Goal: Task Accomplishment & Management: Use online tool/utility

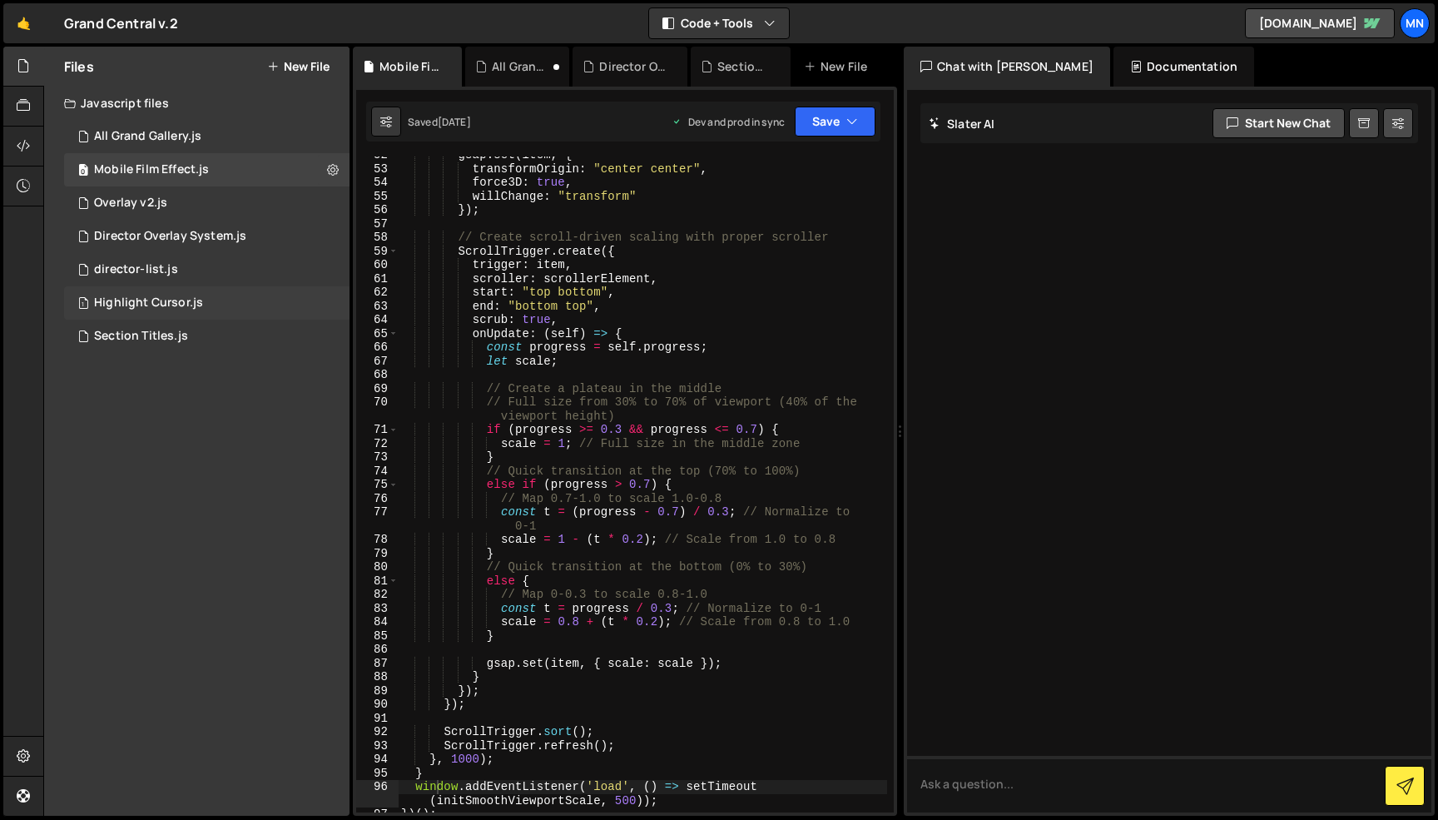
scroll to position [777, 0]
drag, startPoint x: 150, startPoint y: 332, endPoint x: 142, endPoint y: 346, distance: 16.0
click at [150, 332] on div "Section Titles.js" at bounding box center [141, 336] width 94 height 15
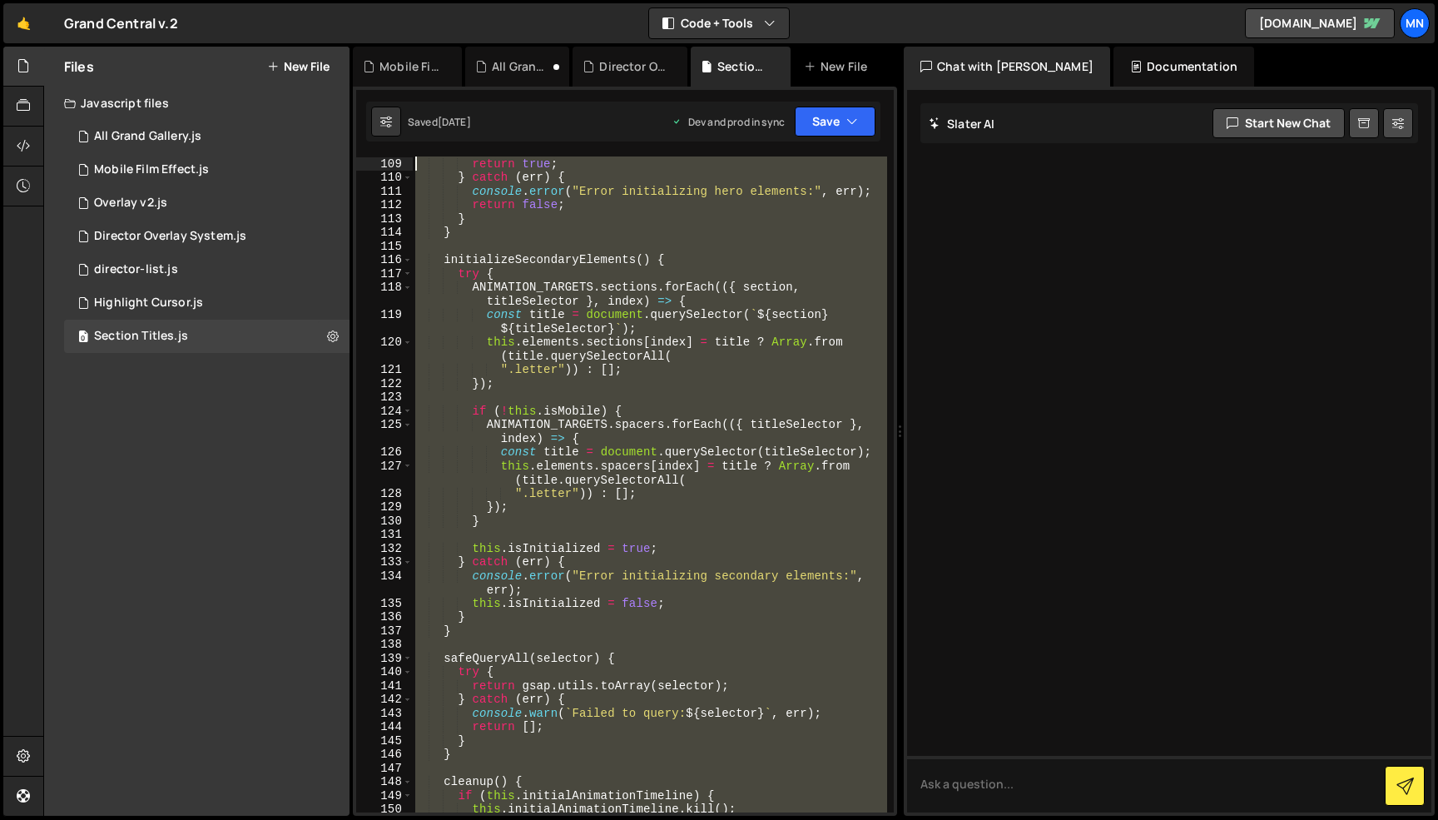
scroll to position [0, 0]
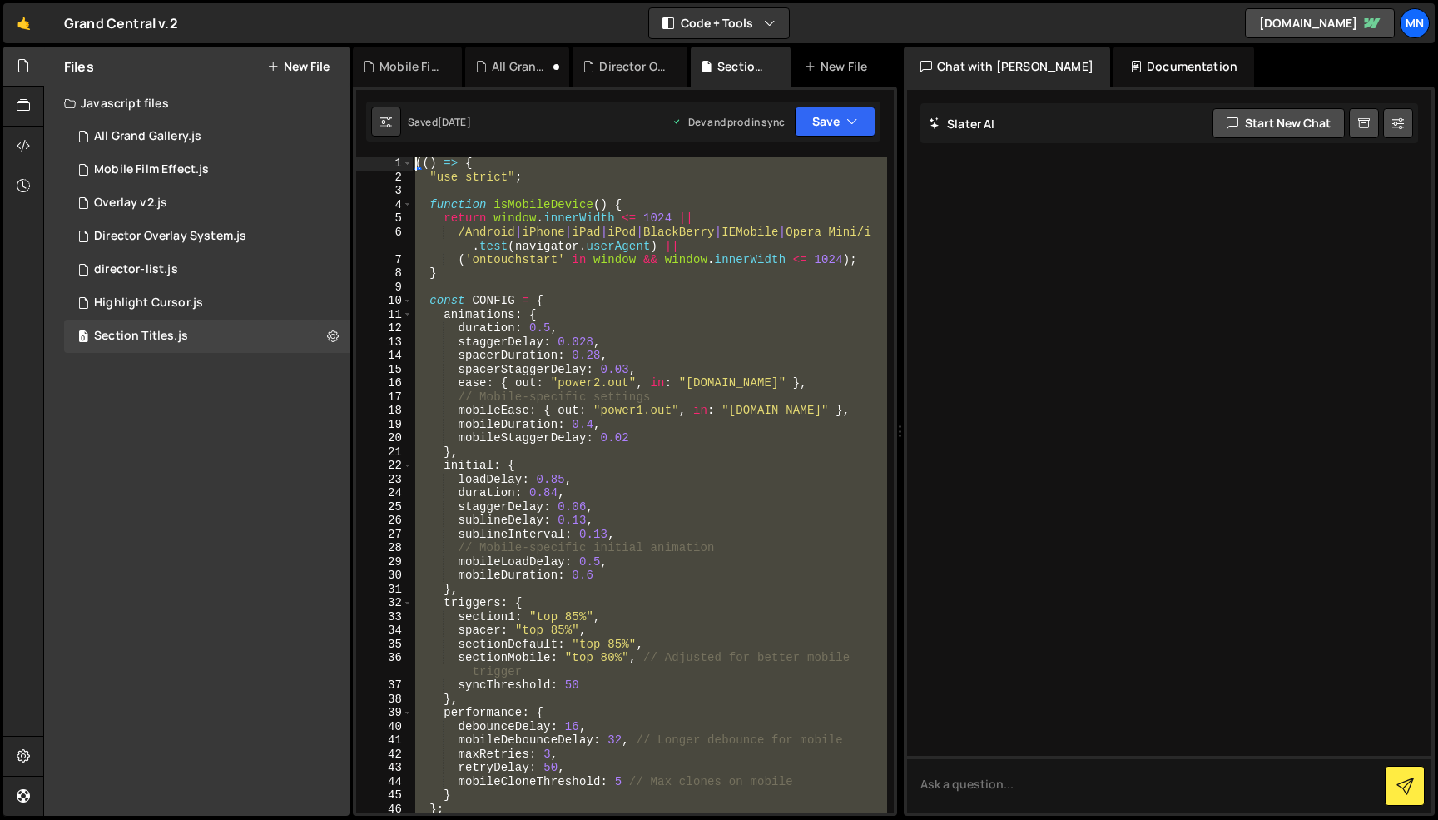
drag, startPoint x: 508, startPoint y: 582, endPoint x: 325, endPoint y: -97, distance: 703.3
click at [325, 0] on html "Projects [GEOGRAPHIC_DATA] Blog [GEOGRAPHIC_DATA] Projects Your Teams Invite te…" at bounding box center [719, 410] width 1438 height 820
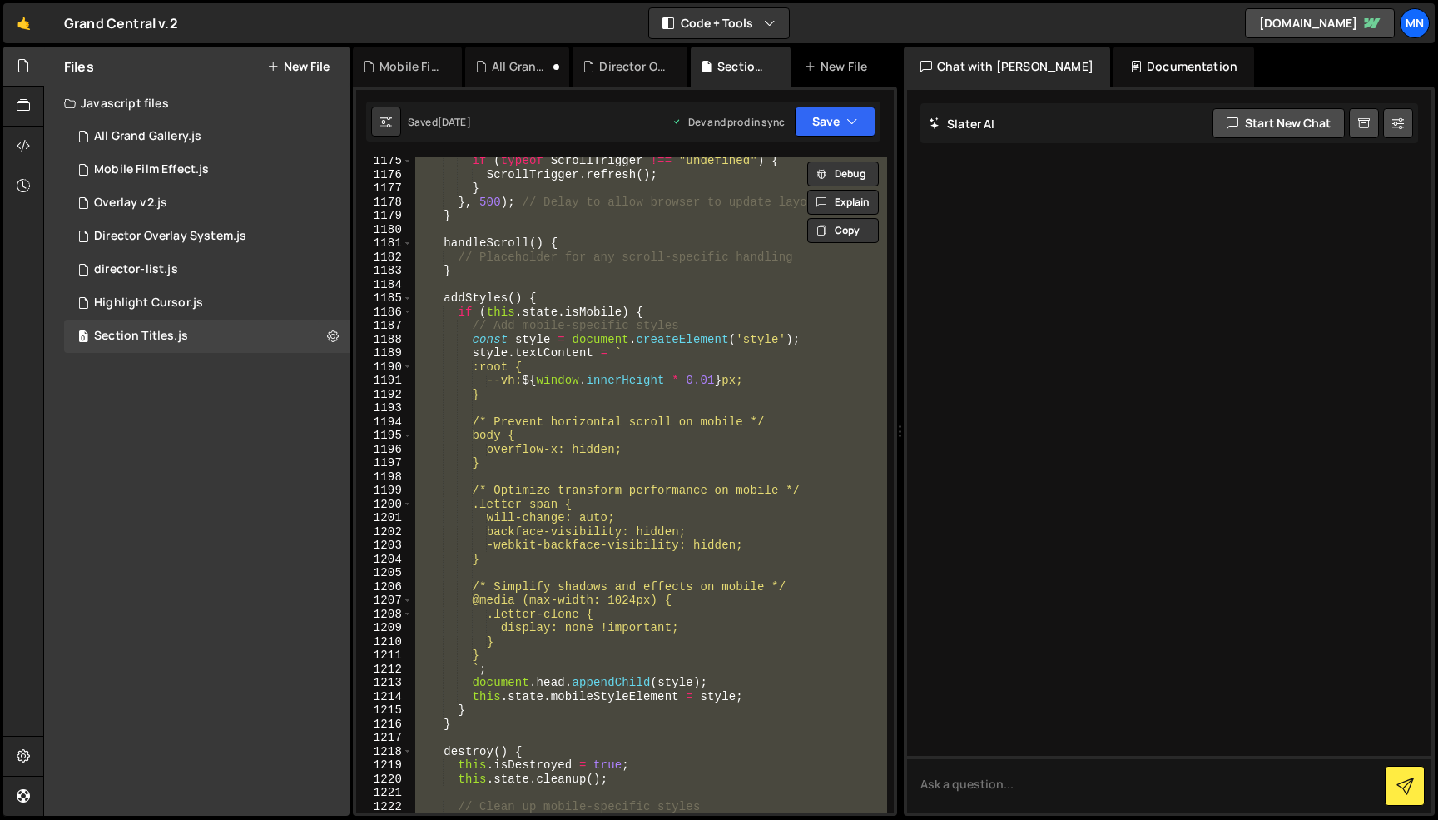
scroll to position [18772, 0]
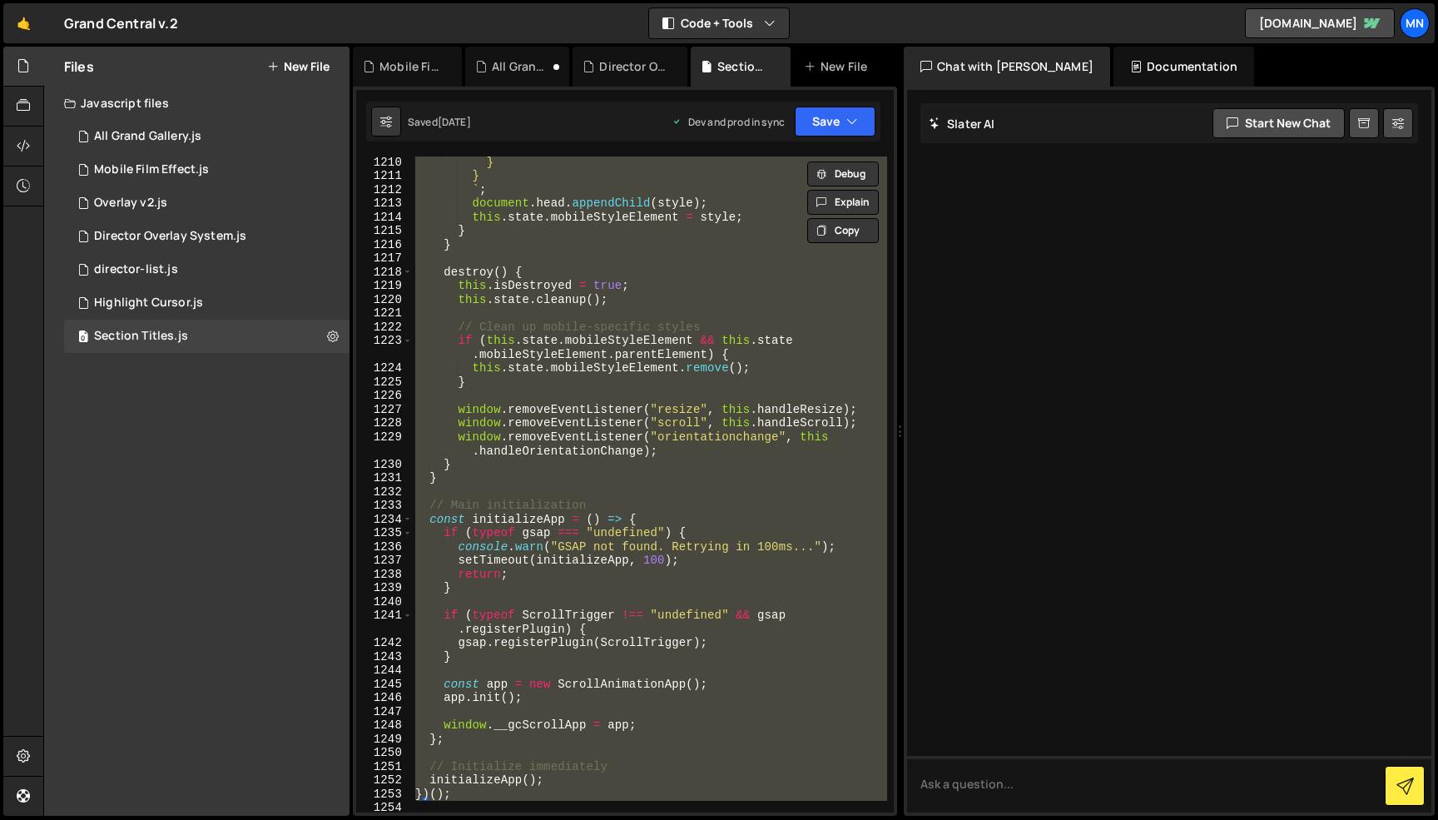
type textarea "})();"
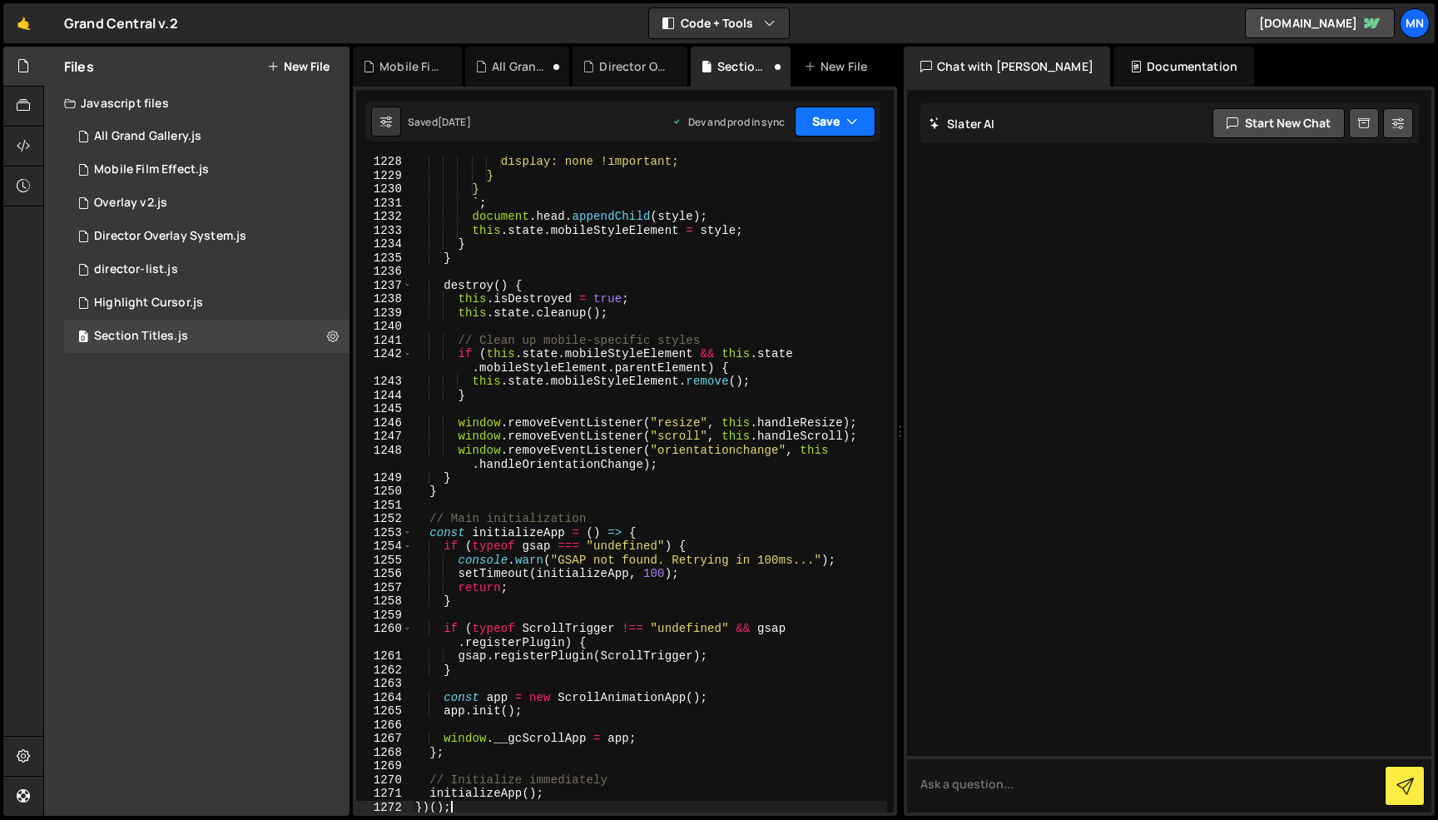
click at [831, 126] on button "Save" at bounding box center [835, 122] width 81 height 30
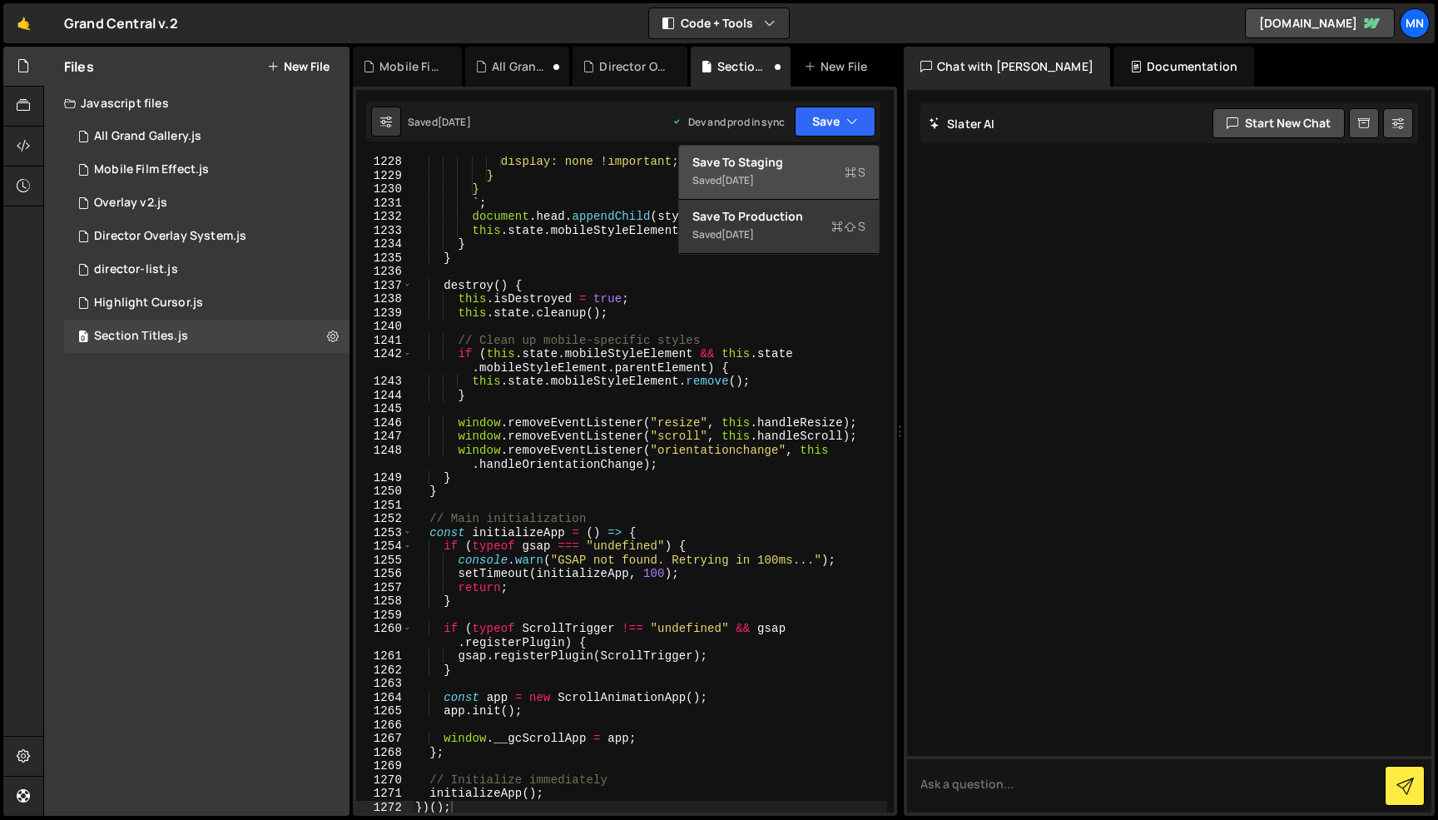
click at [805, 165] on div "Save to Staging S" at bounding box center [778, 162] width 173 height 17
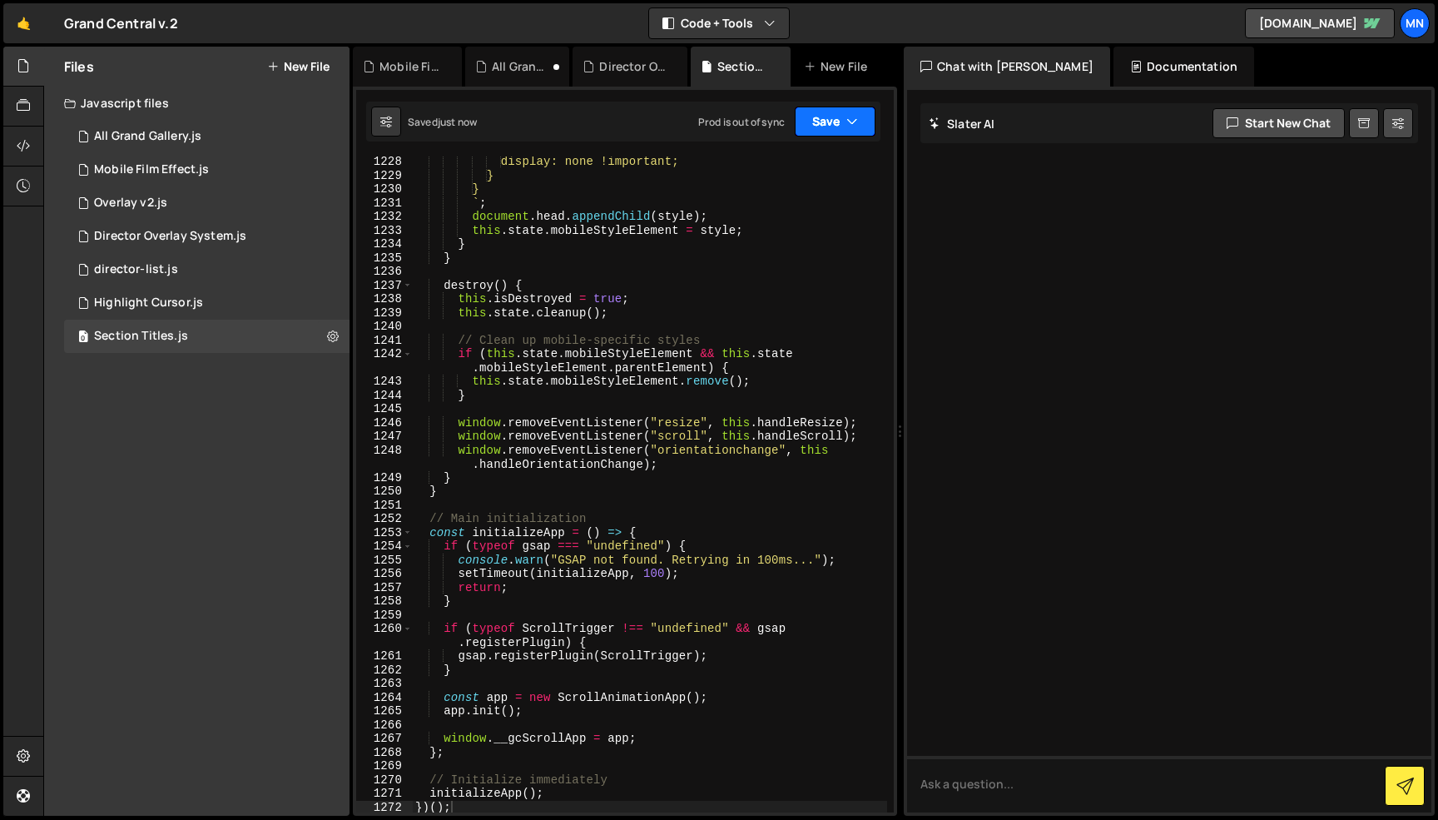
click at [837, 118] on button "Save" at bounding box center [835, 122] width 81 height 30
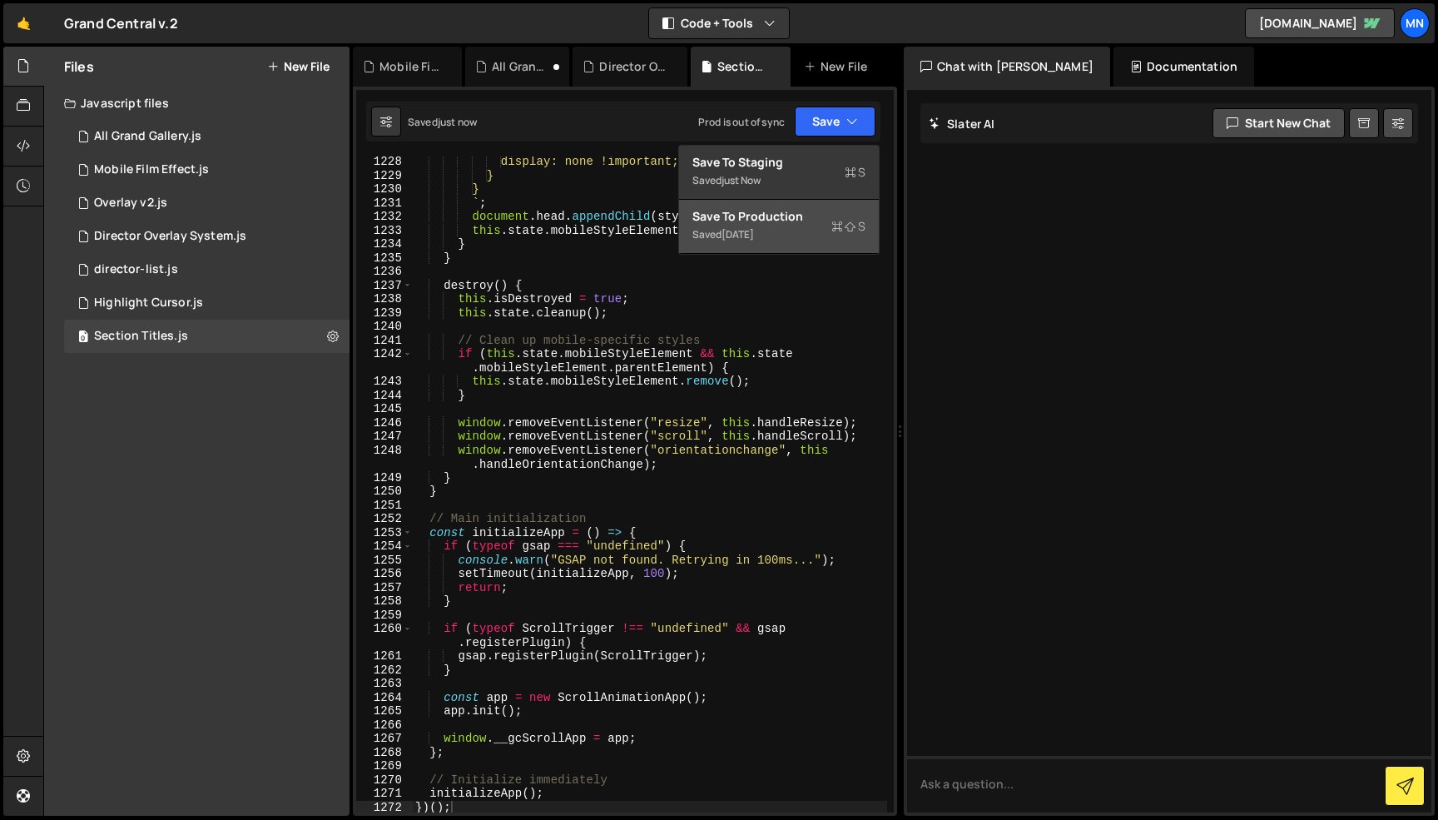
click at [806, 238] on div "Saved [DATE]" at bounding box center [778, 235] width 173 height 20
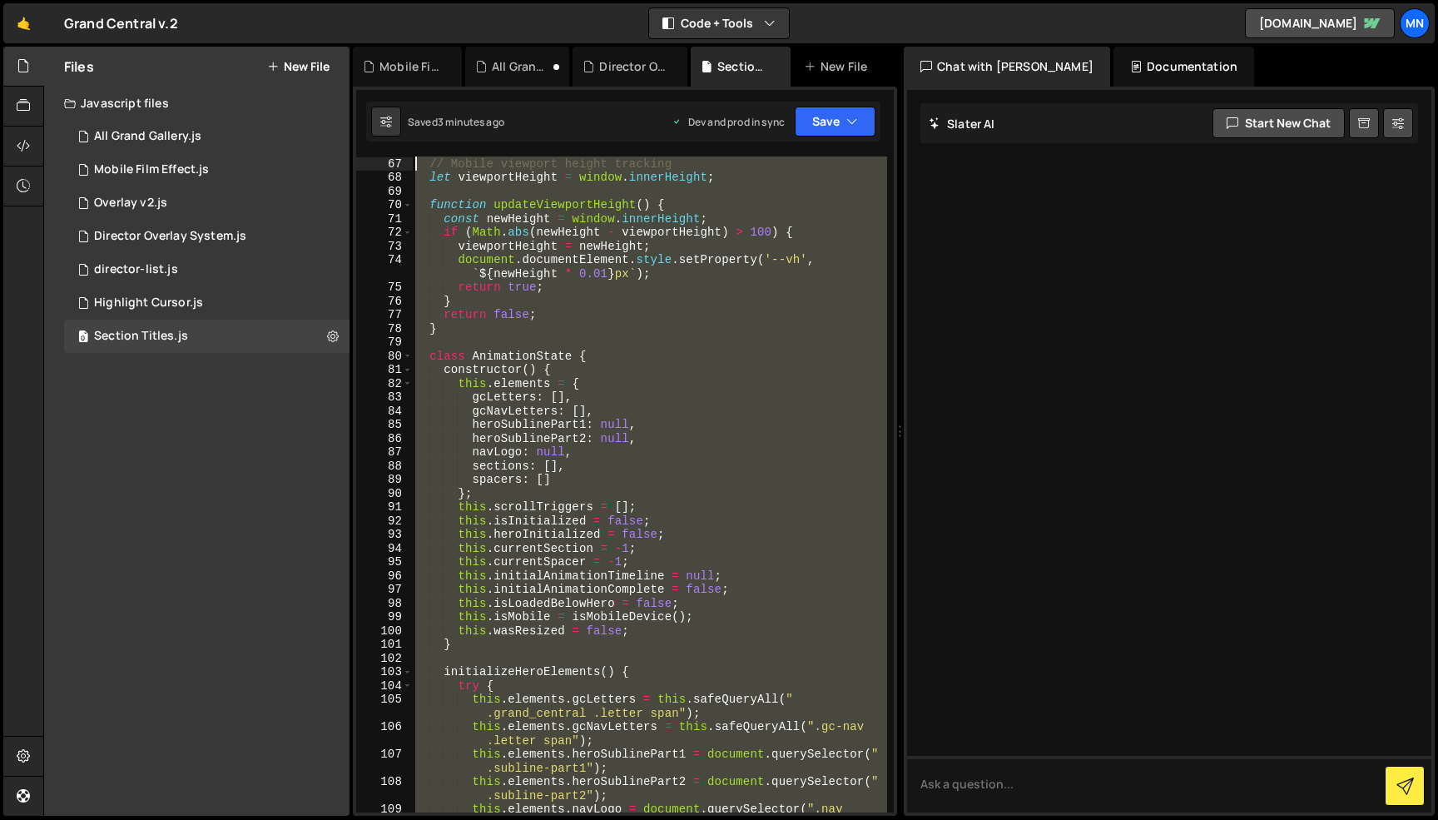
scroll to position [0, 0]
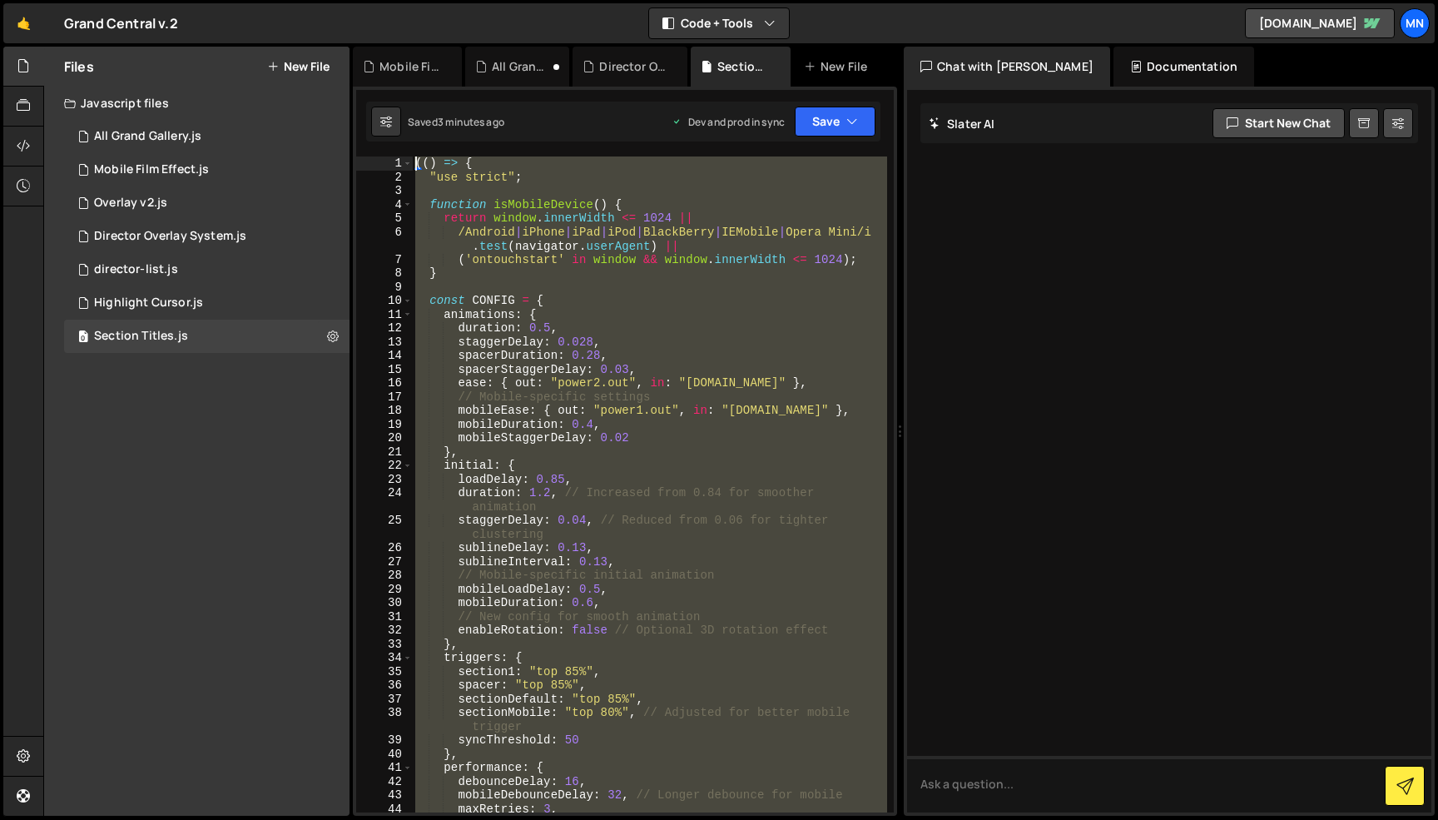
drag, startPoint x: 743, startPoint y: 731, endPoint x: 348, endPoint y: -105, distance: 924.3
click at [348, 0] on html "Projects [GEOGRAPHIC_DATA] Blog [GEOGRAPHIC_DATA] Projects Your Teams Invite te…" at bounding box center [719, 410] width 1438 height 820
paste textarea "})()"
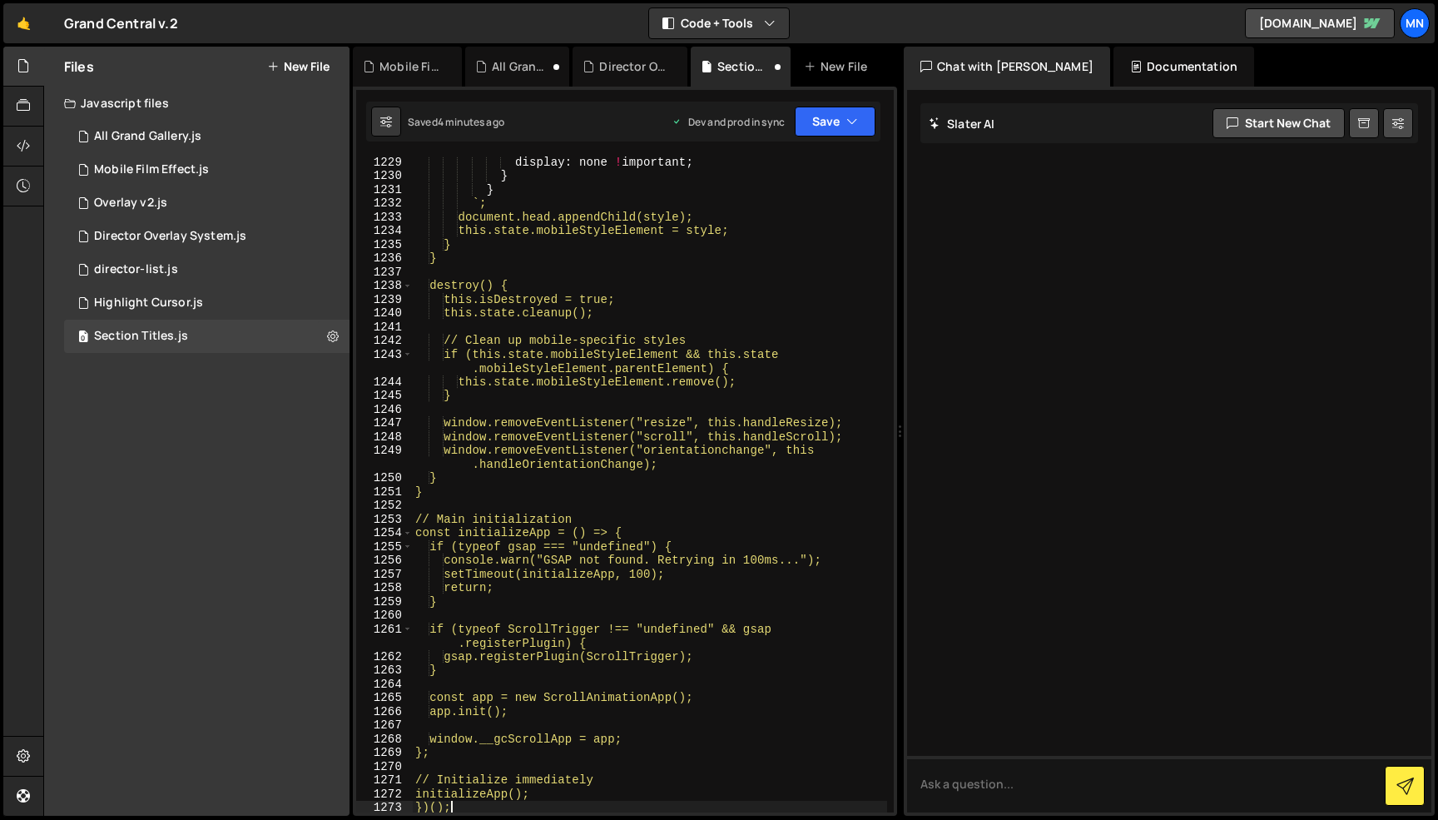
scroll to position [19212, 0]
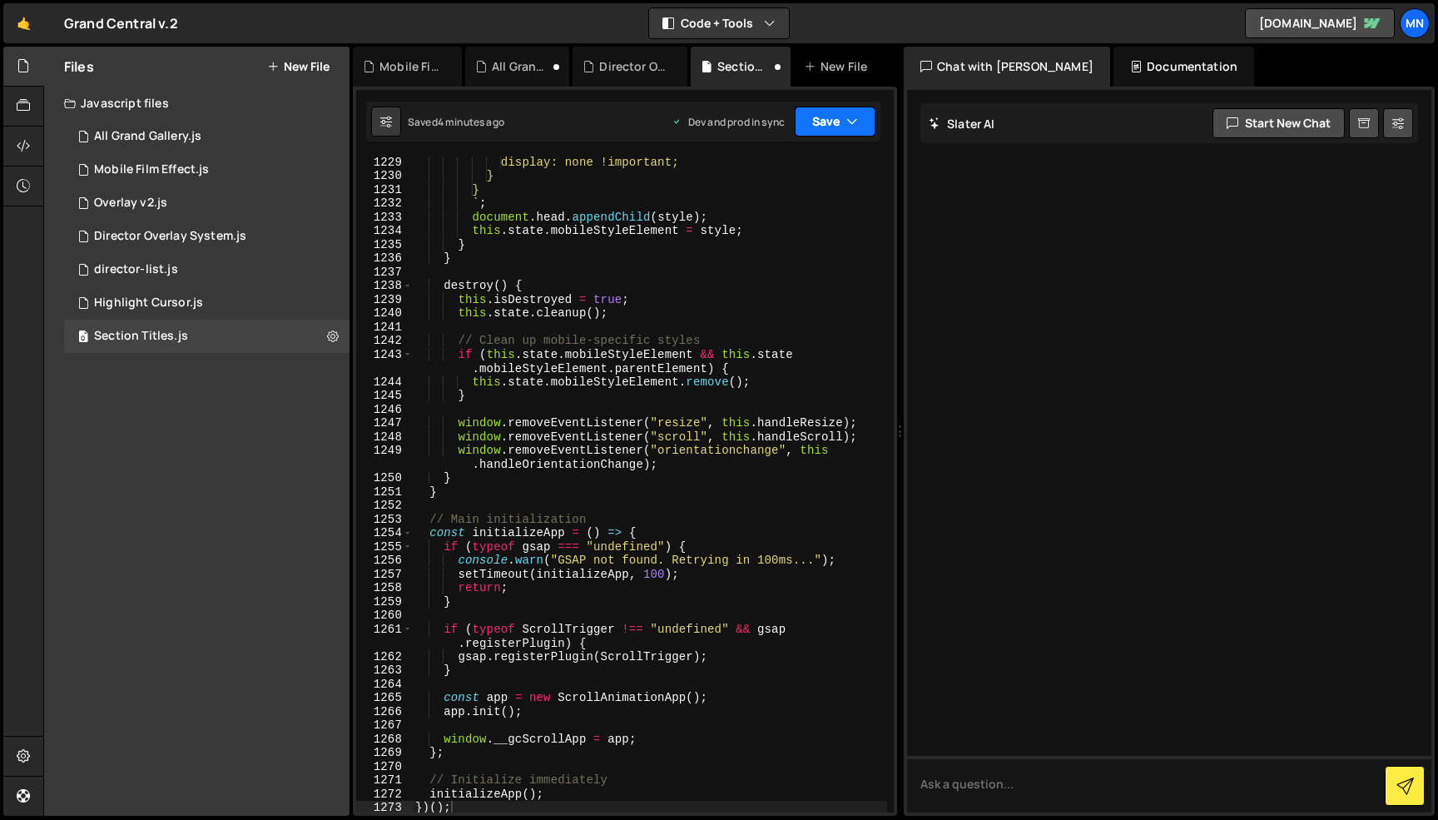
drag, startPoint x: 820, startPoint y: 125, endPoint x: 803, endPoint y: 163, distance: 41.7
click at [820, 125] on button "Save" at bounding box center [835, 122] width 81 height 30
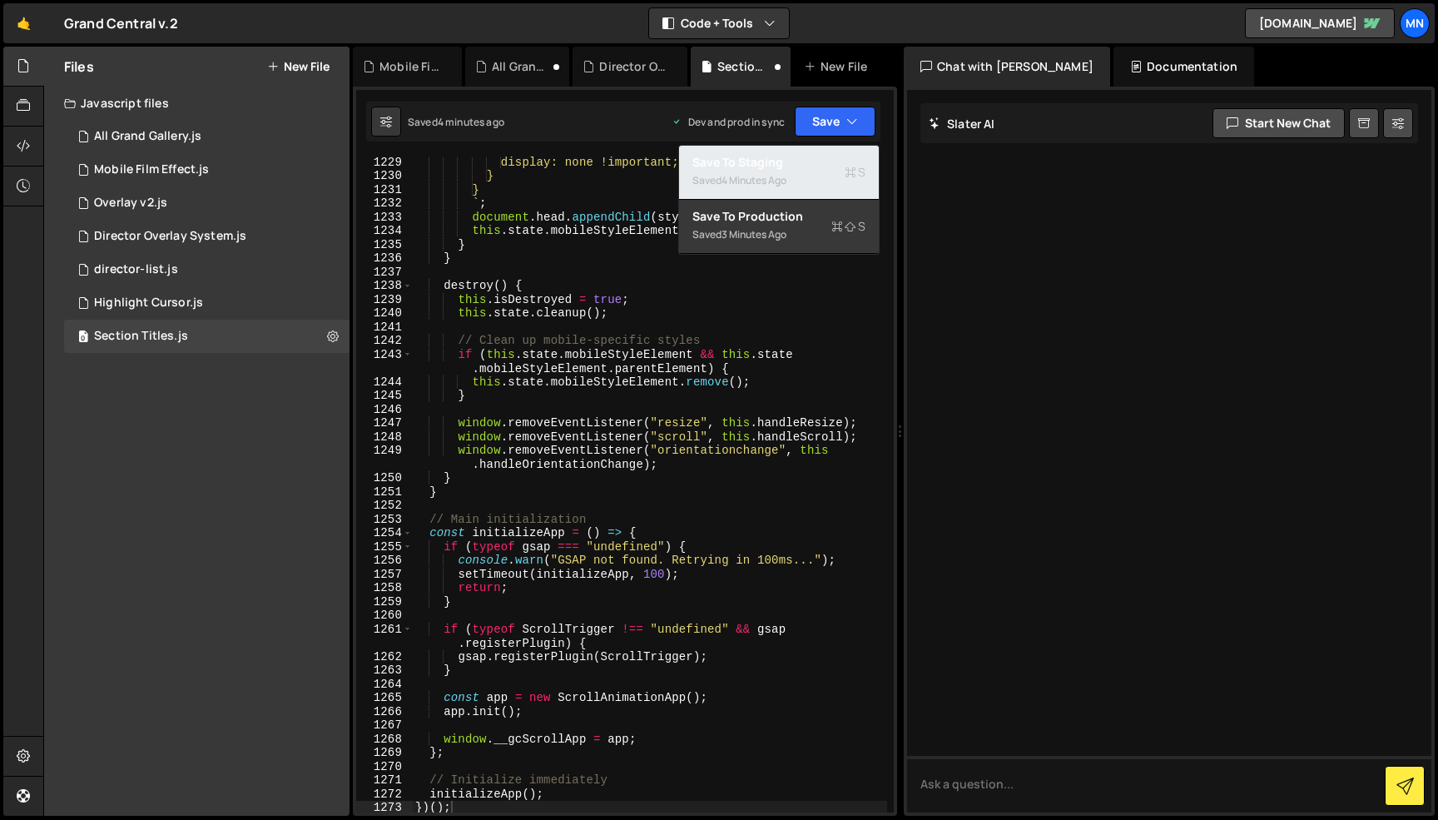
click at [799, 173] on div "Saved 4 minutes ago" at bounding box center [778, 181] width 173 height 20
type textarea "// Initialize immediately"
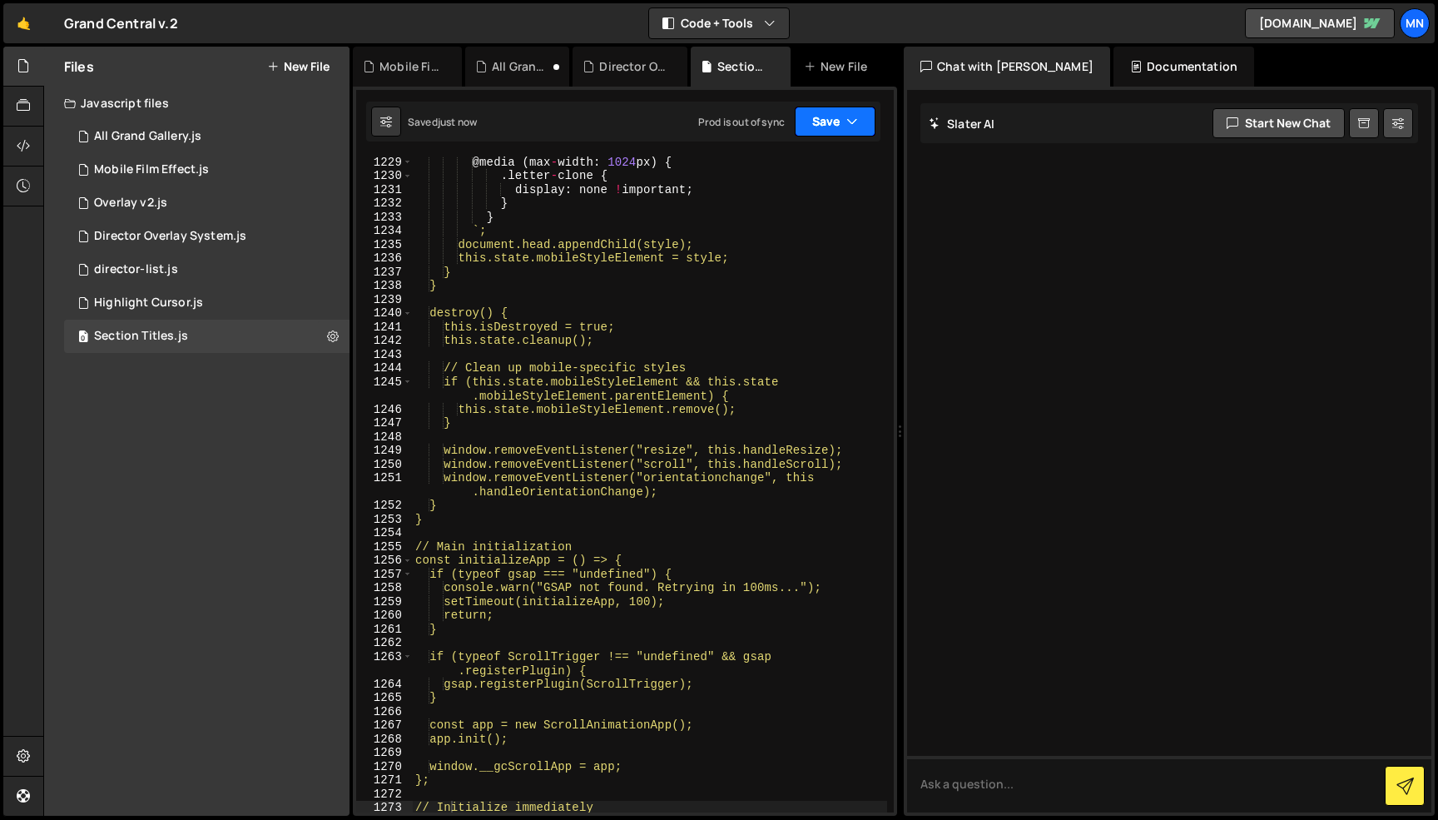
click at [829, 124] on button "Save" at bounding box center [835, 122] width 81 height 30
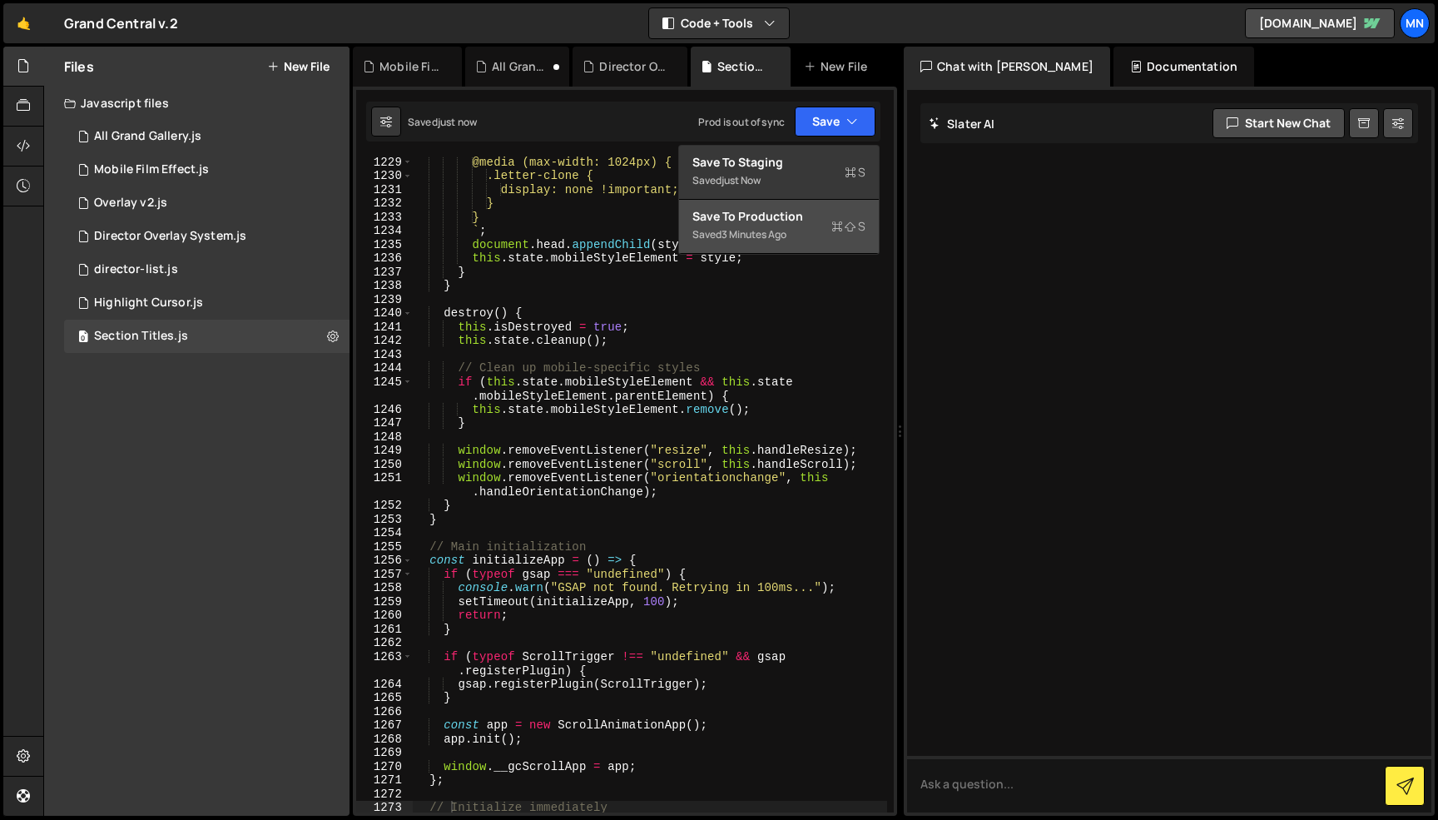
click at [798, 232] on div "Saved 3 minutes ago" at bounding box center [778, 235] width 173 height 20
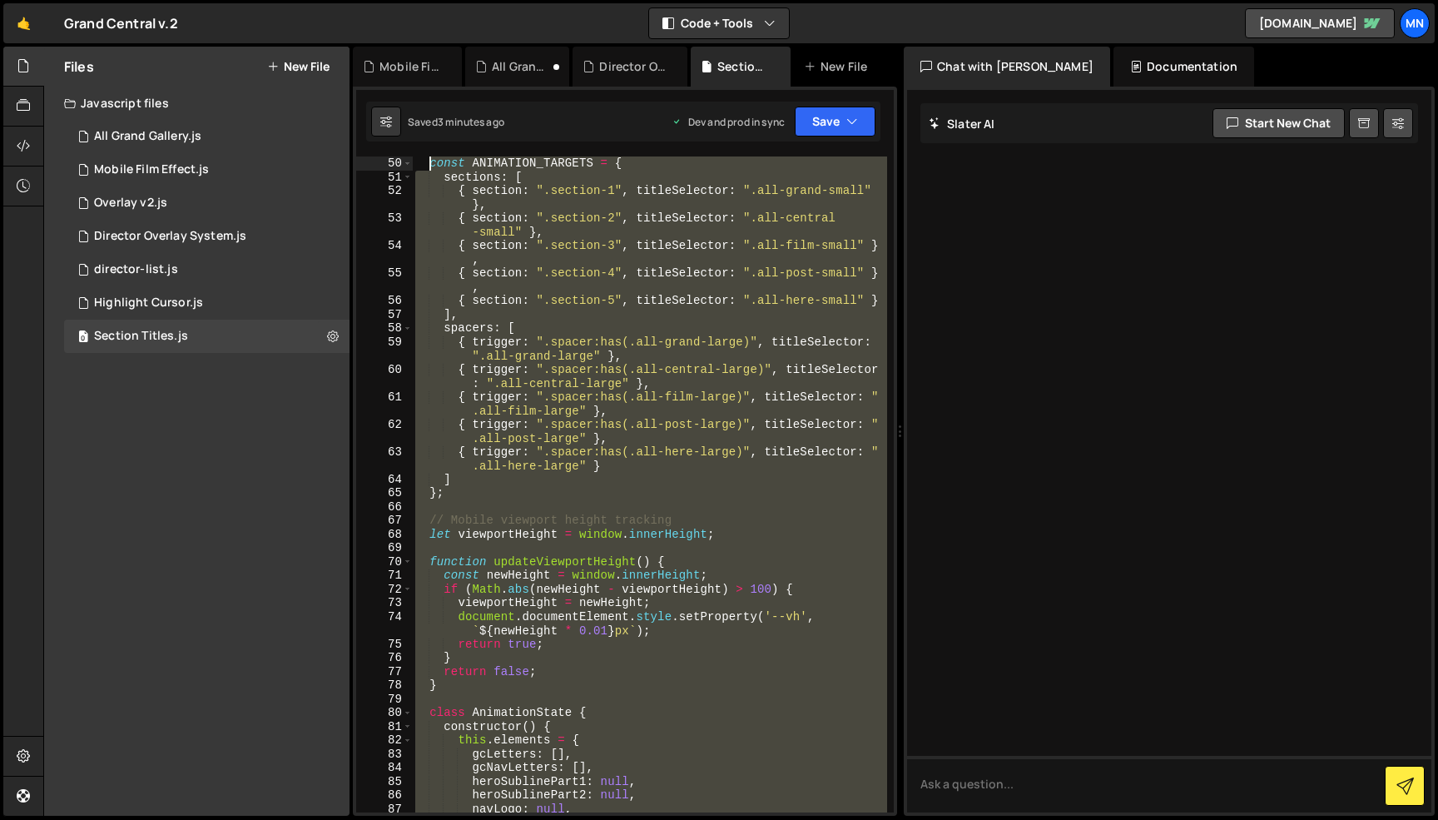
scroll to position [0, 0]
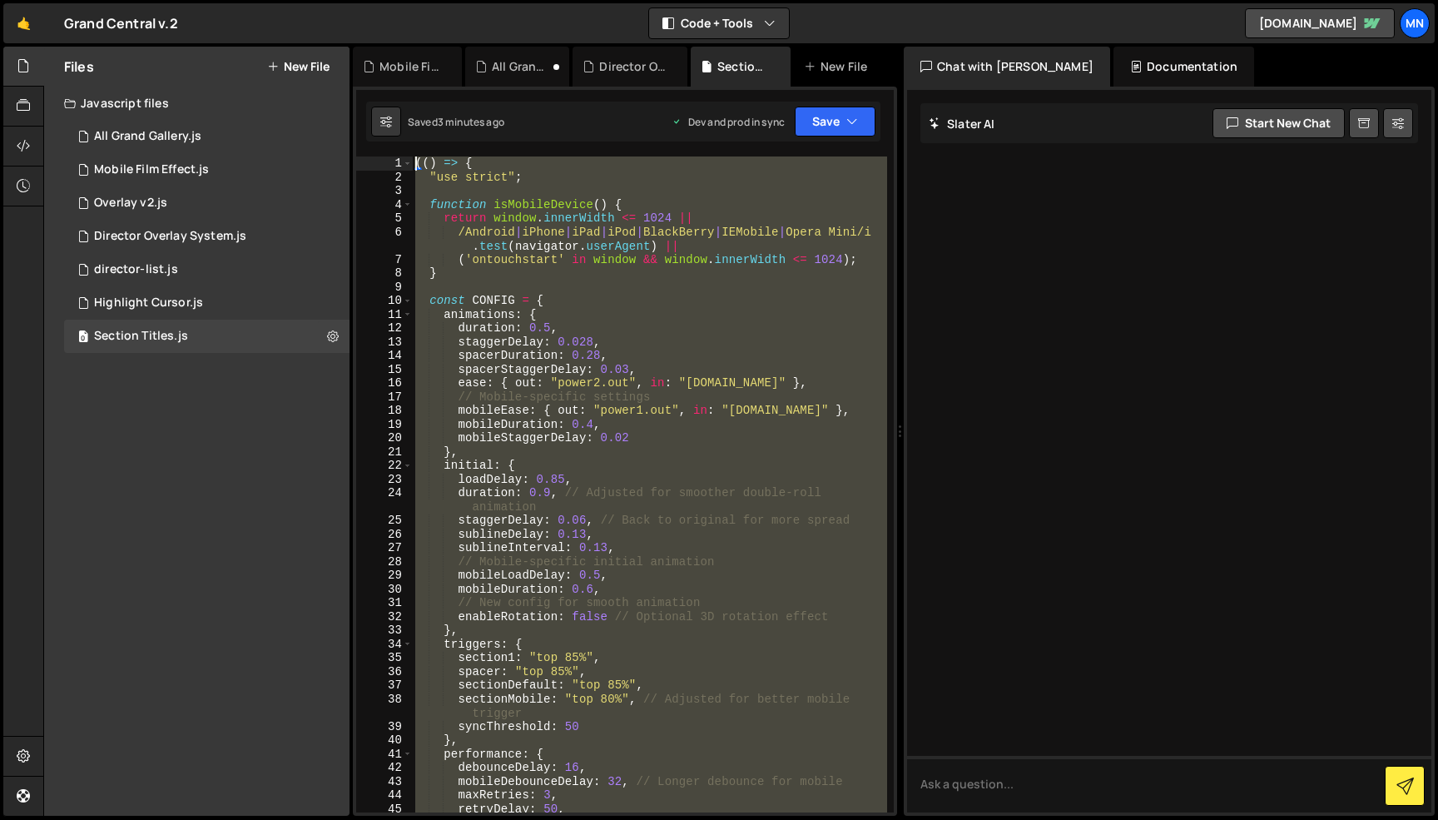
drag, startPoint x: 485, startPoint y: 719, endPoint x: 429, endPoint y: -105, distance: 825.8
click at [429, 0] on html "Projects [GEOGRAPHIC_DATA] Blog [GEOGRAPHIC_DATA] Projects Your Teams Invite te…" at bounding box center [719, 410] width 1438 height 820
paste textarea "})()"
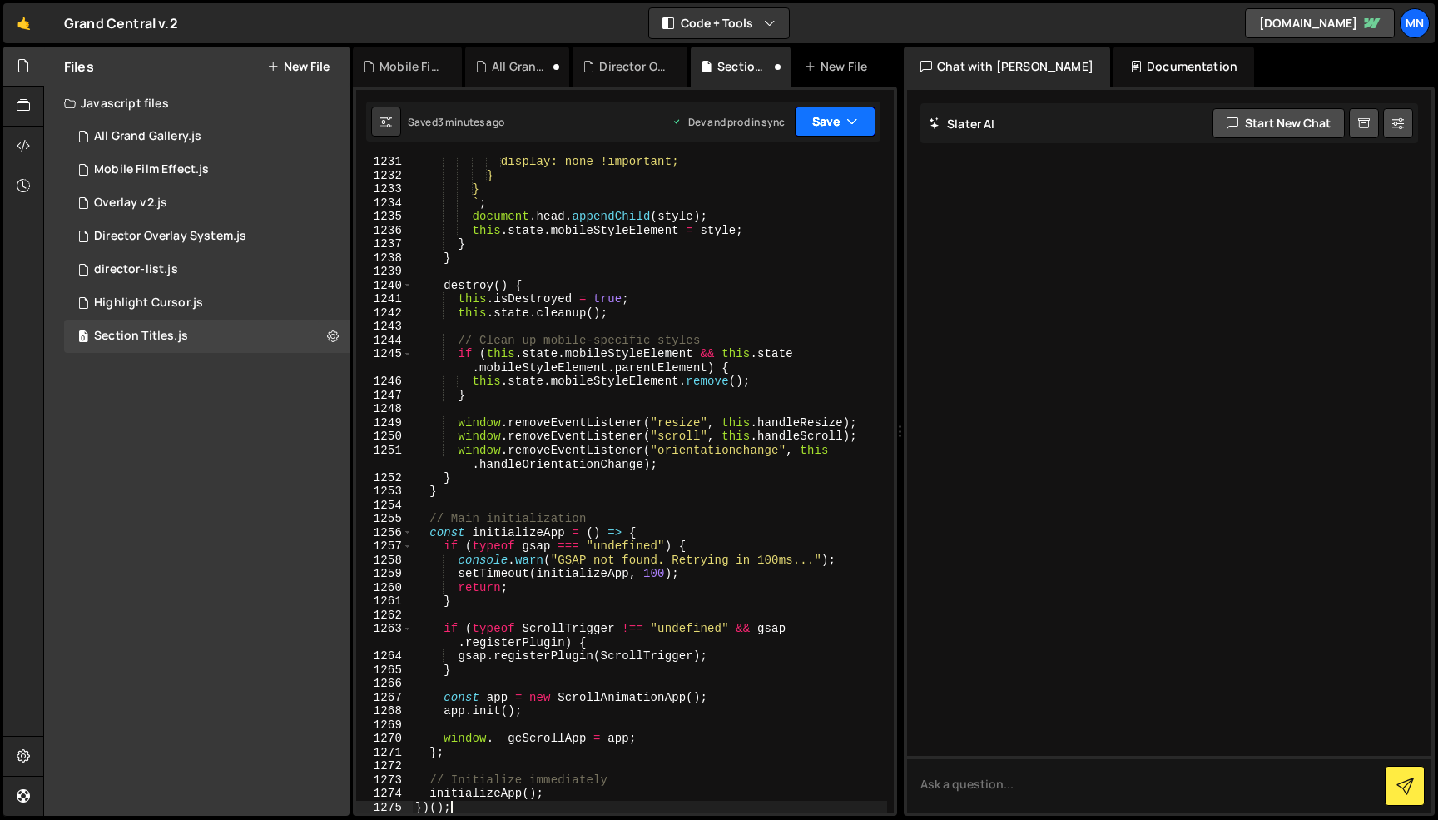
click at [831, 131] on button "Save" at bounding box center [835, 122] width 81 height 30
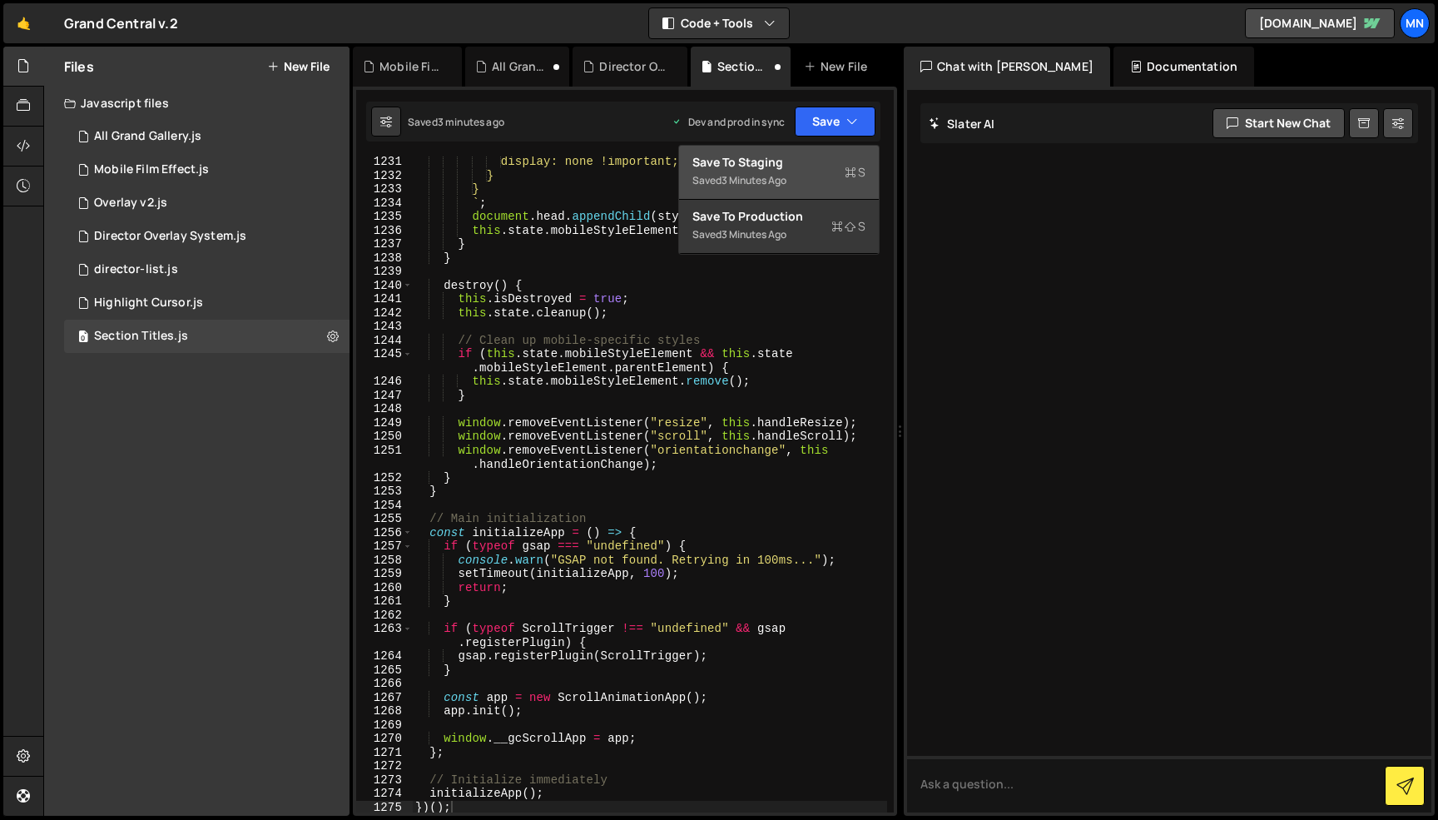
click at [812, 197] on button "Save to Staging S Saved 3 minutes ago" at bounding box center [779, 173] width 200 height 54
type textarea "// Initialize immediately"
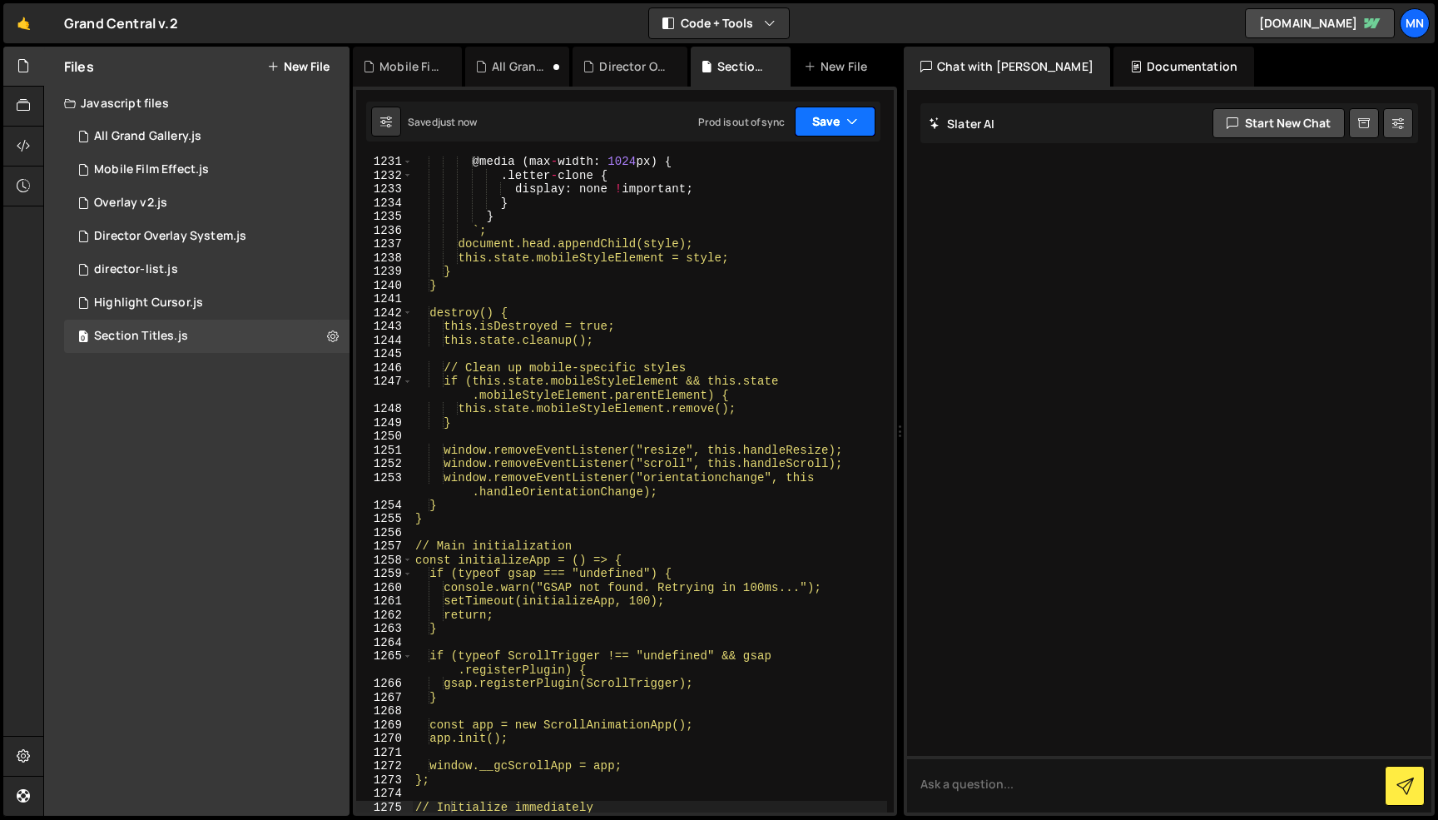
click at [841, 114] on button "Save" at bounding box center [835, 122] width 81 height 30
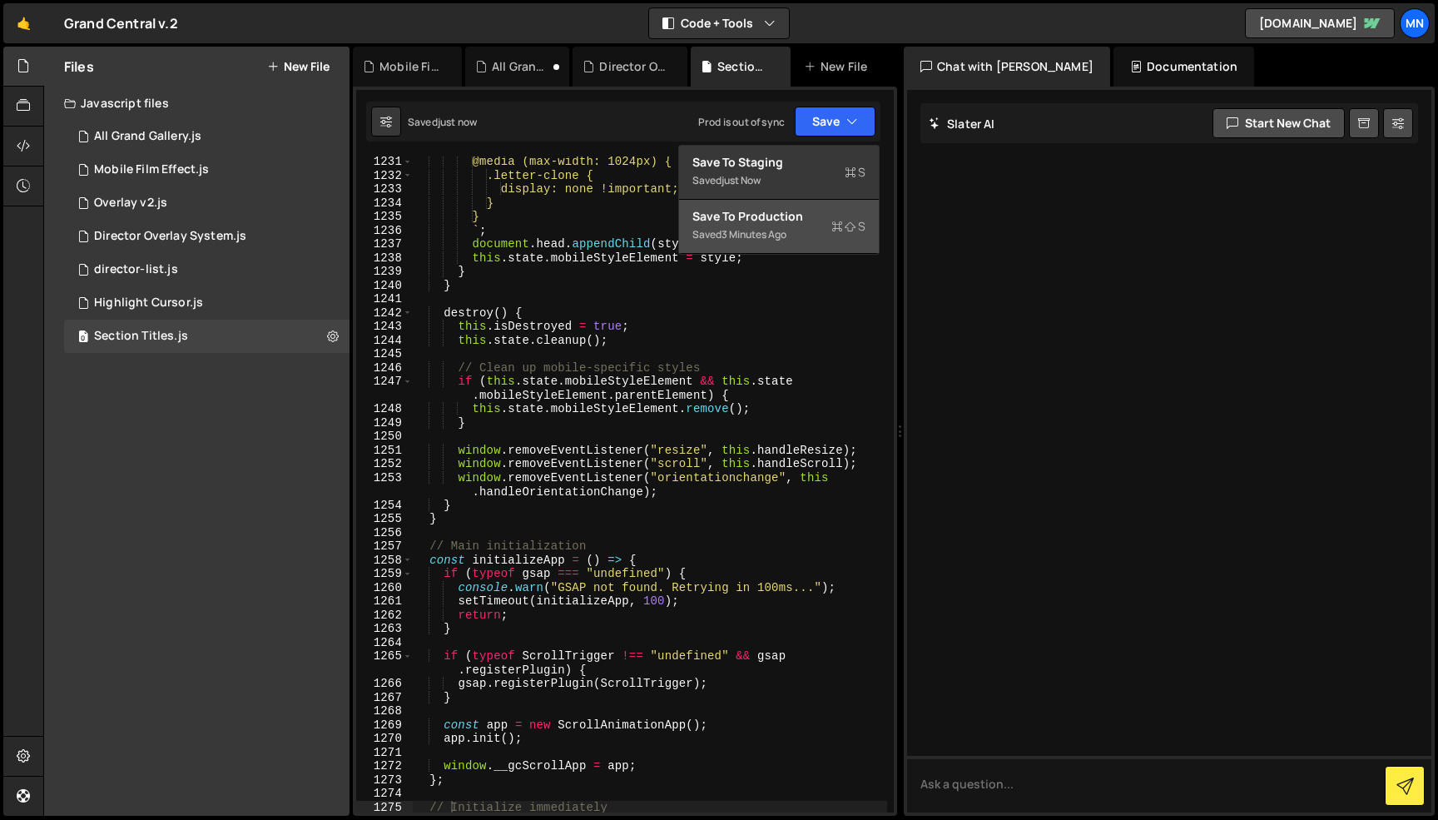
click at [828, 241] on div "Saved 3 minutes ago" at bounding box center [778, 235] width 173 height 20
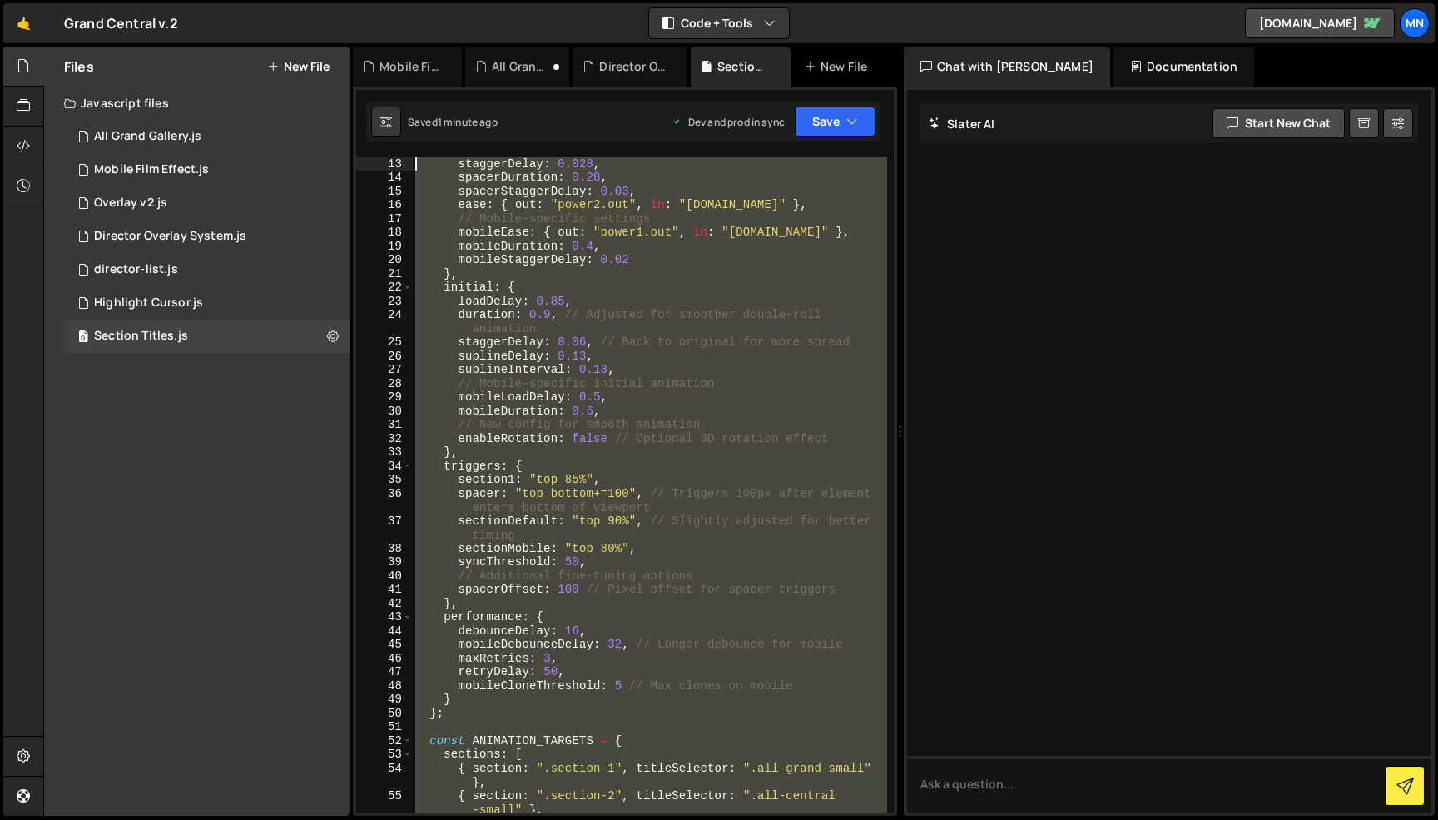
scroll to position [0, 0]
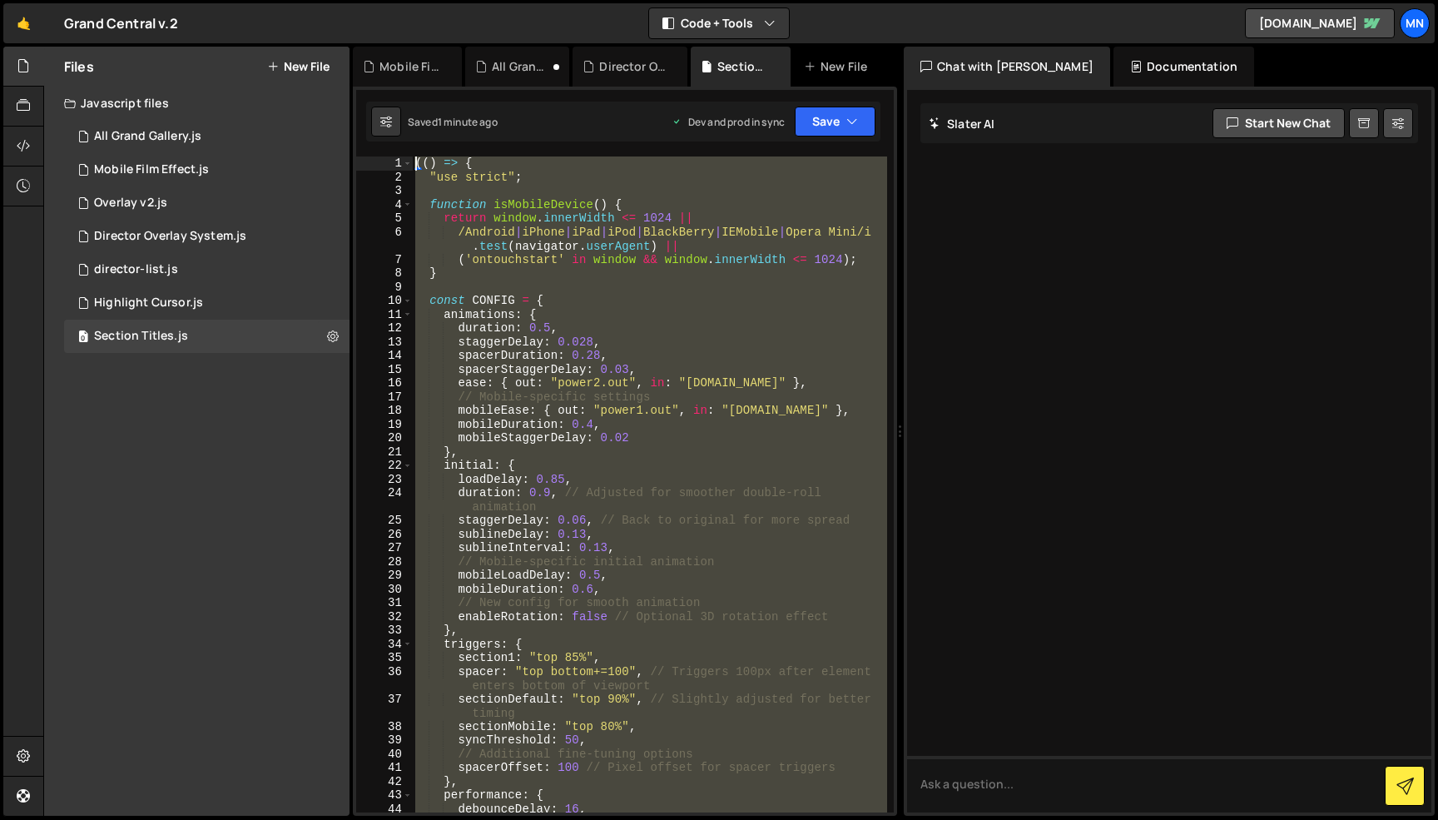
drag, startPoint x: 502, startPoint y: 732, endPoint x: 340, endPoint y: -4, distance: 754.0
click at [340, 0] on html "Projects [GEOGRAPHIC_DATA] Blog [GEOGRAPHIC_DATA] Projects Your Teams Invite te…" at bounding box center [719, 410] width 1438 height 820
paste textarea "})()"
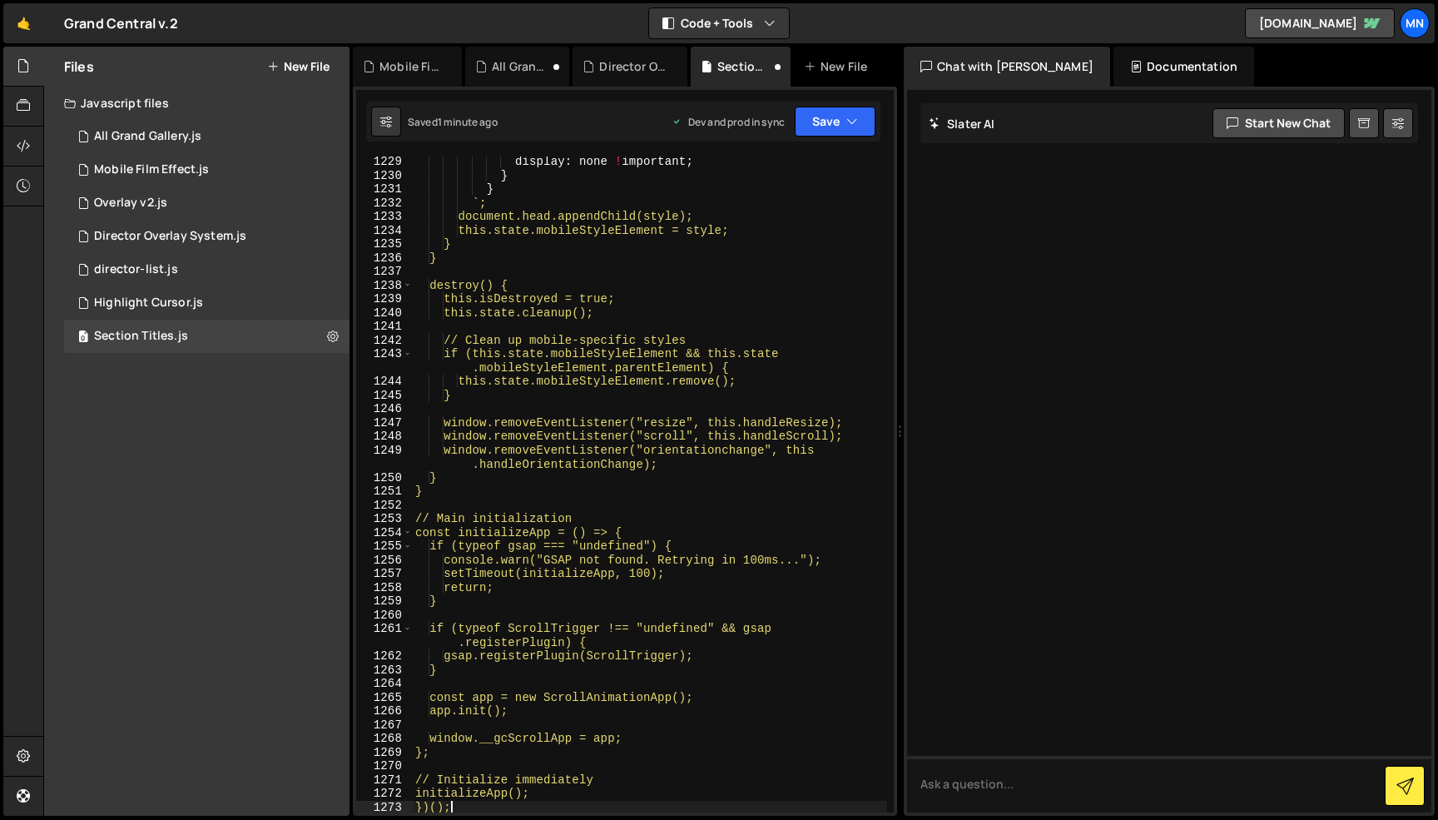
scroll to position [19226, 0]
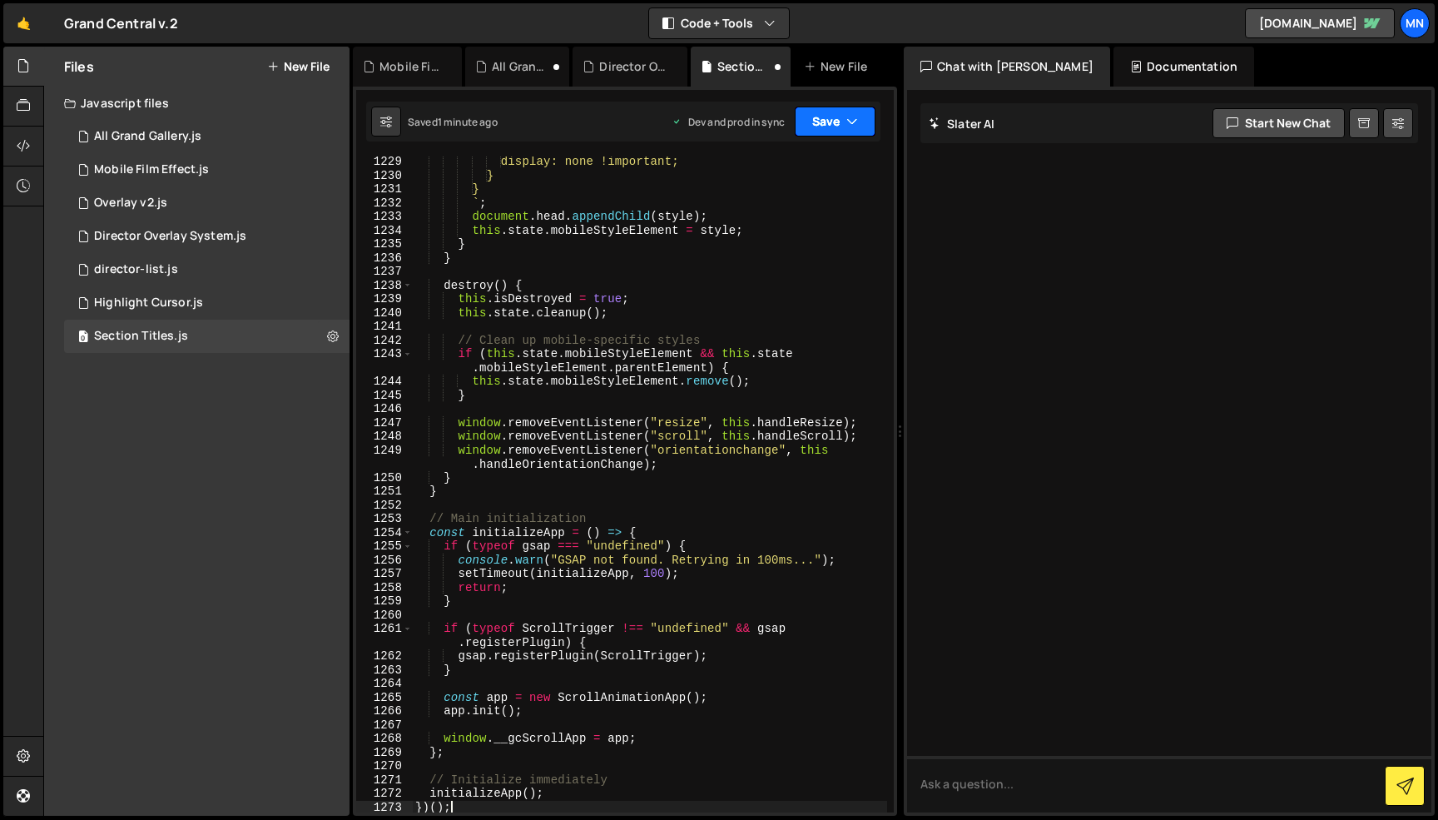
click at [825, 118] on button "Save" at bounding box center [835, 122] width 81 height 30
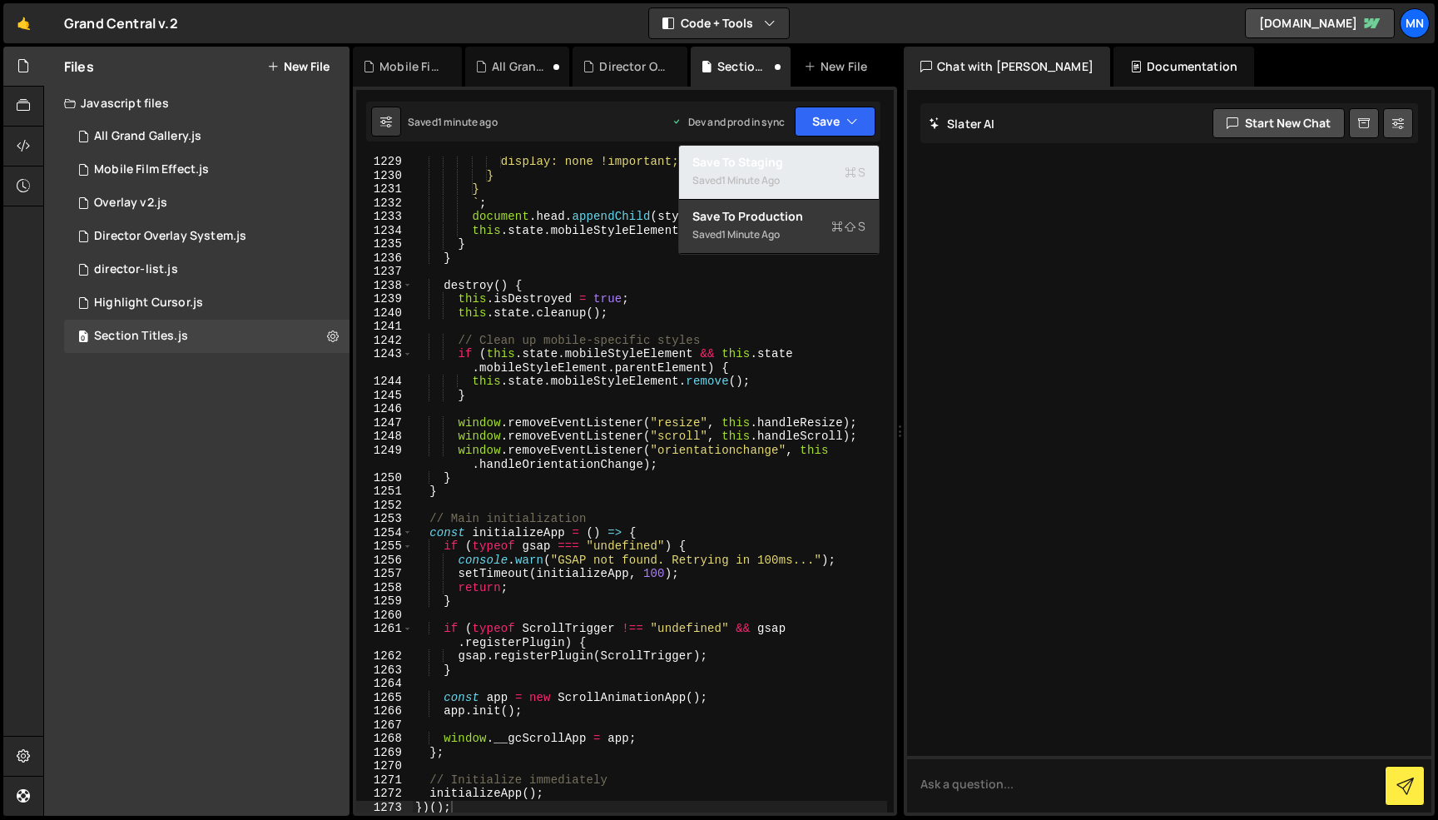
click at [777, 179] on div "1 minute ago" at bounding box center [751, 180] width 58 height 14
type textarea "// Initialize immediately"
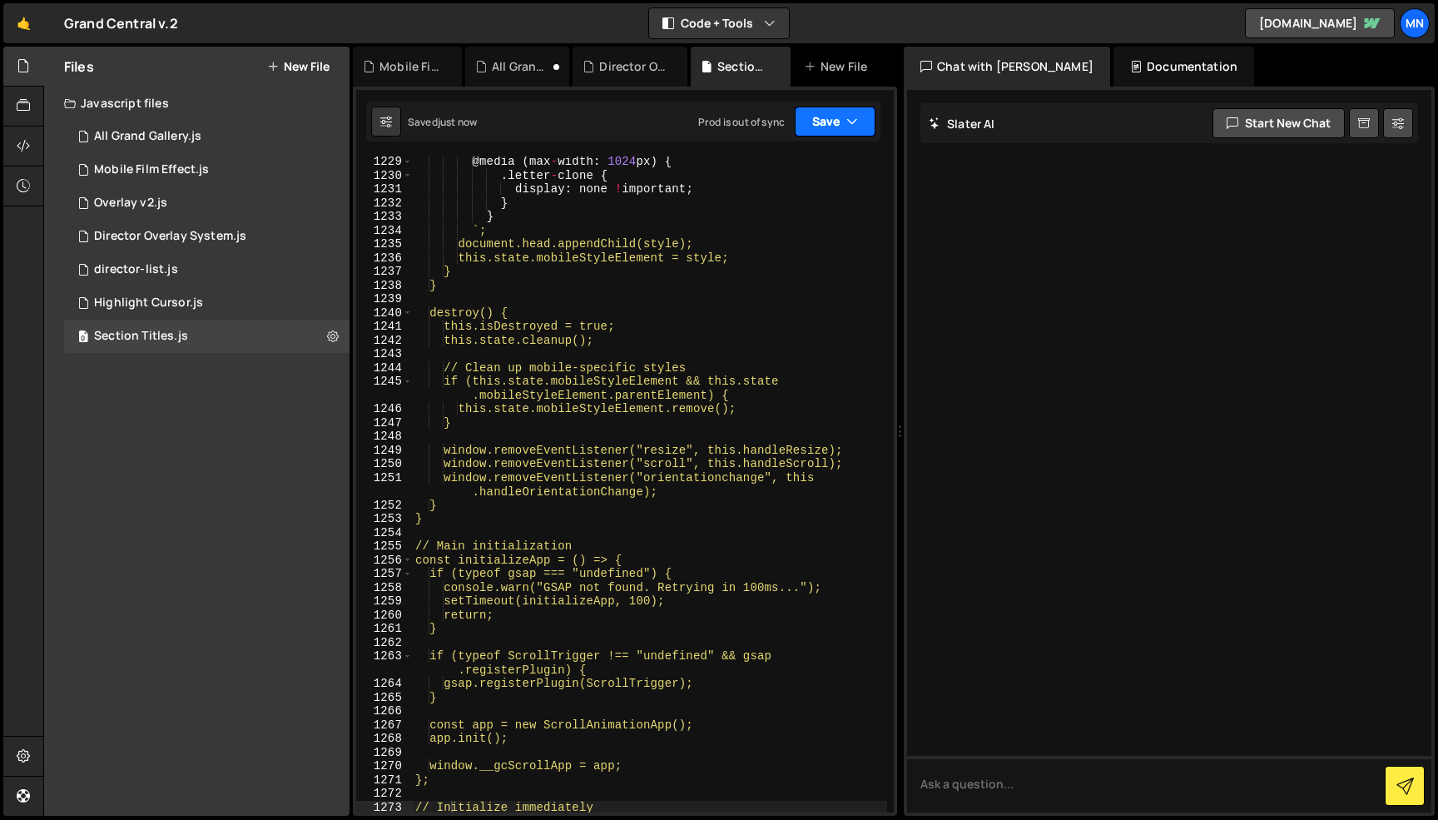
drag, startPoint x: 832, startPoint y: 114, endPoint x: 793, endPoint y: 196, distance: 90.5
click at [832, 114] on button "Save" at bounding box center [835, 122] width 81 height 30
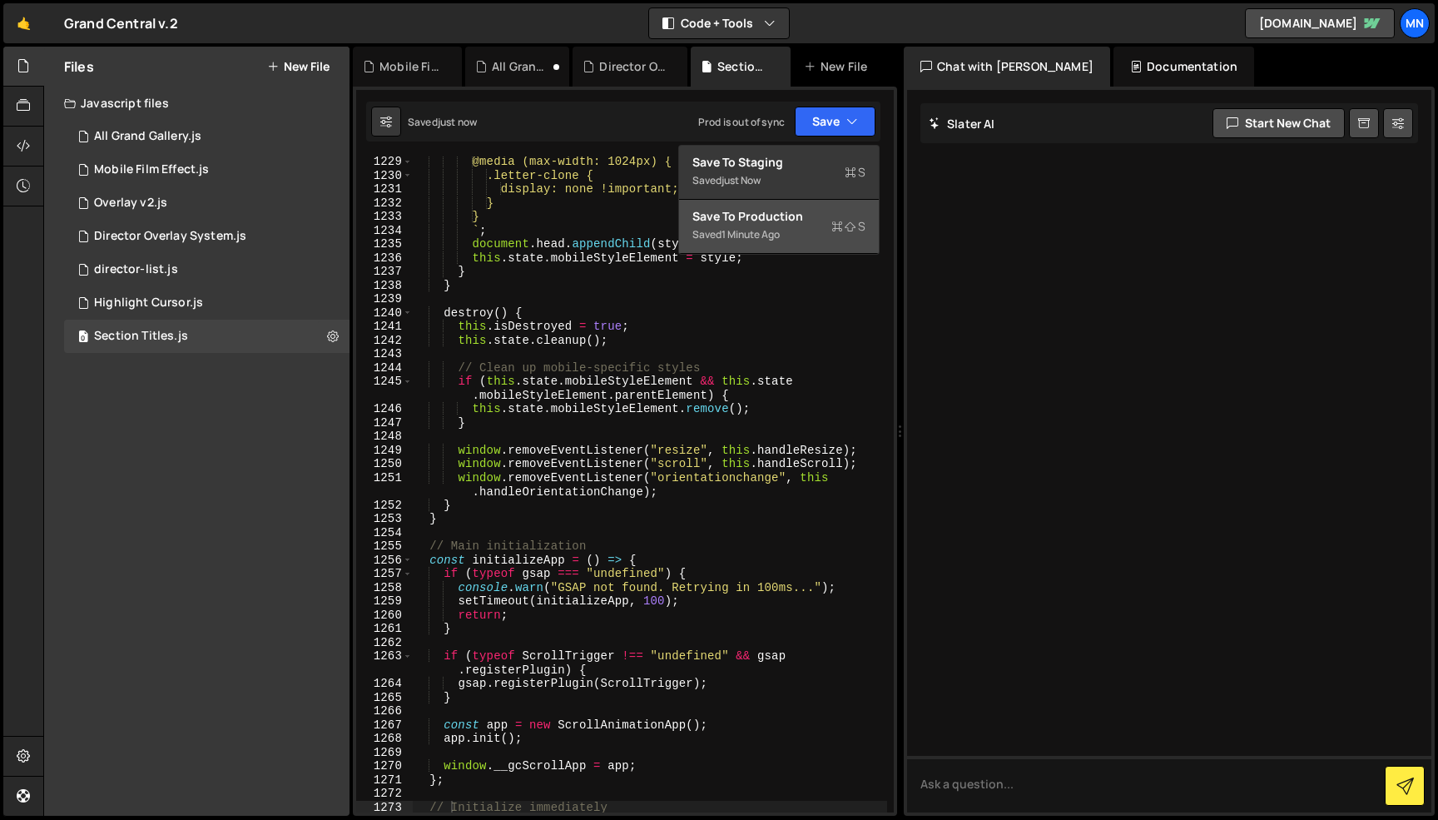
click at [779, 219] on div "Save to Production S" at bounding box center [778, 216] width 173 height 17
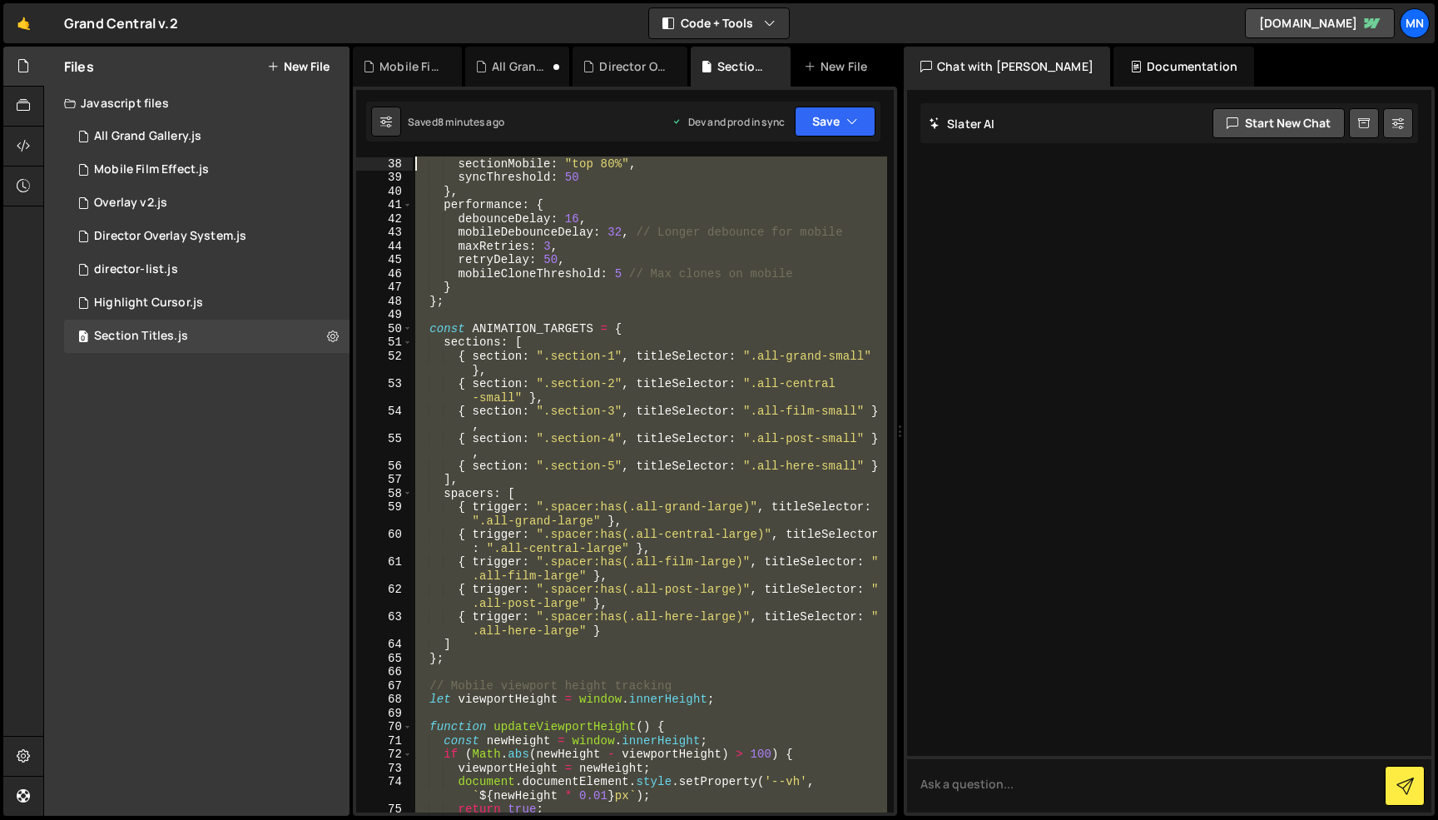
scroll to position [0, 0]
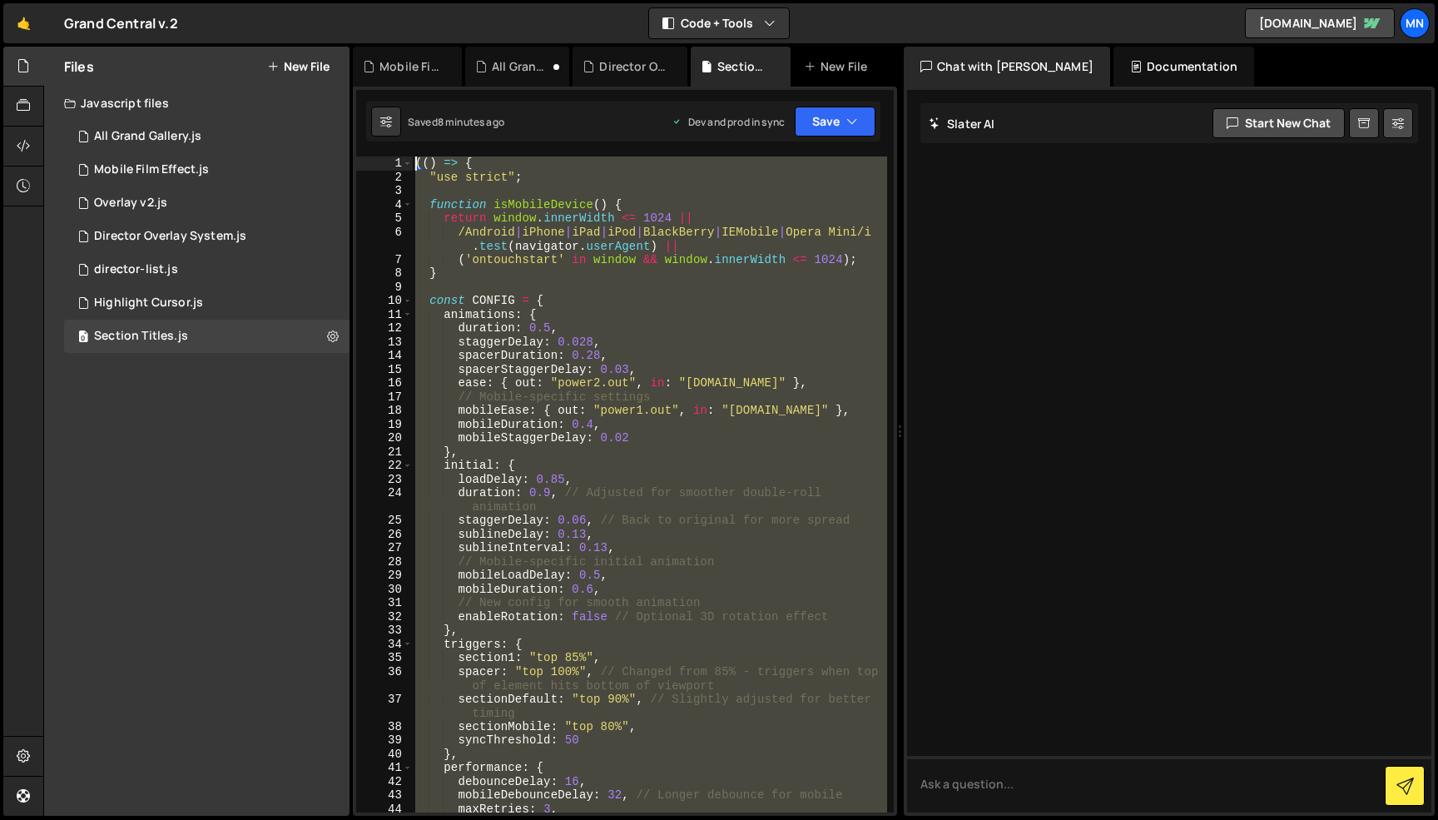
drag, startPoint x: 518, startPoint y: 727, endPoint x: 289, endPoint y: -105, distance: 863.3
click at [289, 0] on html "Projects [GEOGRAPHIC_DATA] Blog [GEOGRAPHIC_DATA] Projects Your Teams Invite te…" at bounding box center [719, 410] width 1438 height 820
paste textarea "})()"
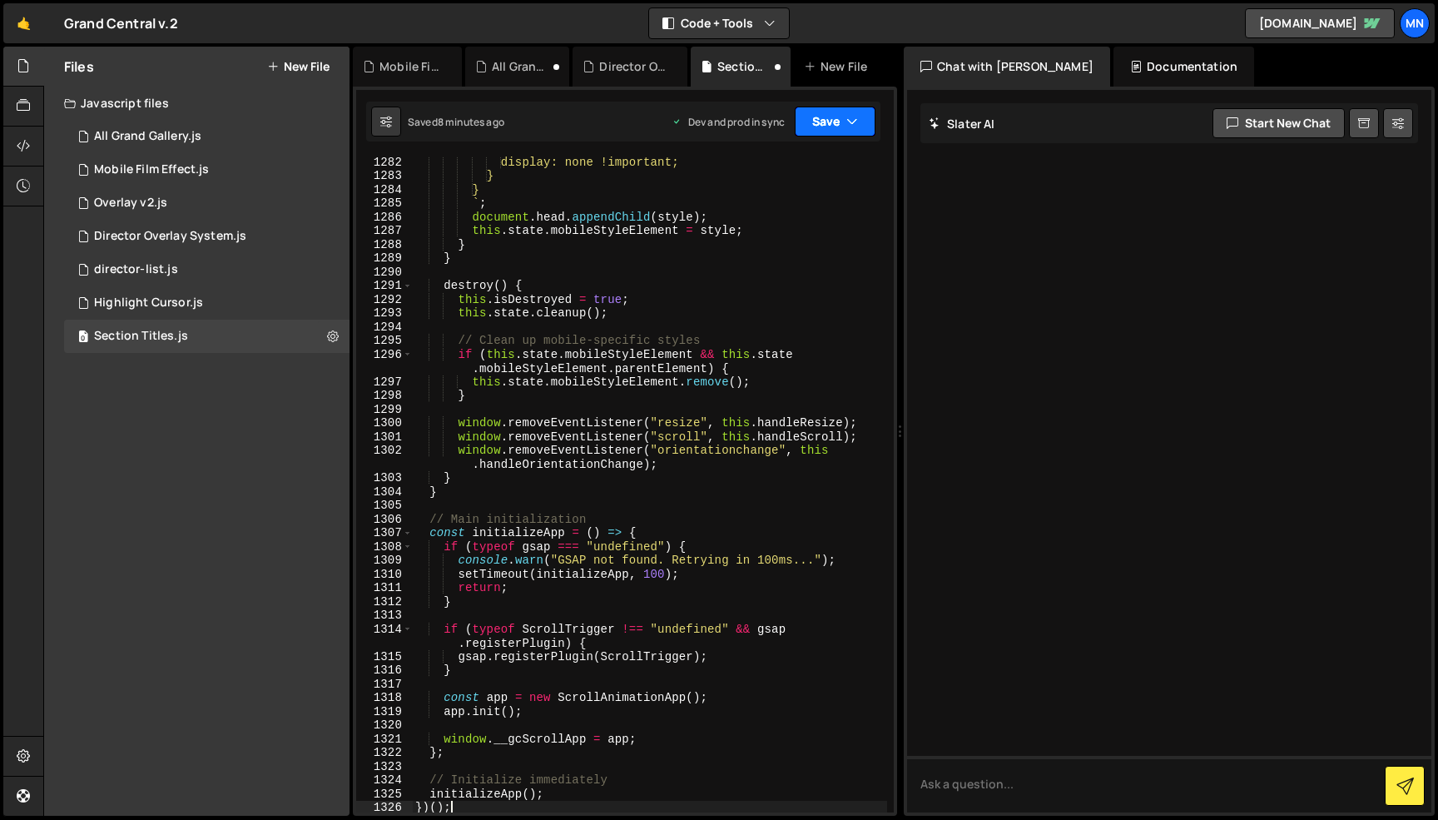
click at [836, 121] on button "Save" at bounding box center [835, 122] width 81 height 30
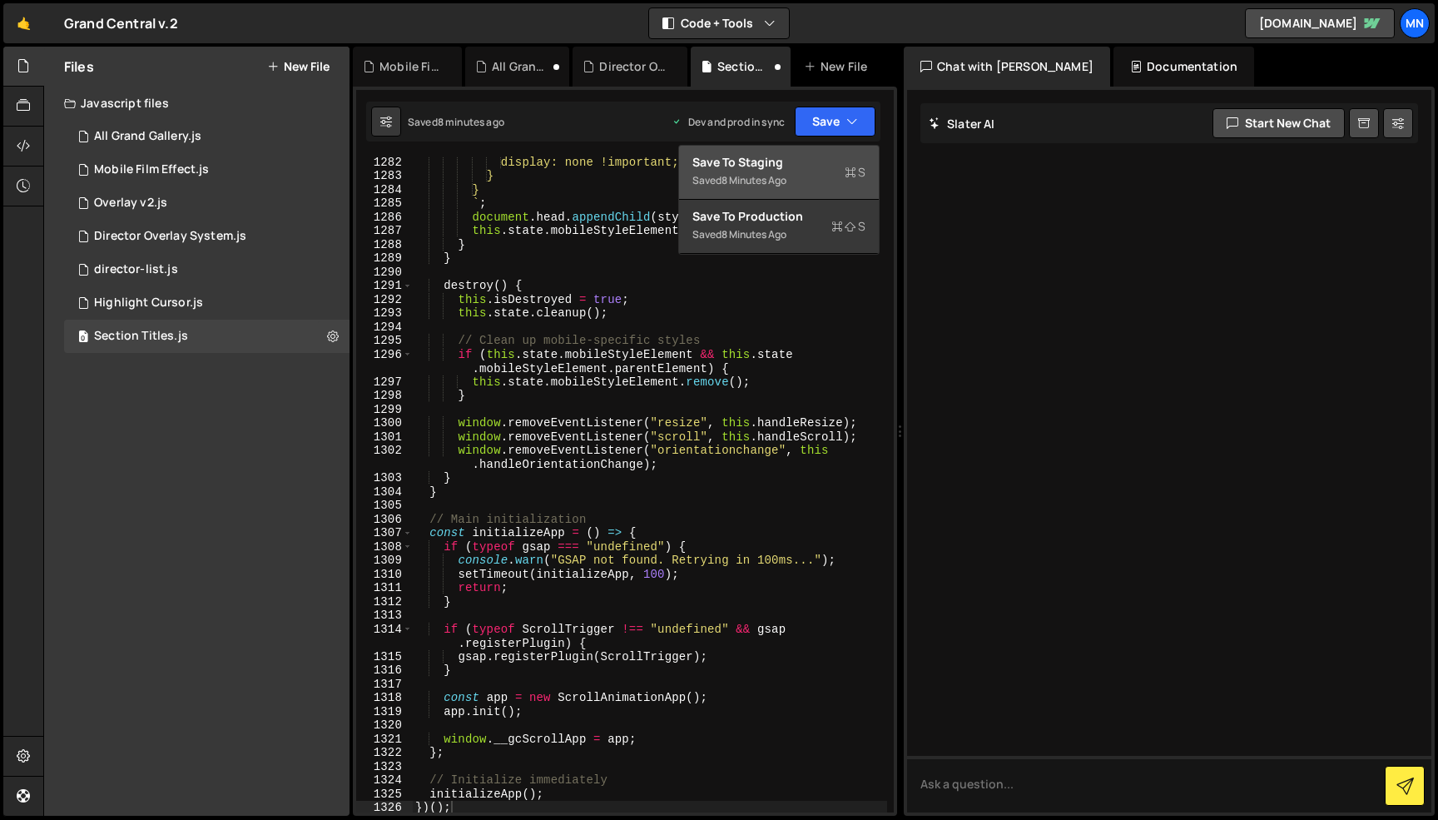
click at [812, 161] on div "Save to Staging S" at bounding box center [778, 162] width 173 height 17
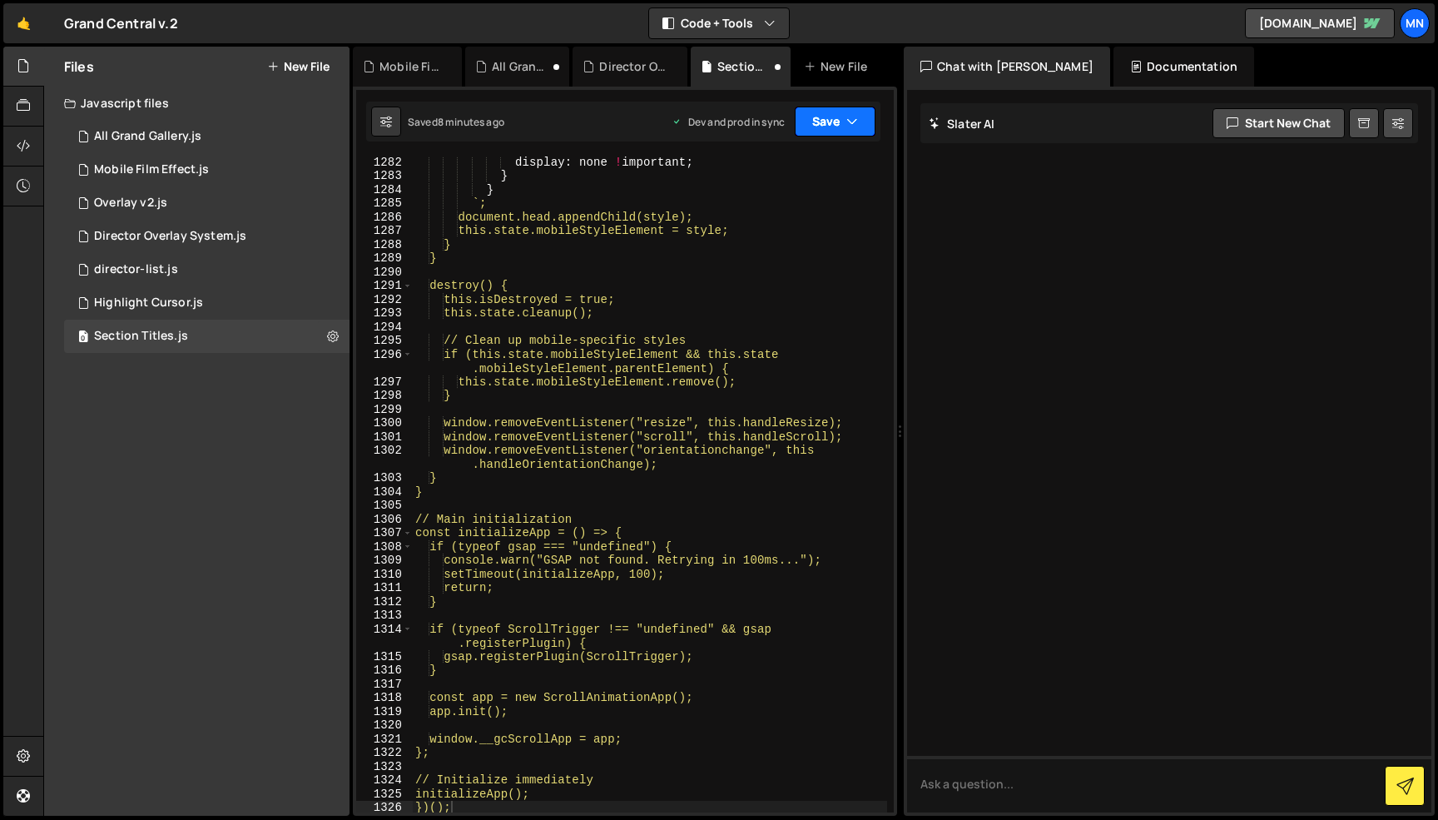
drag, startPoint x: 838, startPoint y: 114, endPoint x: 834, endPoint y: 134, distance: 20.4
click at [838, 114] on button "Save" at bounding box center [835, 122] width 81 height 30
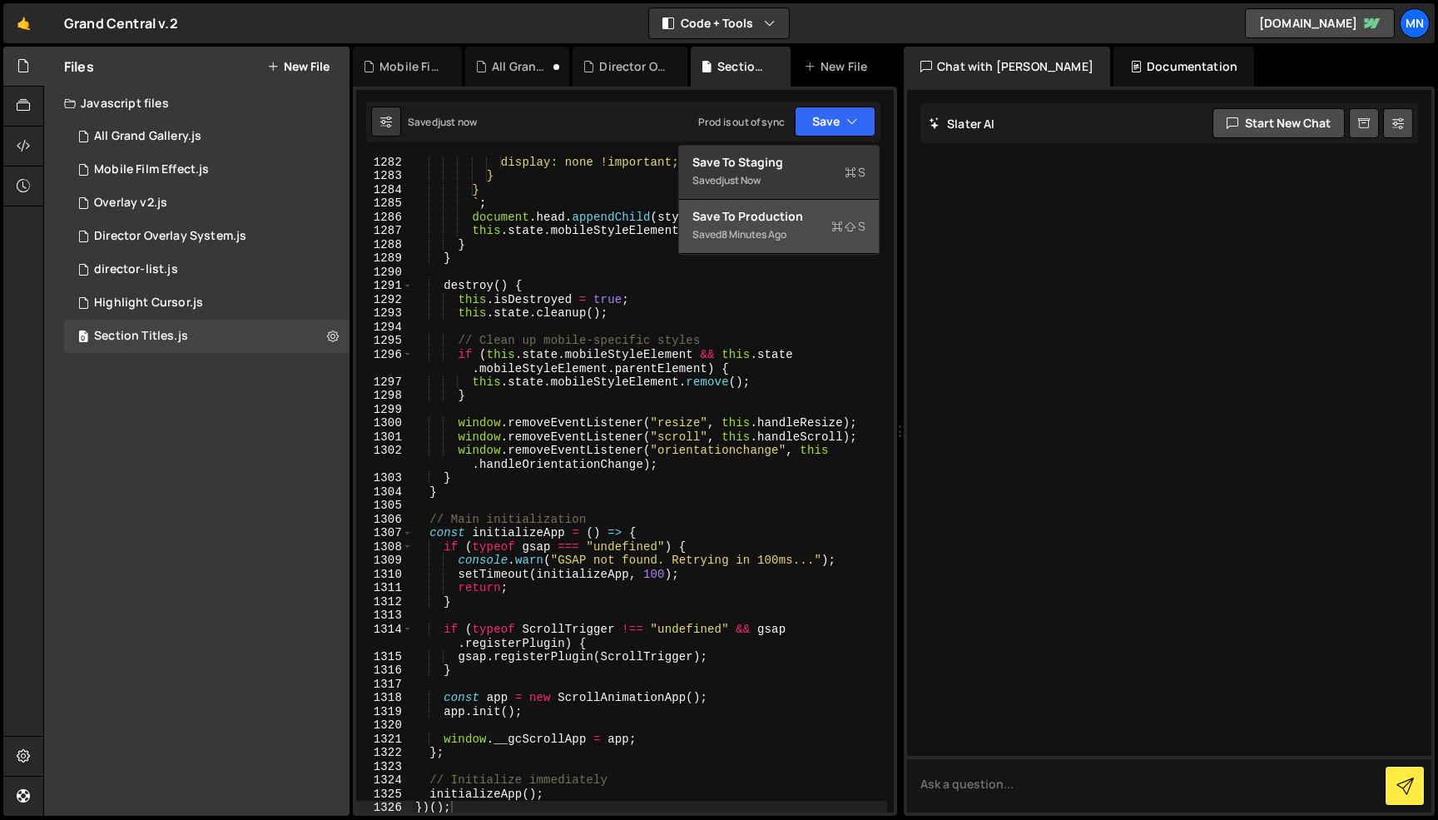
click at [807, 224] on div "Save to Production S" at bounding box center [778, 216] width 173 height 17
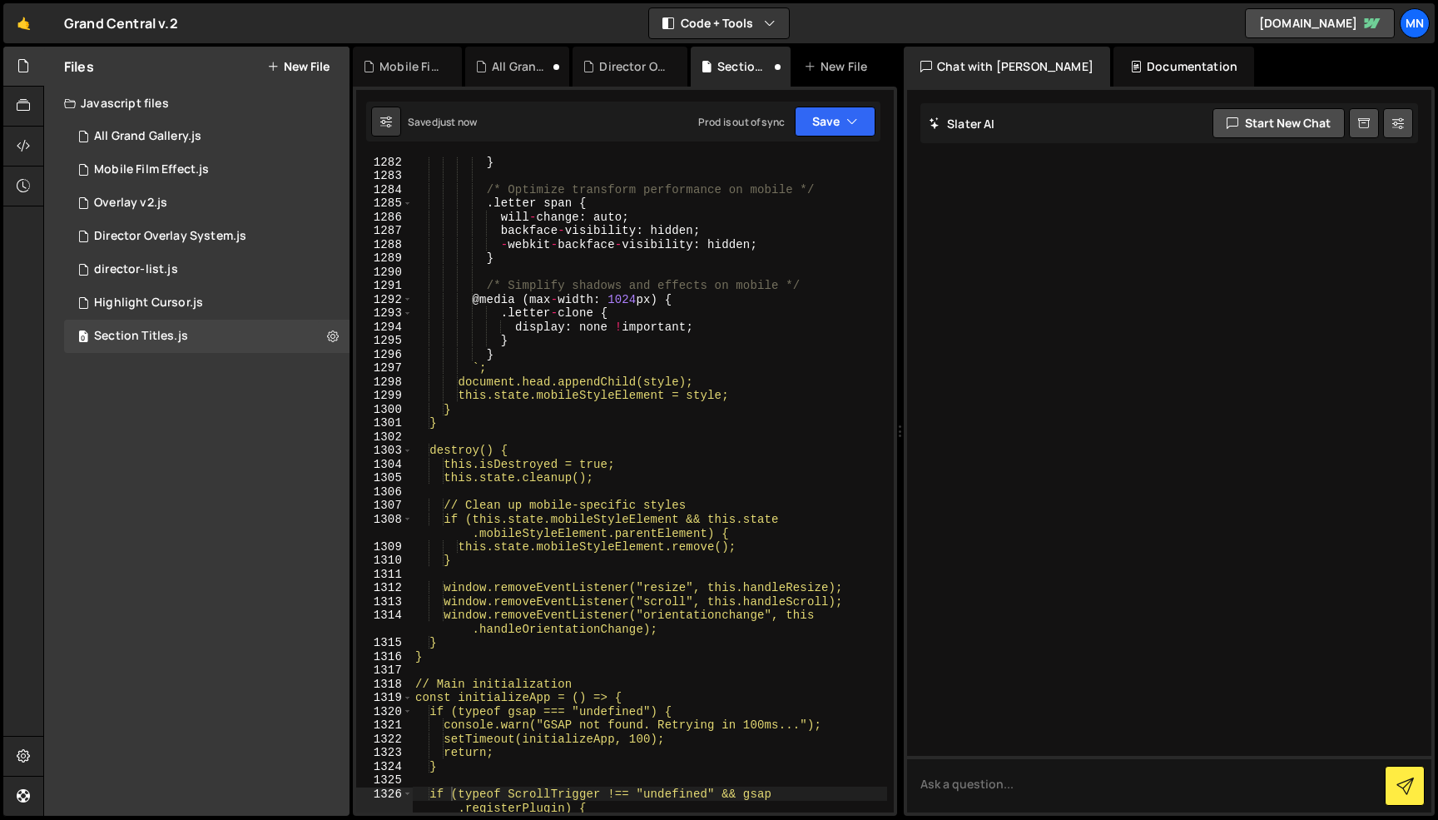
type textarea "if (typeof ScrollTrigger !== "undefined" && gsap.registerPlugin) {"
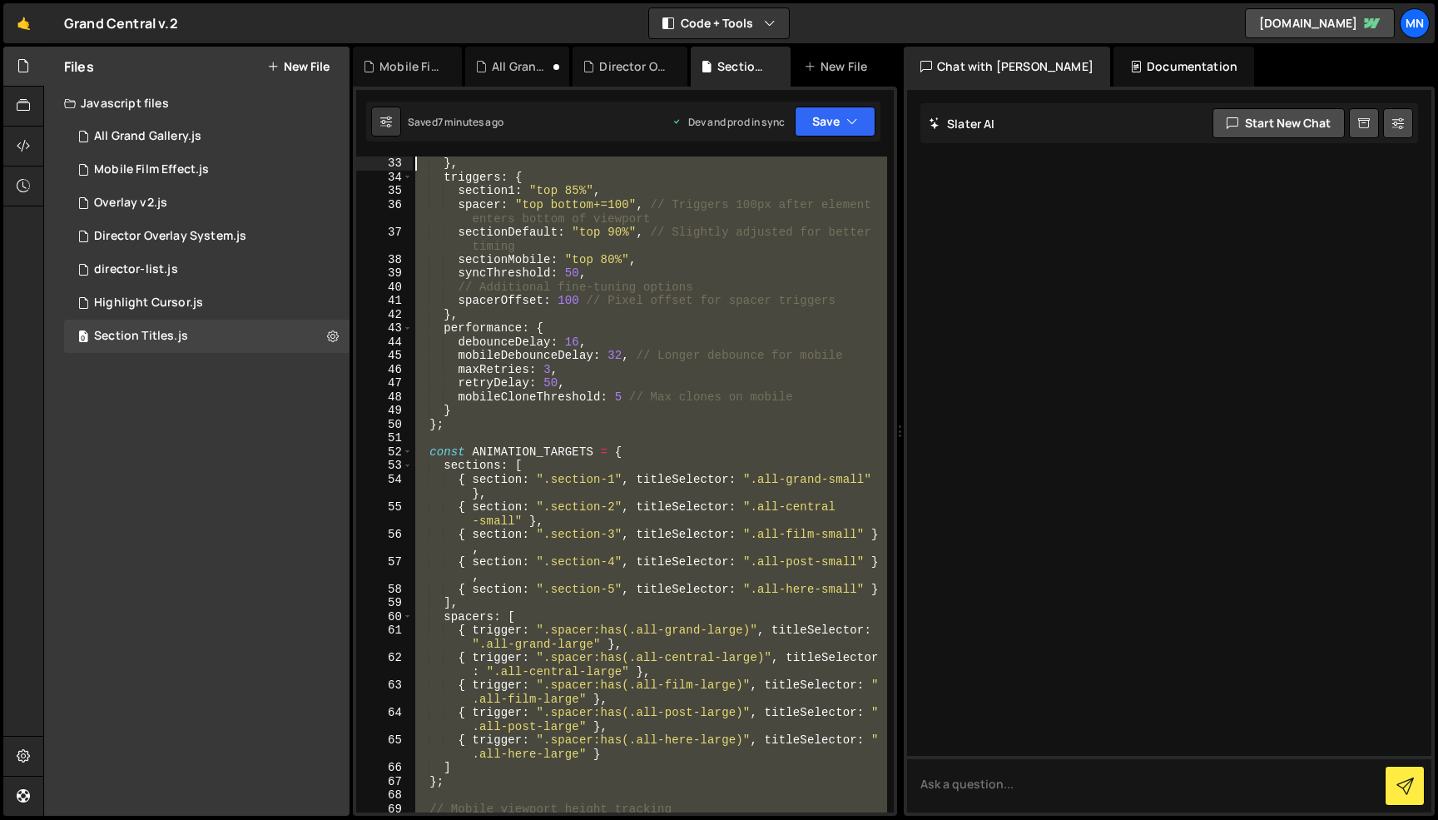
scroll to position [0, 0]
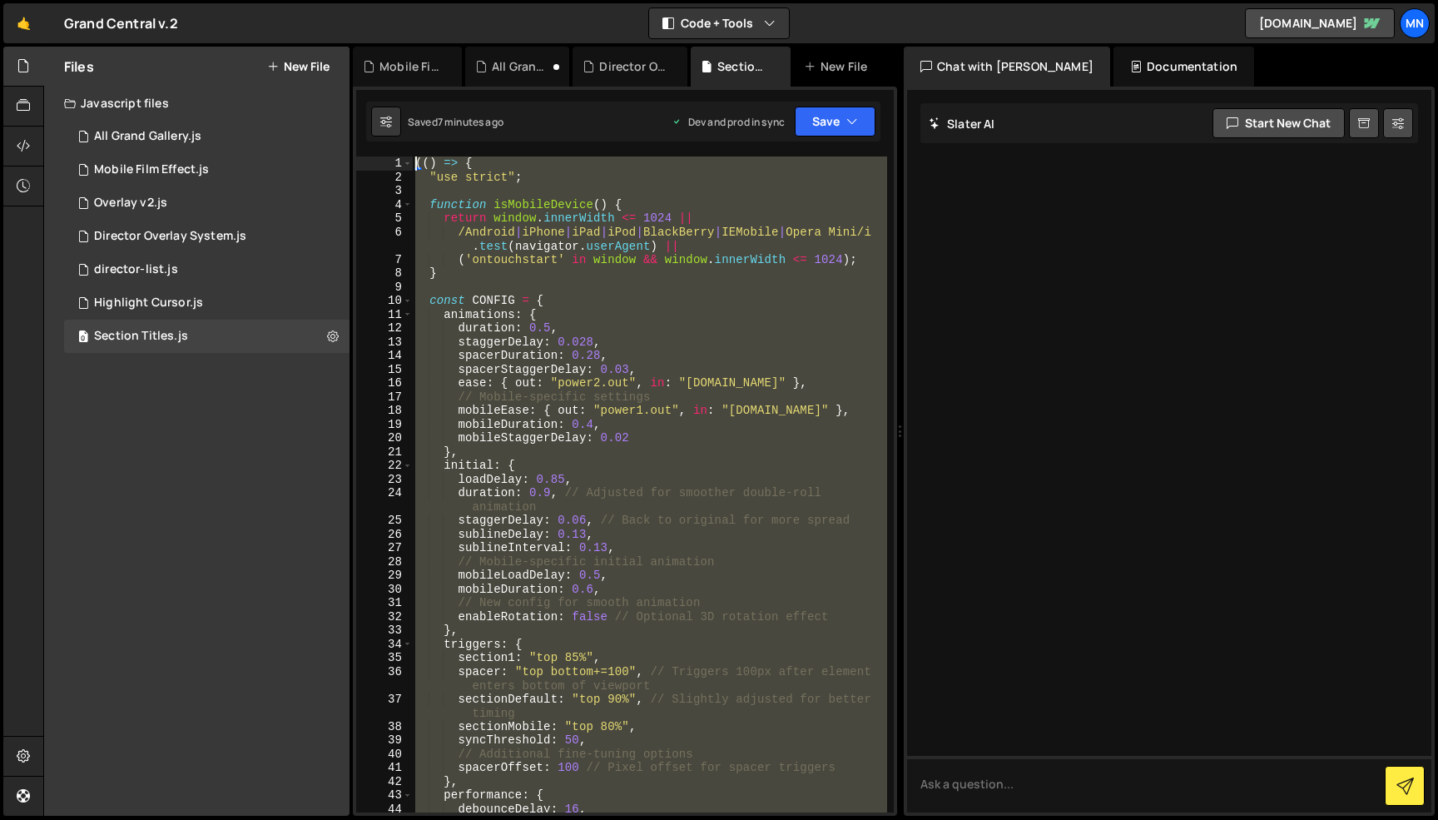
drag, startPoint x: 511, startPoint y: 763, endPoint x: 261, endPoint y: -105, distance: 903.2
click at [261, 0] on html "Projects [GEOGRAPHIC_DATA] Blog [GEOGRAPHIC_DATA] Projects Your Teams Invite te…" at bounding box center [719, 410] width 1438 height 820
paste textarea "})()"
type textarea "})();"
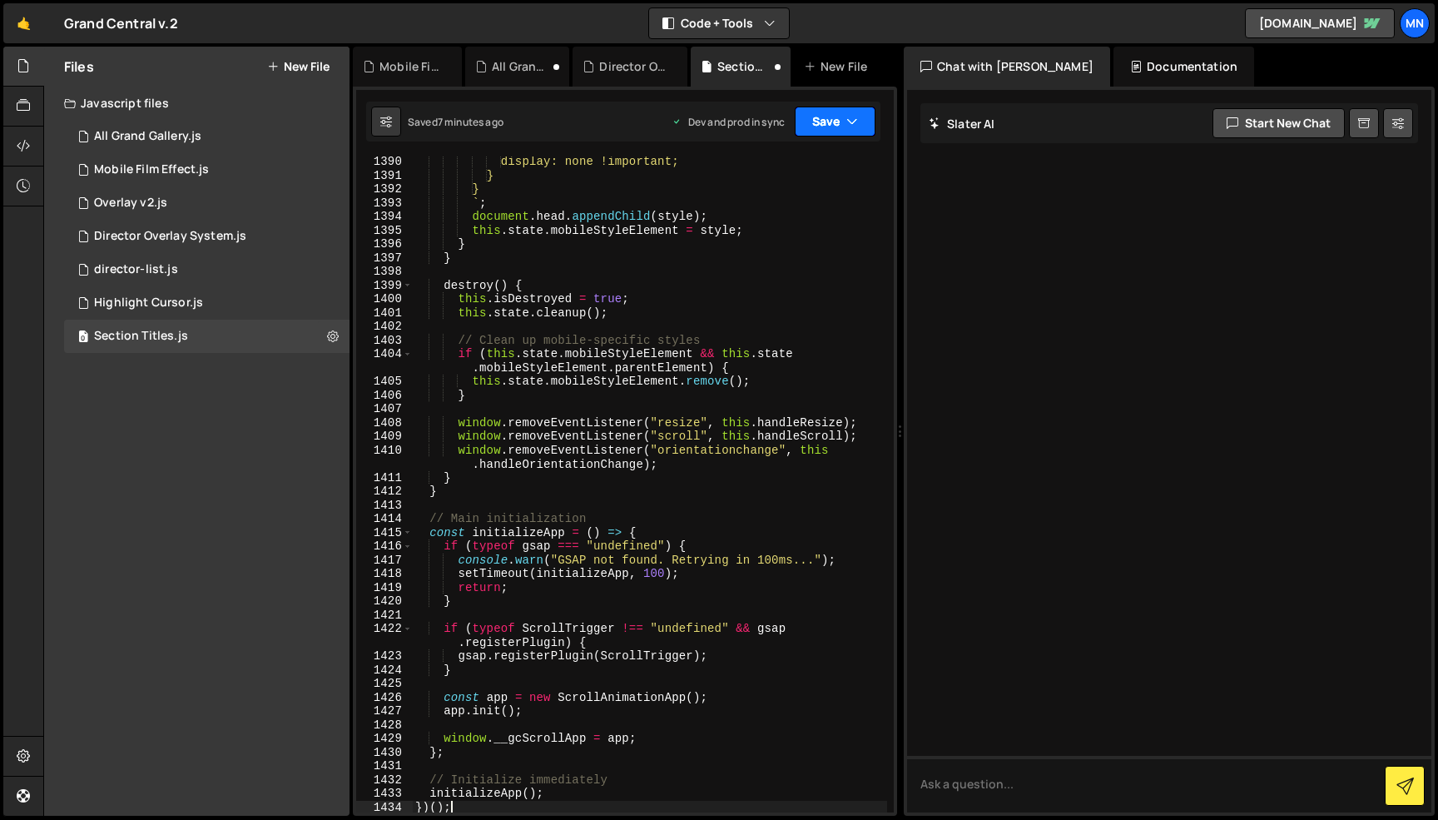
click at [841, 119] on button "Save" at bounding box center [835, 122] width 81 height 30
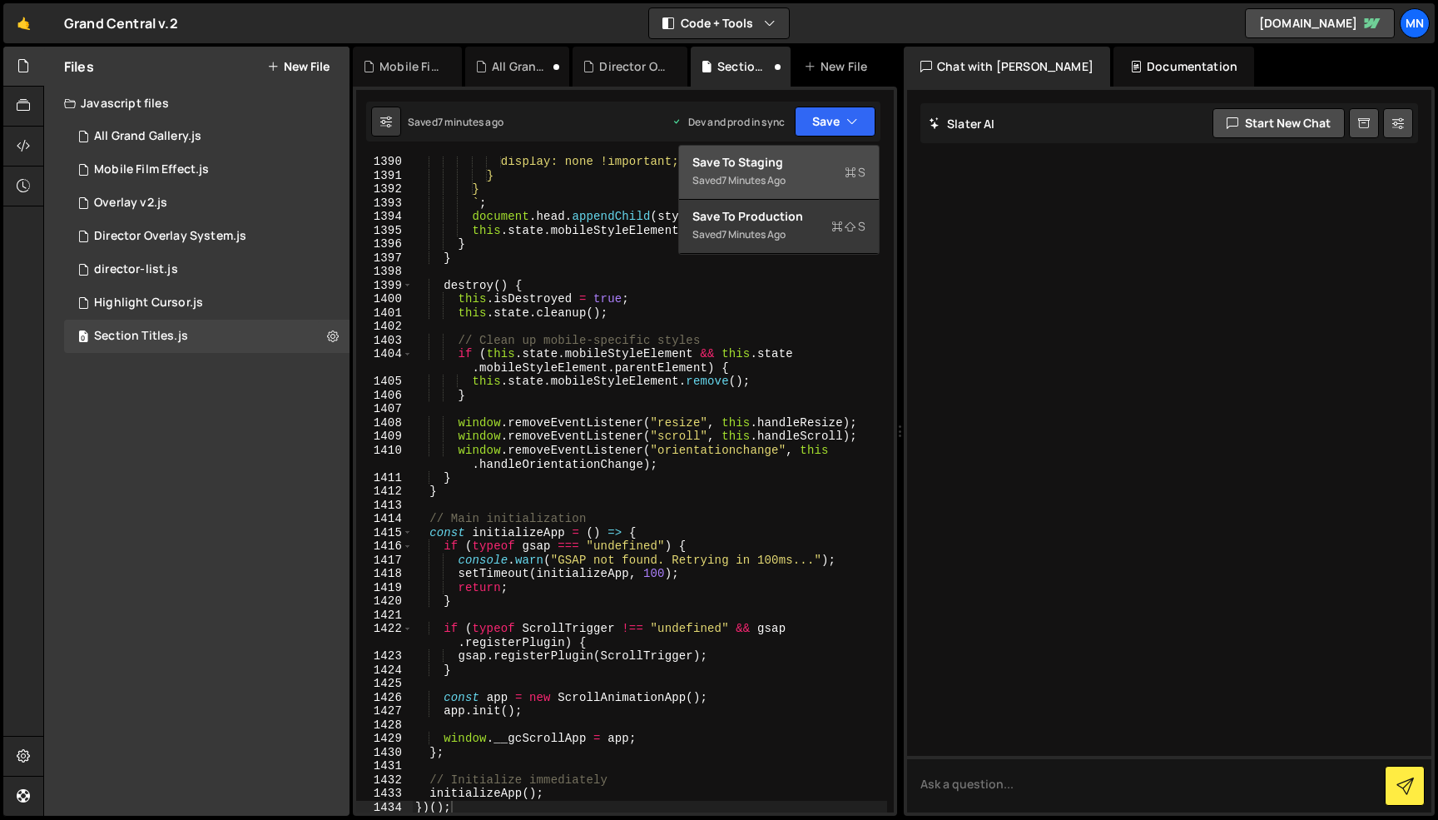
drag, startPoint x: 815, startPoint y: 173, endPoint x: 835, endPoint y: 132, distance: 45.4
click at [816, 173] on div "Saved 7 minutes ago" at bounding box center [778, 181] width 173 height 20
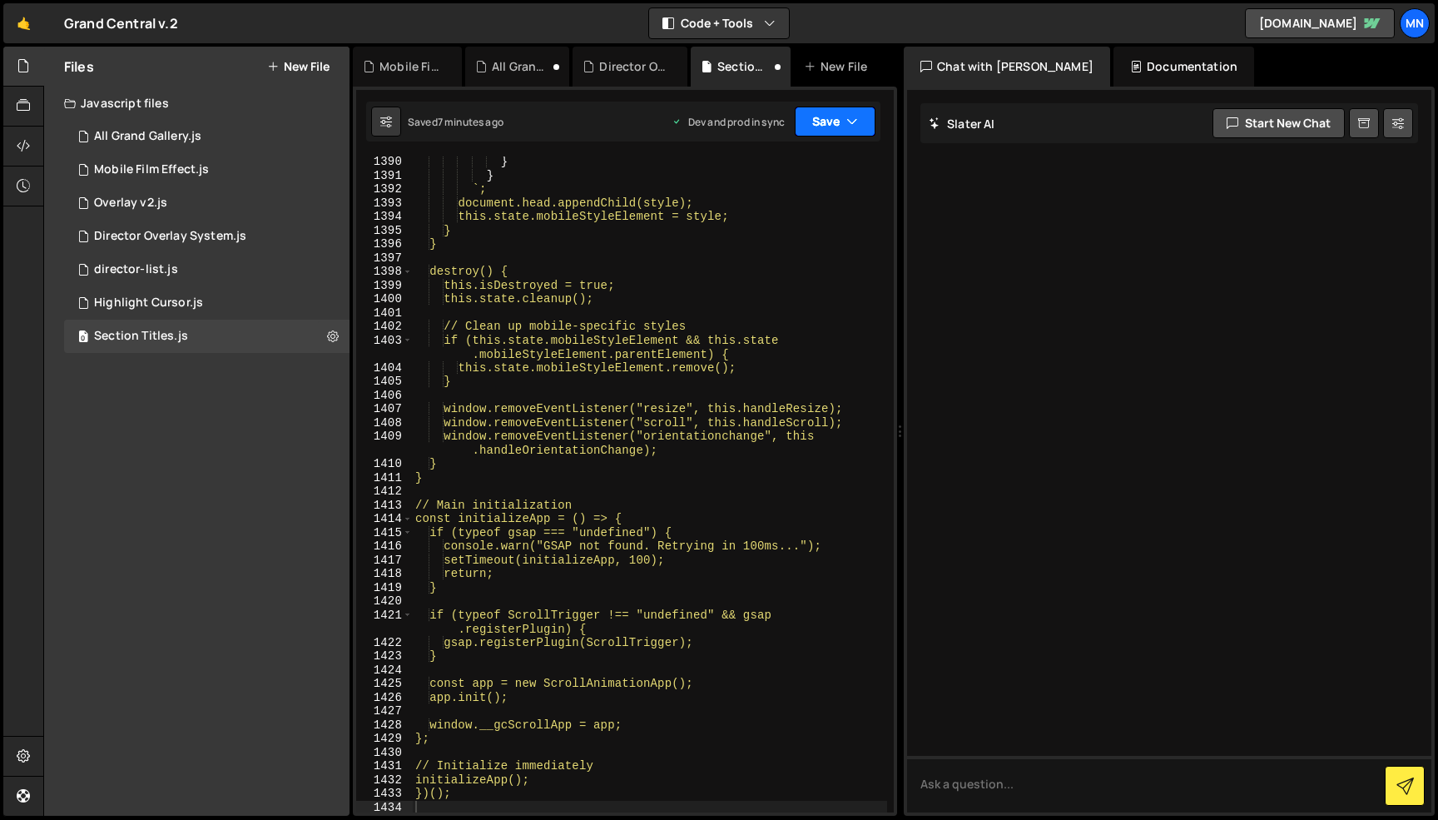
click at [842, 119] on button "Save" at bounding box center [835, 122] width 81 height 30
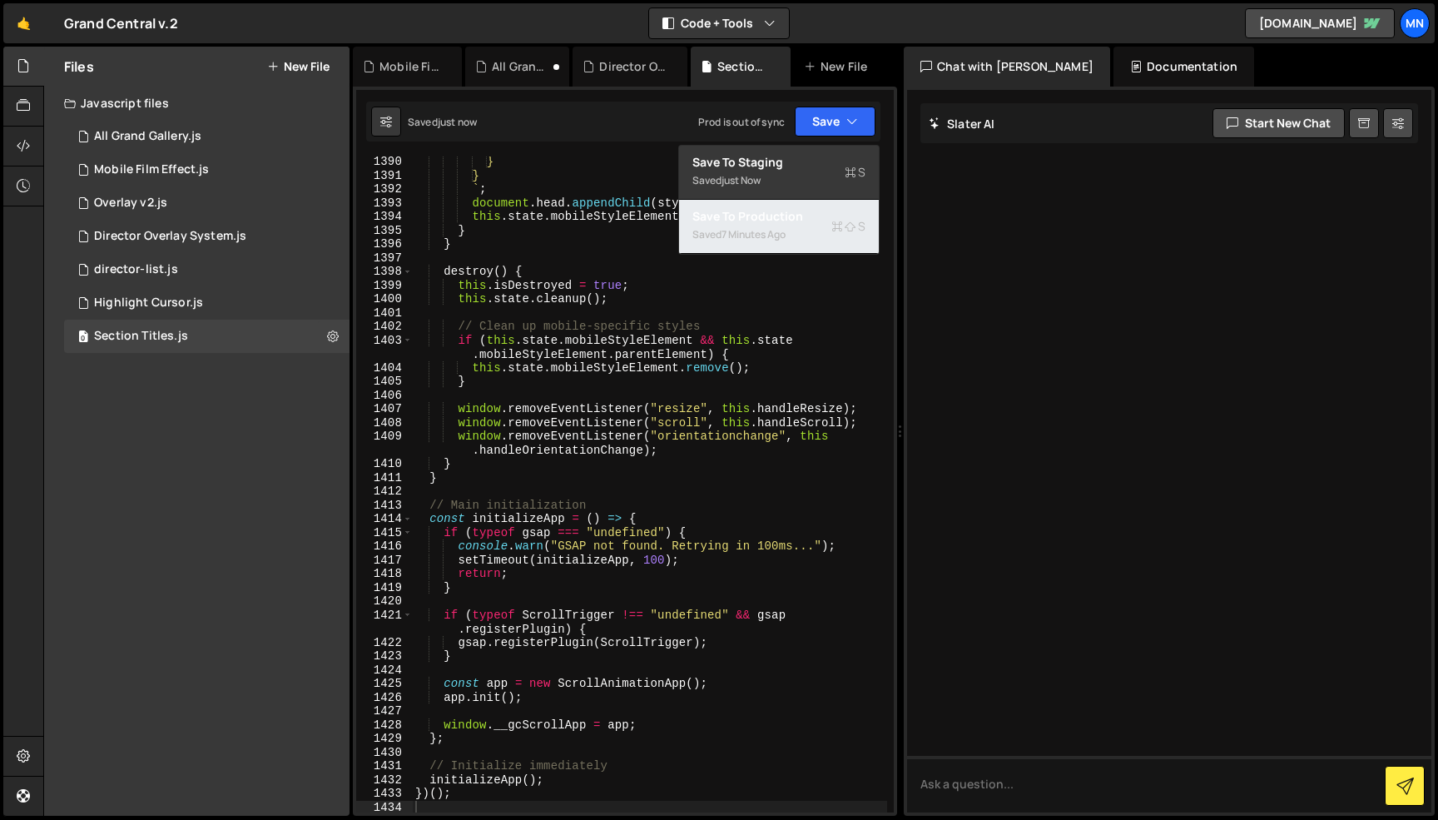
click at [813, 212] on div "Save to Production S" at bounding box center [778, 216] width 173 height 17
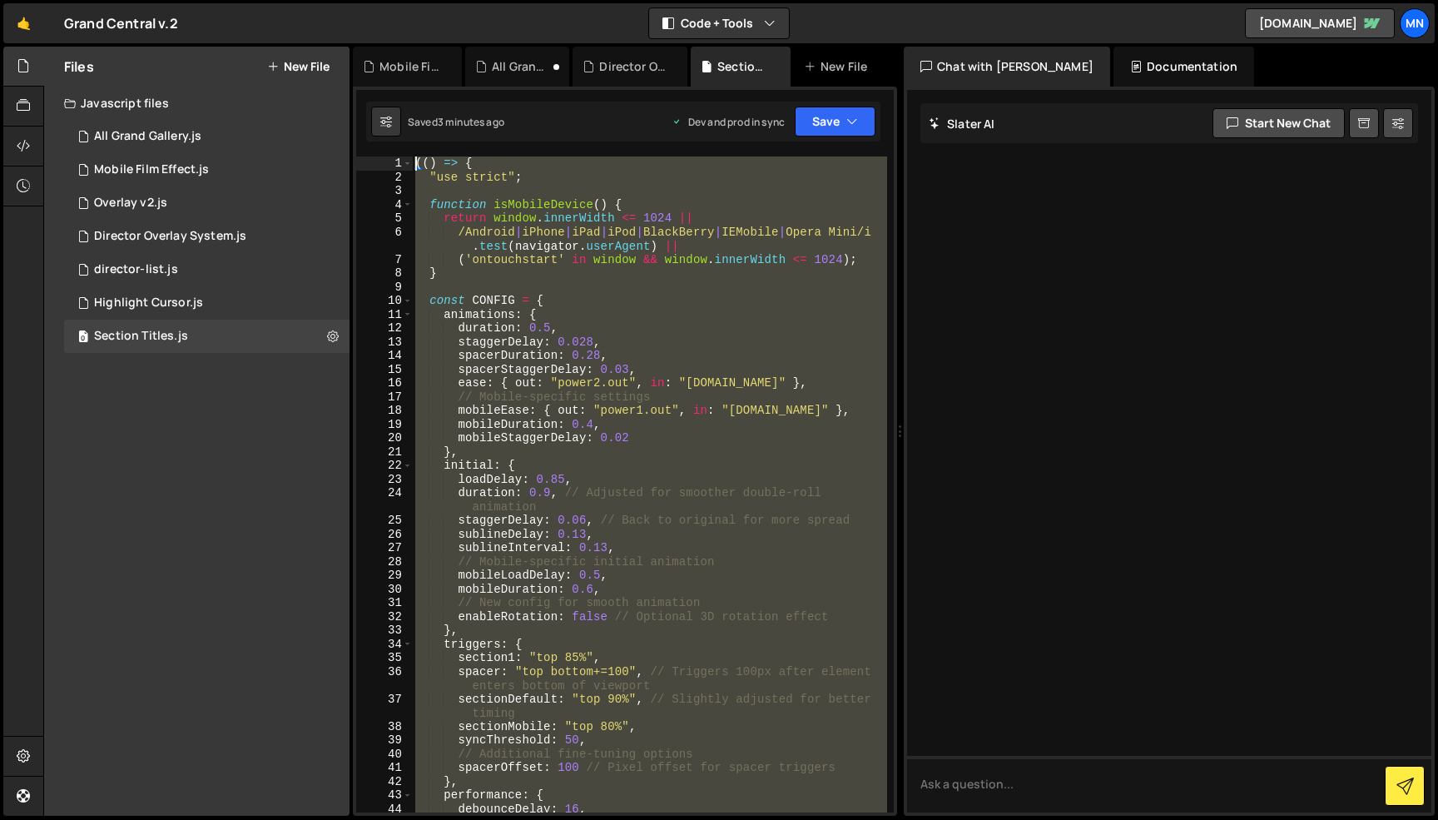
scroll to position [0, 0]
drag, startPoint x: 419, startPoint y: 692, endPoint x: 353, endPoint y: -96, distance: 790.9
click at [353, 0] on html "Projects [GEOGRAPHIC_DATA] Blog [GEOGRAPHIC_DATA] Projects Your Teams Invite te…" at bounding box center [719, 410] width 1438 height 820
paste textarea "})()"
type textarea "})();"
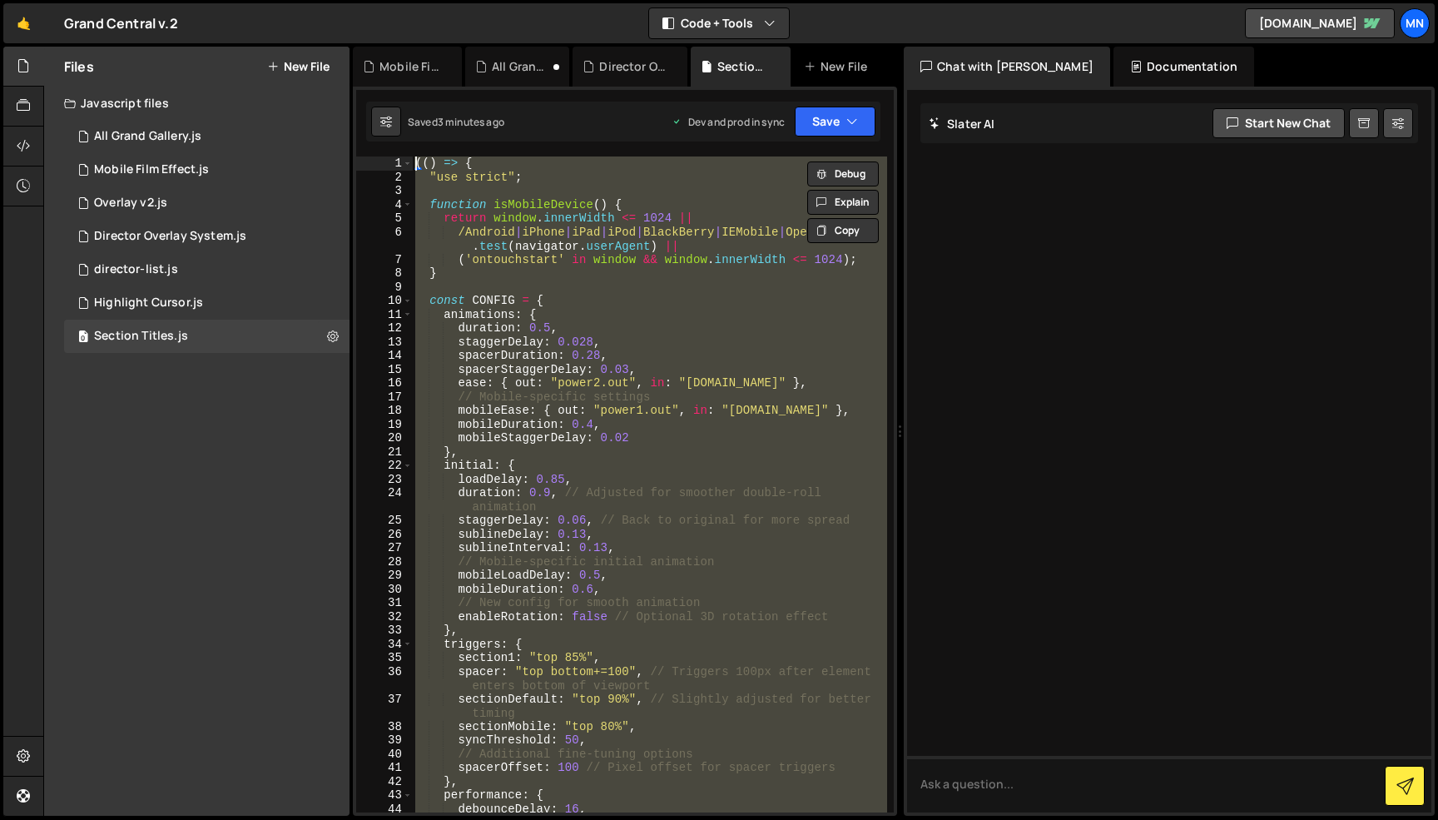
scroll to position [21725, 0]
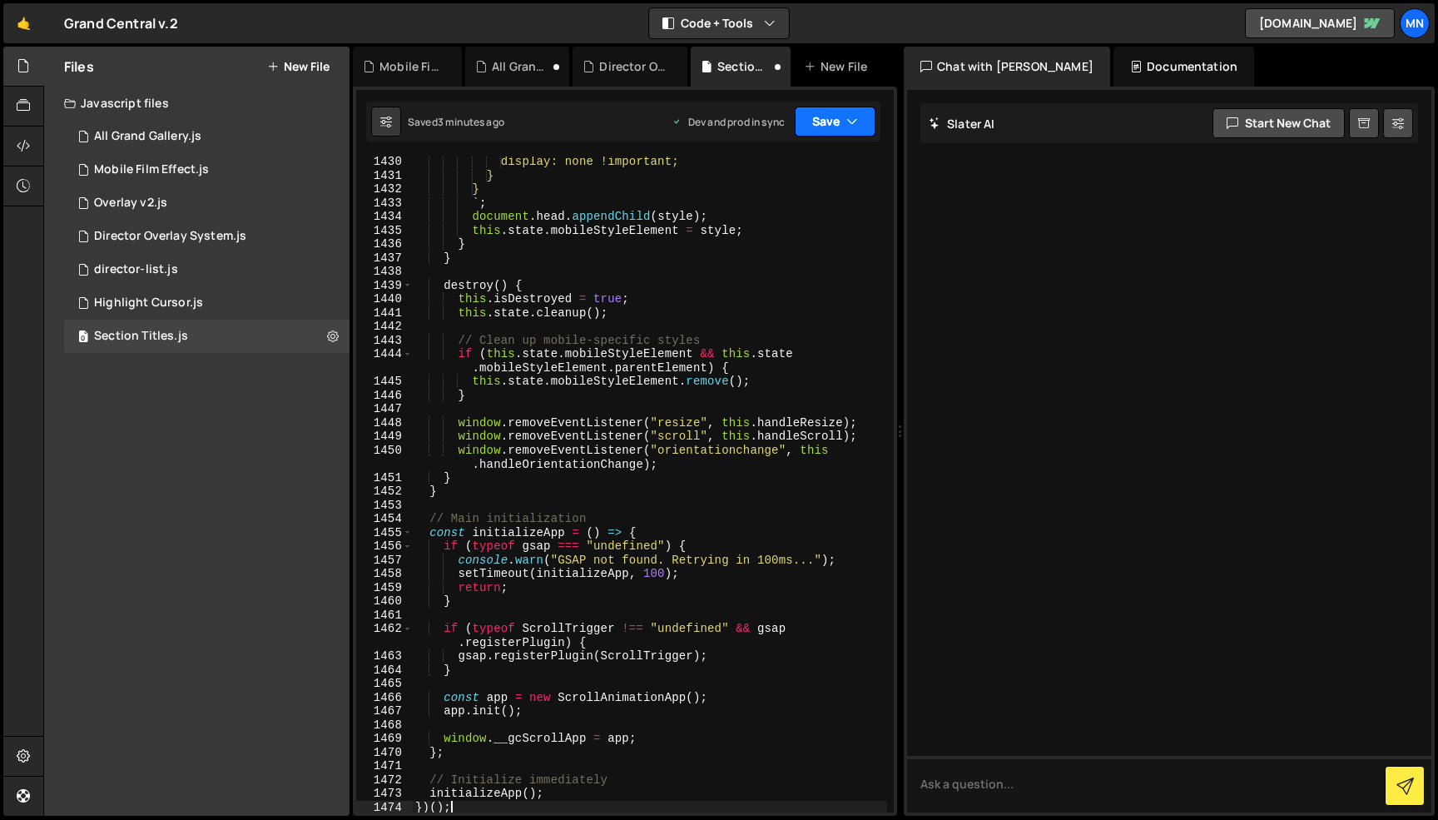
click at [856, 118] on icon "button" at bounding box center [852, 121] width 12 height 17
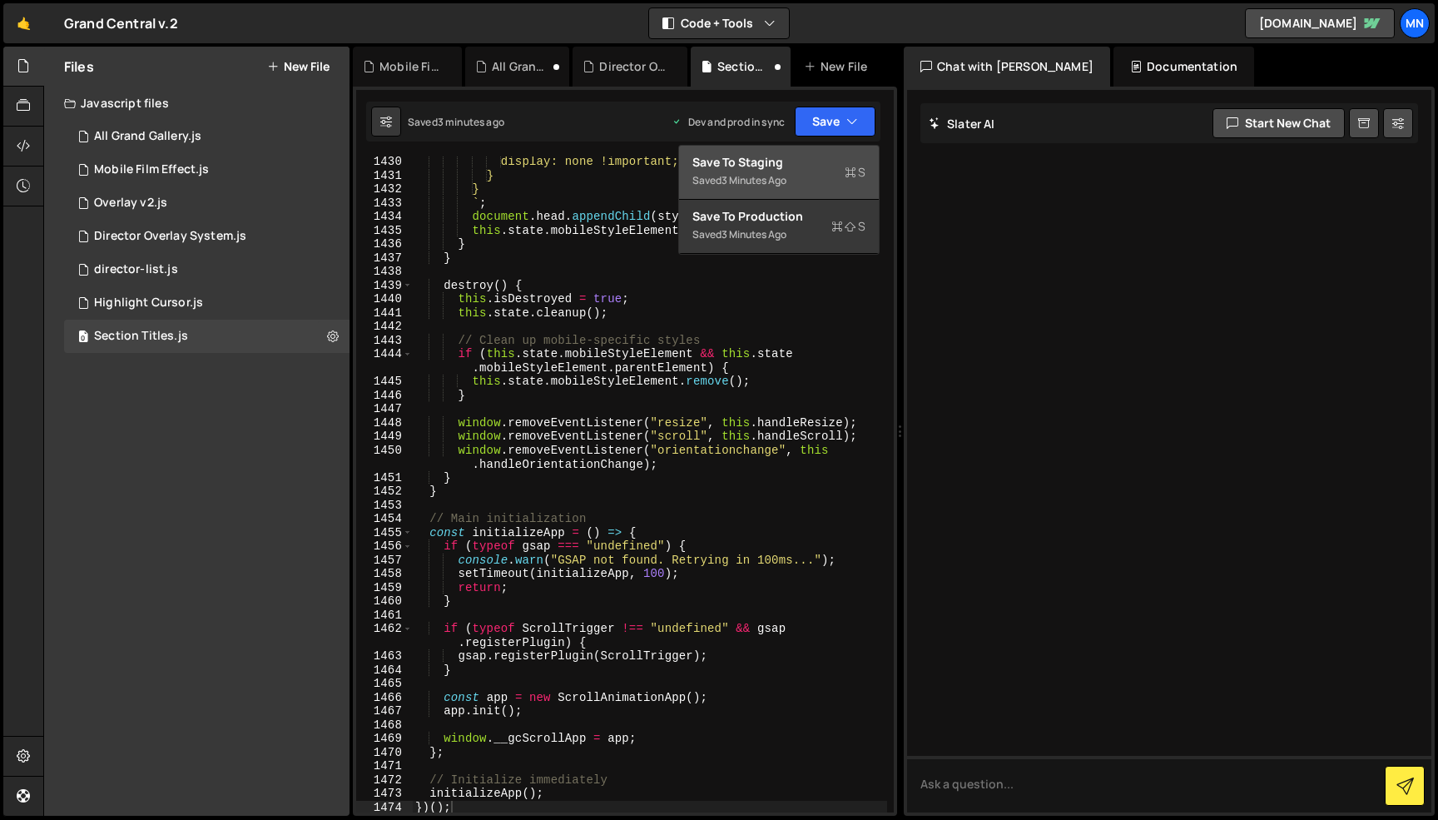
click at [825, 174] on div "Saved 3 minutes ago" at bounding box center [778, 181] width 173 height 20
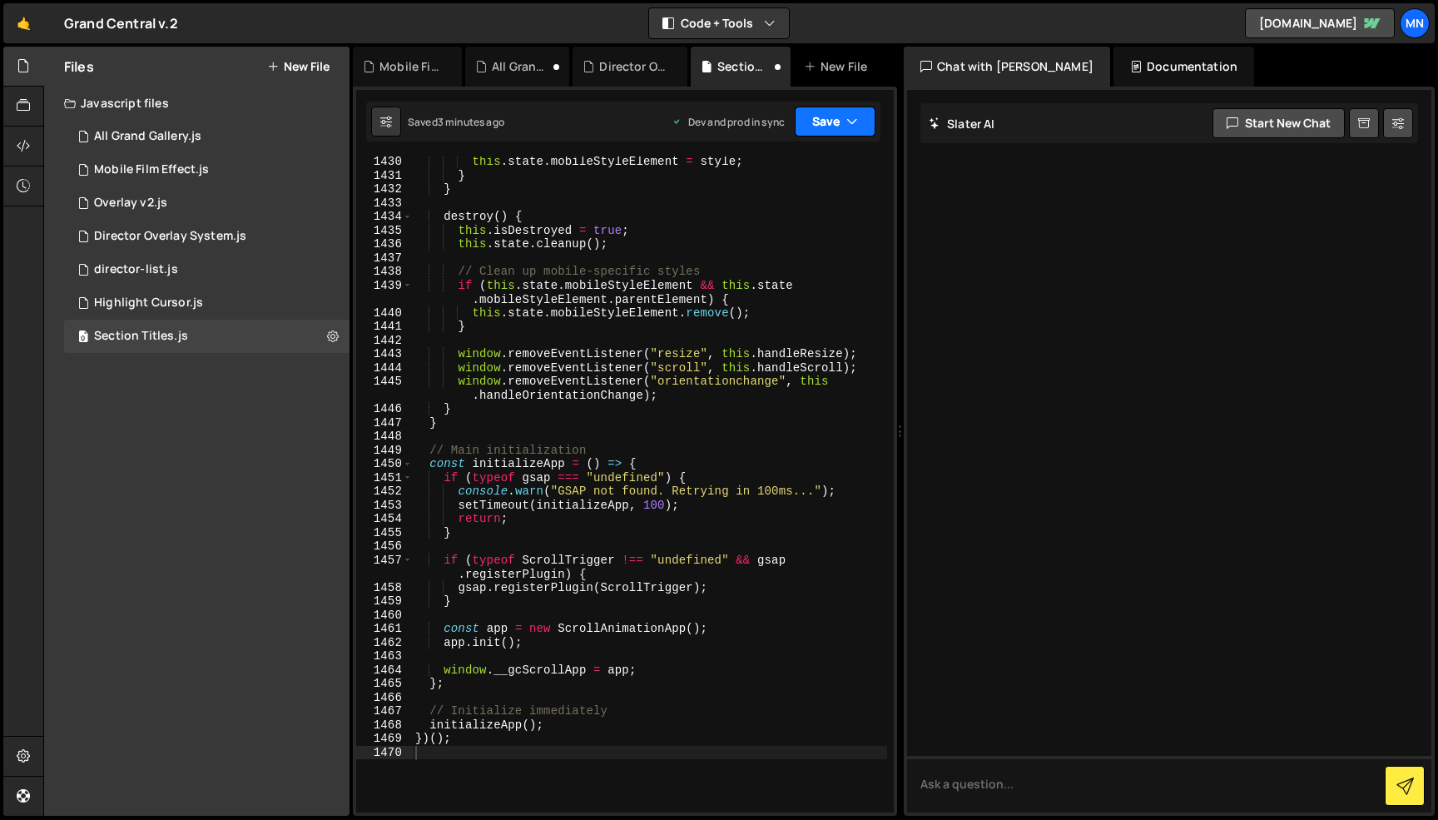
click at [846, 119] on icon "button" at bounding box center [852, 121] width 12 height 17
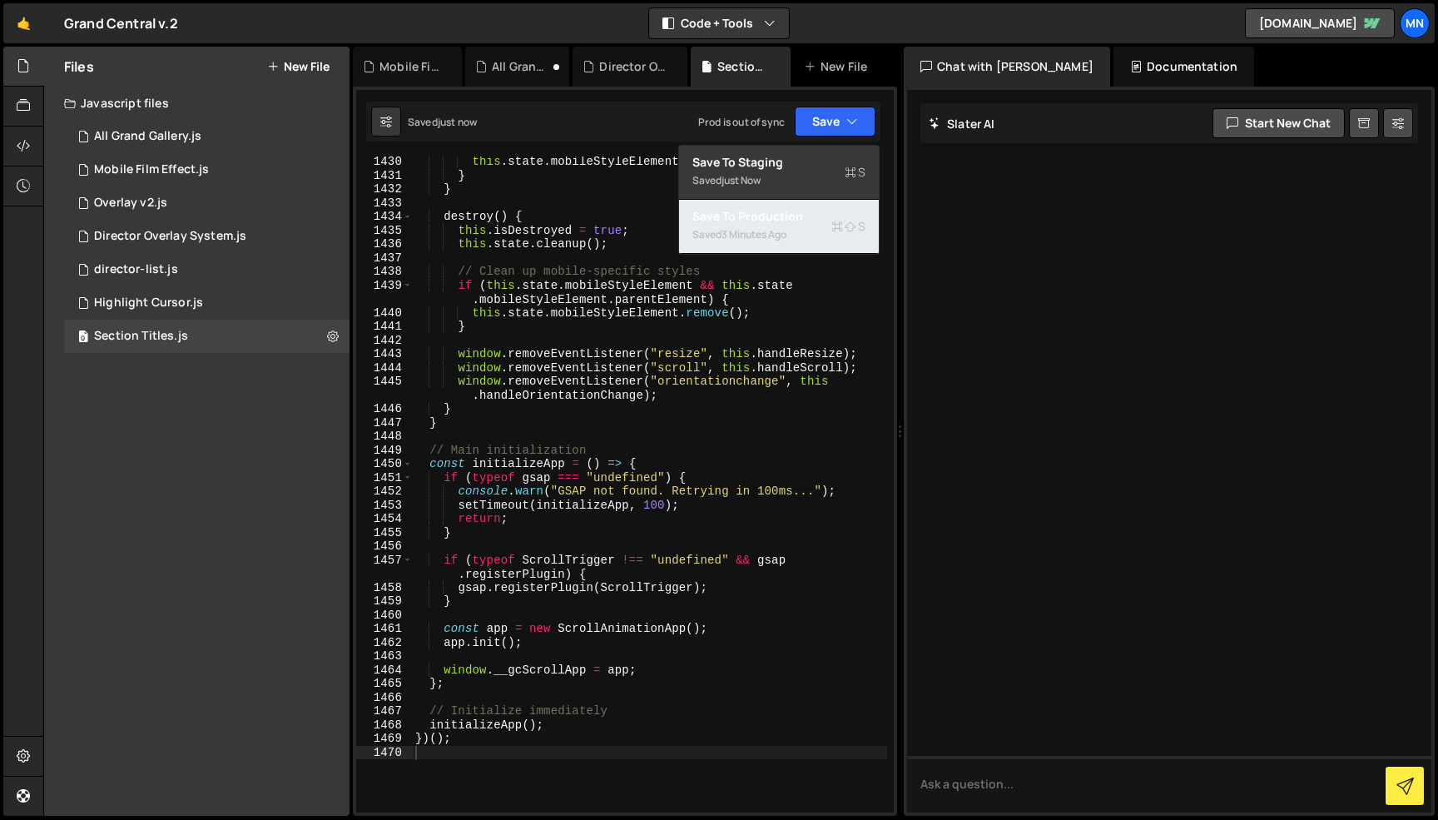
drag, startPoint x: 816, startPoint y: 221, endPoint x: 877, endPoint y: 241, distance: 64.7
click at [816, 221] on div "Save to Production S" at bounding box center [778, 216] width 173 height 17
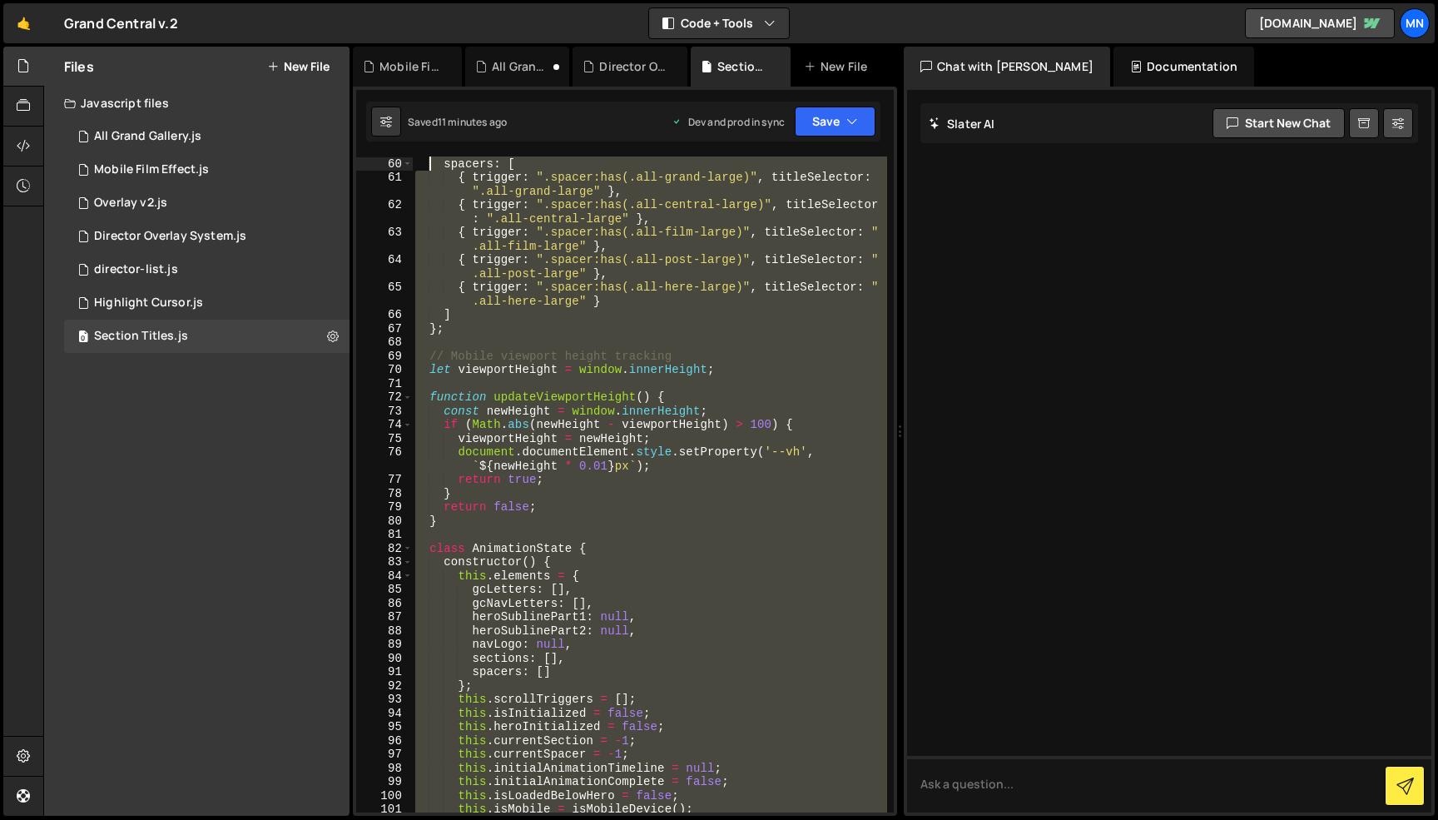
scroll to position [0, 0]
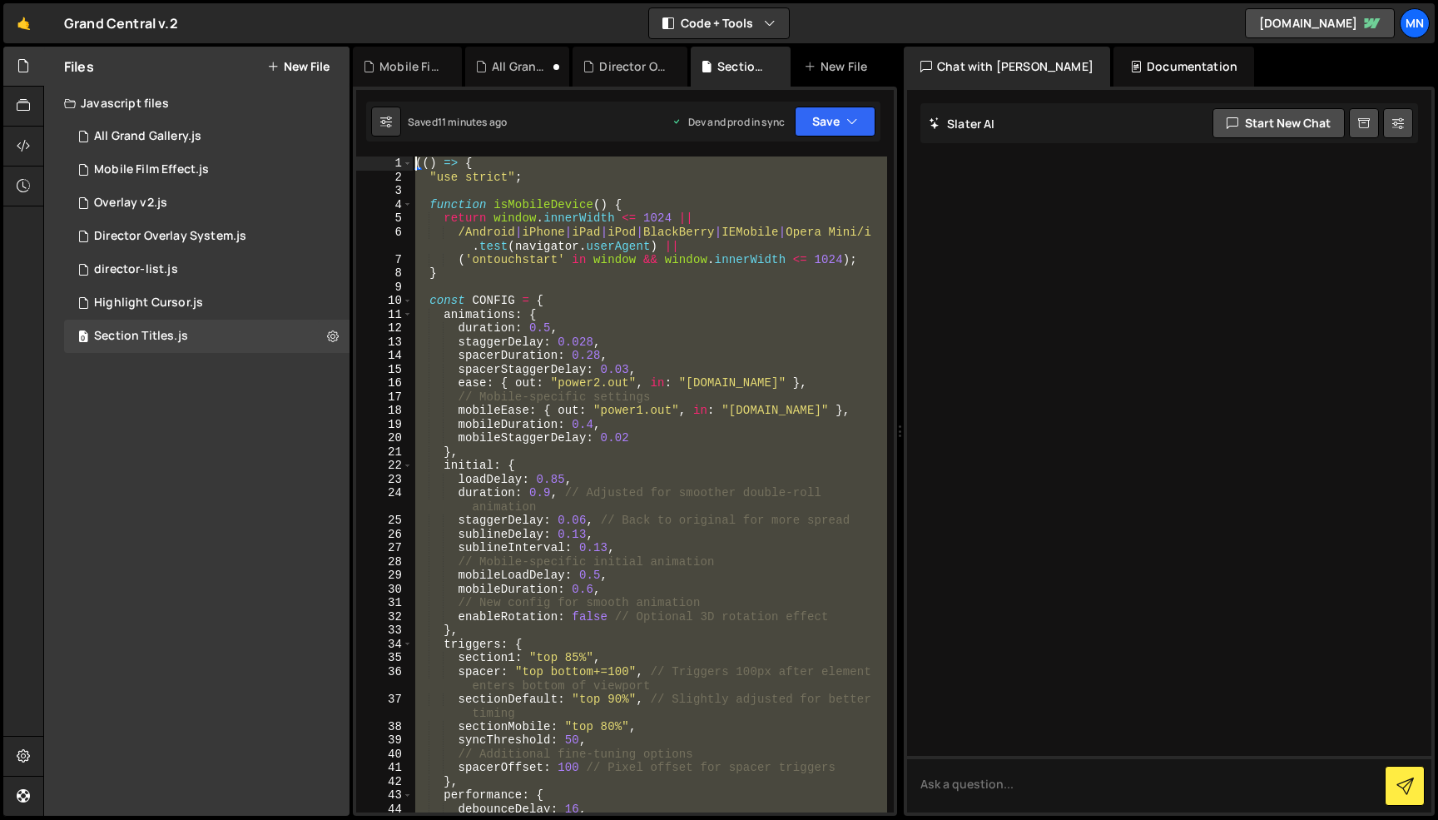
drag, startPoint x: 437, startPoint y: 706, endPoint x: 431, endPoint y: -81, distance: 786.5
click at [431, 0] on html "Projects [GEOGRAPHIC_DATA] Blog [GEOGRAPHIC_DATA] Projects Your Teams Invite te…" at bounding box center [719, 410] width 1438 height 820
paste textarea "})()"
type textarea "})();"
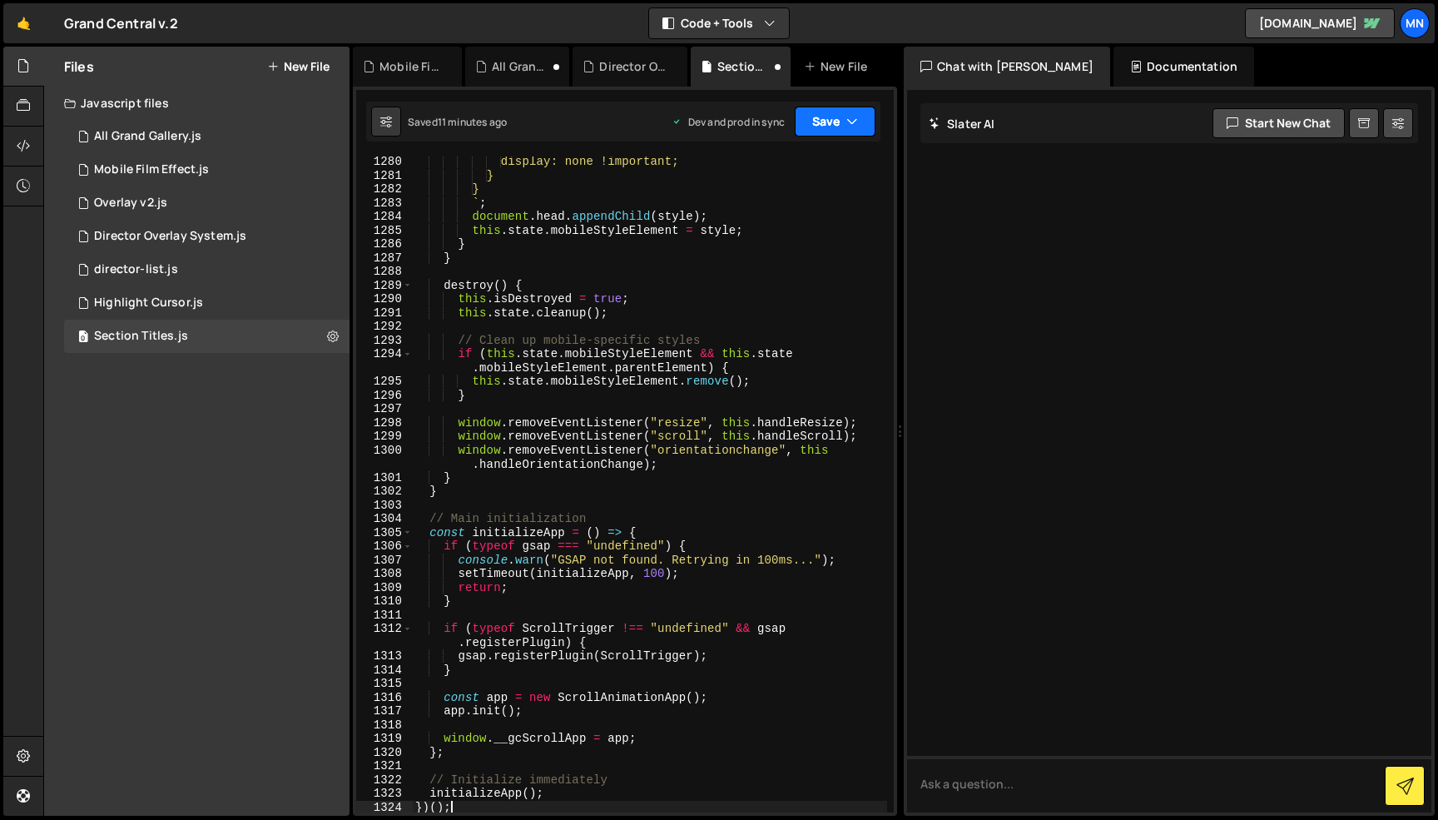
drag, startPoint x: 822, startPoint y: 121, endPoint x: 820, endPoint y: 169, distance: 48.3
click at [823, 122] on button "Save" at bounding box center [835, 122] width 81 height 30
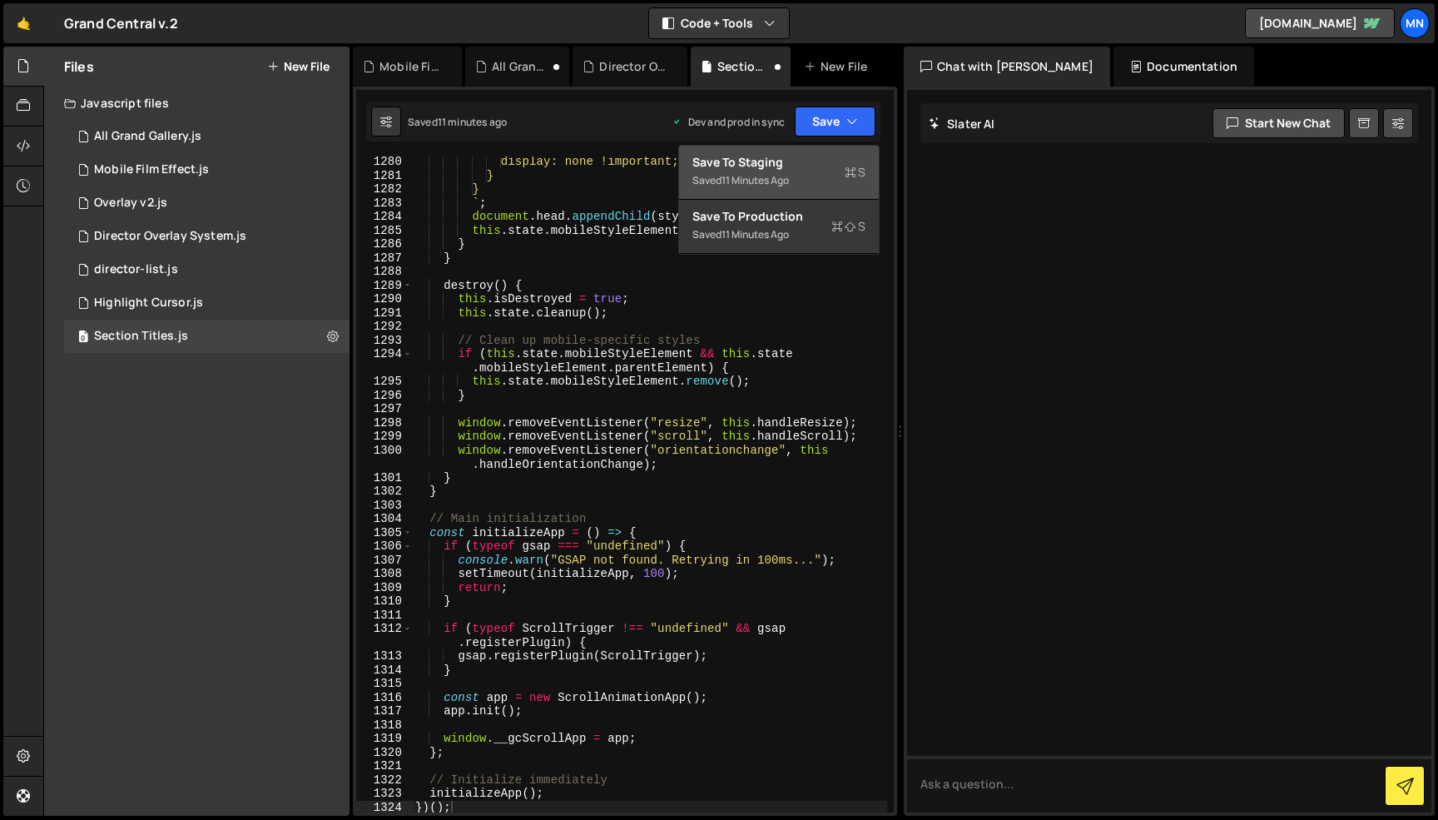
click at [820, 171] on div "Saved 11 minutes ago" at bounding box center [778, 181] width 173 height 20
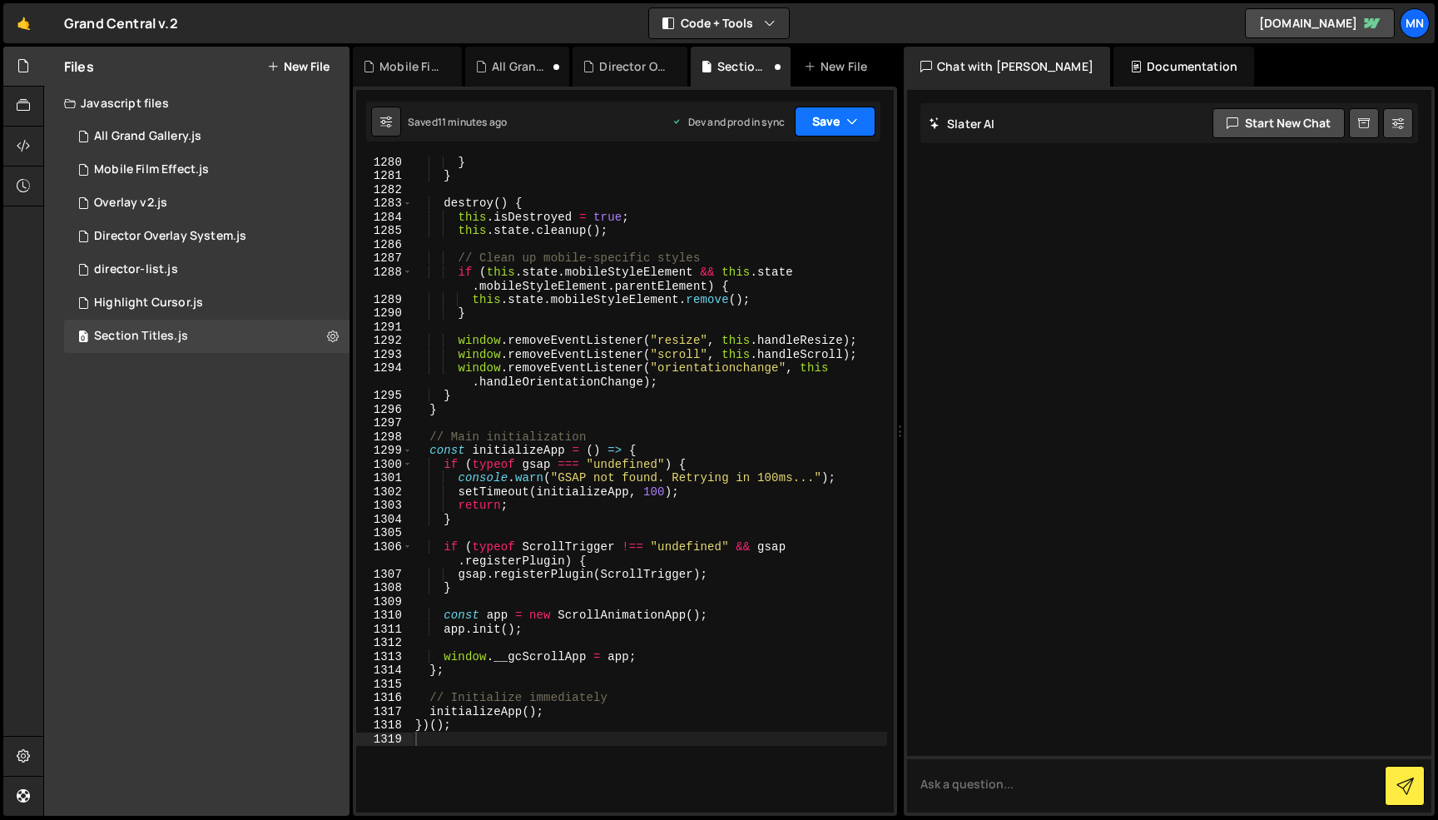
scroll to position [19541, 0]
click at [844, 118] on button "Save" at bounding box center [835, 122] width 81 height 30
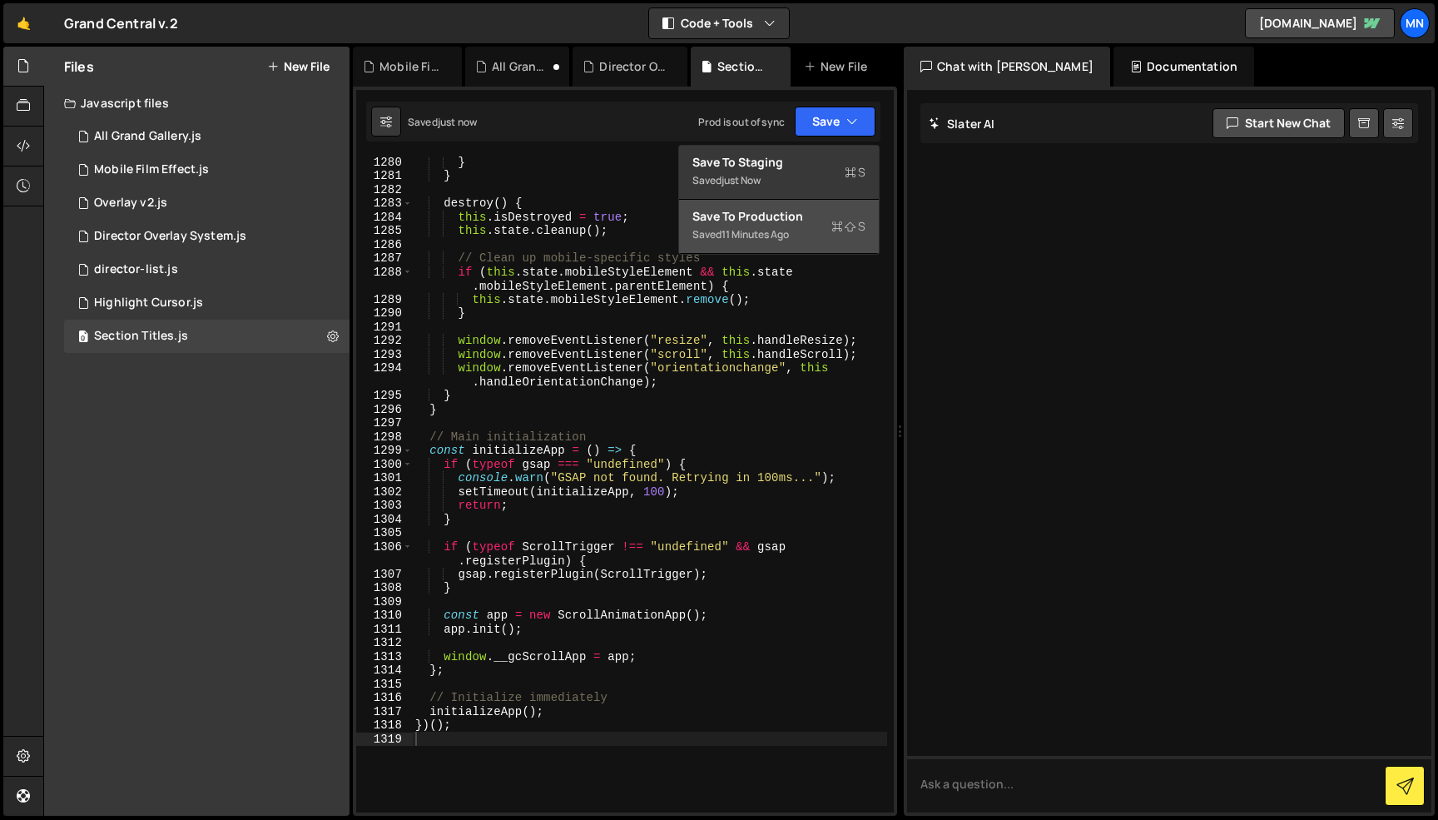
click at [817, 227] on div "Saved 11 minutes ago" at bounding box center [778, 235] width 173 height 20
type textarea "// Initialize immediately"
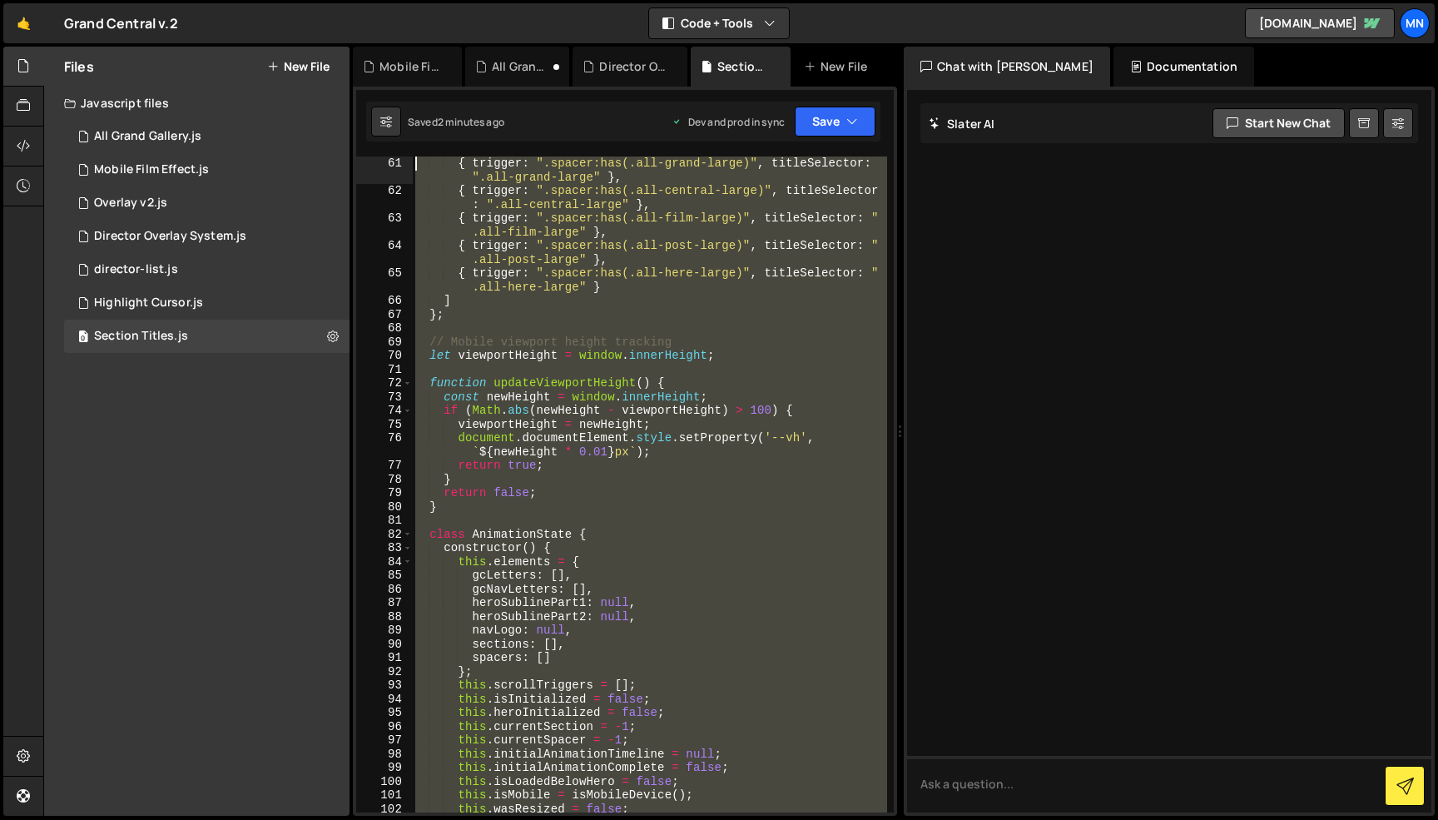
scroll to position [0, 0]
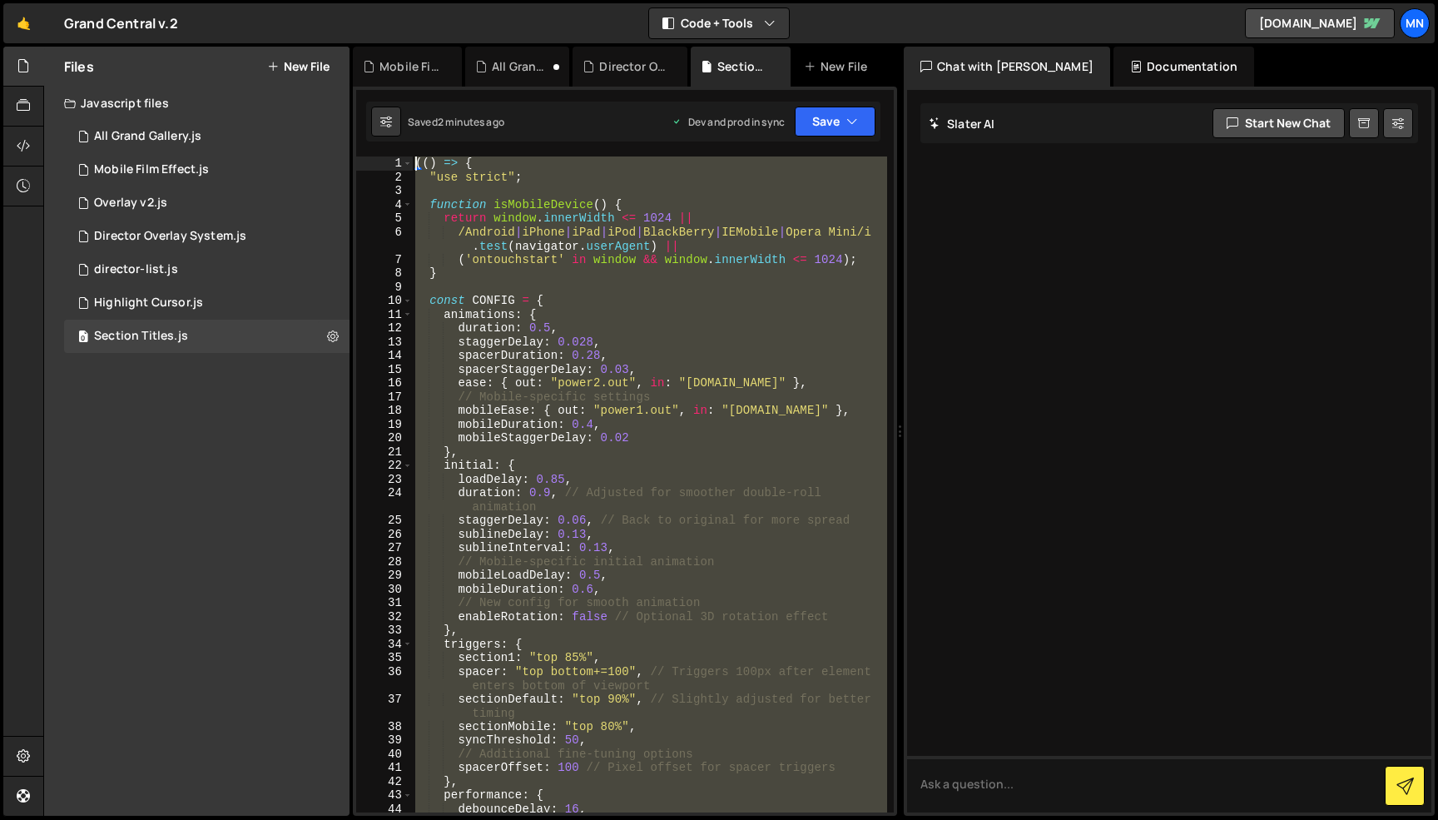
drag, startPoint x: 394, startPoint y: 704, endPoint x: 281, endPoint y: -105, distance: 816.7
click at [281, 0] on html "Projects [GEOGRAPHIC_DATA] Blog [GEOGRAPHIC_DATA] Projects Your Teams Invite te…" at bounding box center [719, 410] width 1438 height 820
paste textarea "})()"
type textarea "})();"
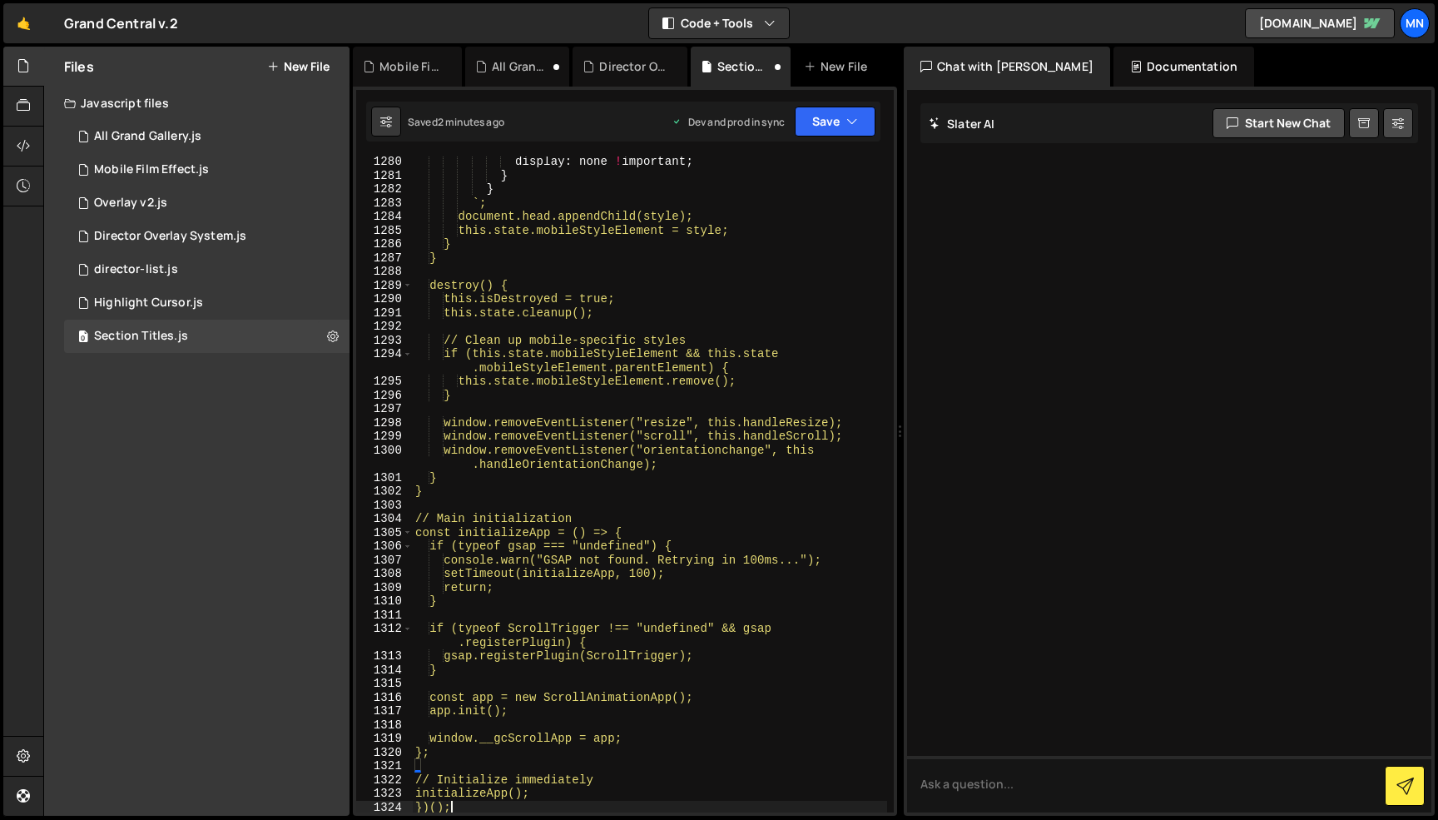
scroll to position [19500, 0]
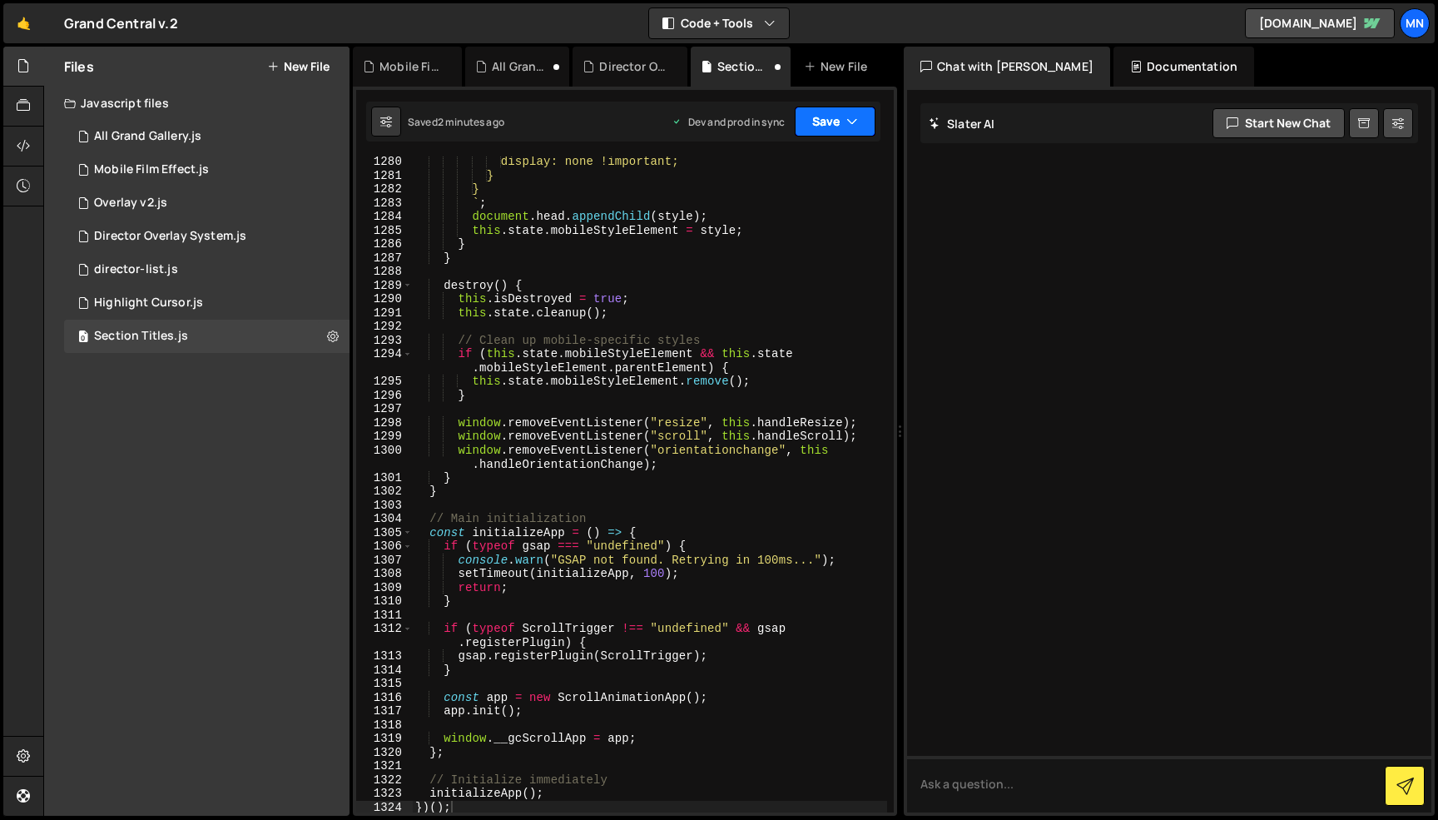
click at [831, 117] on button "Save" at bounding box center [835, 122] width 81 height 30
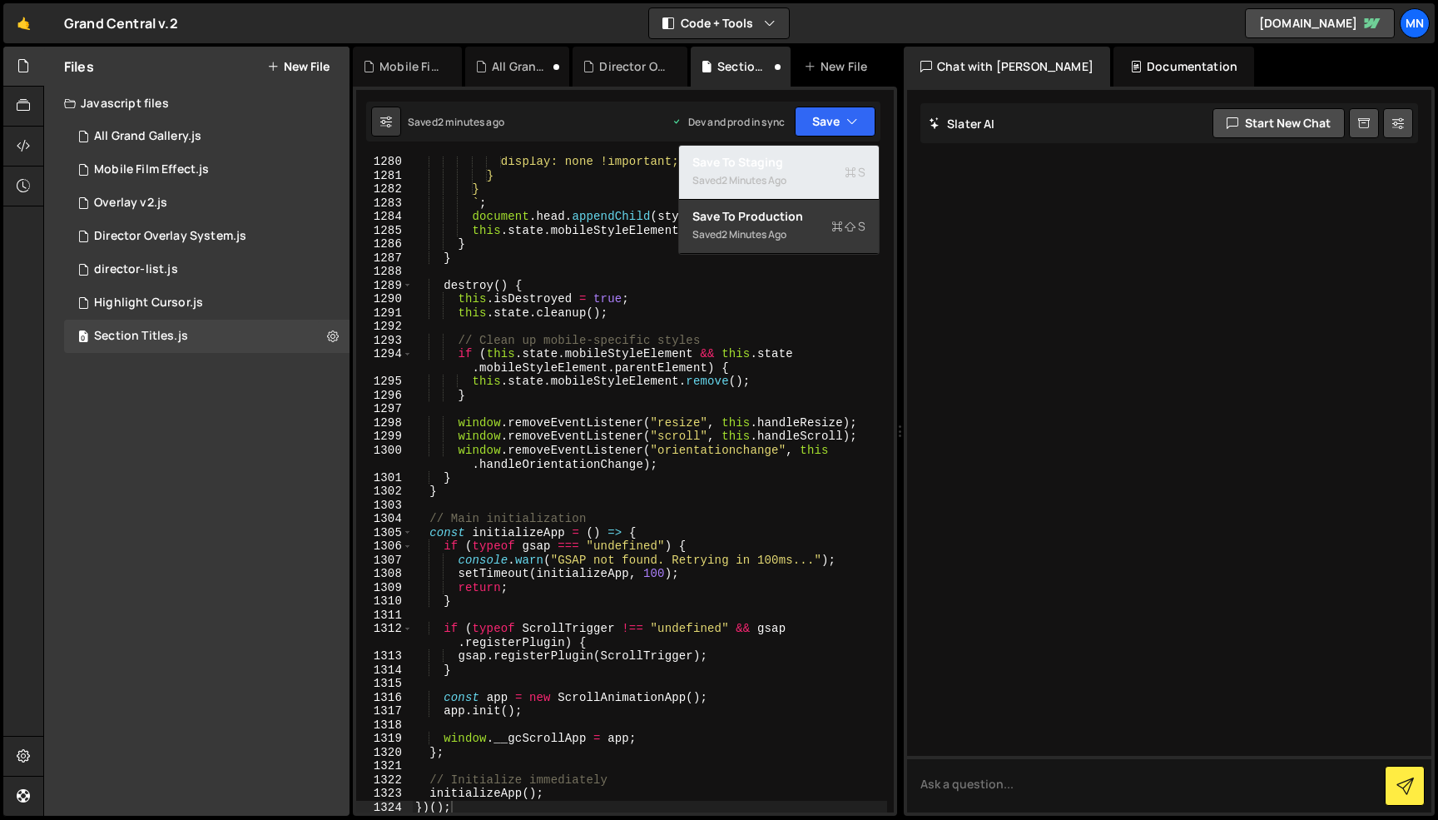
drag, startPoint x: 831, startPoint y: 164, endPoint x: 838, endPoint y: 143, distance: 21.8
click at [831, 164] on div "Save to Staging S" at bounding box center [778, 162] width 173 height 17
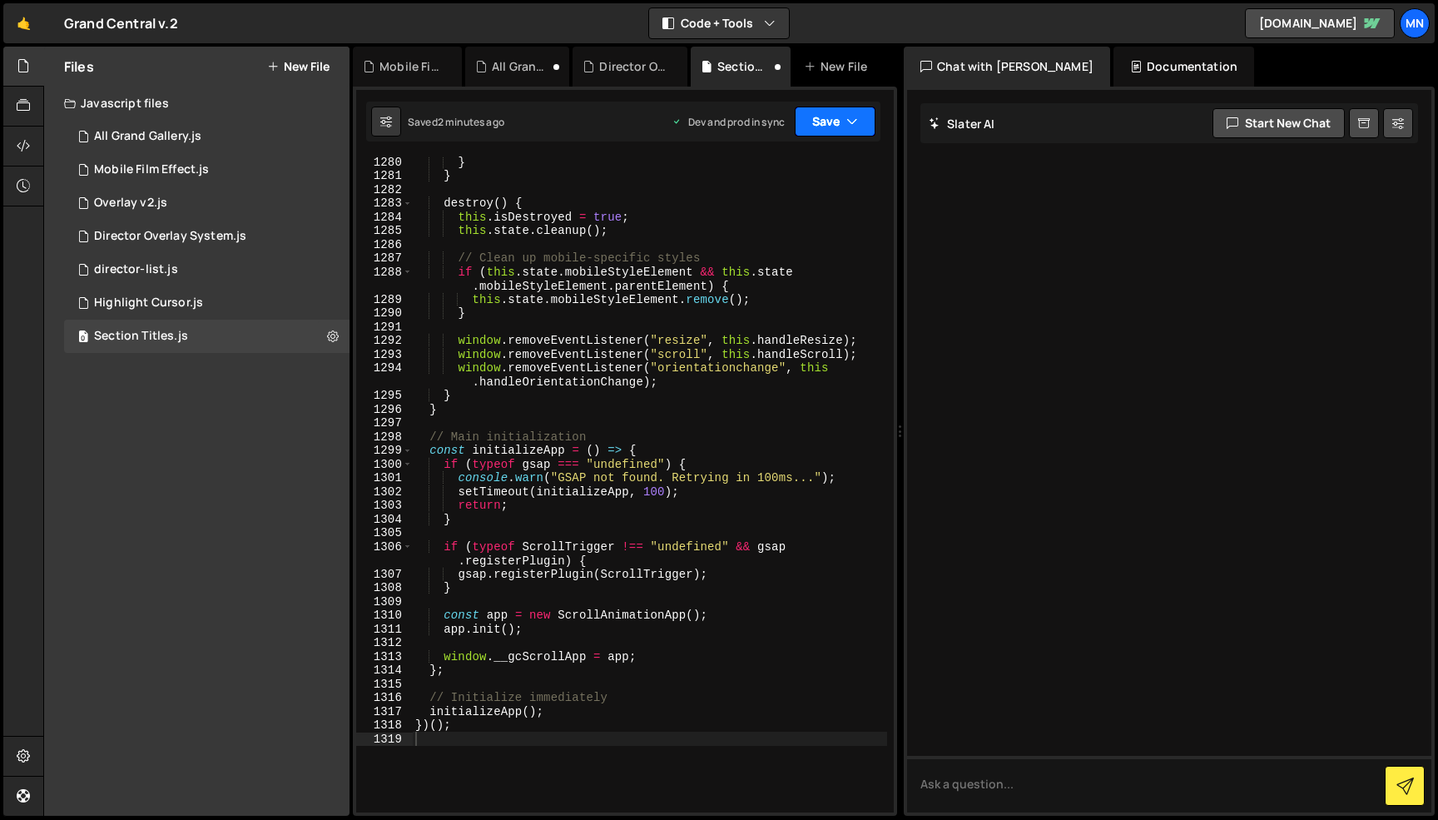
click at [841, 126] on button "Save" at bounding box center [835, 122] width 81 height 30
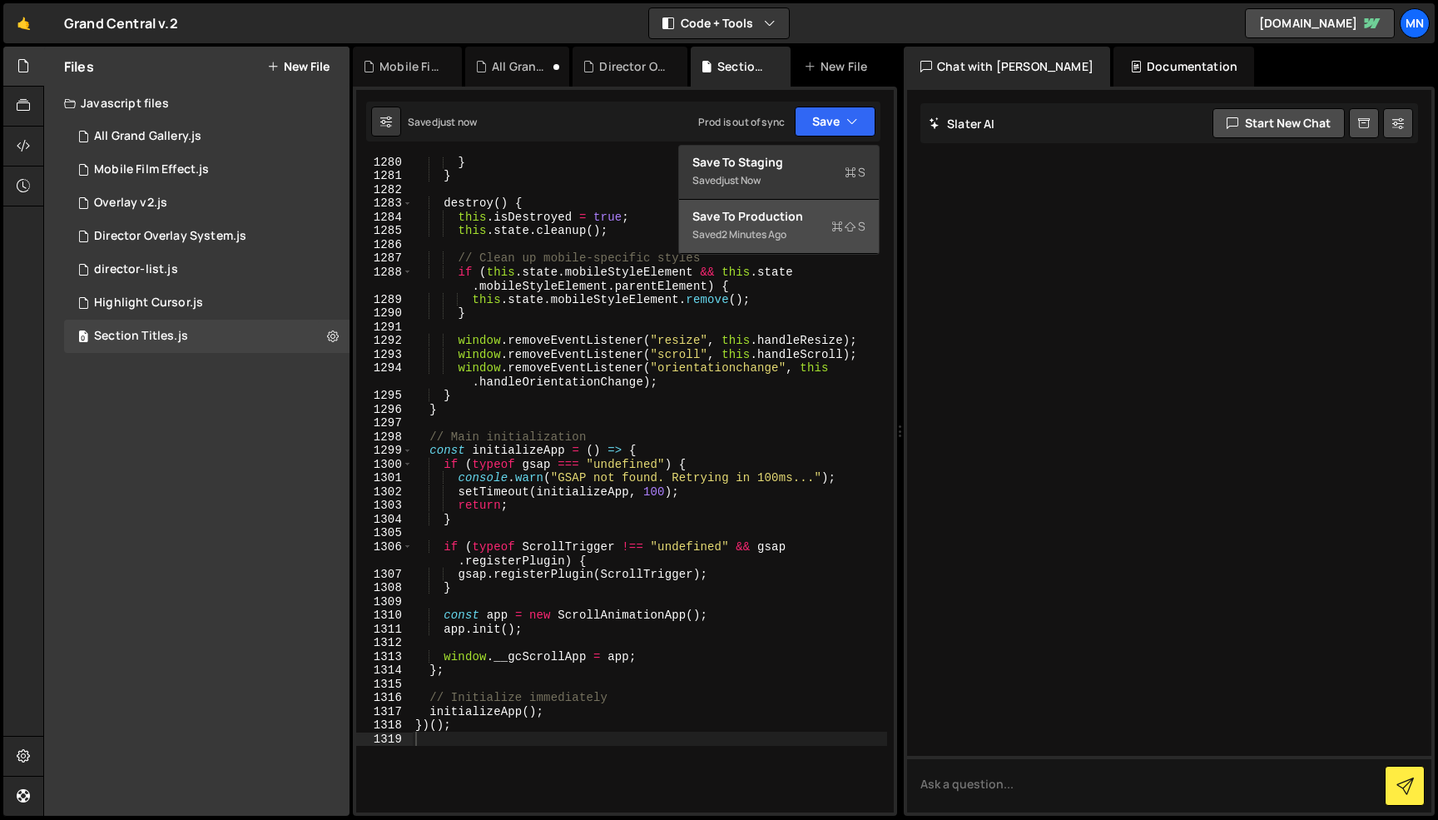
click at [829, 216] on div "Save to Production S" at bounding box center [778, 216] width 173 height 17
type textarea "// Initialize immediately"
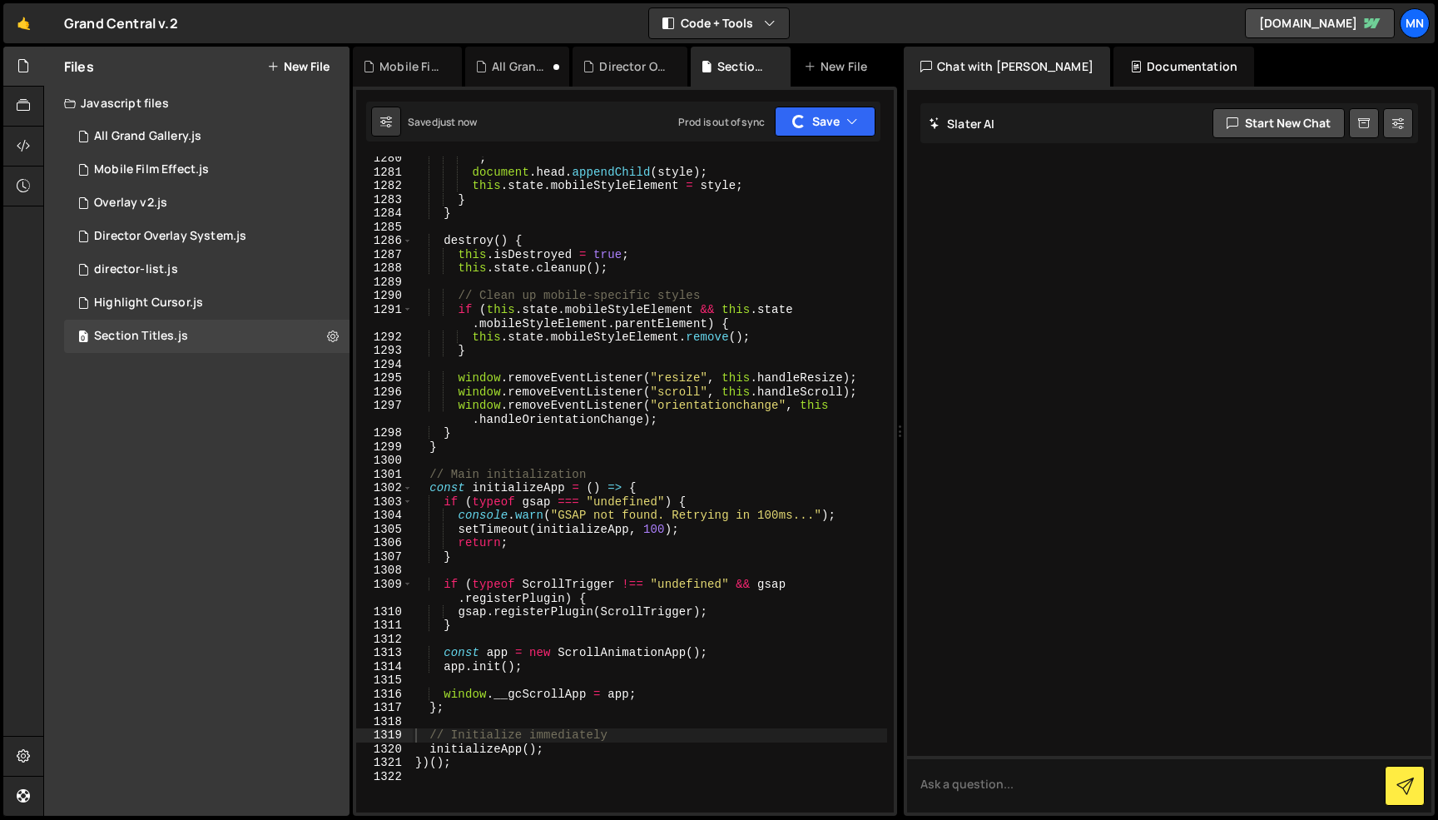
scroll to position [19531, 0]
click at [461, 801] on div "` ; document . head . appendChild ( style ) ; this . state . mobileStyleElement…" at bounding box center [649, 493] width 475 height 685
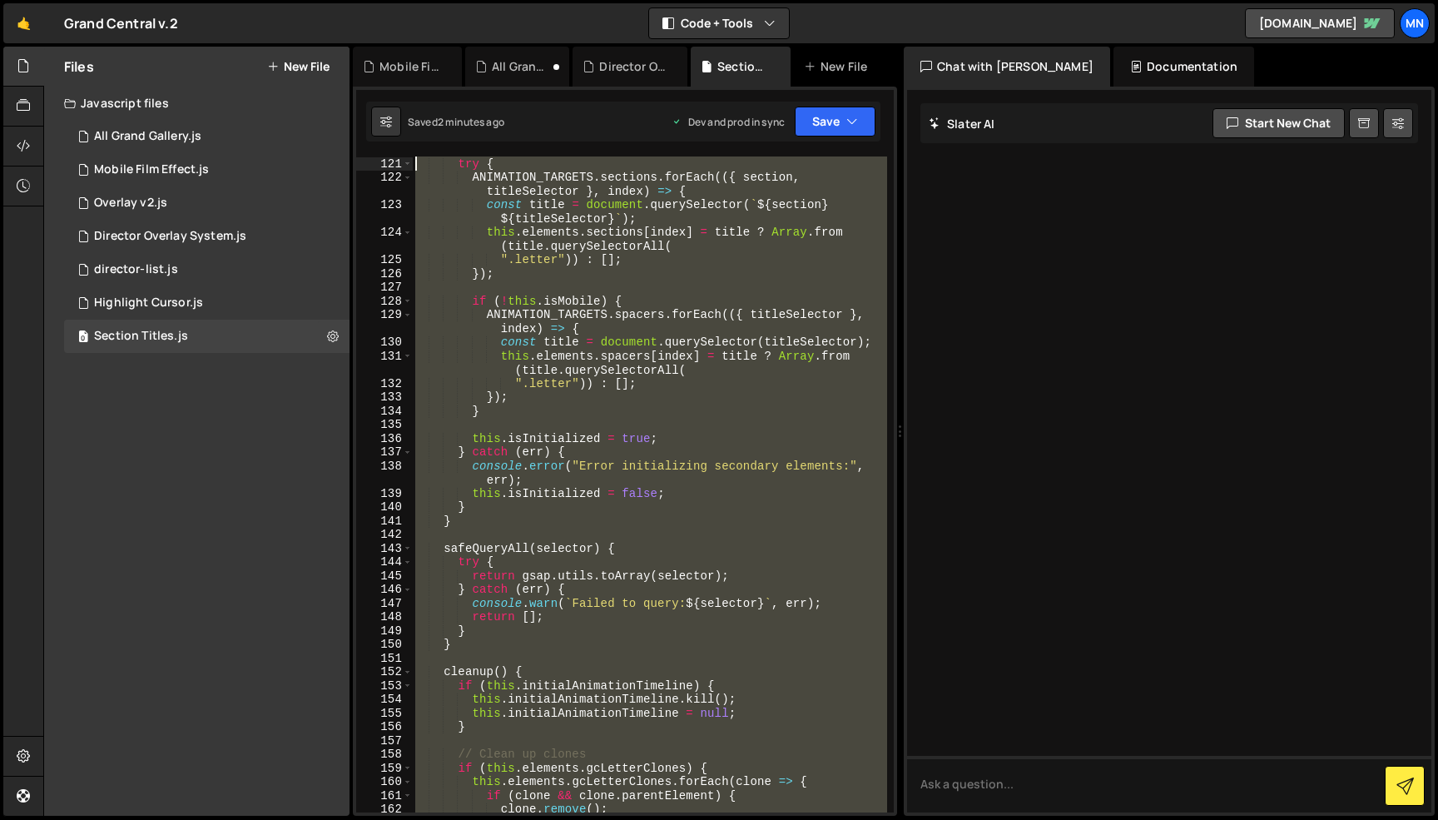
scroll to position [0, 0]
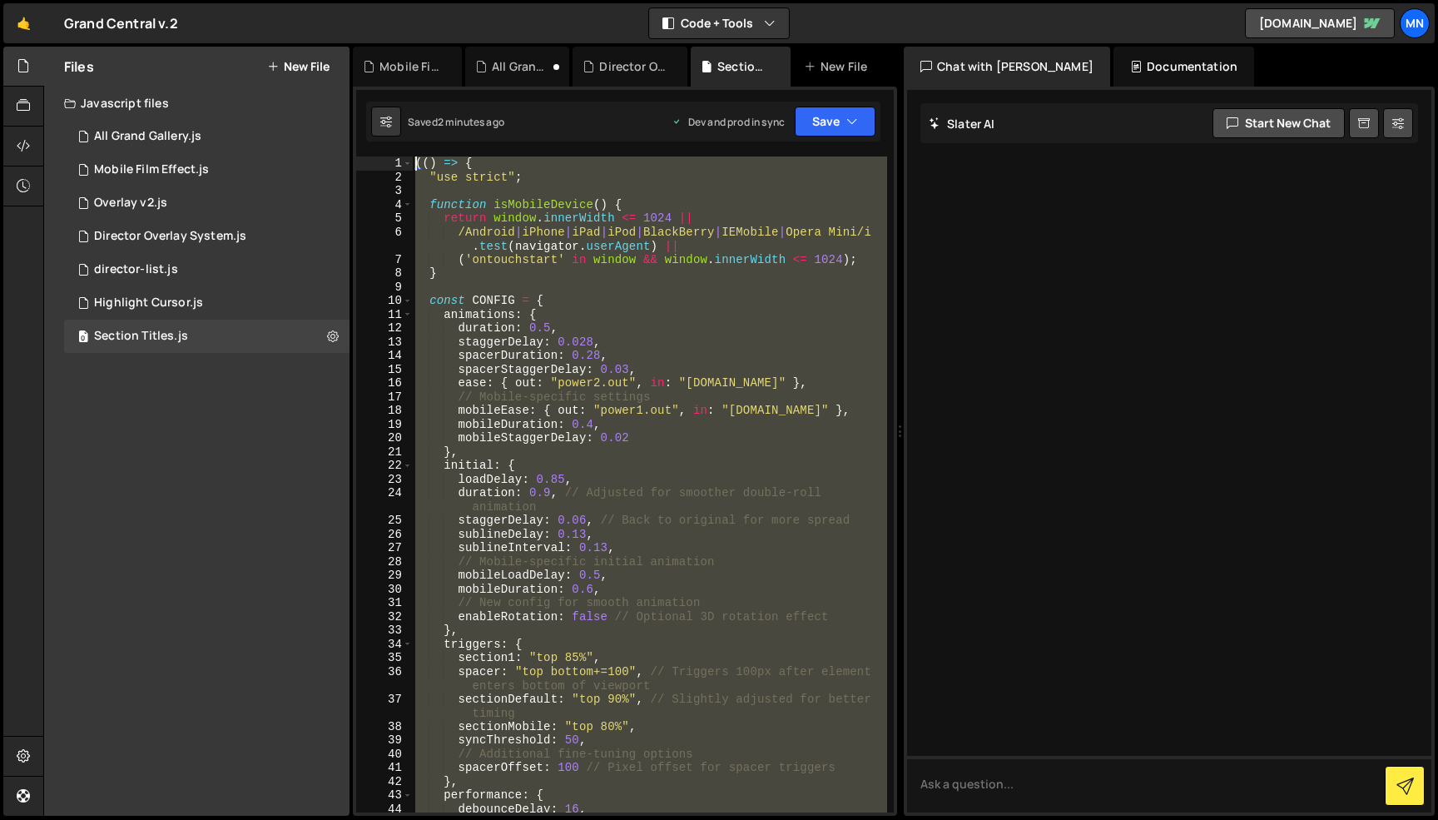
drag, startPoint x: 439, startPoint y: 789, endPoint x: 376, endPoint y: -105, distance: 896.0
click at [376, 0] on html "Projects [GEOGRAPHIC_DATA] Blog [GEOGRAPHIC_DATA] Projects Your Teams Invite te…" at bounding box center [719, 410] width 1438 height 820
paste textarea "})()"
type textarea "})();"
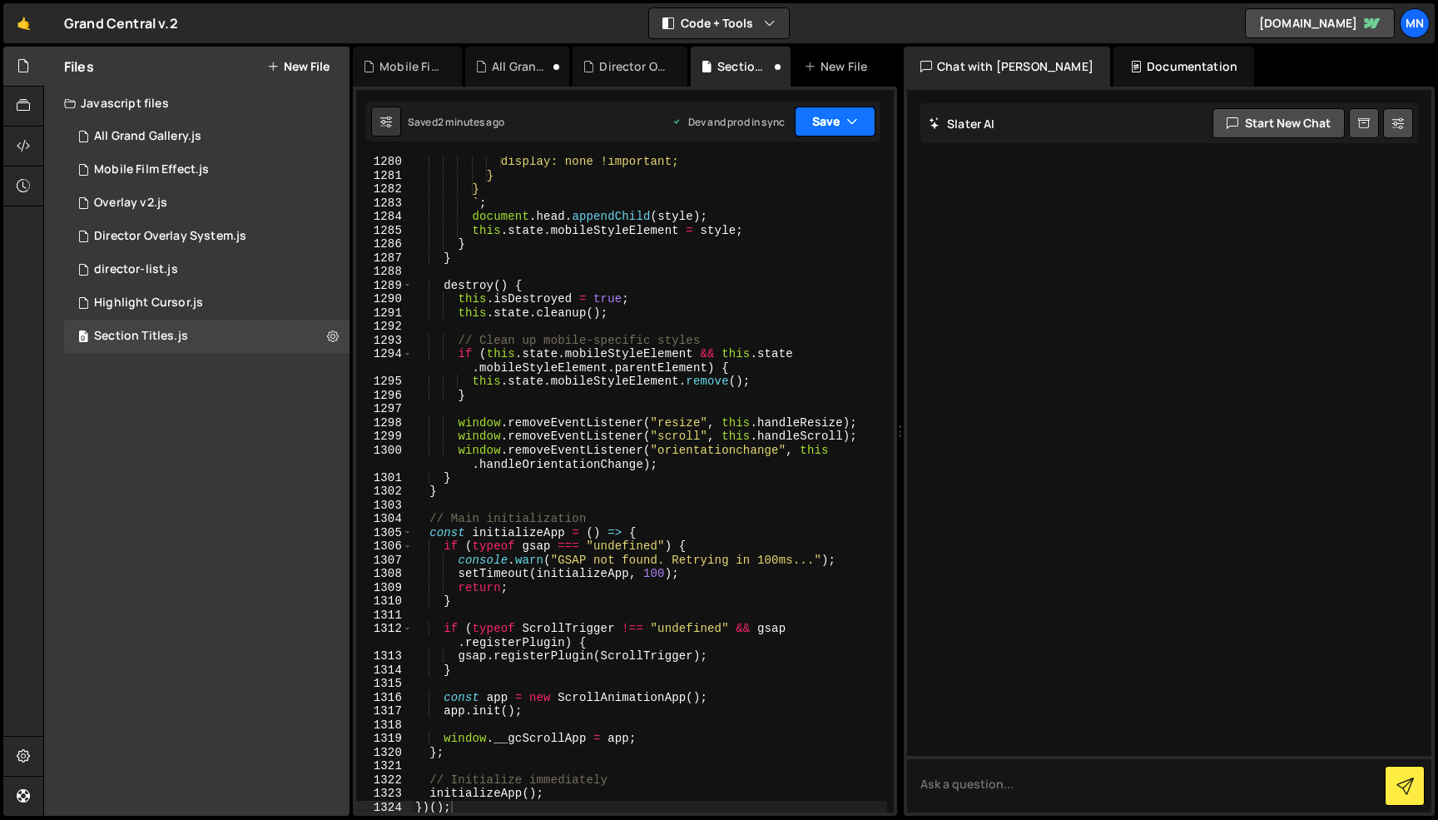
click at [830, 124] on button "Save" at bounding box center [835, 122] width 81 height 30
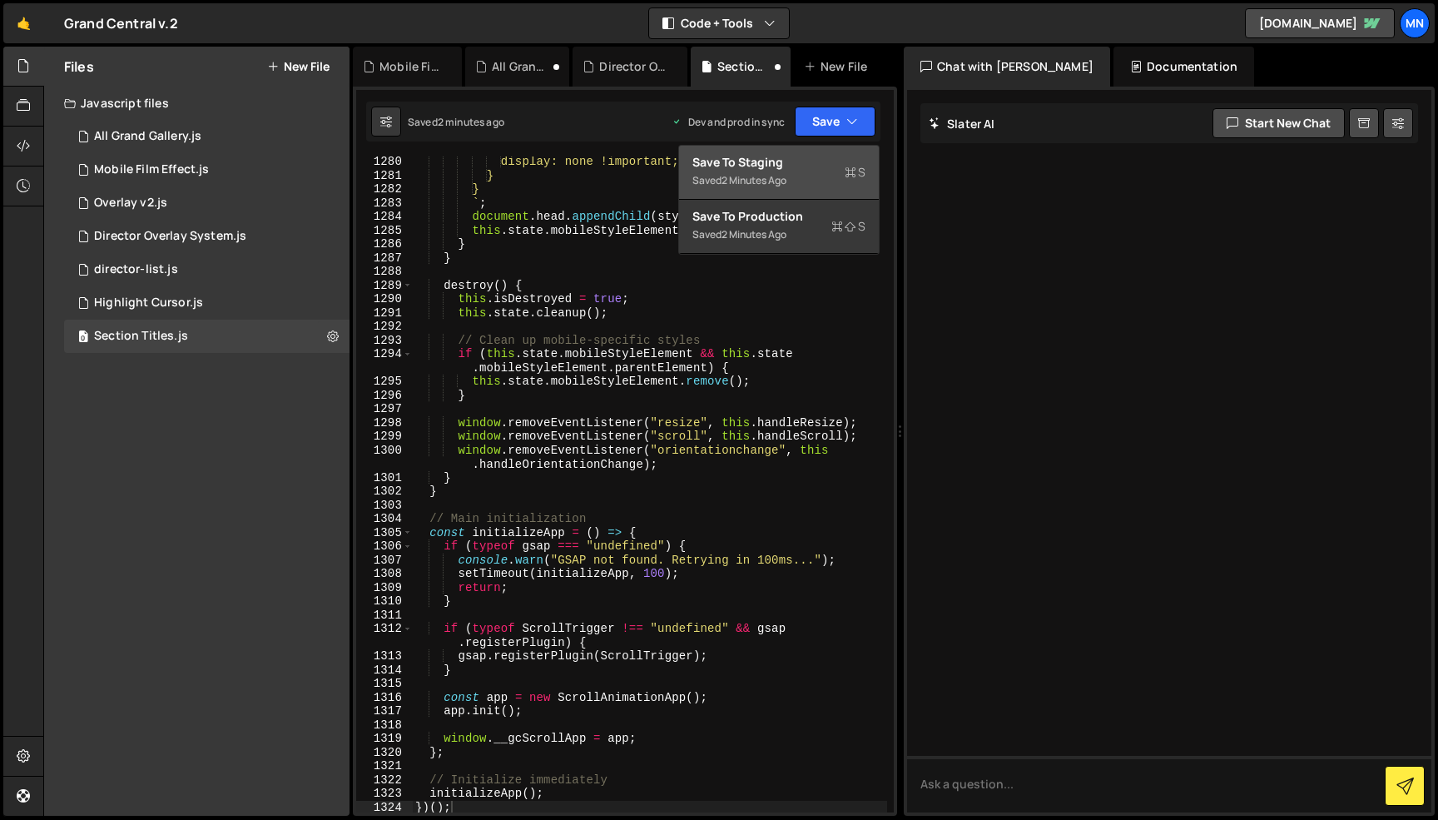
click at [782, 167] on div "Save to Staging S" at bounding box center [778, 162] width 173 height 17
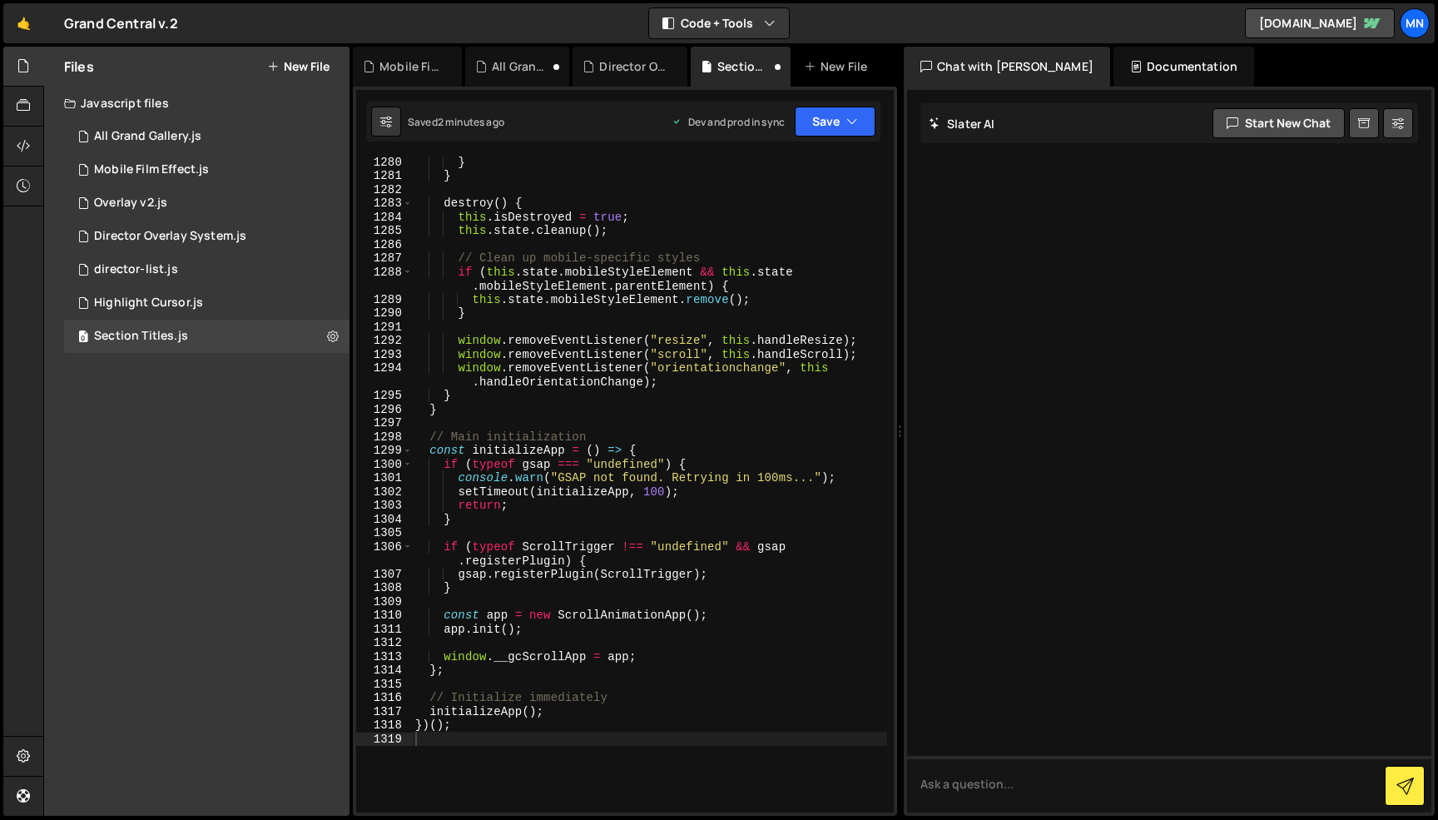
scroll to position [19541, 0]
click at [834, 123] on button "Save" at bounding box center [835, 122] width 81 height 30
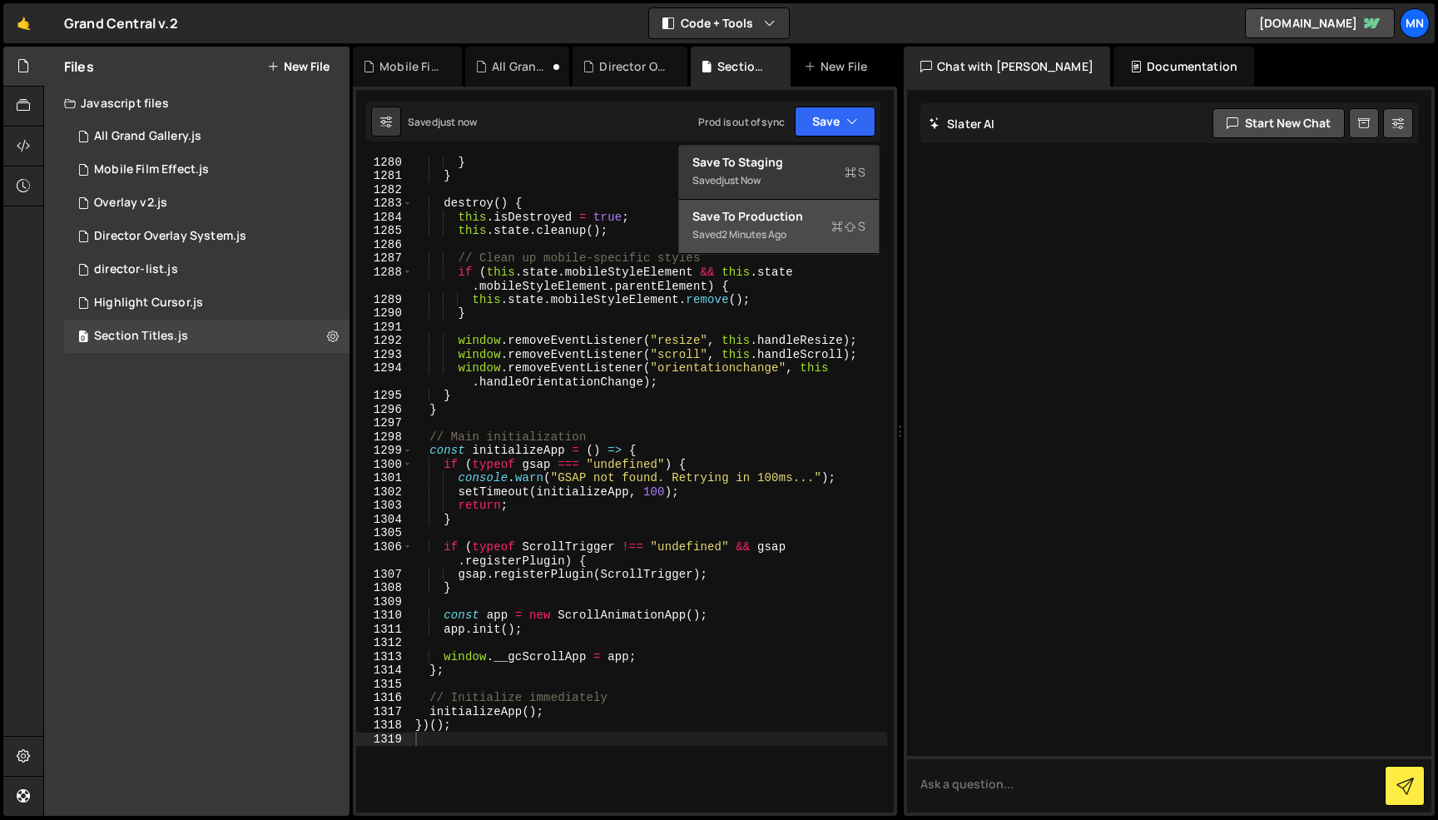
drag, startPoint x: 790, startPoint y: 226, endPoint x: 798, endPoint y: 223, distance: 9.0
click at [790, 226] on div "Saved 2 minutes ago" at bounding box center [778, 235] width 173 height 20
type textarea "// Initialize immediately"
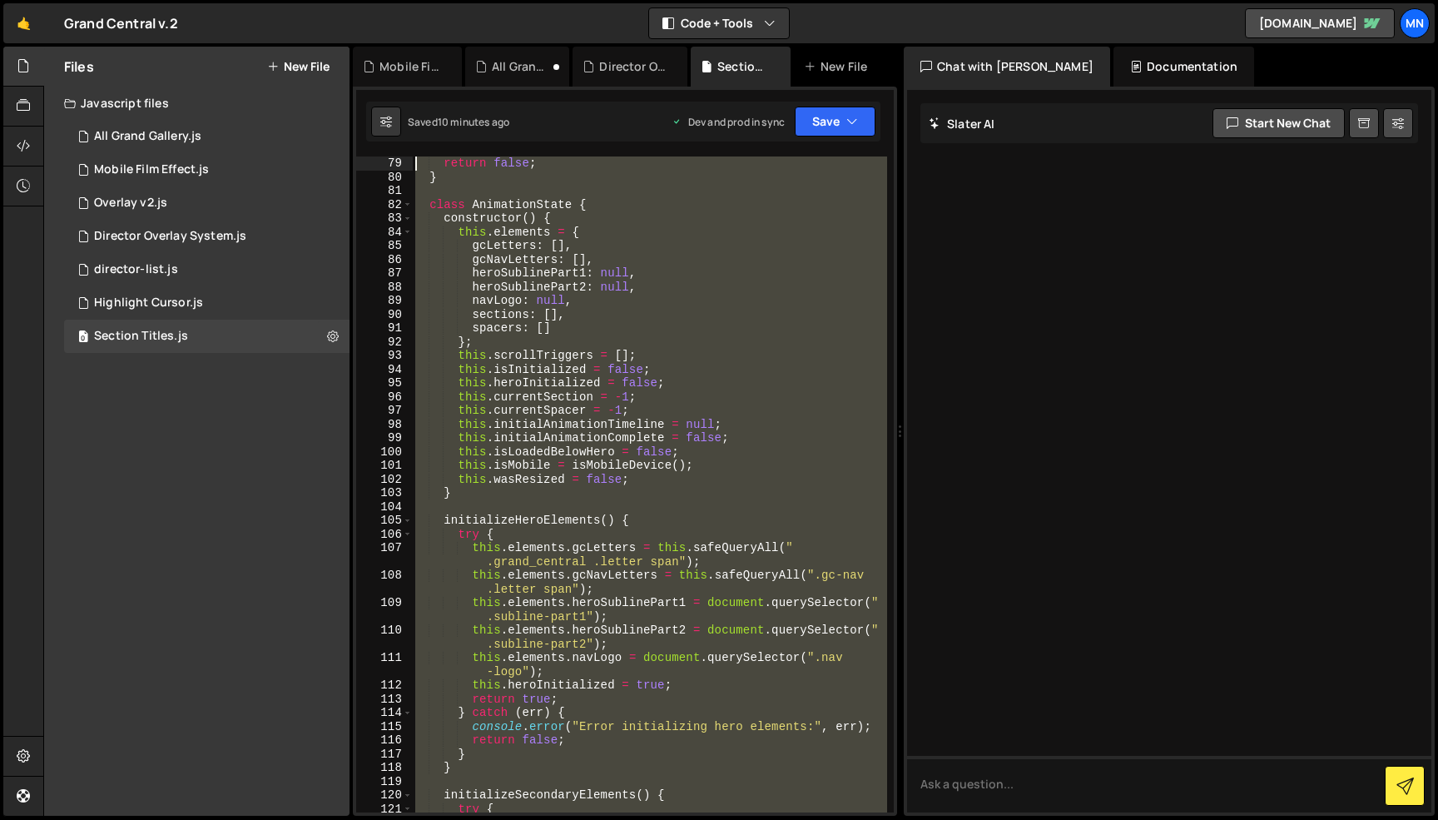
scroll to position [0, 0]
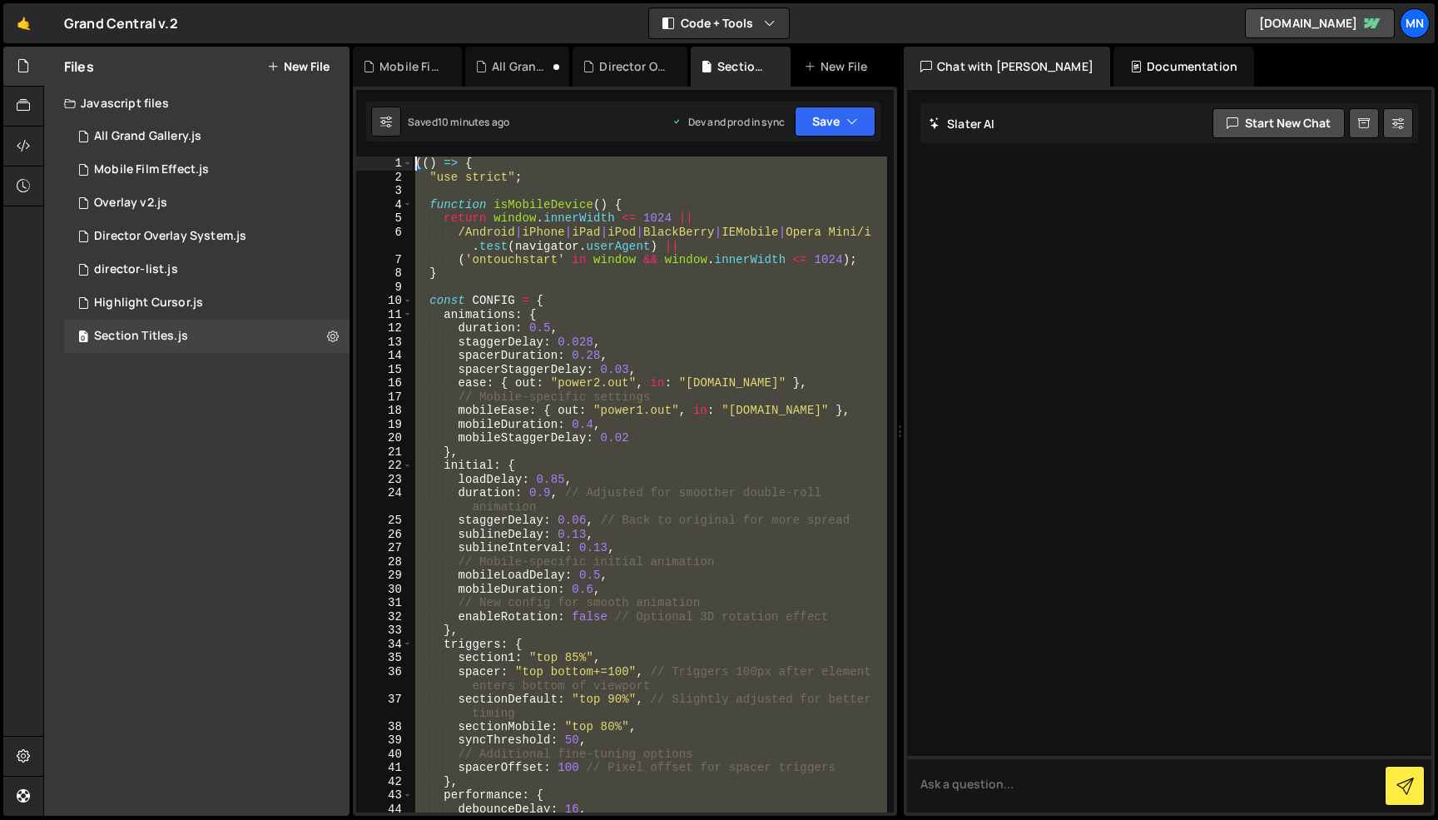
drag, startPoint x: 383, startPoint y: 719, endPoint x: 293, endPoint y: -105, distance: 828.8
click at [293, 0] on html "Projects [GEOGRAPHIC_DATA] Blog [GEOGRAPHIC_DATA] Projects Your Teams Invite te…" at bounding box center [719, 410] width 1438 height 820
paste textarea "})()"
type textarea "})();"
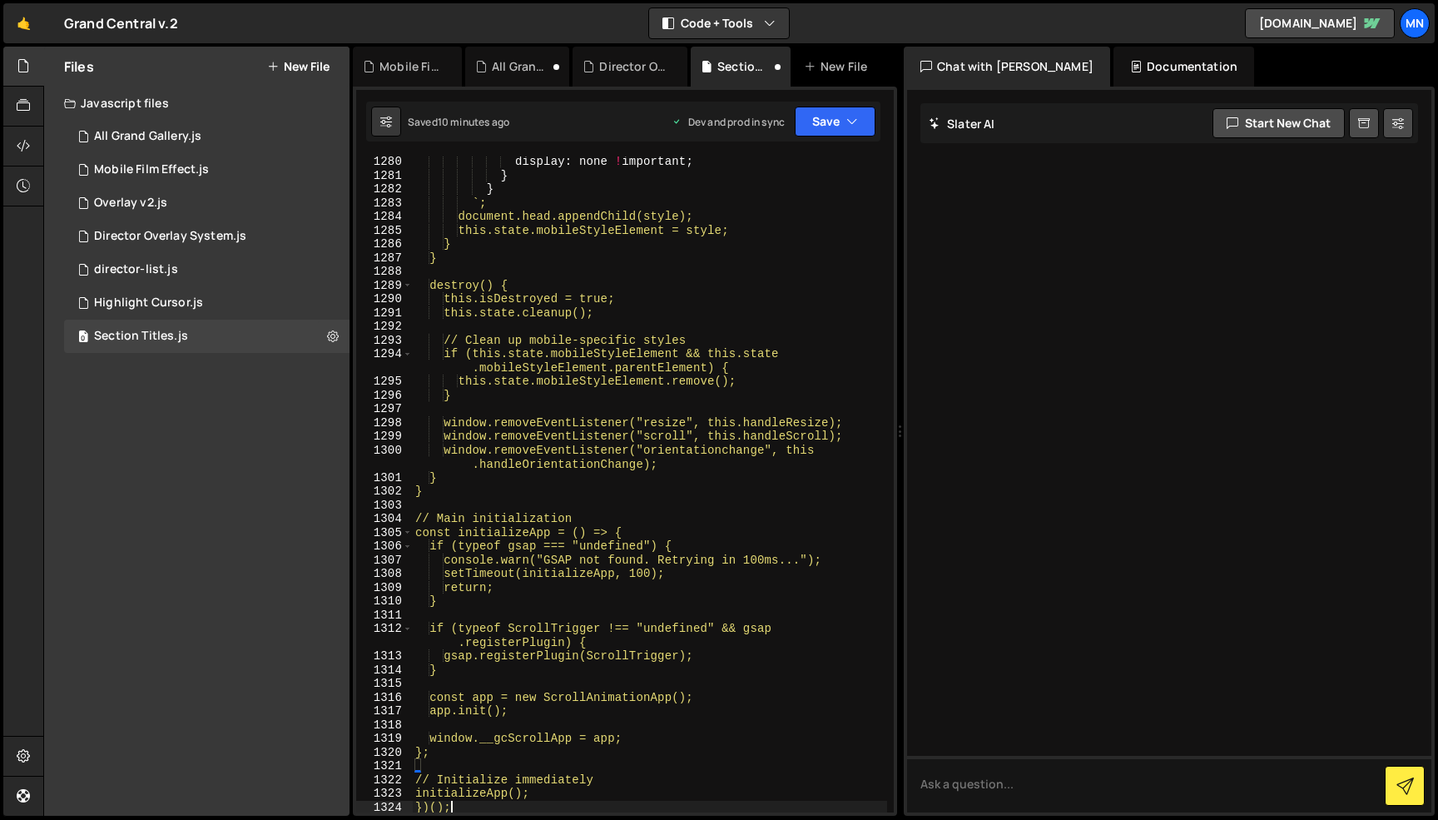
scroll to position [19500, 0]
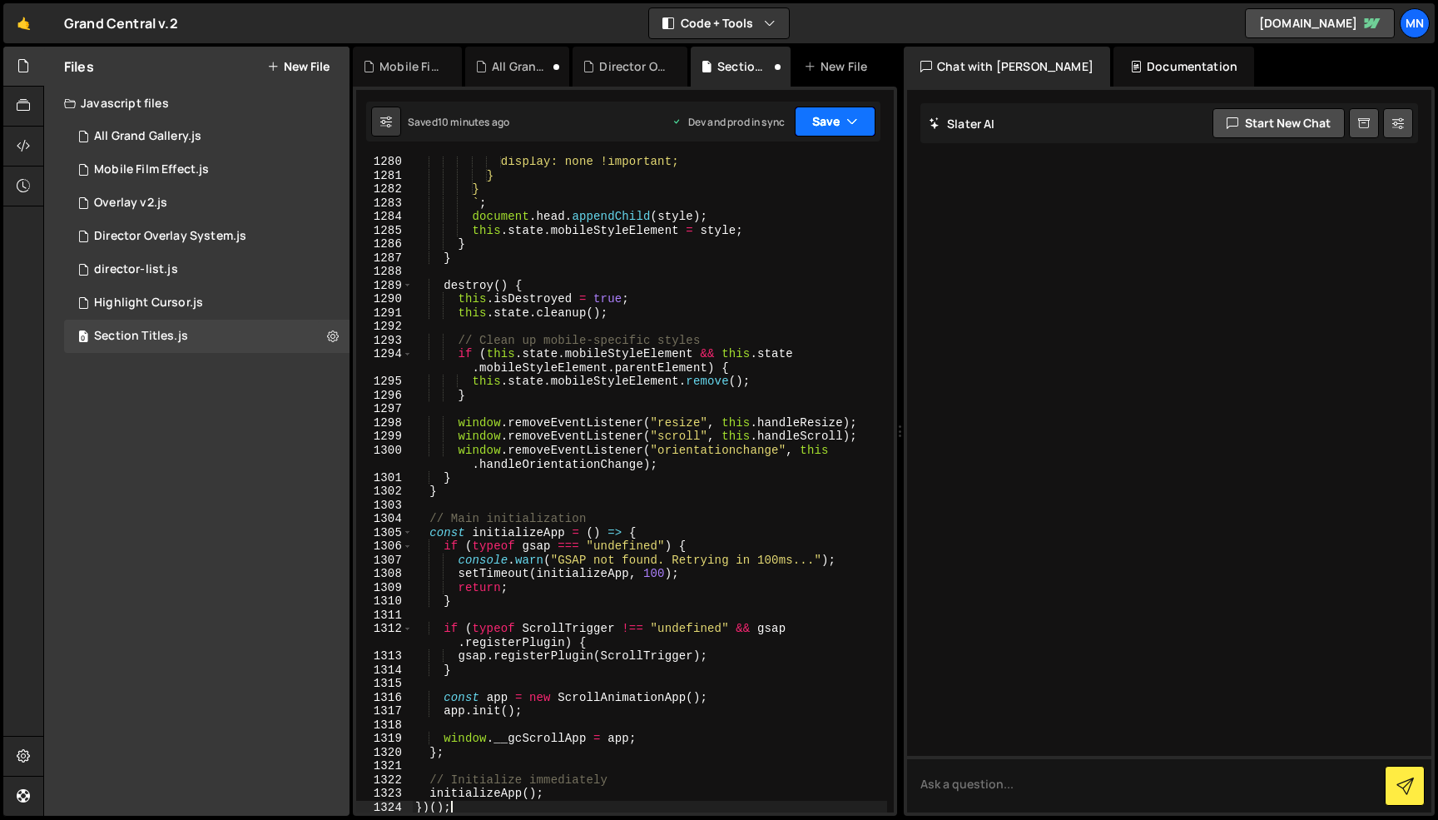
click at [824, 112] on button "Save" at bounding box center [835, 122] width 81 height 30
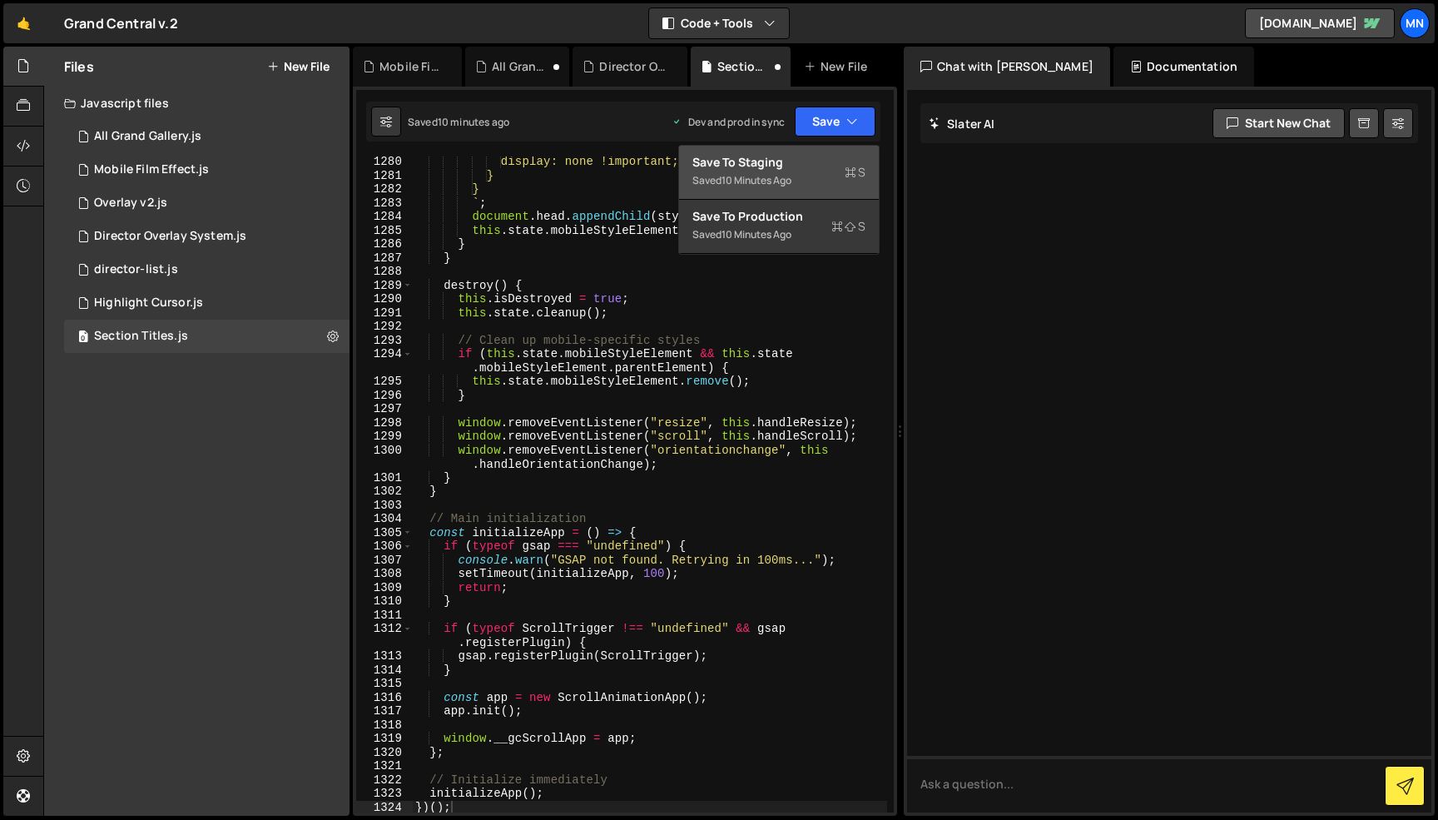
click at [816, 168] on div "Save to Staging S" at bounding box center [778, 162] width 173 height 17
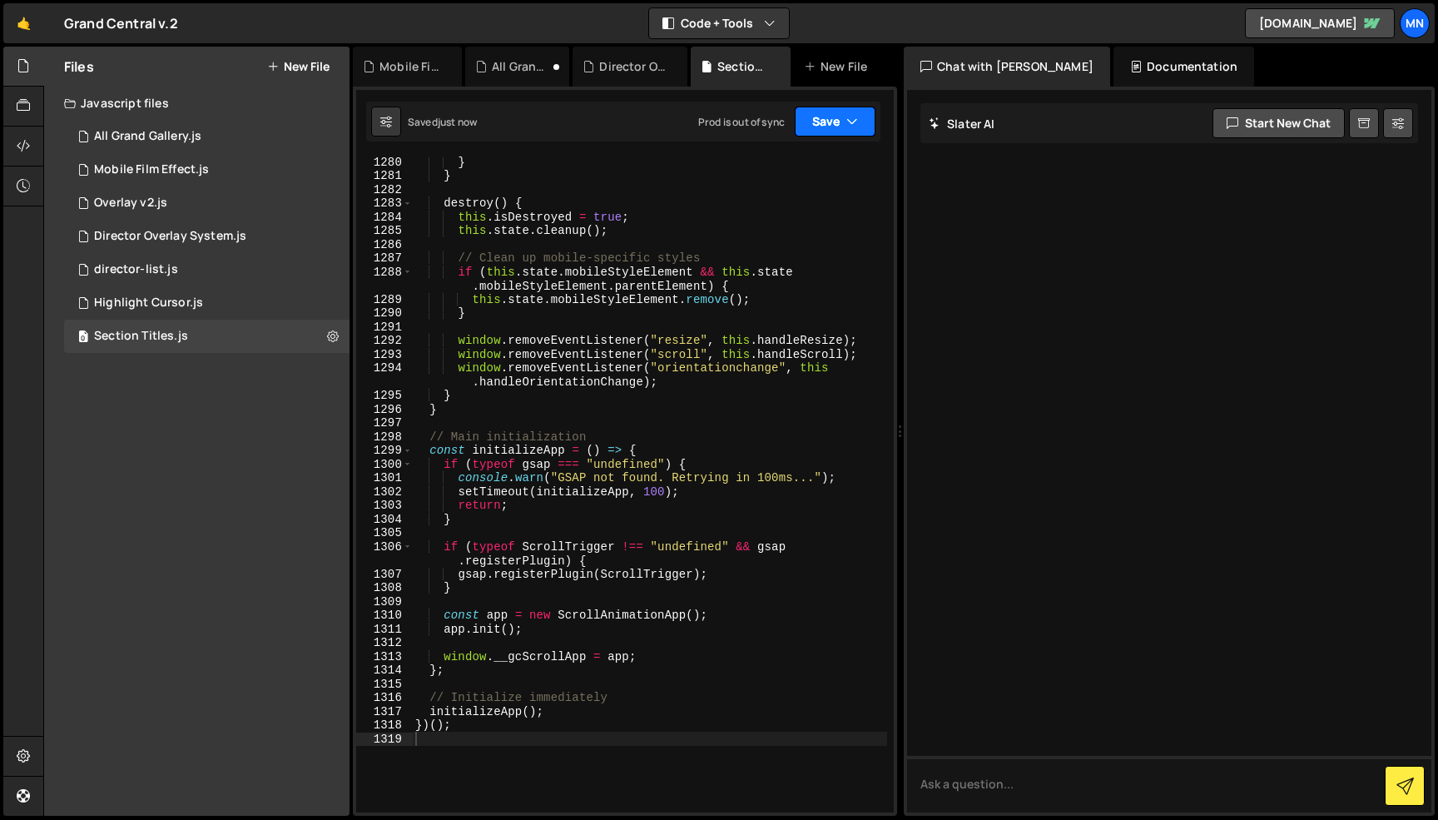
click at [840, 122] on button "Save" at bounding box center [835, 122] width 81 height 30
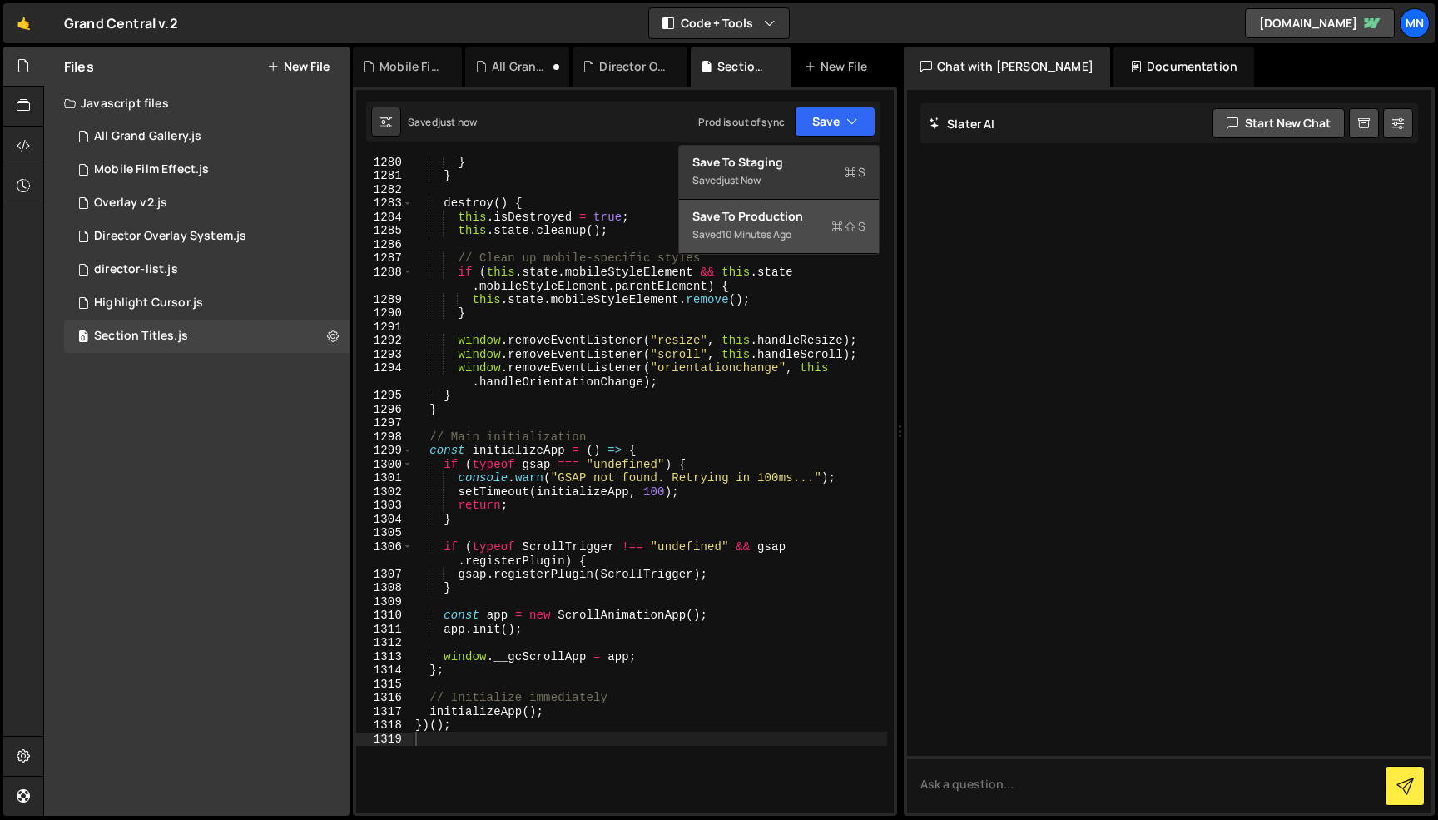
click at [796, 232] on div "Saved 10 minutes ago" at bounding box center [778, 235] width 173 height 20
type textarea "// Initialize immediately"
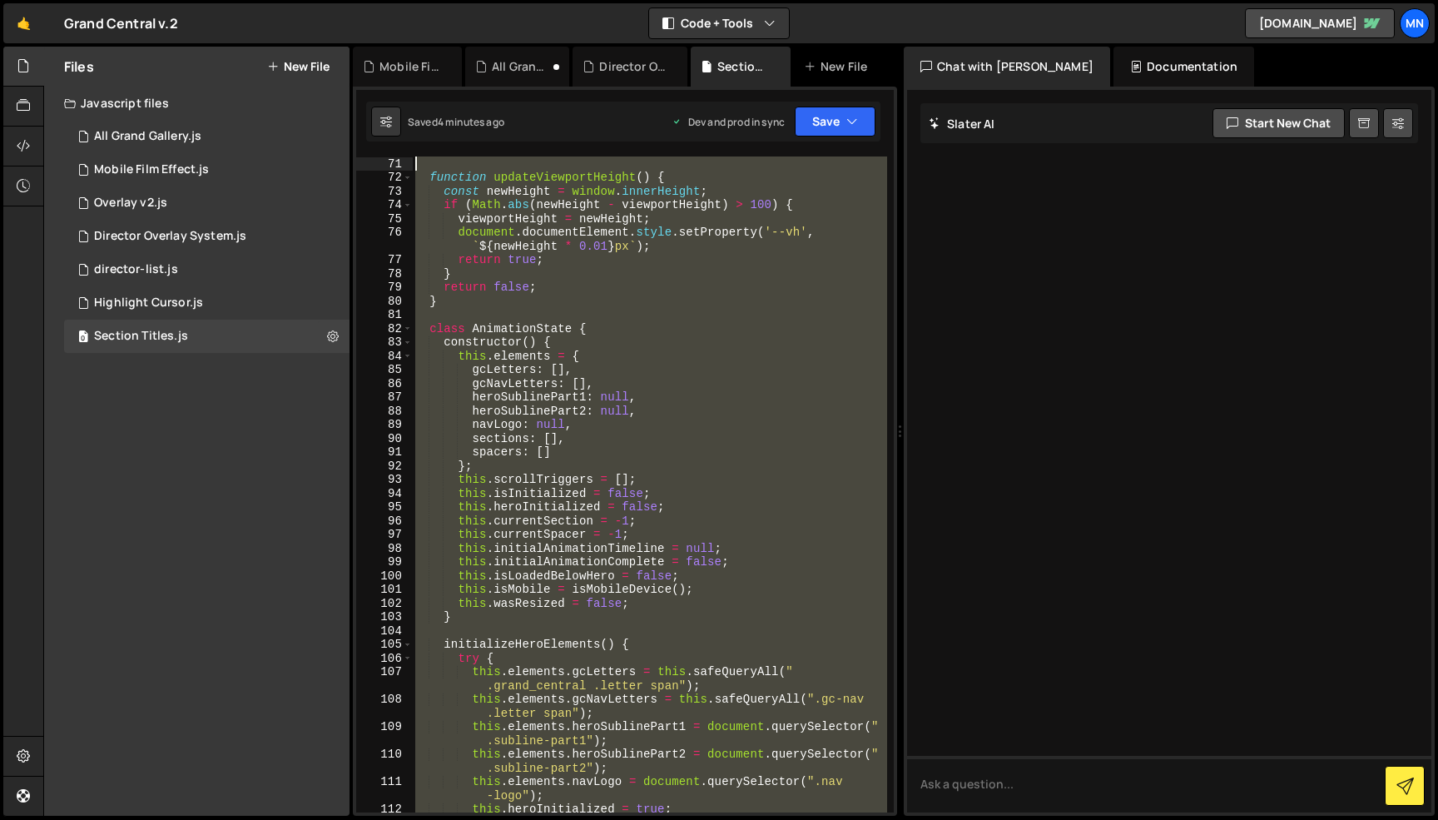
scroll to position [0, 0]
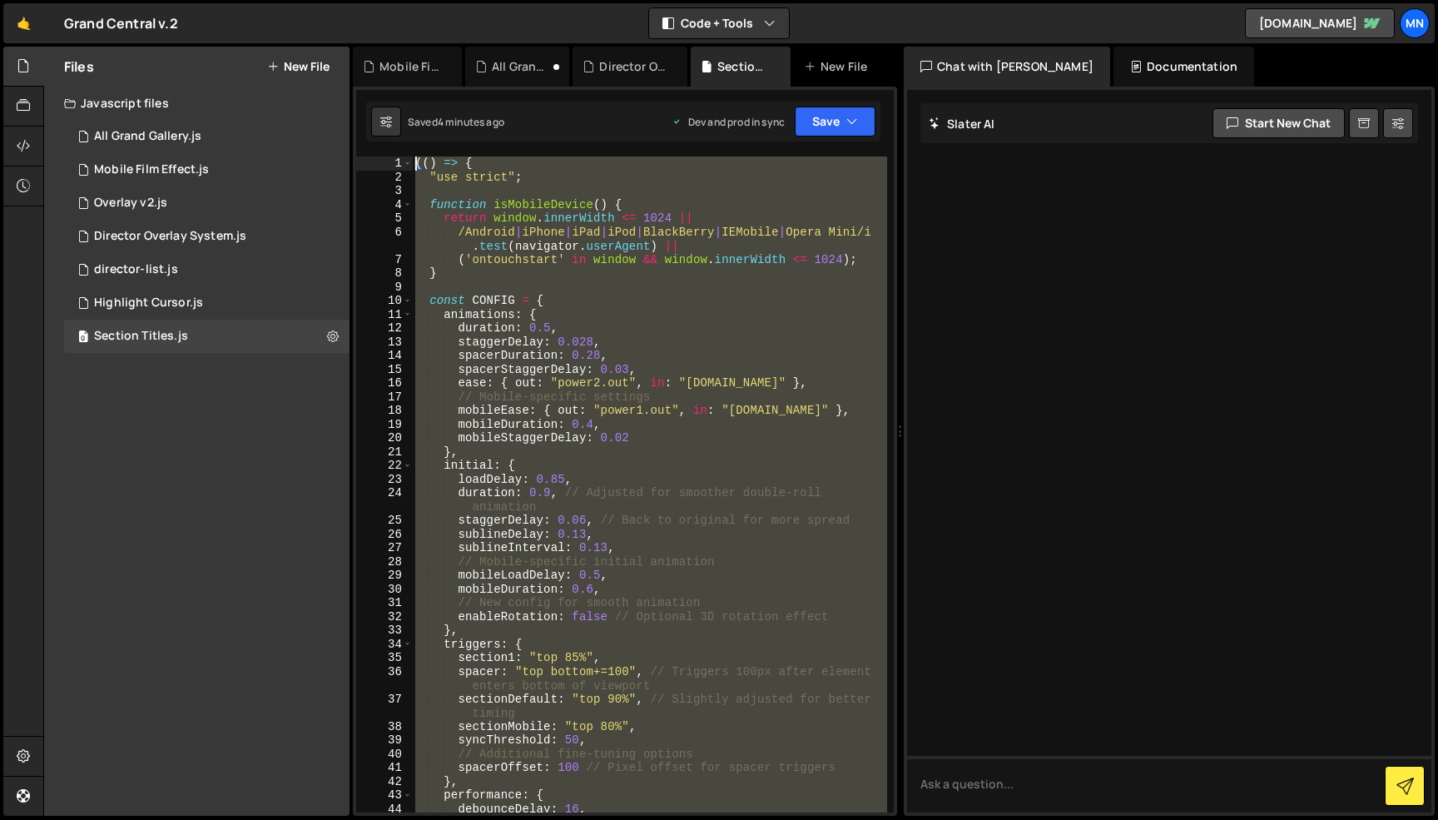
drag, startPoint x: 482, startPoint y: 738, endPoint x: 255, endPoint y: -105, distance: 873.1
click at [255, 0] on html "Projects [GEOGRAPHIC_DATA] Blog [GEOGRAPHIC_DATA] Projects Your Teams Invite te…" at bounding box center [719, 410] width 1438 height 820
paste textarea "})()"
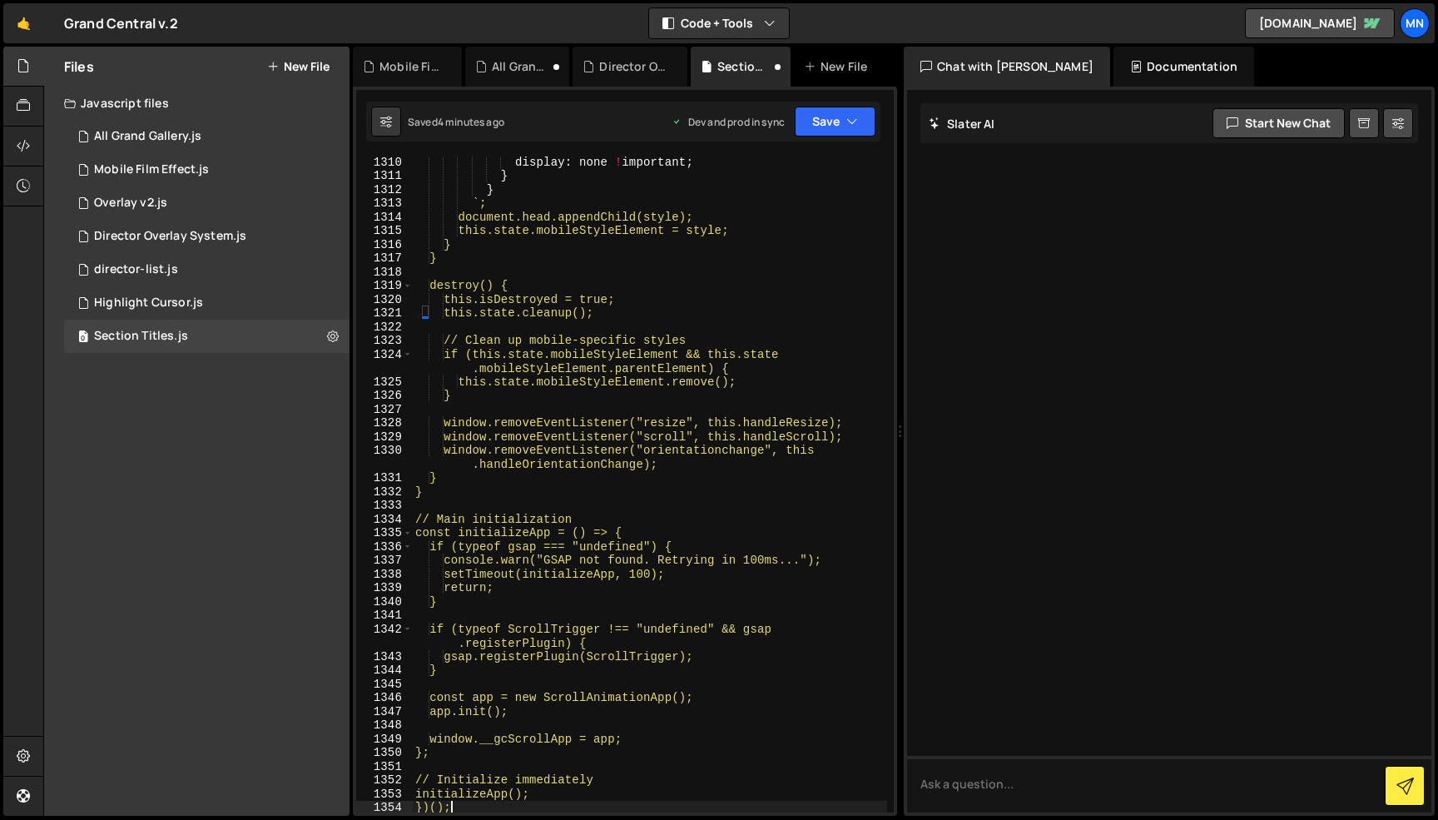
scroll to position [19953, 0]
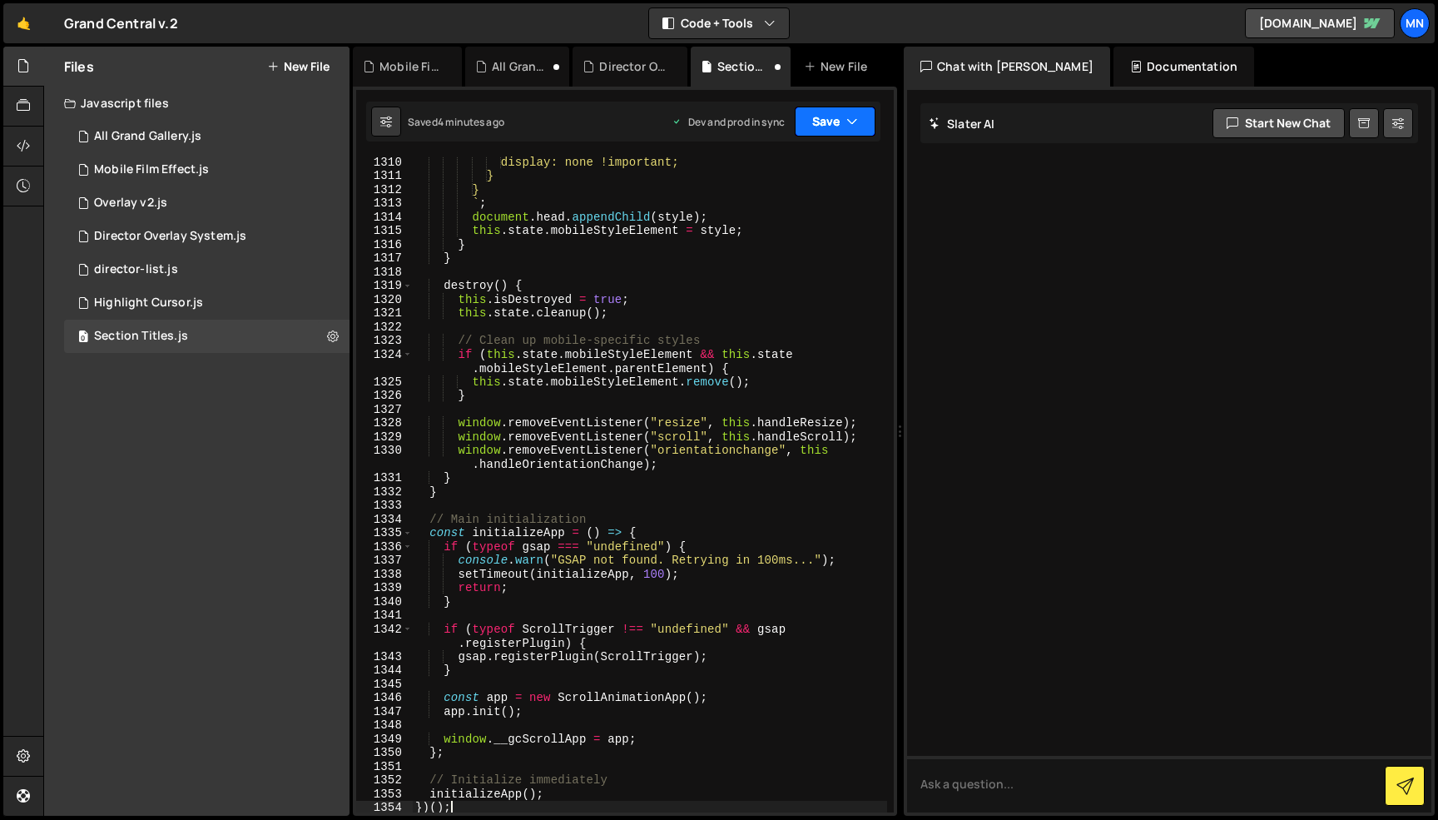
click at [859, 112] on button "Save" at bounding box center [835, 122] width 81 height 30
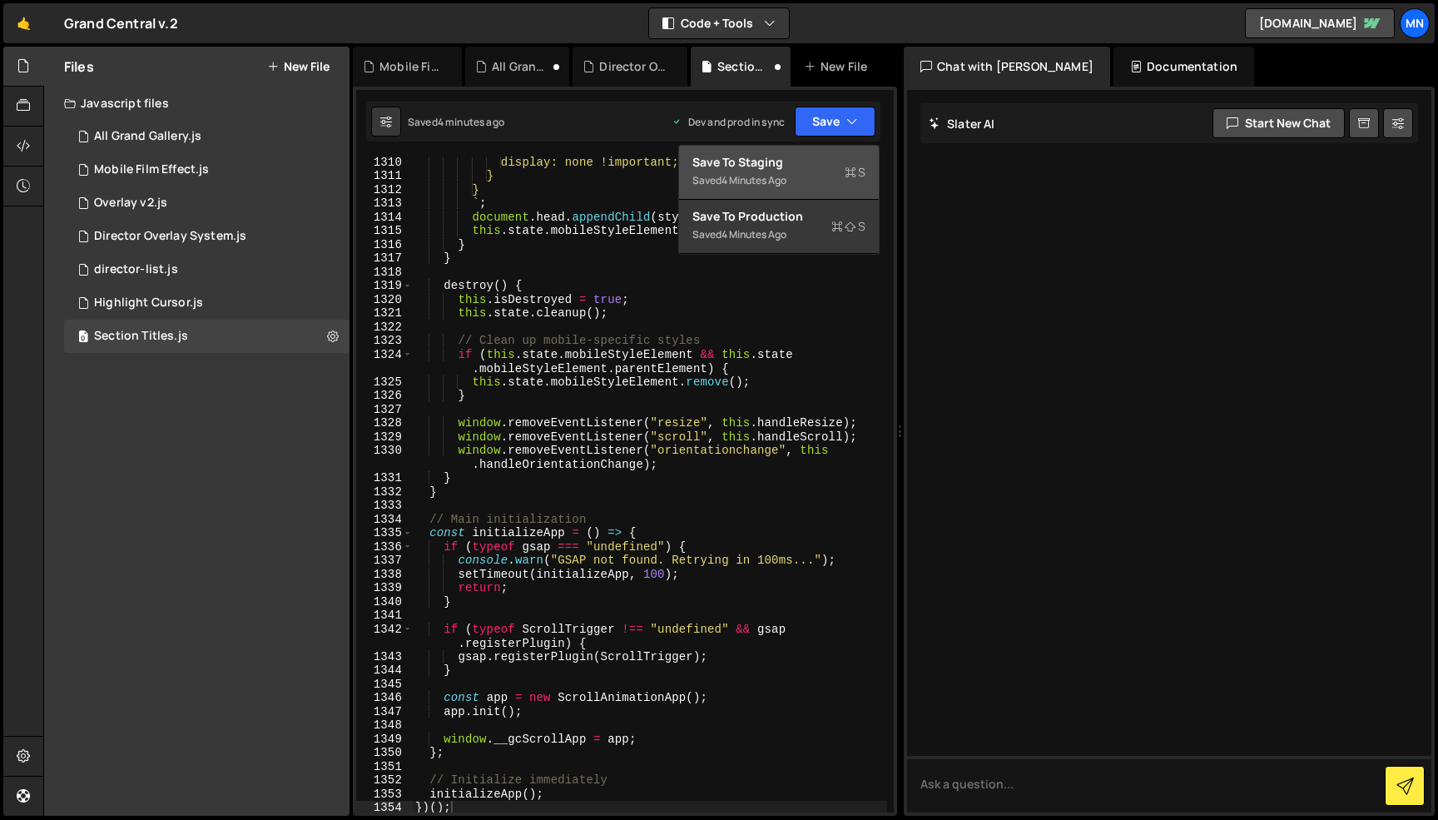
click at [815, 178] on div "Saved 4 minutes ago" at bounding box center [778, 181] width 173 height 20
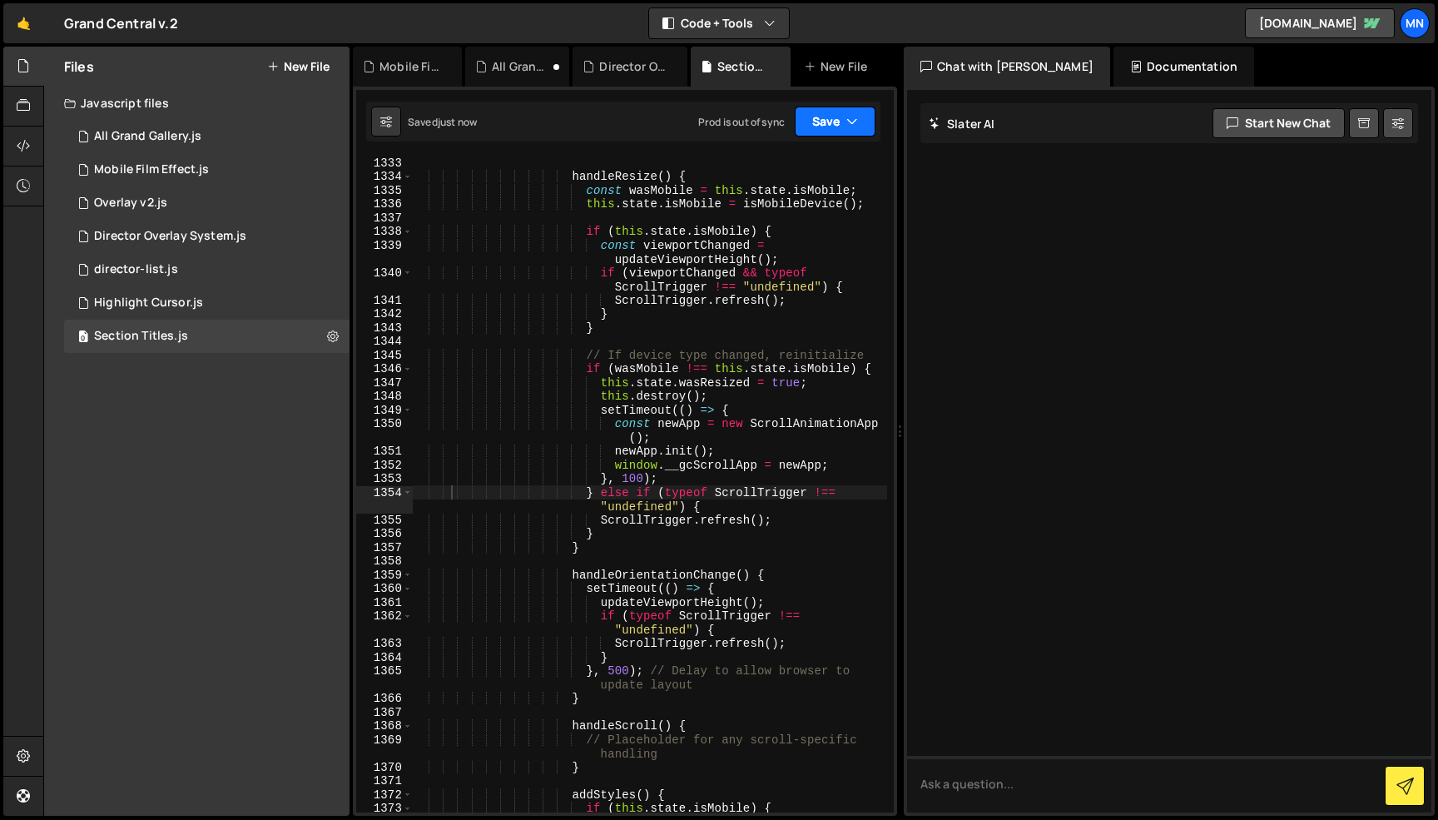
click at [846, 116] on button "Save" at bounding box center [835, 122] width 81 height 30
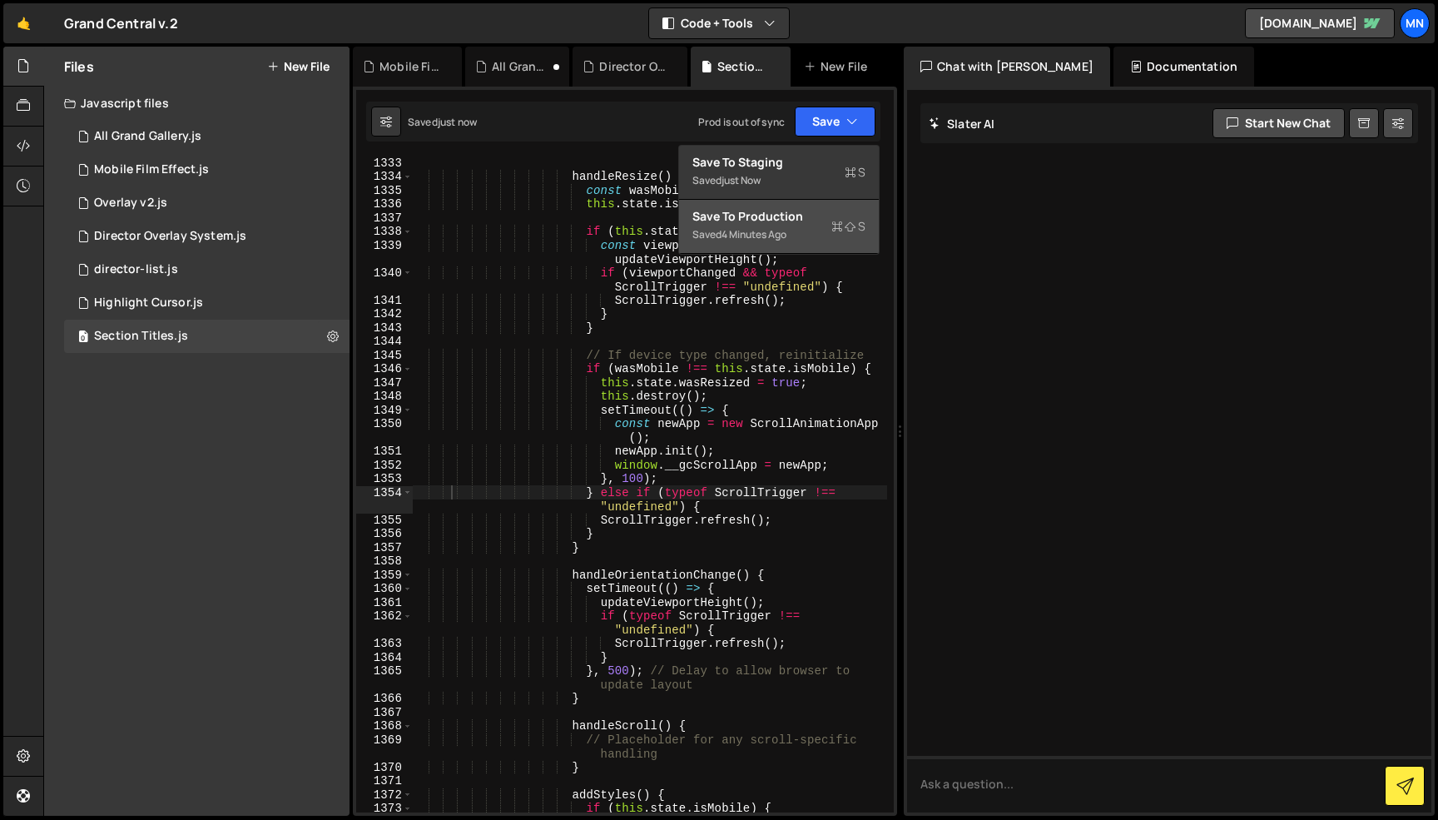
click at [816, 226] on div "Saved 4 minutes ago" at bounding box center [778, 235] width 173 height 20
type textarea "const { elements } = this.state;"
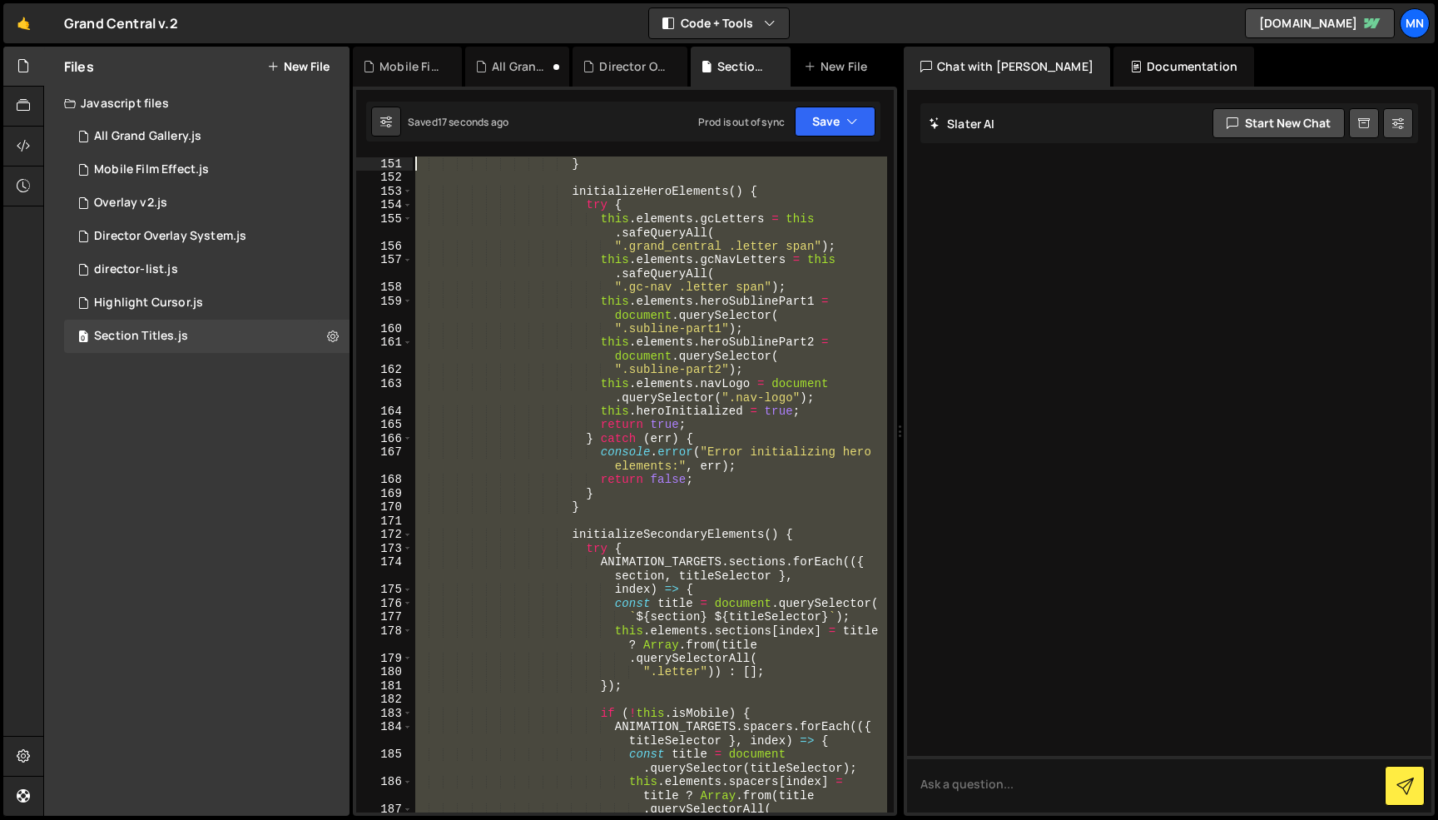
scroll to position [0, 0]
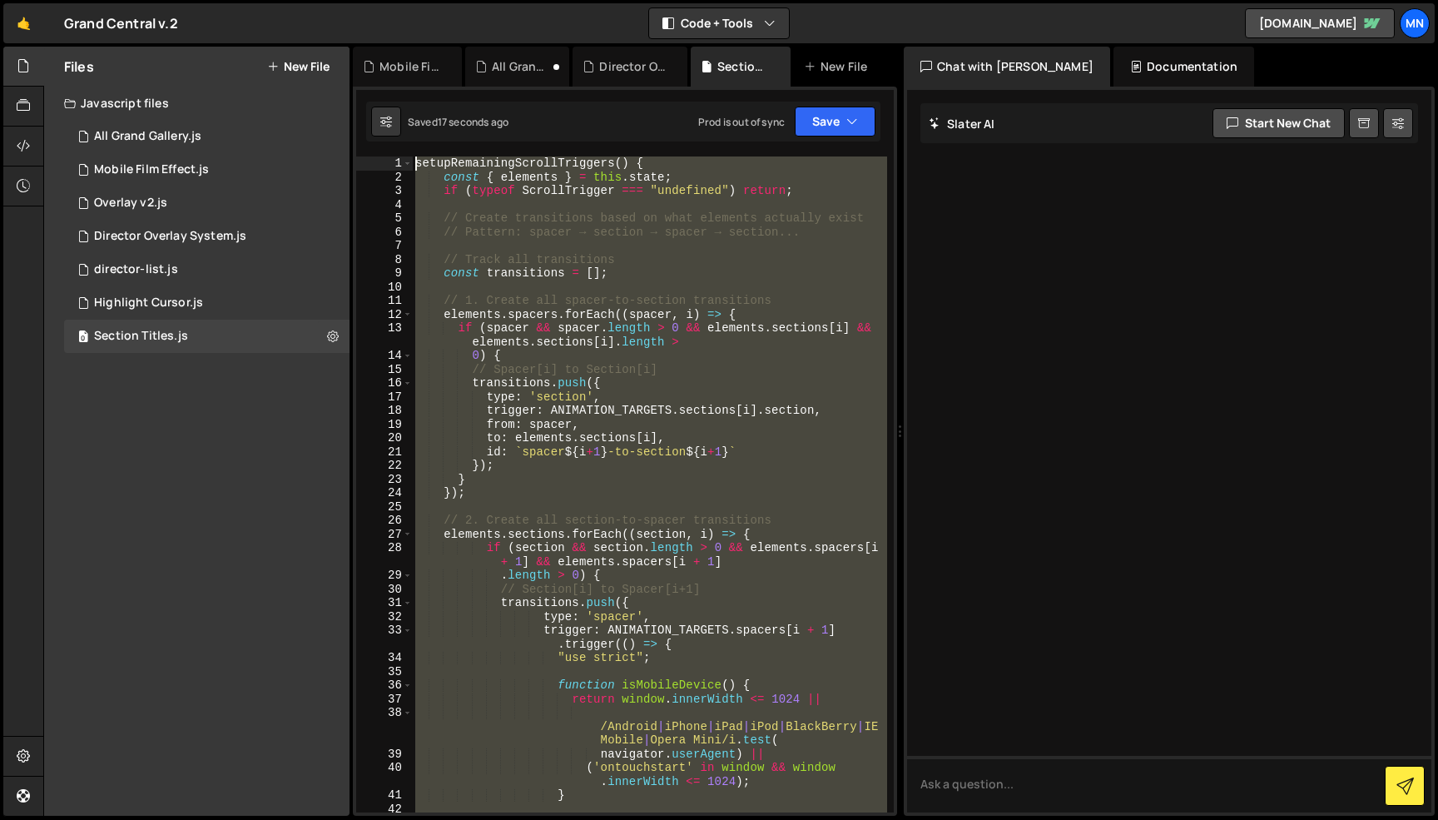
drag, startPoint x: 447, startPoint y: 629, endPoint x: 310, endPoint y: -105, distance: 746.7
click at [310, 0] on html "Projects [GEOGRAPHIC_DATA] Blog [GEOGRAPHIC_DATA] Projects Your Teams Invite te…" at bounding box center [719, 410] width 1438 height 820
paste textarea "})()"
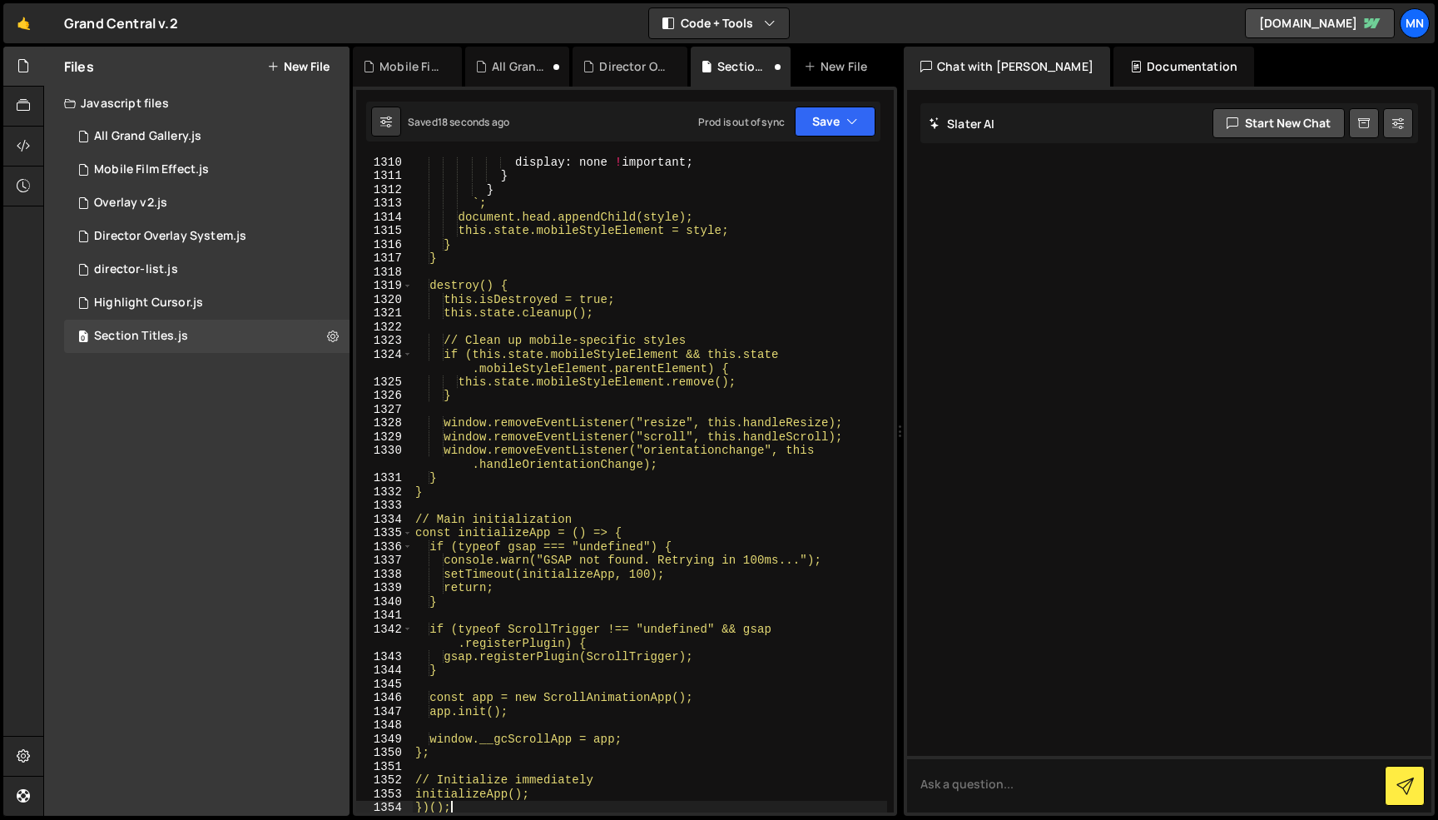
scroll to position [19953, 0]
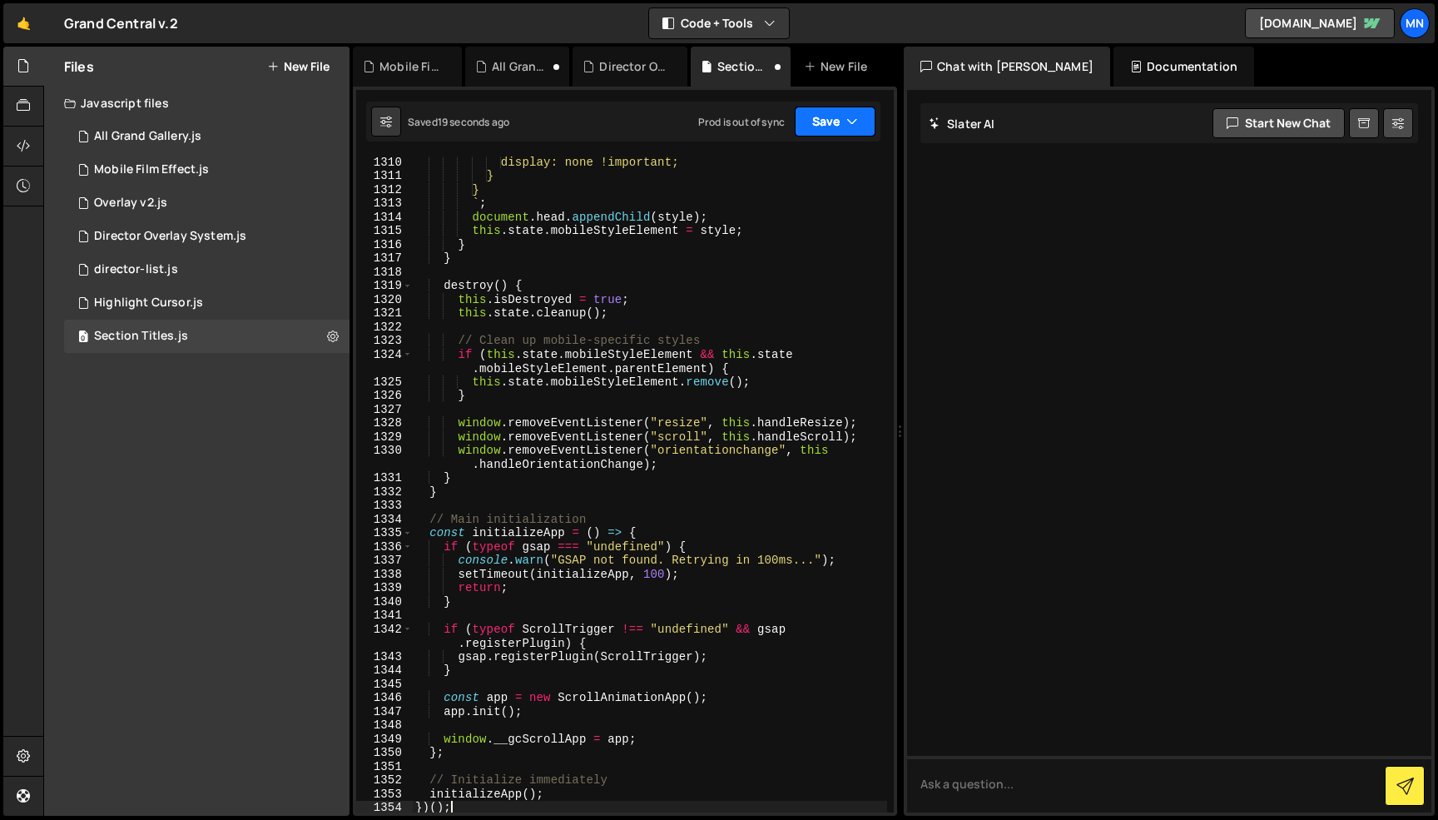
click at [851, 119] on icon "button" at bounding box center [852, 121] width 12 height 17
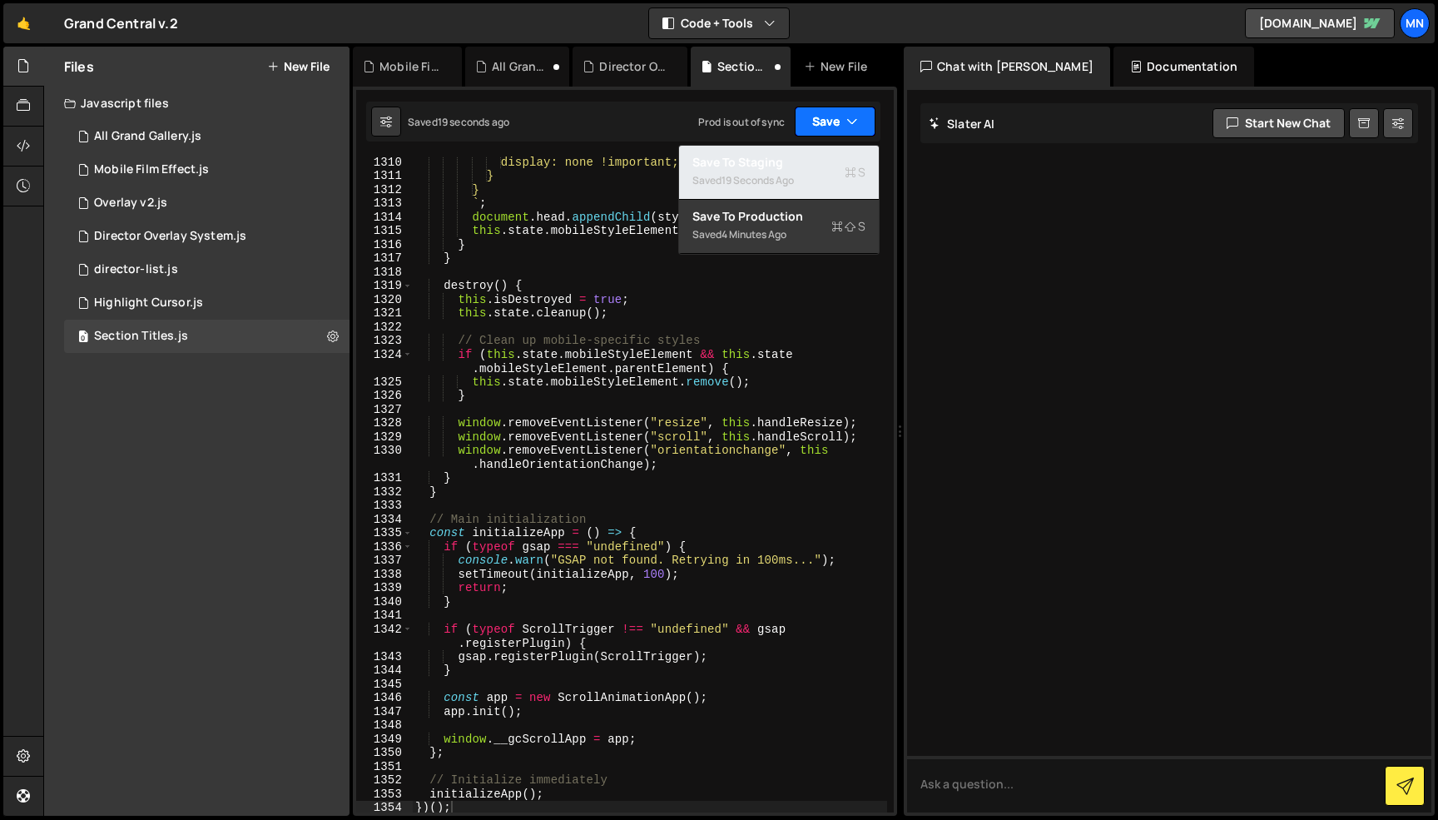
drag, startPoint x: 837, startPoint y: 160, endPoint x: 852, endPoint y: 131, distance: 32.8
click at [838, 160] on div "Save to Staging S" at bounding box center [778, 162] width 173 height 17
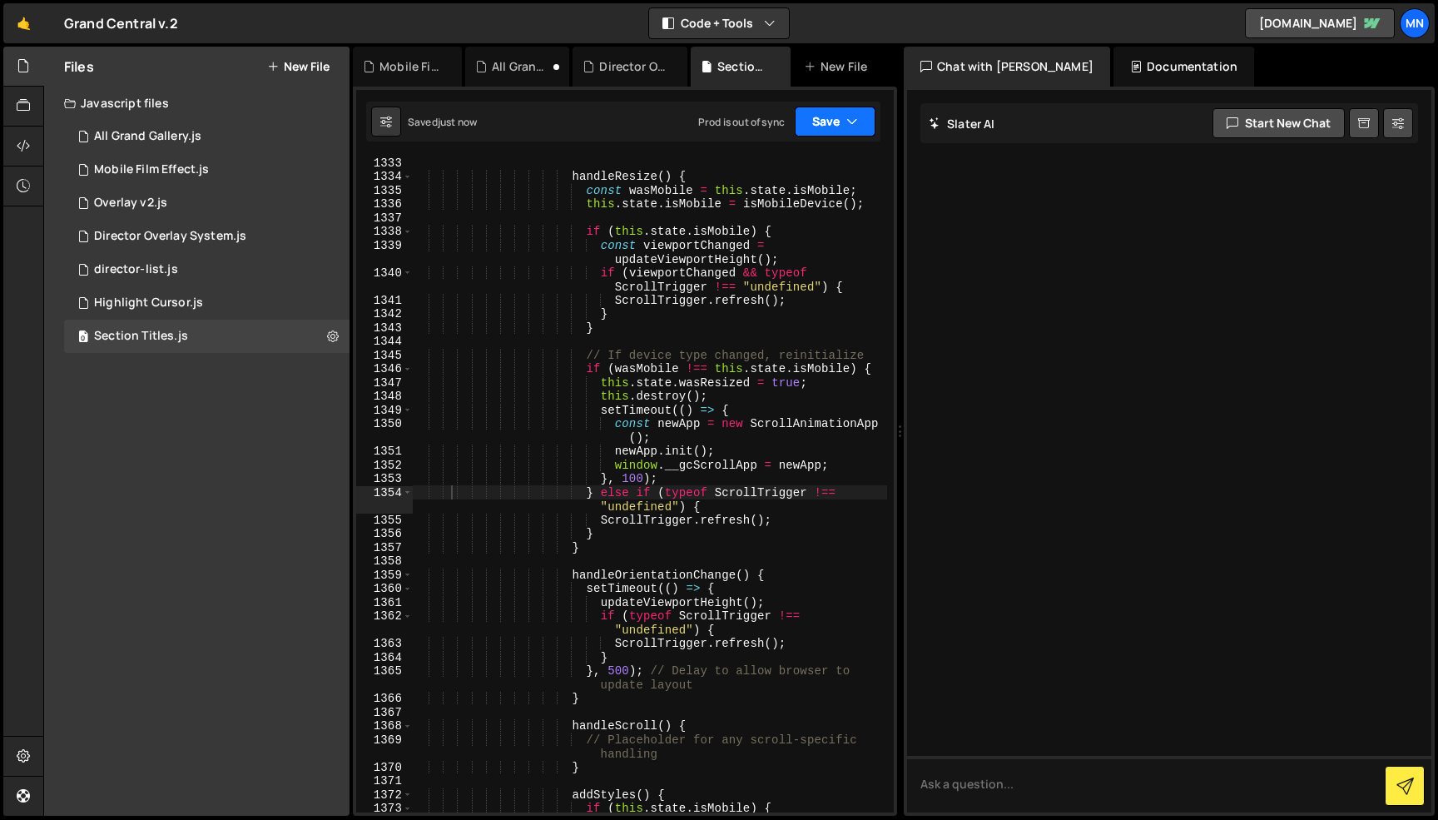
click at [851, 121] on icon "button" at bounding box center [852, 121] width 12 height 17
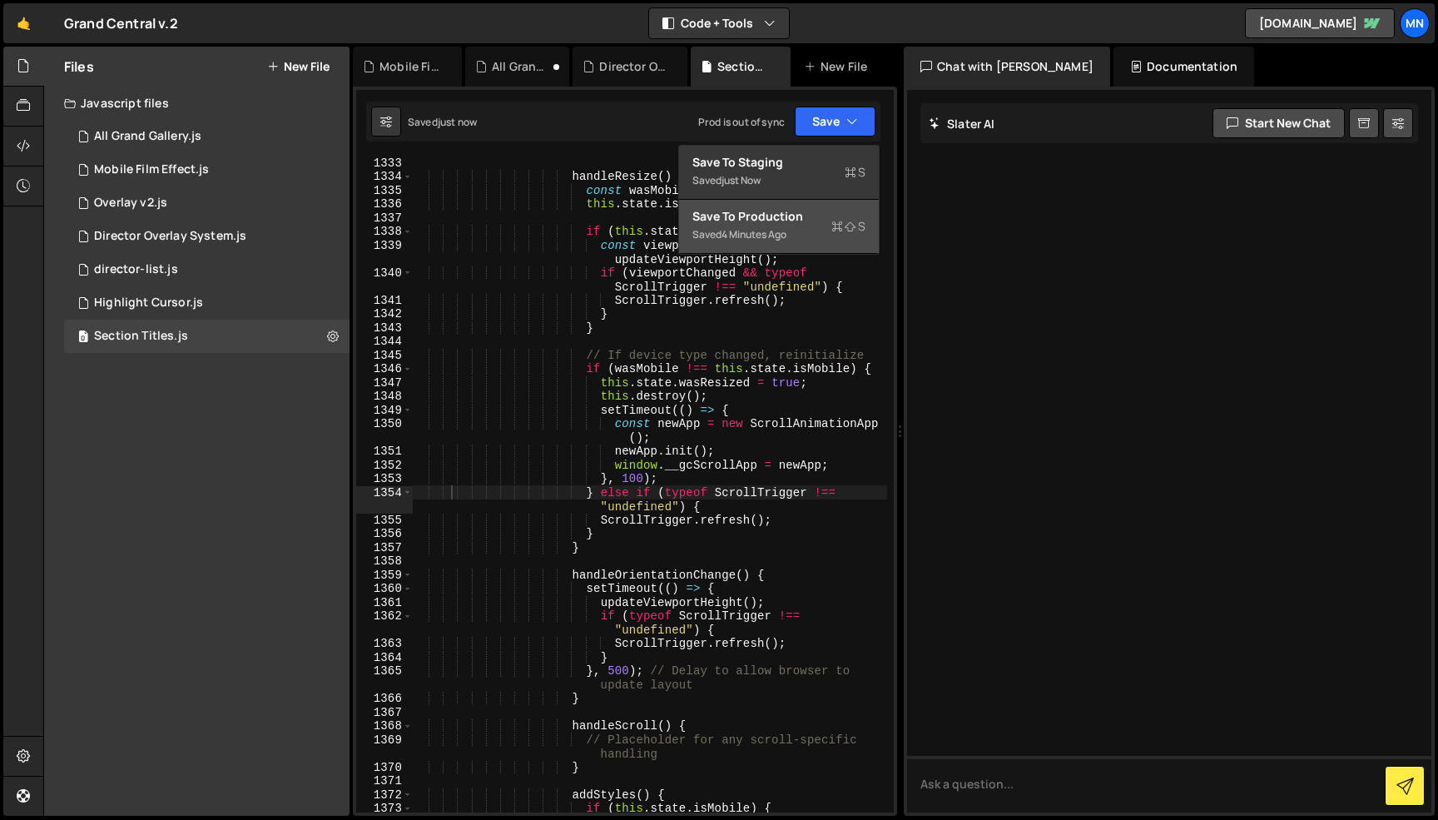
click at [807, 235] on div "Saved 4 minutes ago" at bounding box center [778, 235] width 173 height 20
type textarea "const { elements } = this.state;"
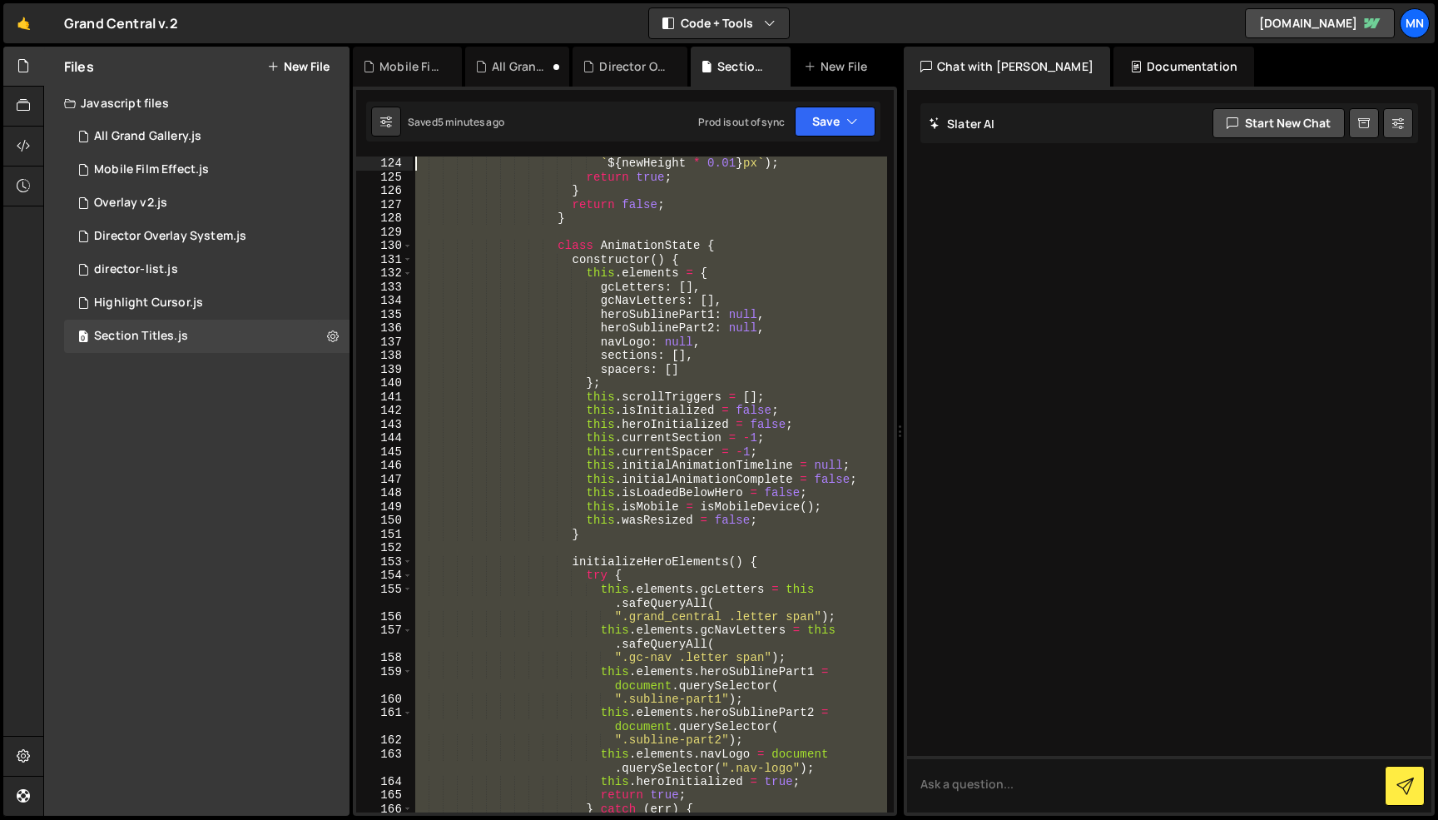
scroll to position [0, 0]
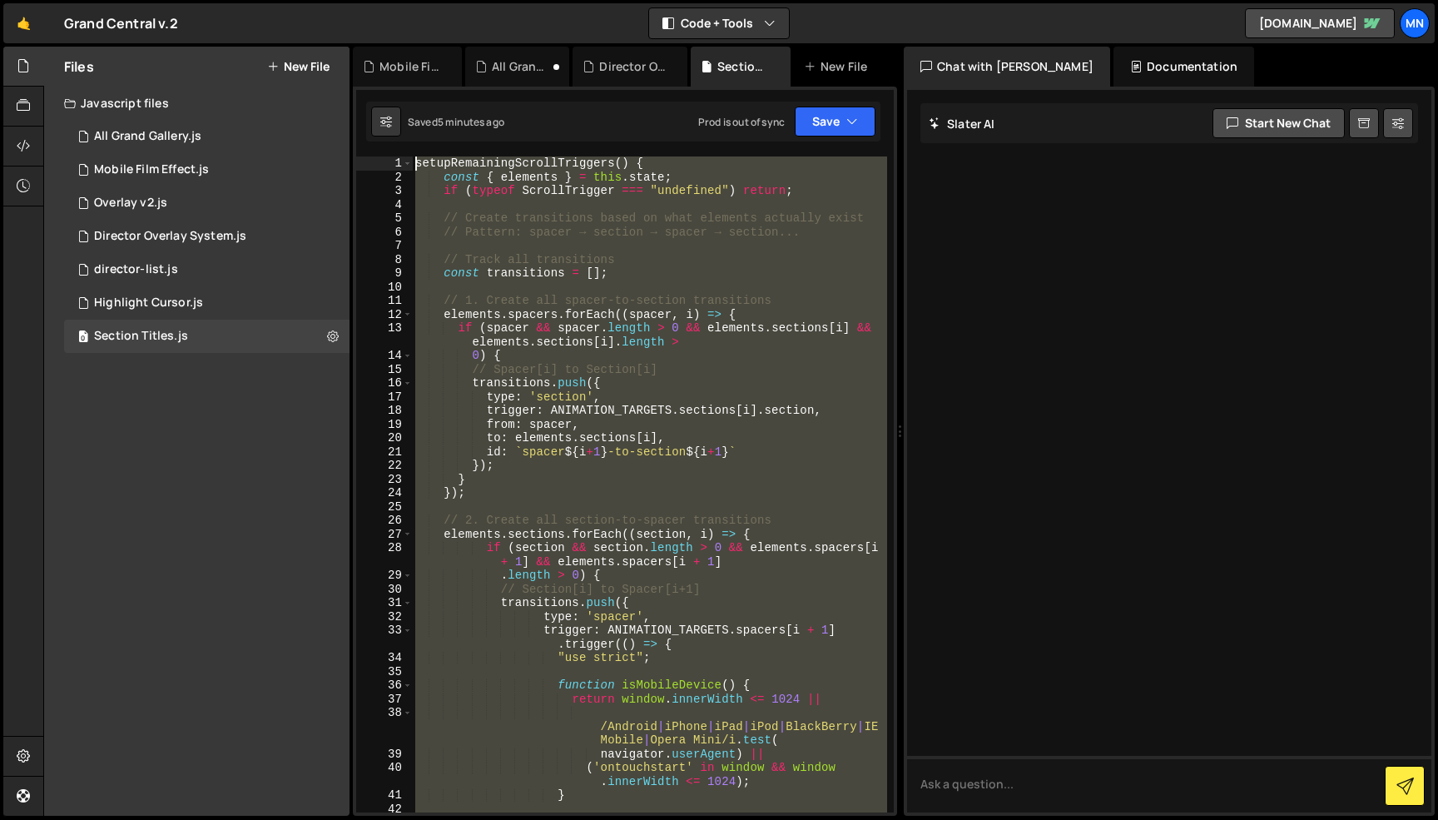
drag, startPoint x: 402, startPoint y: 608, endPoint x: 404, endPoint y: -105, distance: 712.4
click at [404, 0] on html "Projects [GEOGRAPHIC_DATA] Blog [GEOGRAPHIC_DATA] Projects Your Teams Invite te…" at bounding box center [719, 410] width 1438 height 820
paste textarea "})()"
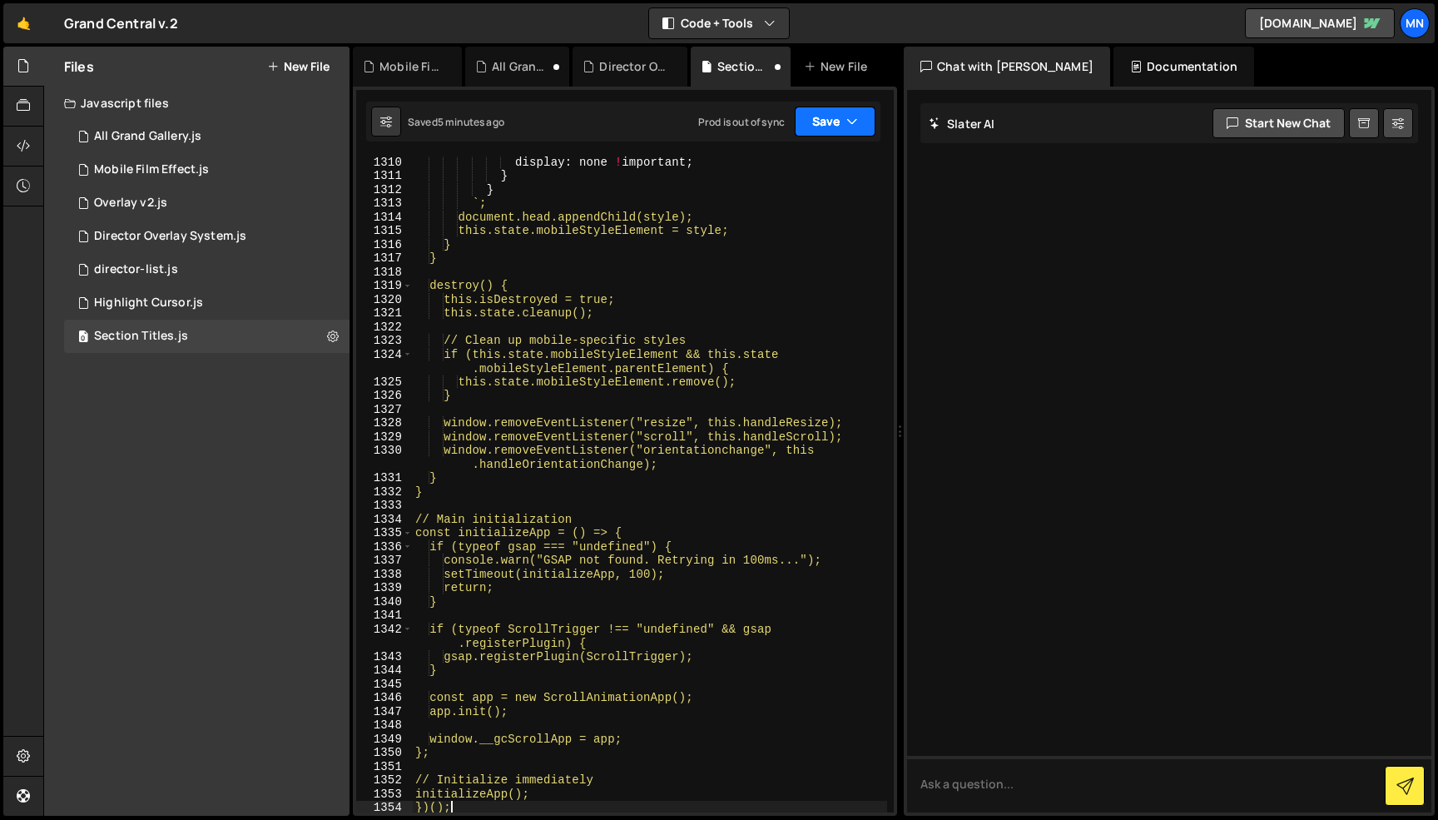
click at [863, 122] on button "Save" at bounding box center [835, 122] width 81 height 30
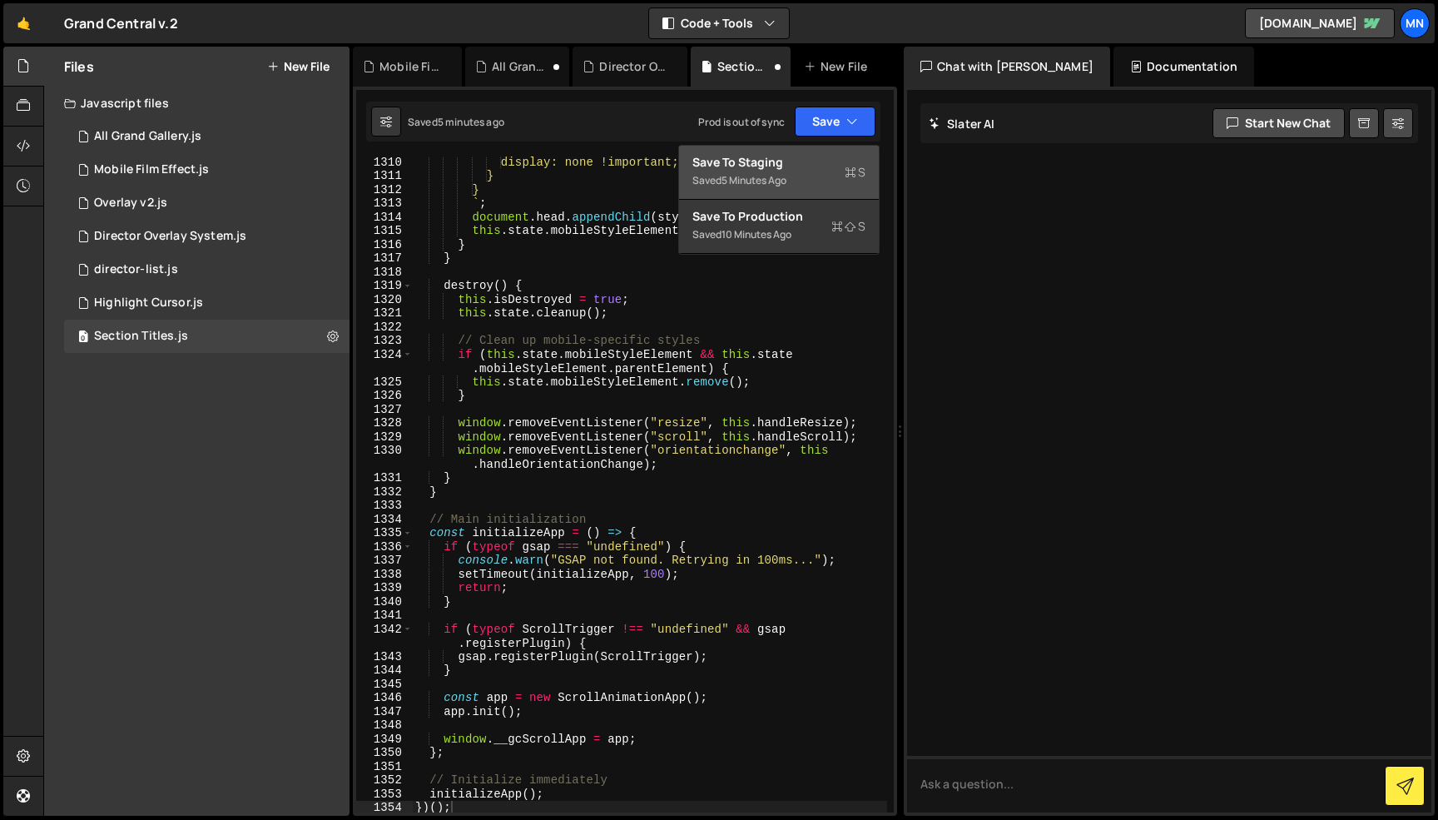
click at [786, 176] on div "5 minutes ago" at bounding box center [754, 180] width 65 height 14
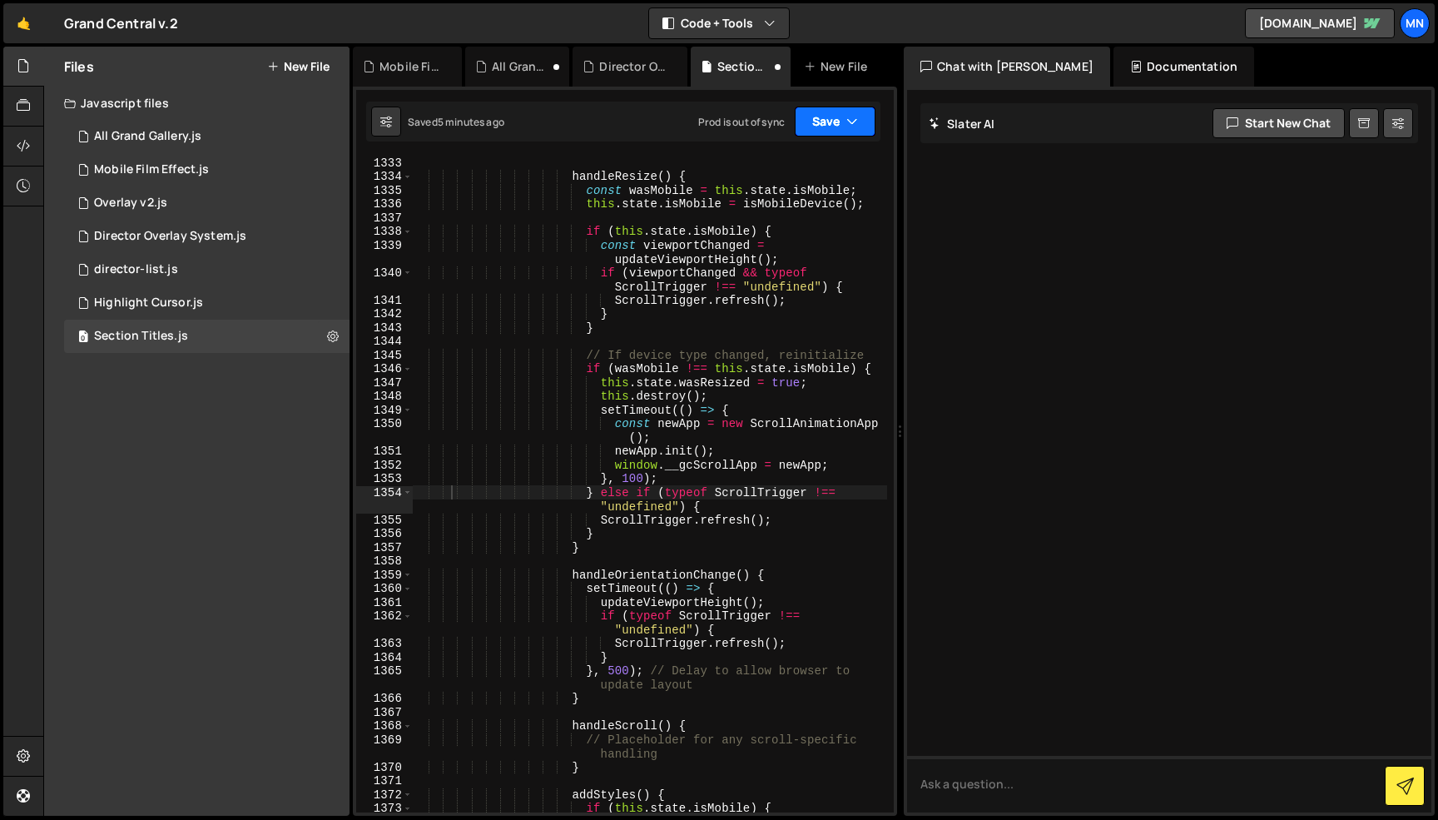
scroll to position [23001, 0]
click at [838, 124] on button "Save" at bounding box center [835, 122] width 81 height 30
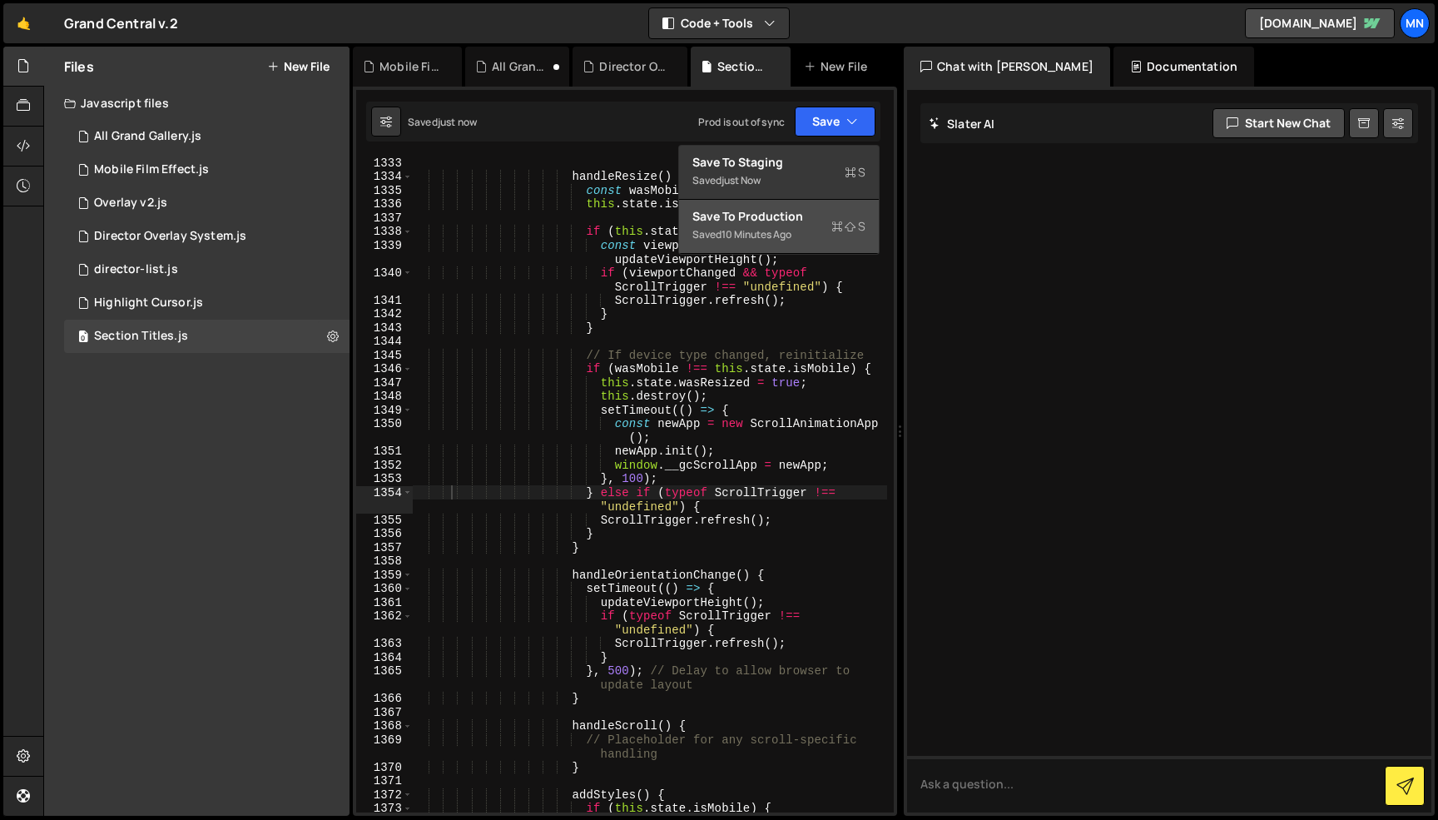
click at [781, 241] on div "10 minutes ago" at bounding box center [757, 234] width 70 height 14
type textarea "const { elements } = this.state;"
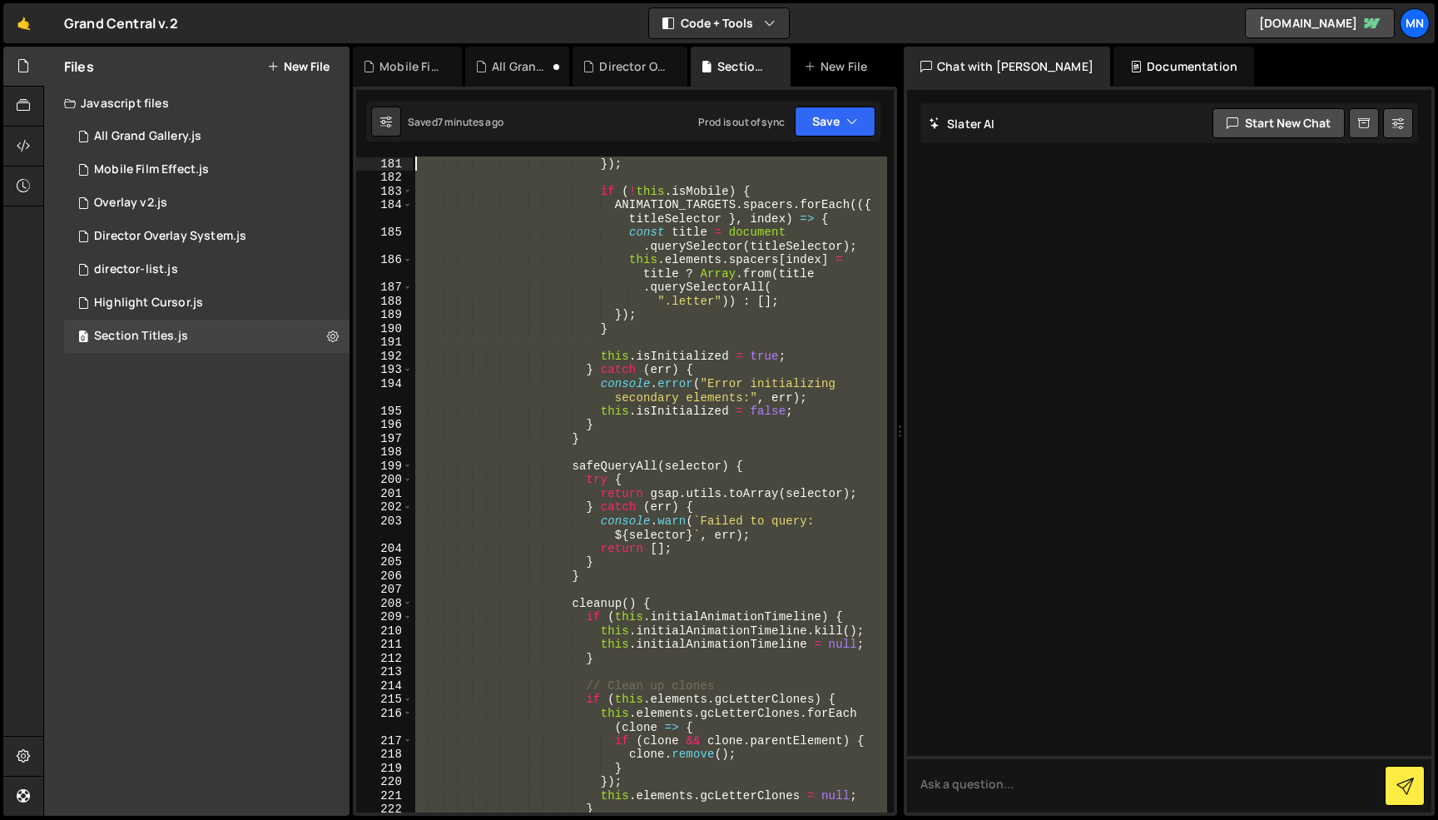
scroll to position [0, 0]
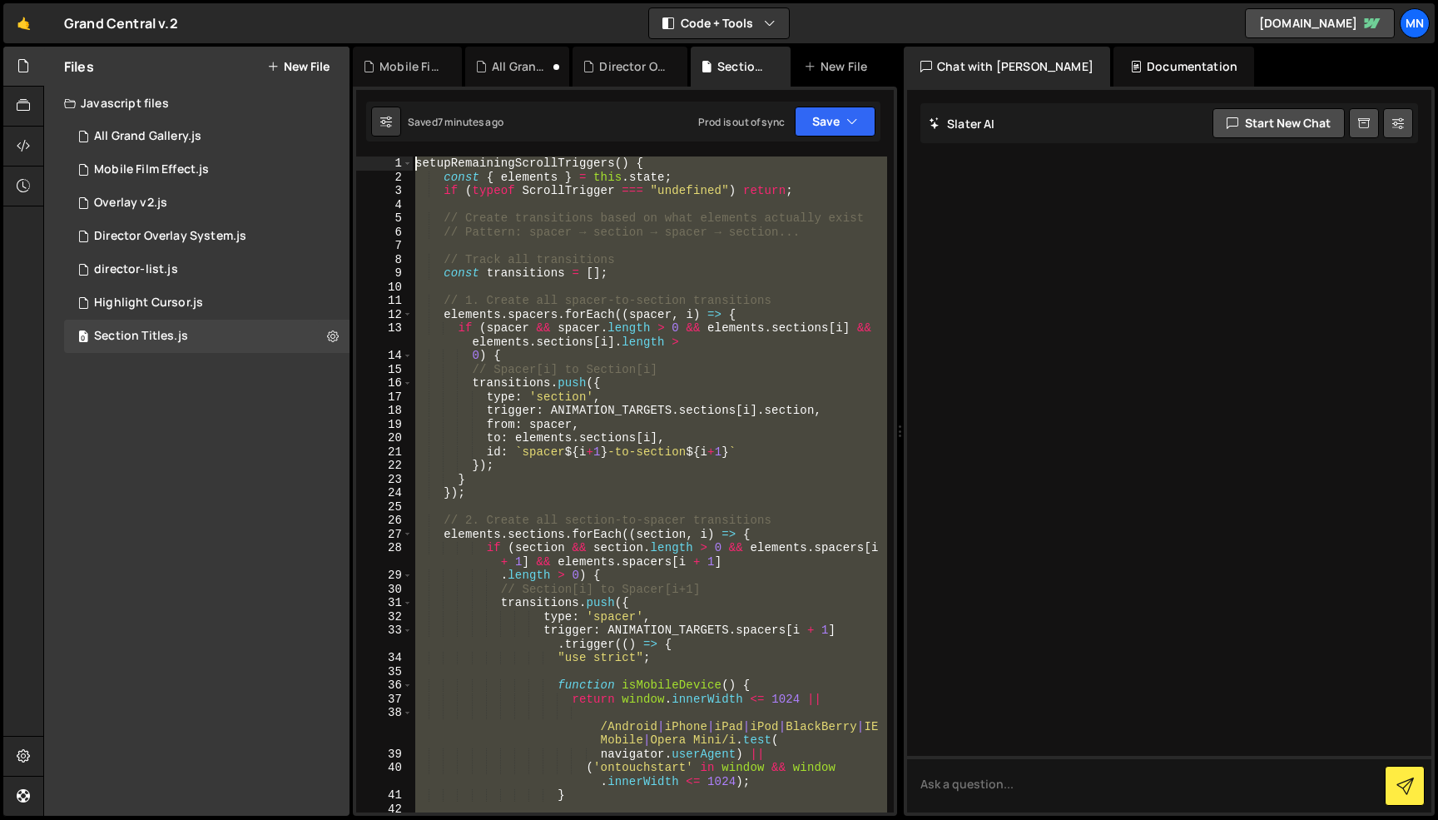
drag, startPoint x: 439, startPoint y: 628, endPoint x: 221, endPoint y: -105, distance: 764.9
click at [221, 0] on html "Projects [GEOGRAPHIC_DATA] Blog [GEOGRAPHIC_DATA] Projects Your Teams Invite te…" at bounding box center [719, 410] width 1438 height 820
paste textarea "})()"
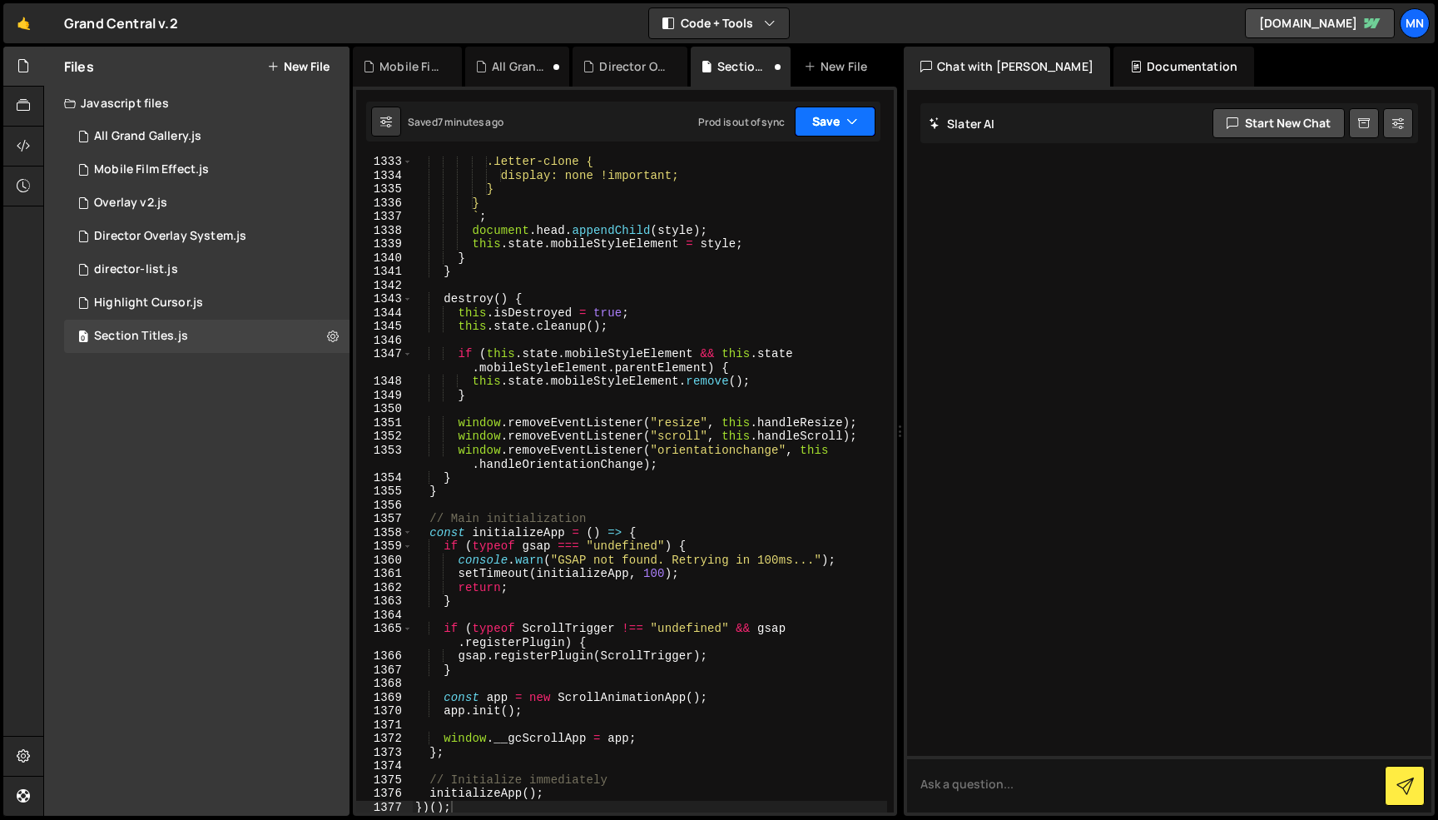
click at [835, 125] on button "Save" at bounding box center [835, 122] width 81 height 30
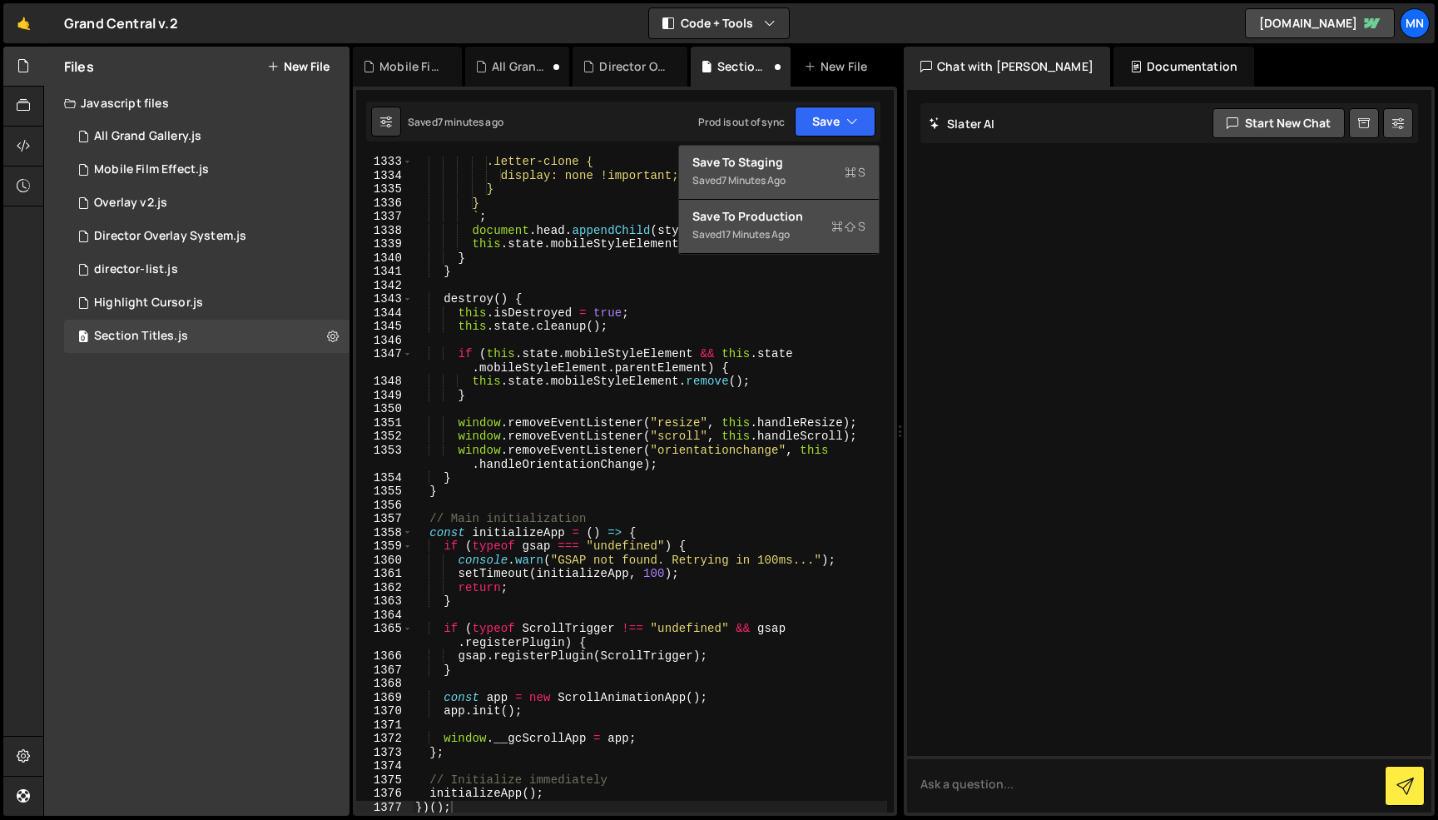
click at [826, 159] on div "Save to Staging S" at bounding box center [778, 162] width 173 height 17
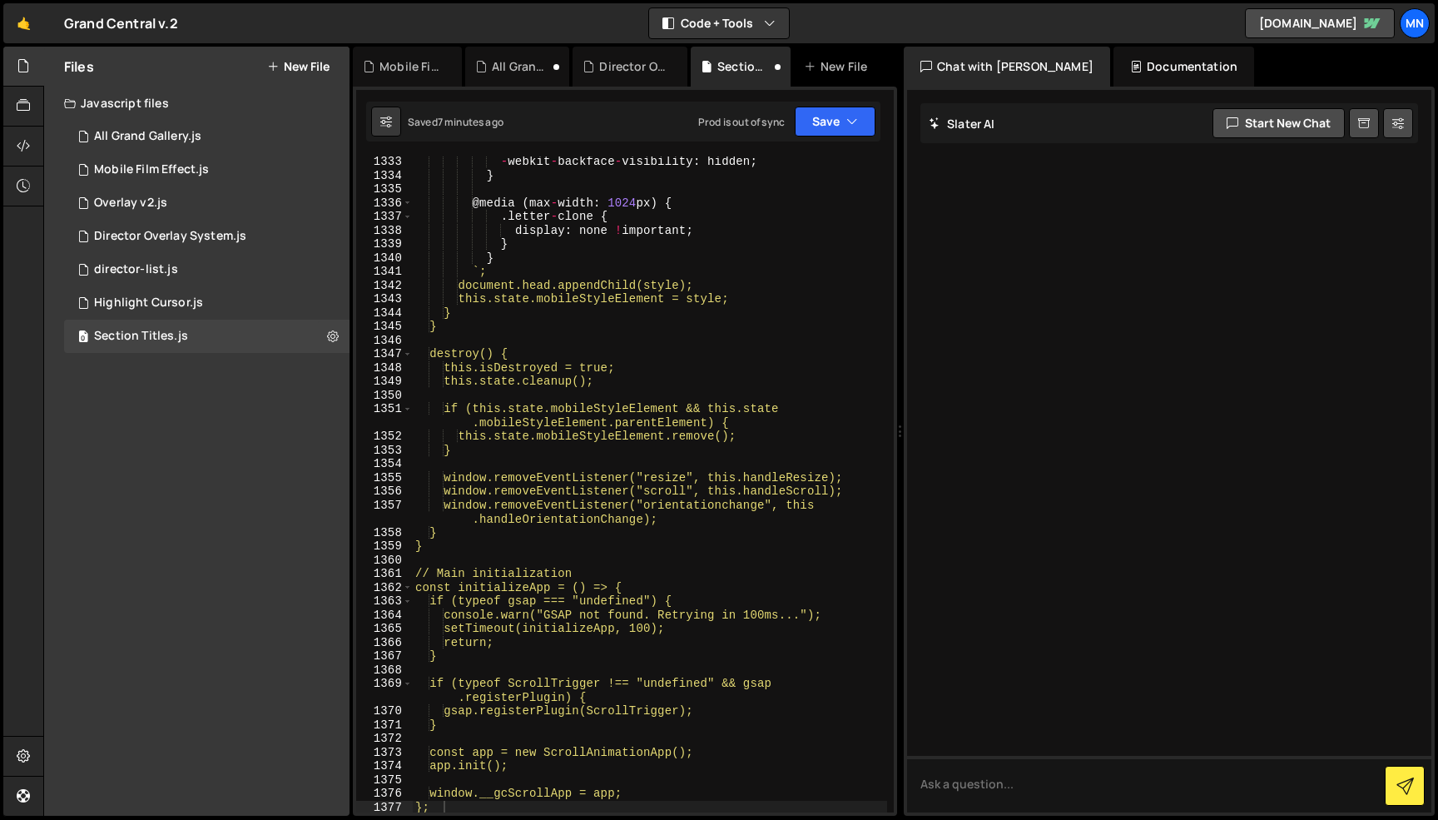
type textarea "};"
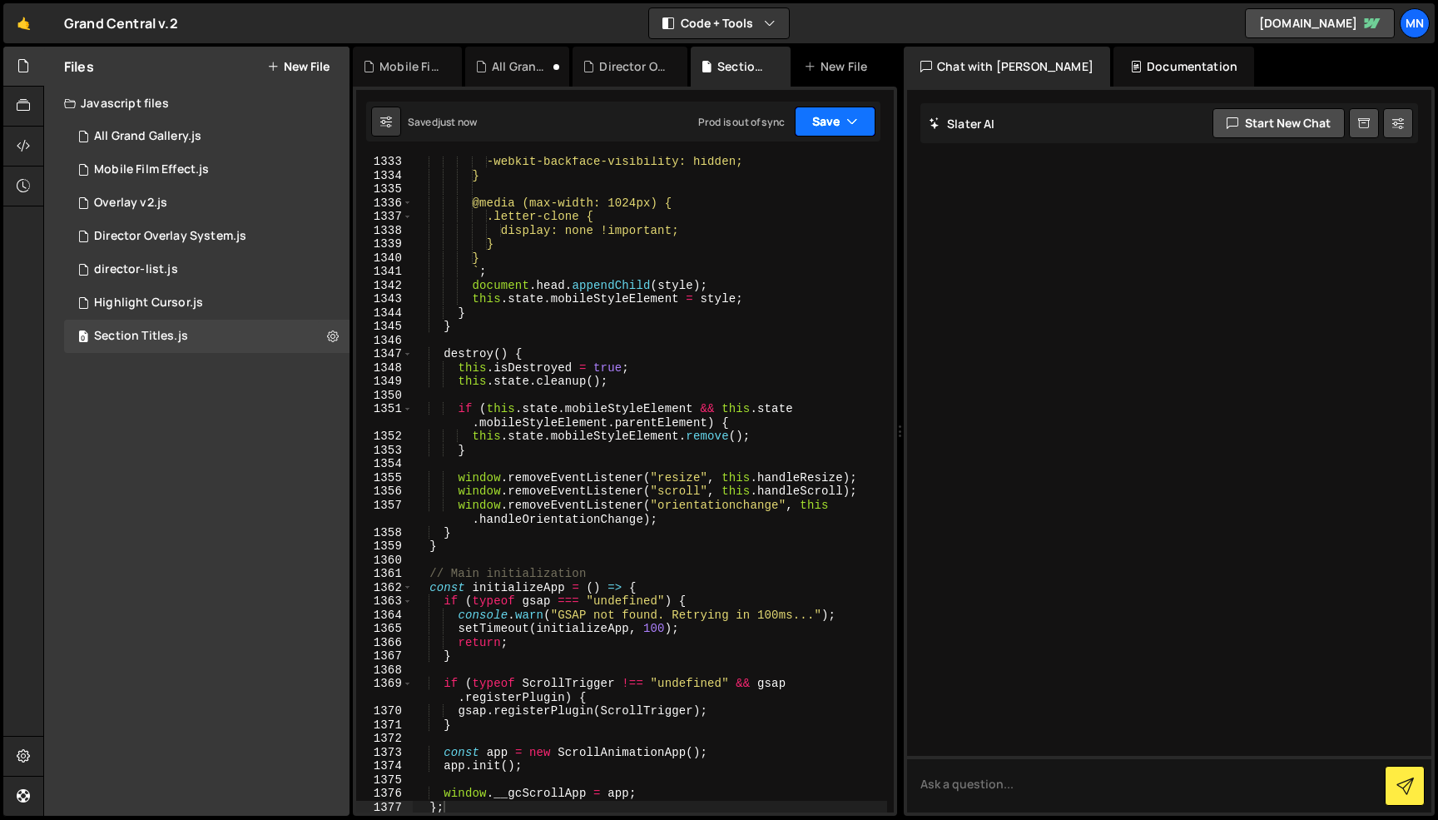
click at [843, 121] on button "Save" at bounding box center [835, 122] width 81 height 30
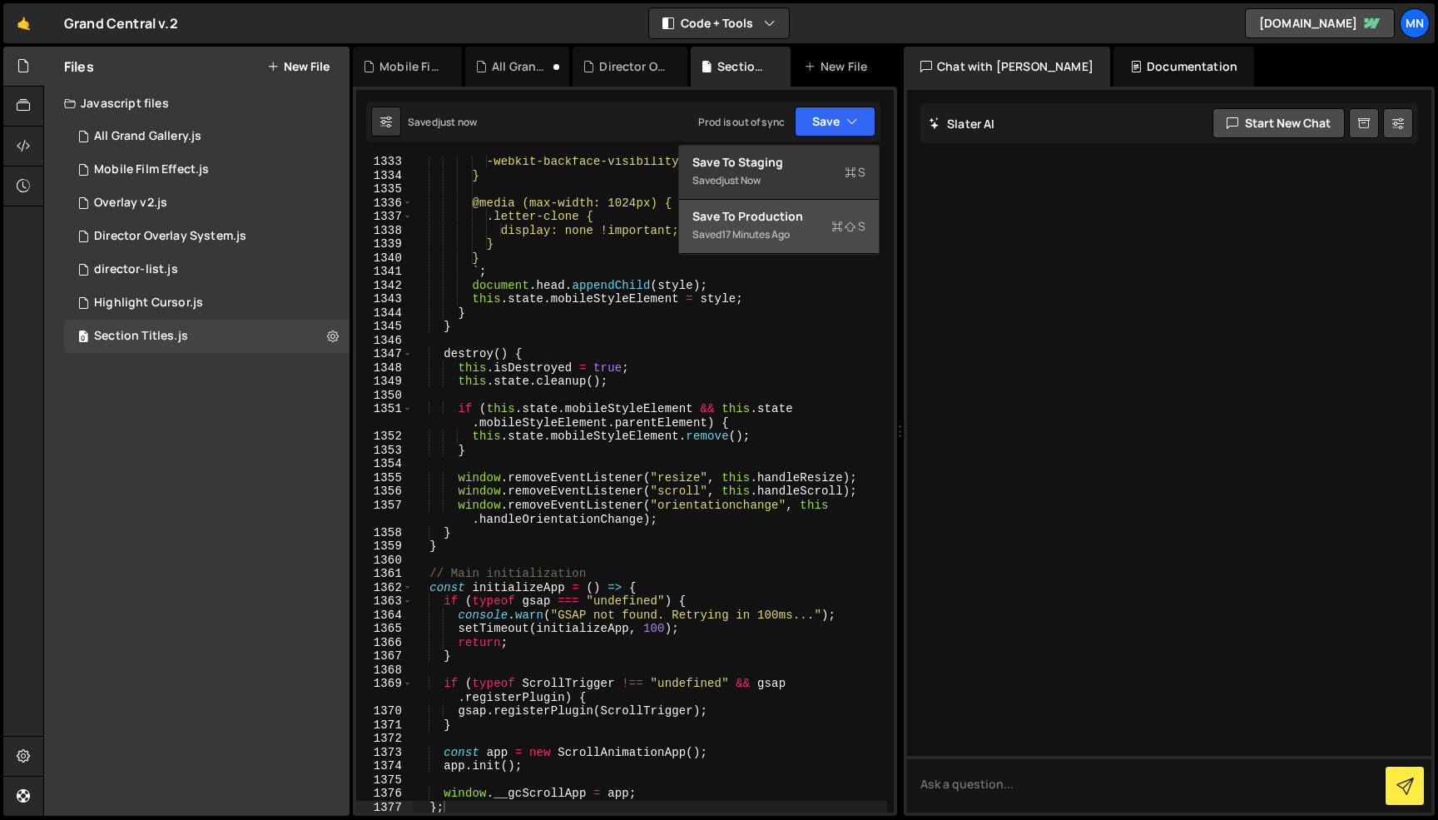
click at [799, 231] on div "Saved 17 minutes ago" at bounding box center [778, 235] width 173 height 20
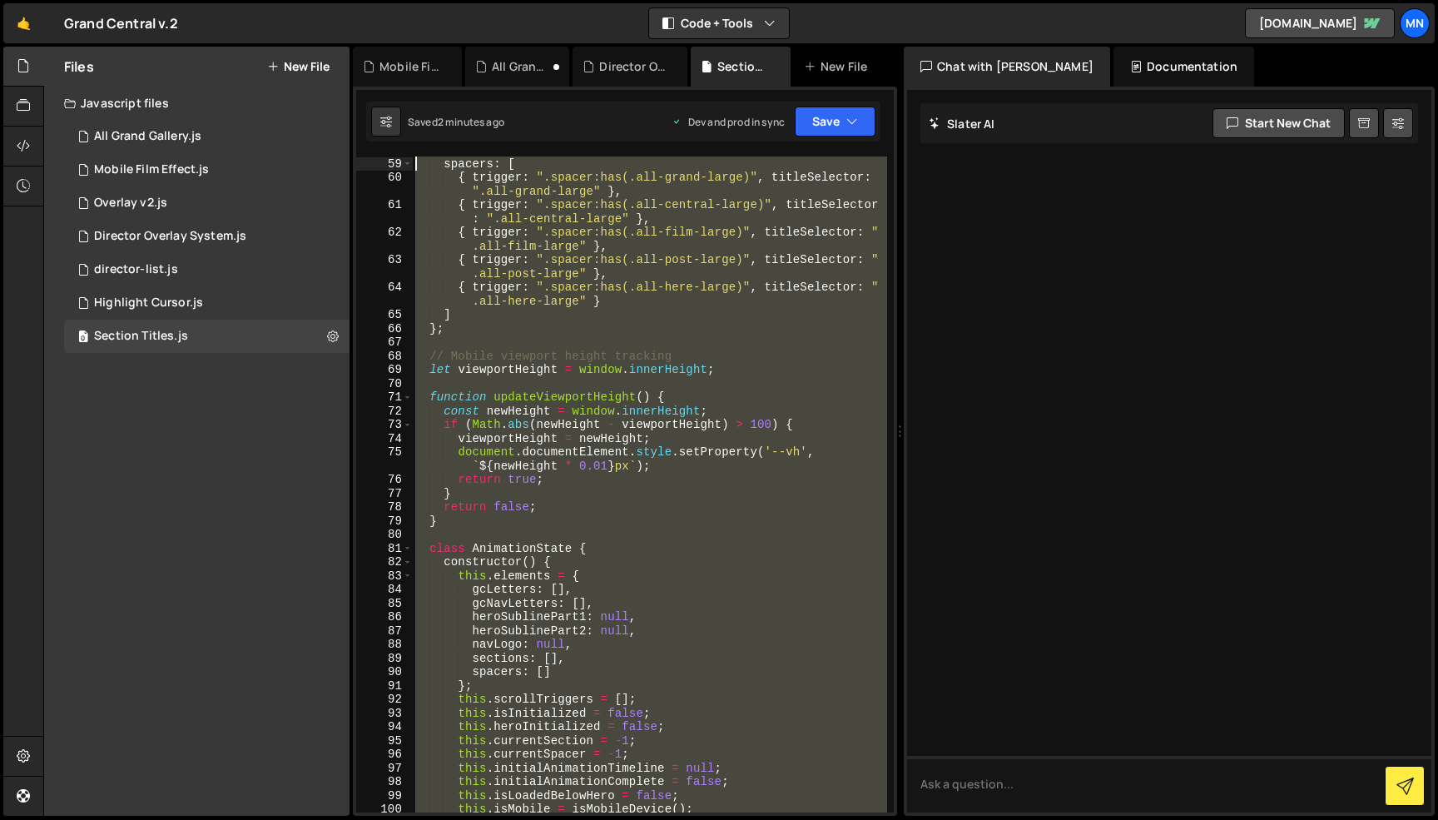
scroll to position [0, 0]
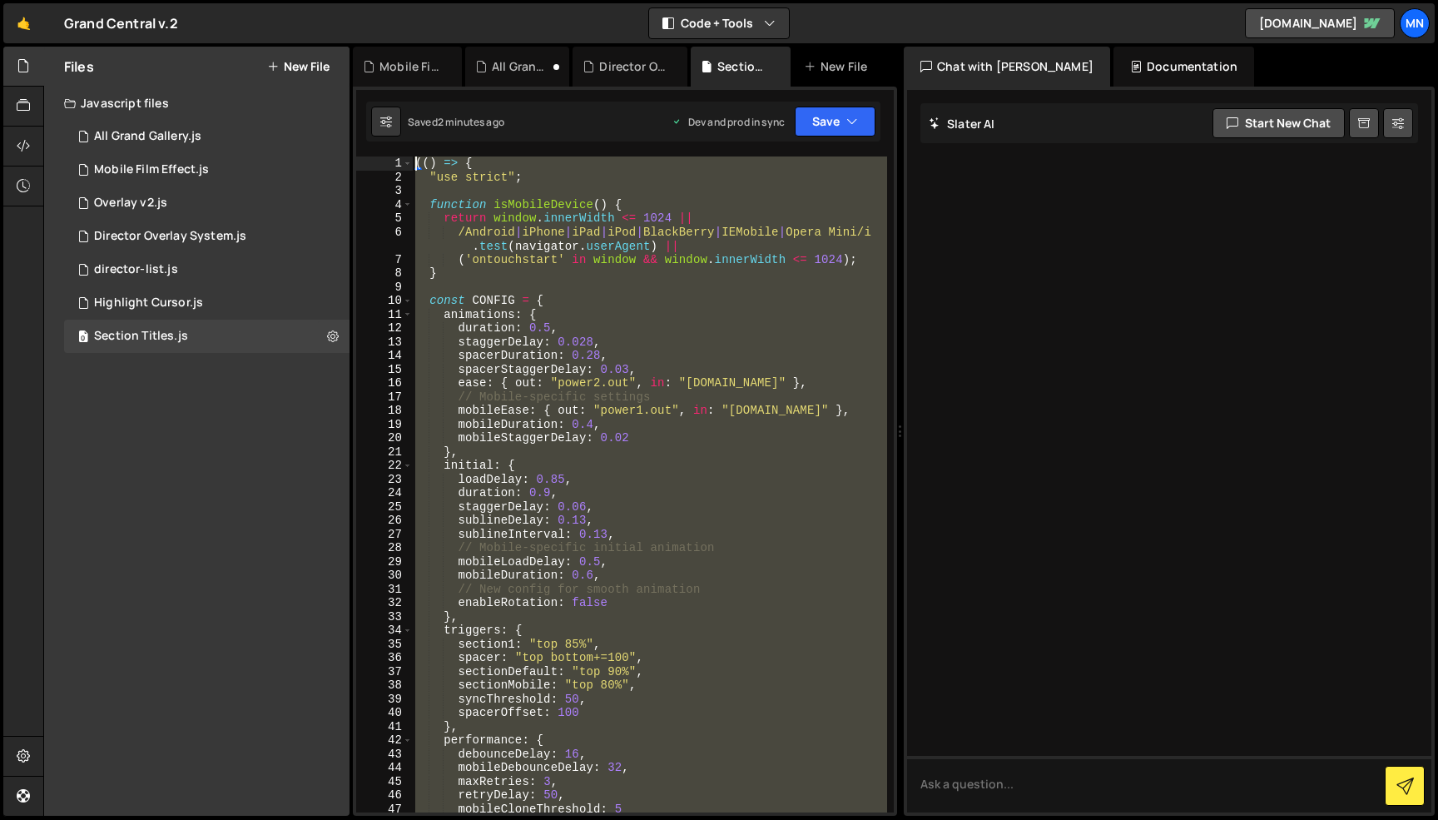
drag, startPoint x: 461, startPoint y: 617, endPoint x: 372, endPoint y: -105, distance: 727.8
click at [372, 0] on html "Projects [GEOGRAPHIC_DATA] Blog [GEOGRAPHIC_DATA] Projects Your Teams Invite te…" at bounding box center [719, 410] width 1438 height 820
paste textarea "})()"
type textarea "})();"
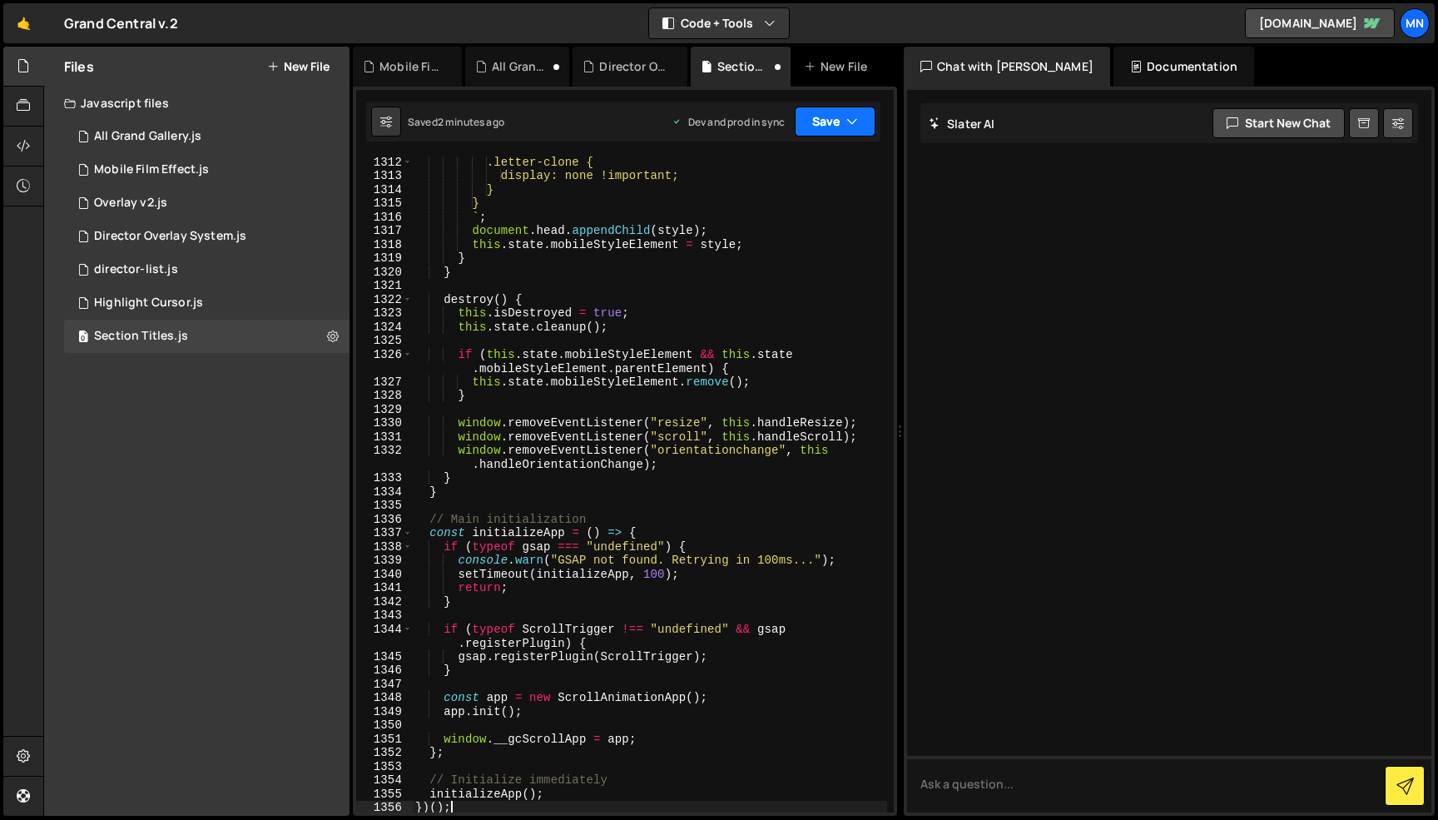
click at [833, 112] on button "Save" at bounding box center [835, 122] width 81 height 30
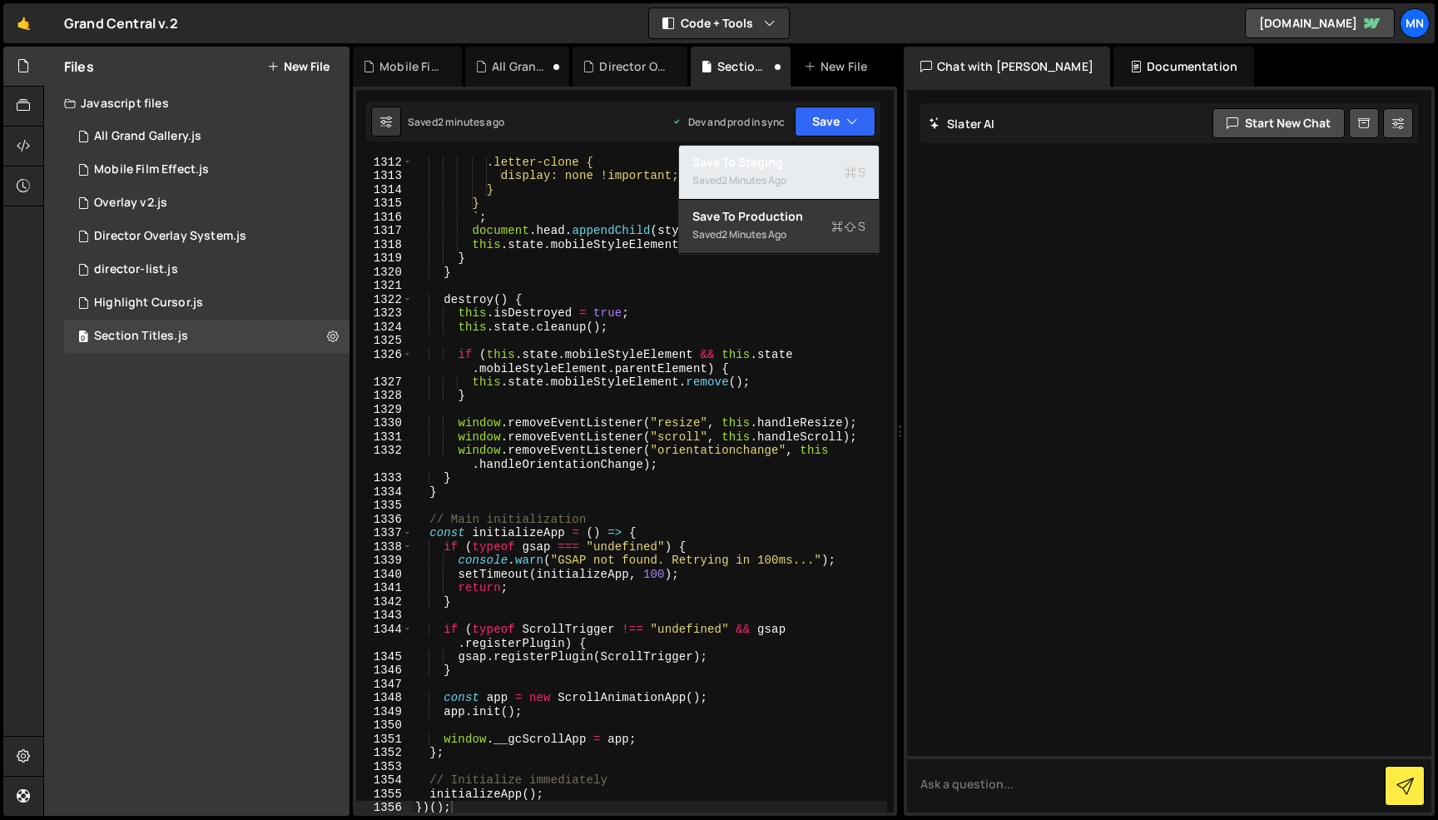
click at [821, 171] on div "Saved 2 minutes ago" at bounding box center [778, 181] width 173 height 20
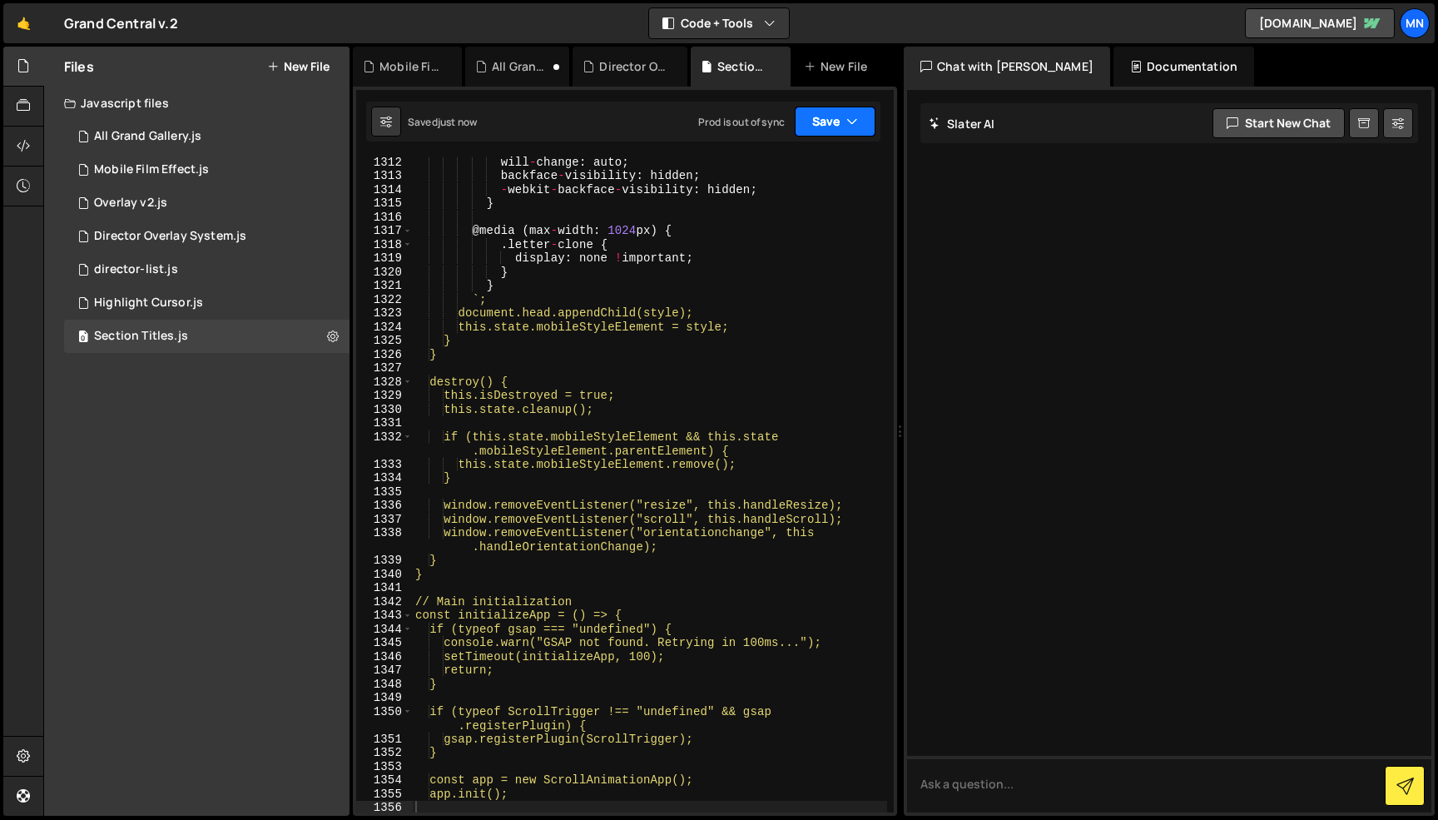
drag, startPoint x: 832, startPoint y: 117, endPoint x: 821, endPoint y: 200, distance: 83.9
click at [832, 117] on button "Save" at bounding box center [835, 122] width 81 height 30
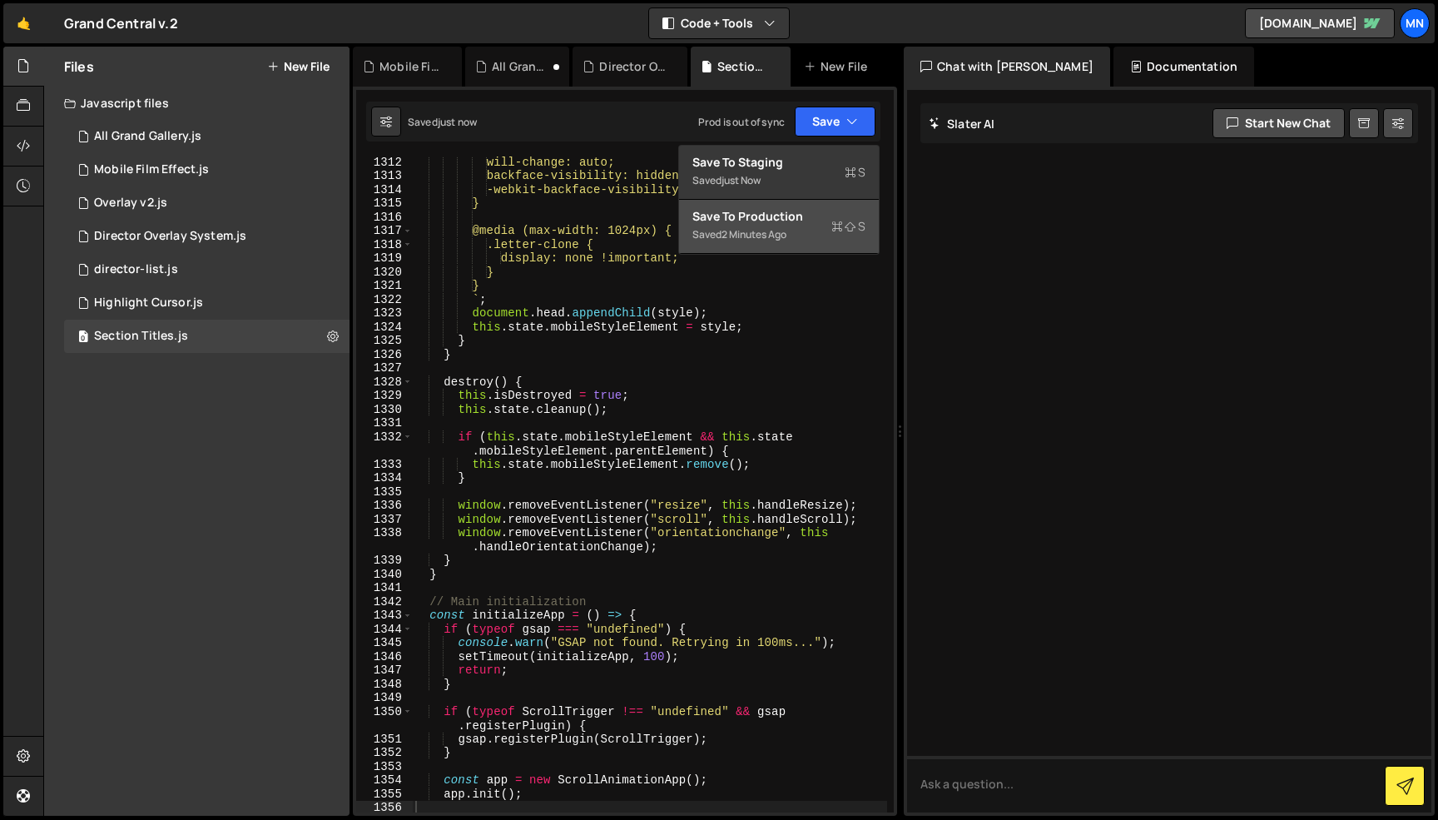
click at [806, 231] on div "Saved 2 minutes ago" at bounding box center [778, 235] width 173 height 20
type textarea "gsap.registerPlugin(ScrollTrigger);"
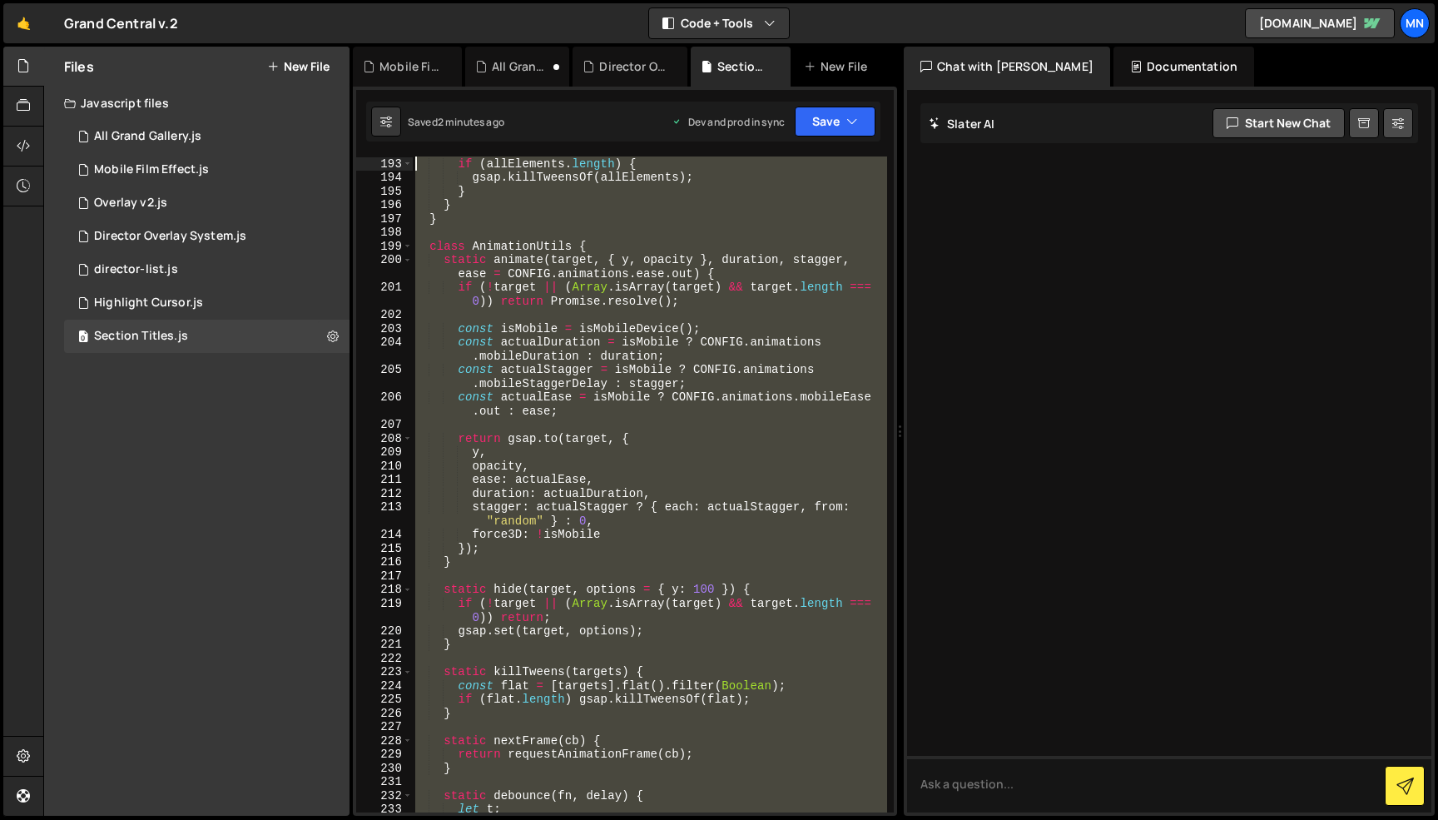
scroll to position [0, 0]
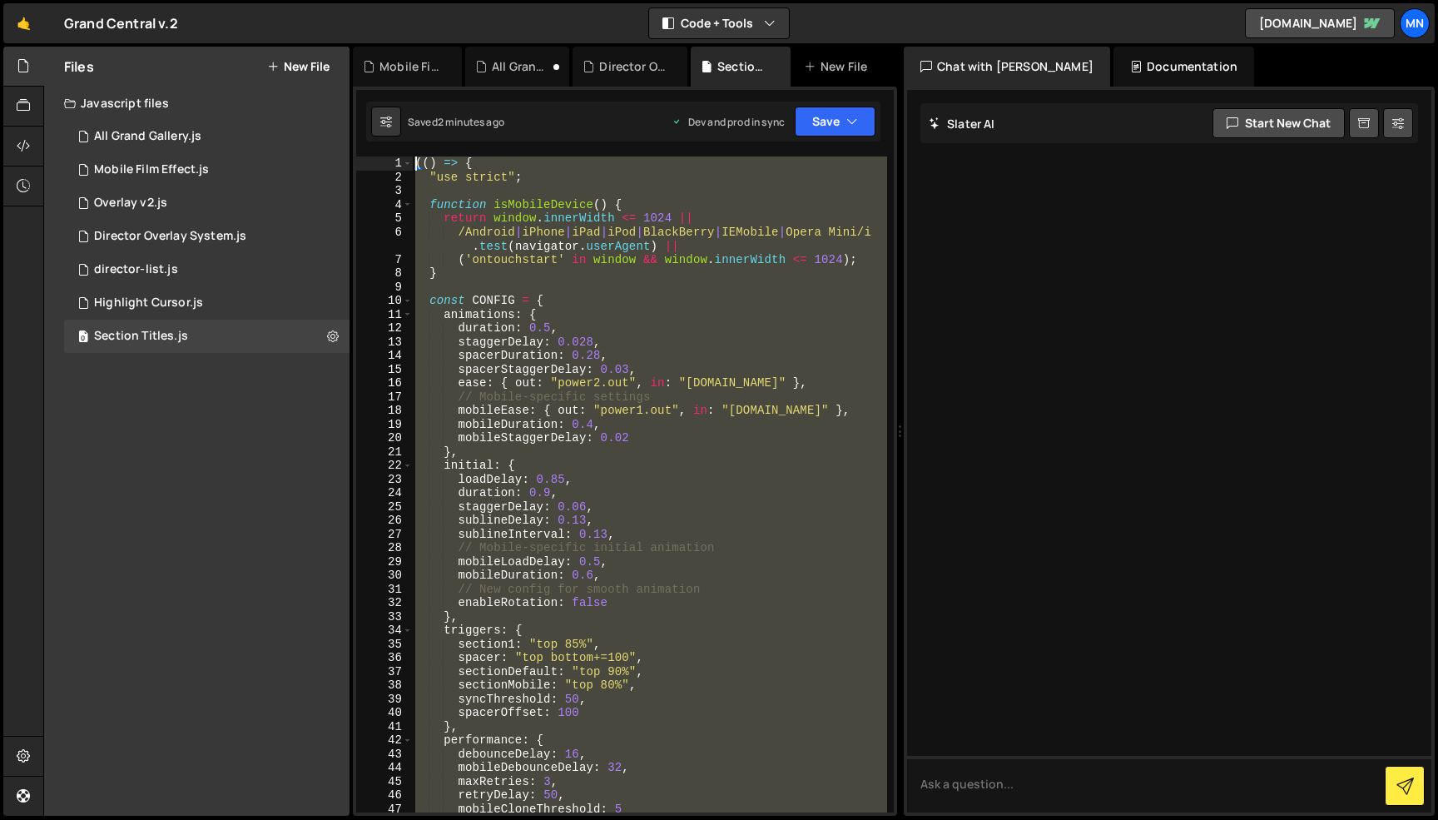
drag, startPoint x: 431, startPoint y: 639, endPoint x: 337, endPoint y: -65, distance: 710.3
click at [337, 0] on html "Projects [GEOGRAPHIC_DATA] Blog [GEOGRAPHIC_DATA] Projects Your Teams Invite te…" at bounding box center [719, 410] width 1438 height 820
paste textarea "})()"
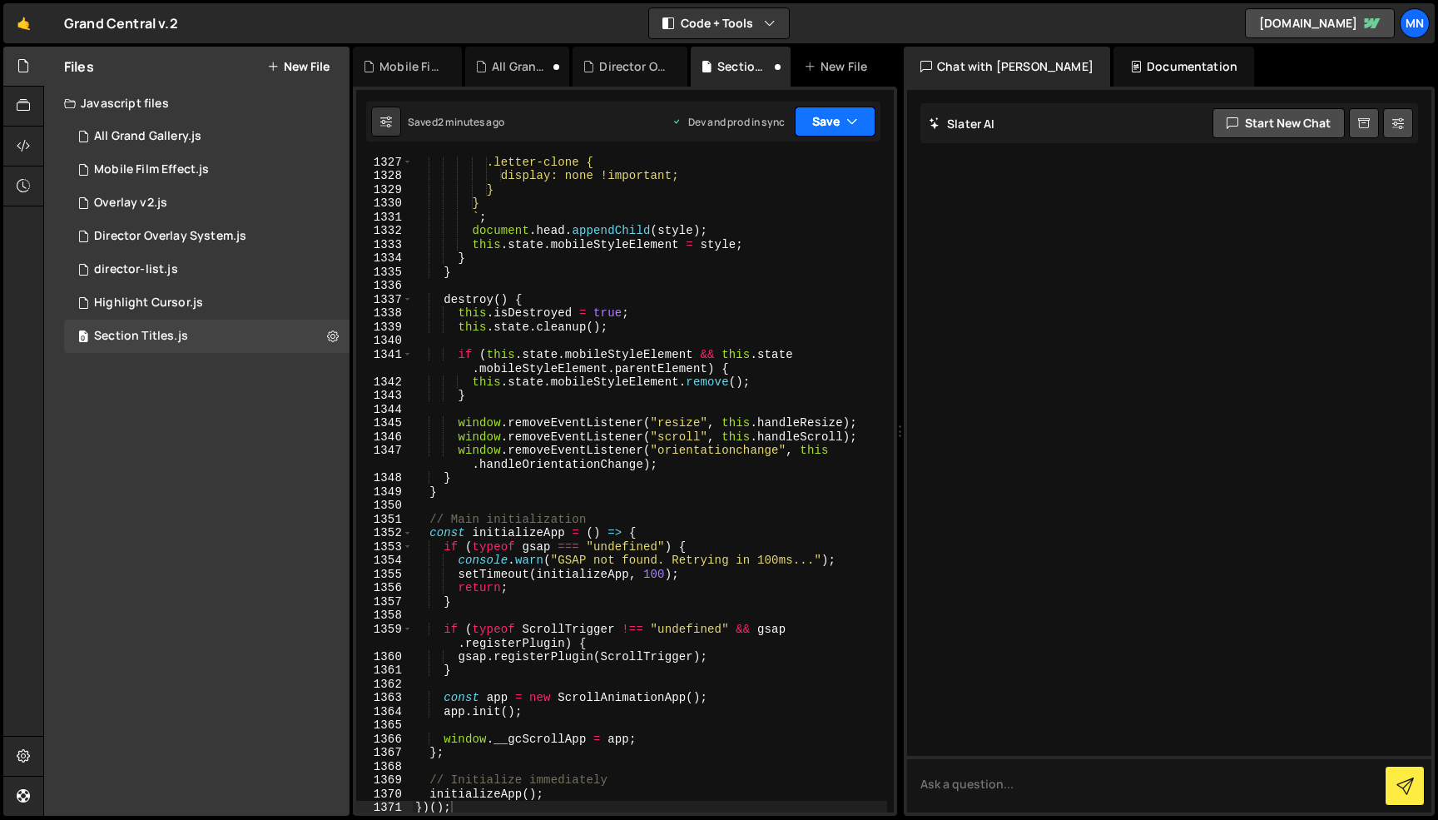
drag, startPoint x: 845, startPoint y: 112, endPoint x: 816, endPoint y: 161, distance: 57.4
click at [846, 113] on button "Save" at bounding box center [835, 122] width 81 height 30
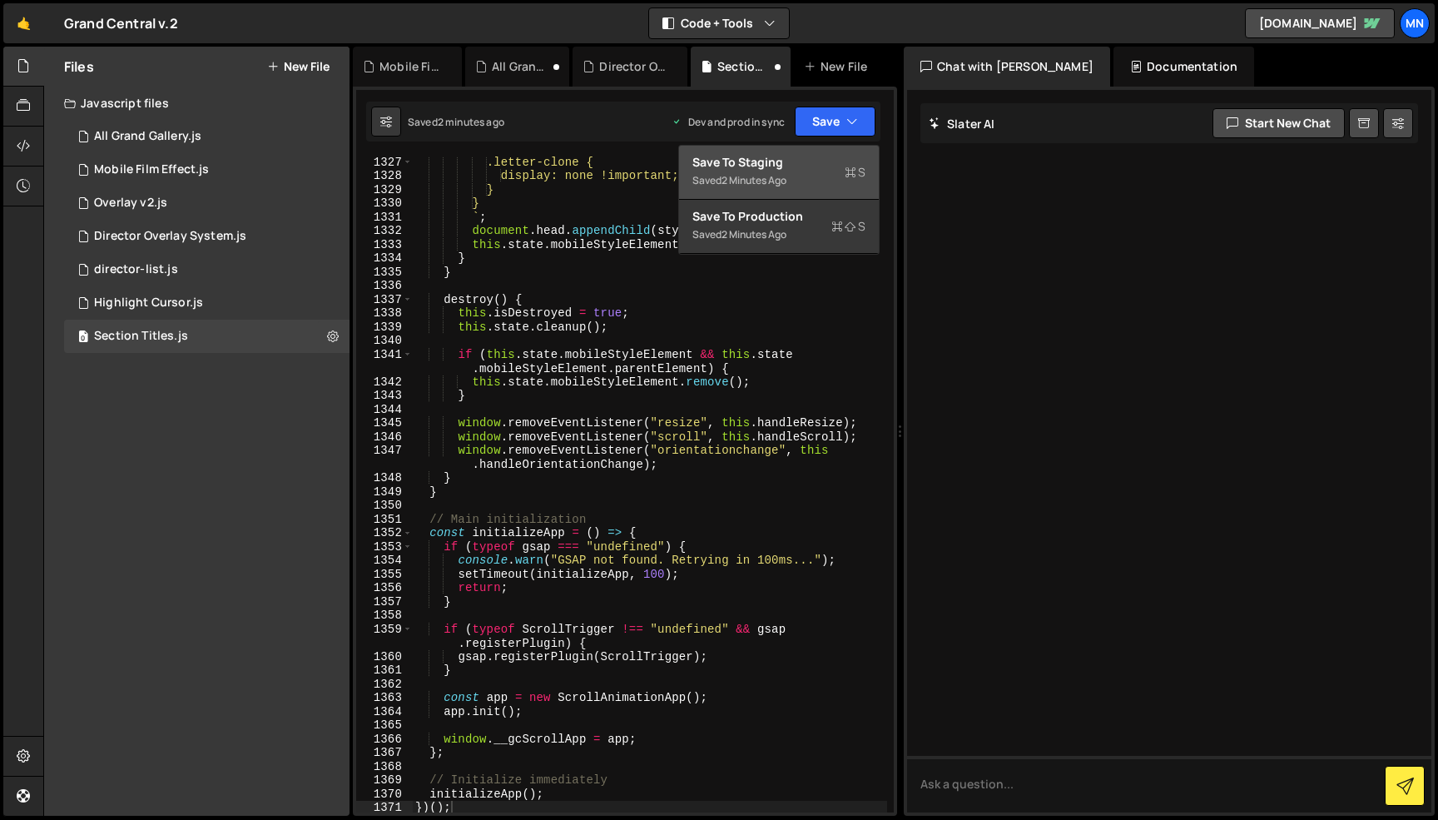
click at [804, 182] on div "Saved 2 minutes ago" at bounding box center [778, 181] width 173 height 20
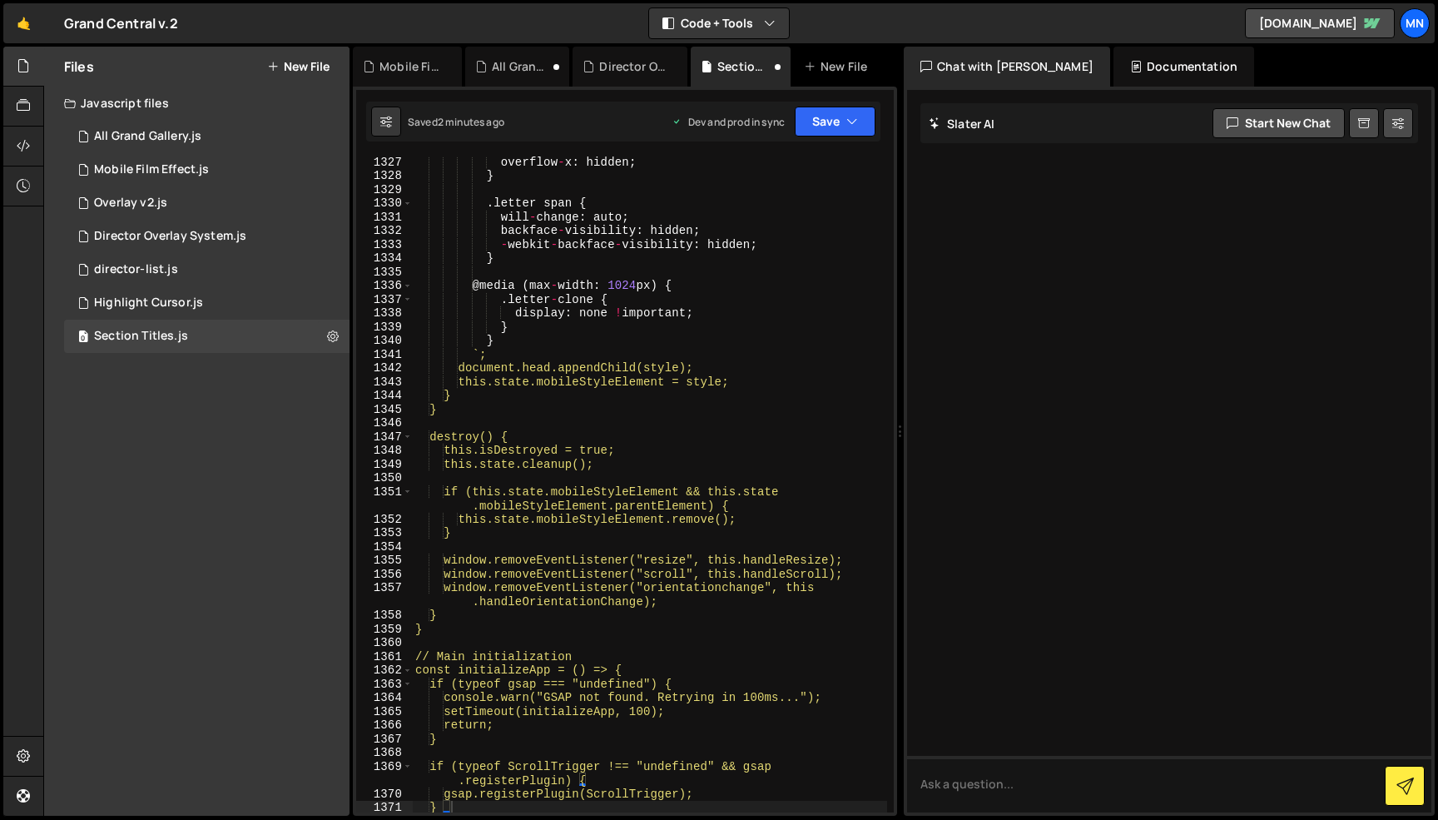
scroll to position [20090, 0]
click at [849, 119] on icon "button" at bounding box center [852, 121] width 12 height 17
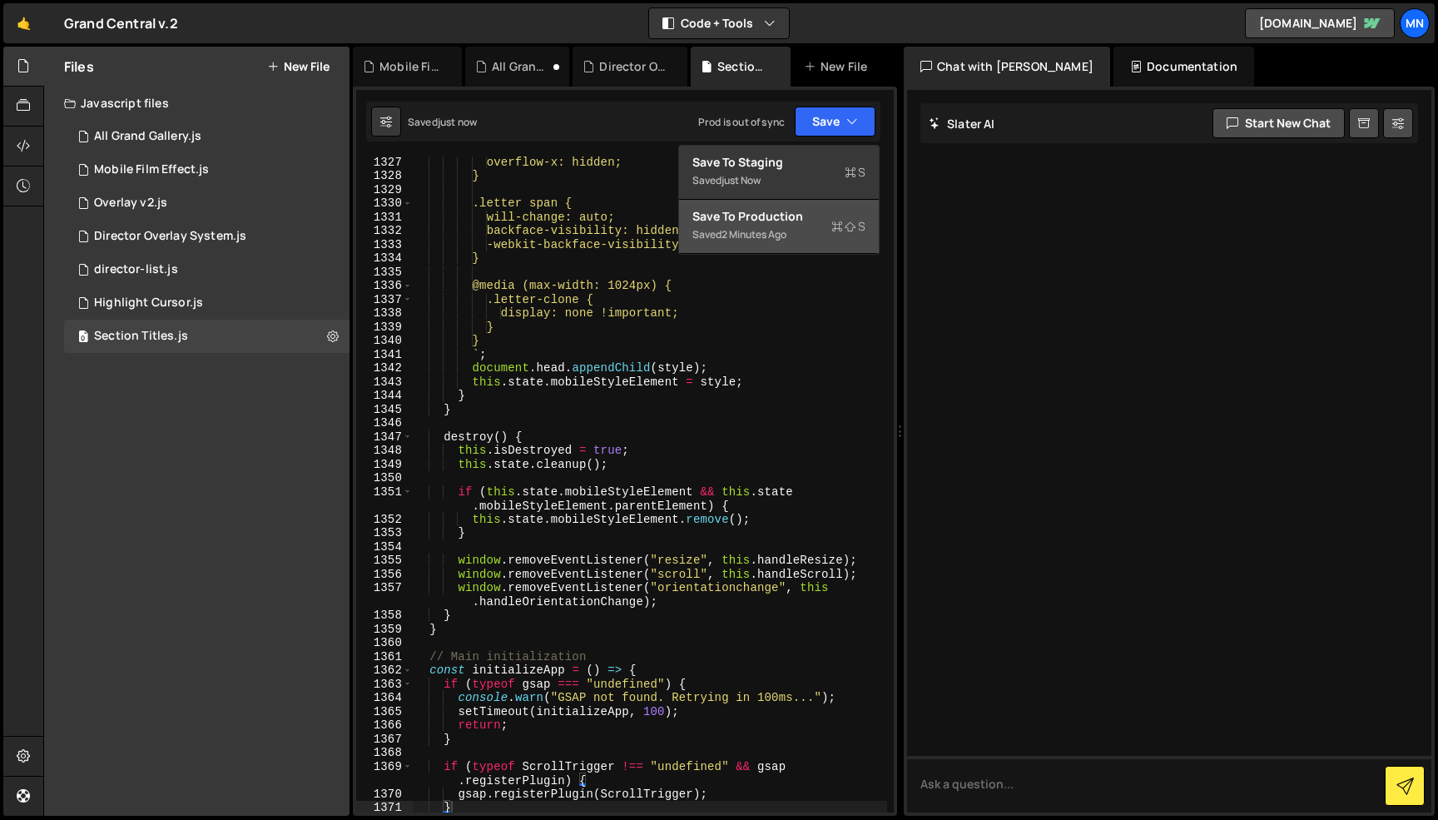
click at [796, 245] on button "Save to Production S Saved 2 minutes ago" at bounding box center [779, 227] width 200 height 54
type textarea "return;"
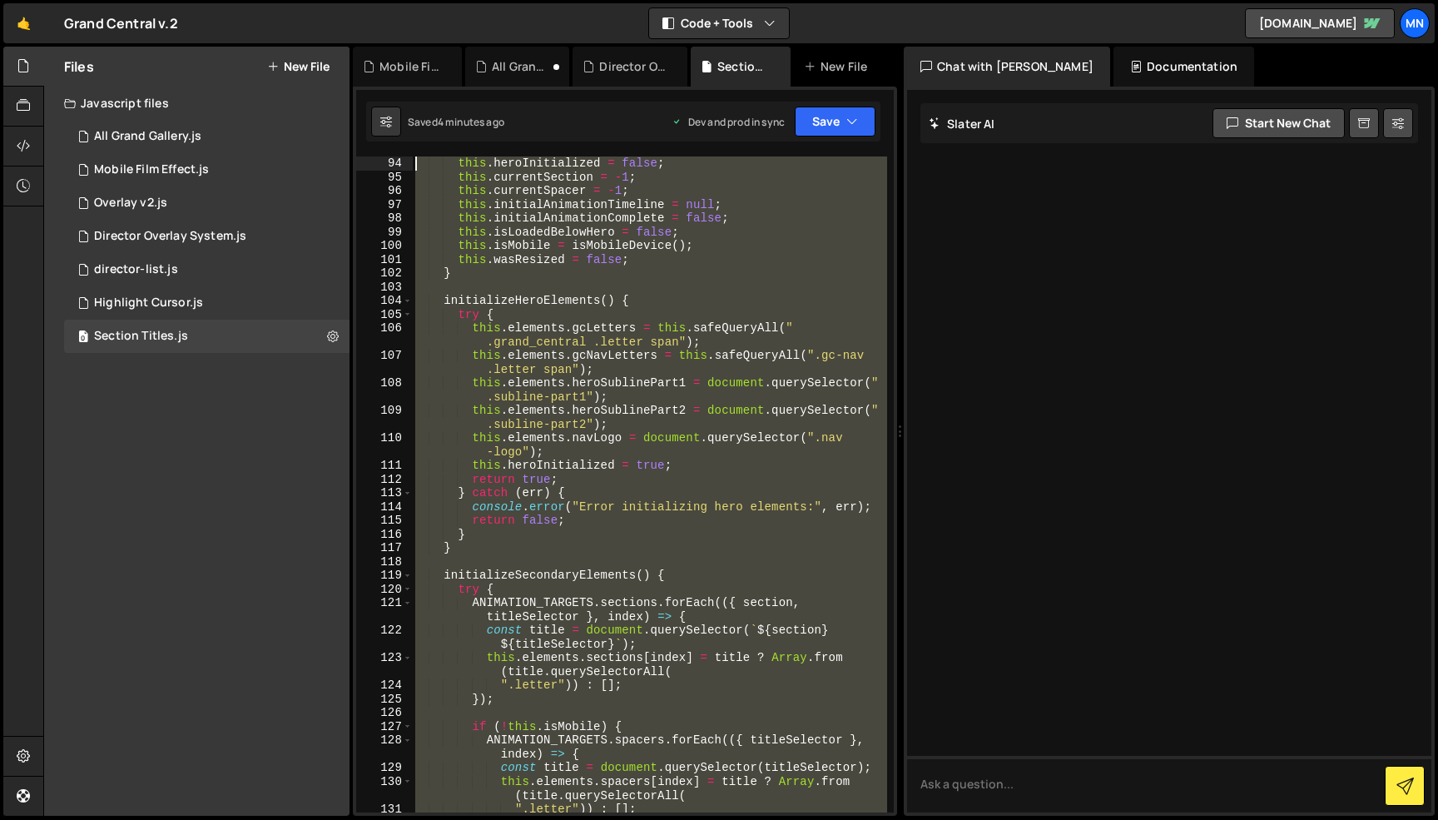
scroll to position [0, 0]
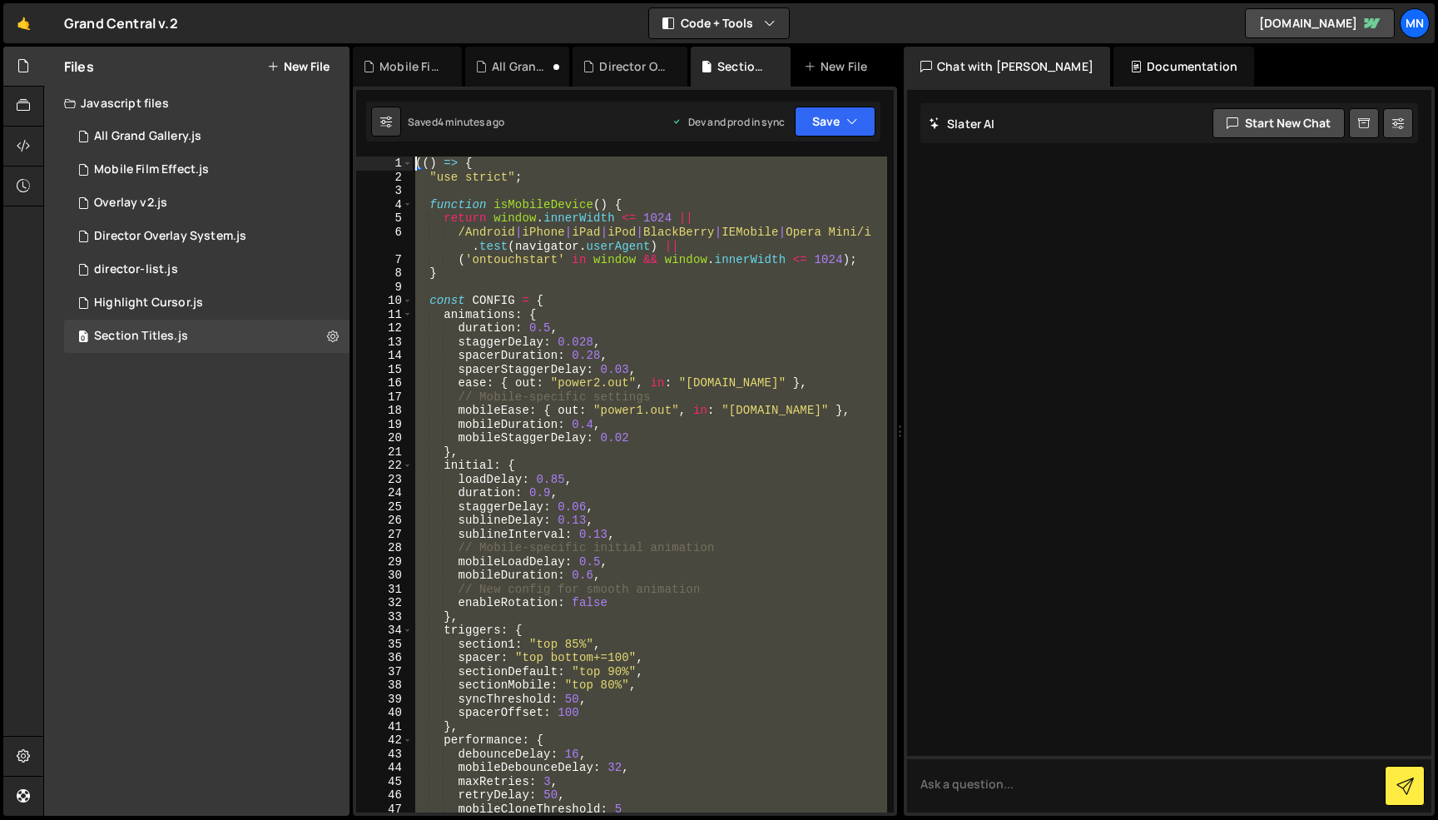
drag, startPoint x: 495, startPoint y: 627, endPoint x: 310, endPoint y: -105, distance: 755.3
click at [310, 0] on html "Projects [GEOGRAPHIC_DATA] Blog [GEOGRAPHIC_DATA] Projects Your Teams Invite te…" at bounding box center [719, 410] width 1438 height 820
paste textarea "})()"
type textarea "})();"
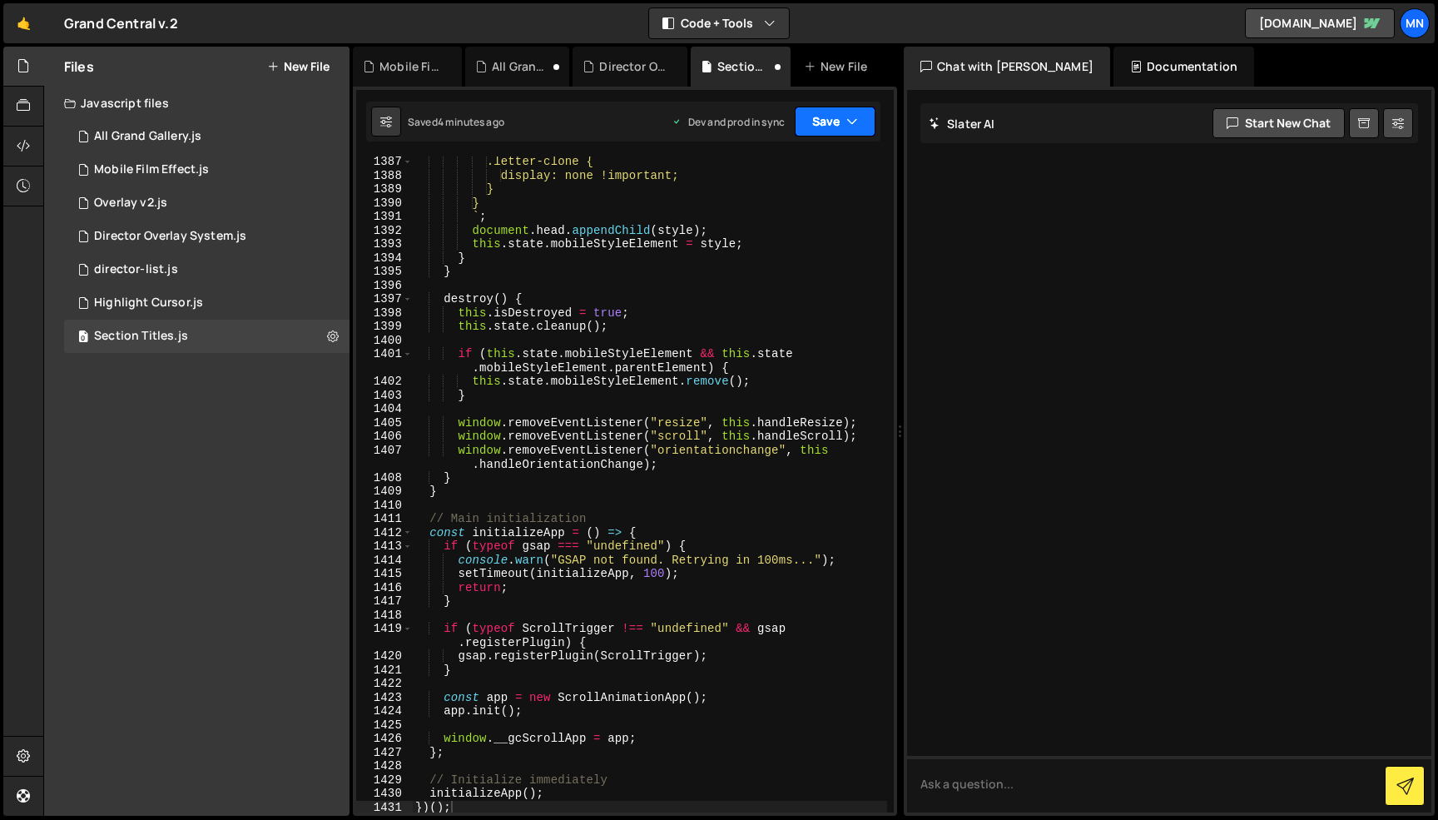
click at [824, 121] on button "Save" at bounding box center [835, 122] width 81 height 30
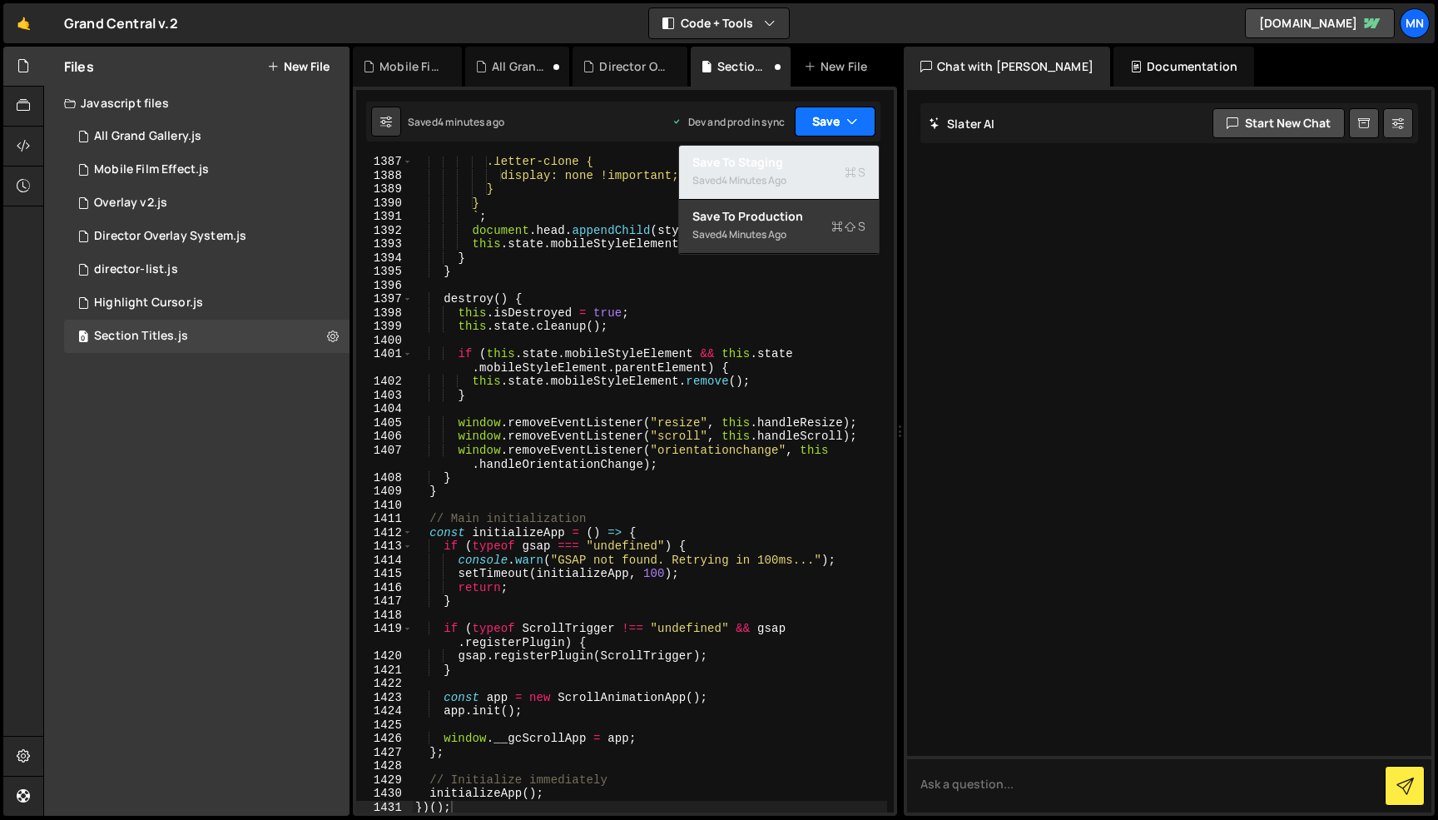
drag, startPoint x: 806, startPoint y: 172, endPoint x: 834, endPoint y: 128, distance: 52.4
click at [806, 171] on div "Saved 4 minutes ago" at bounding box center [778, 181] width 173 height 20
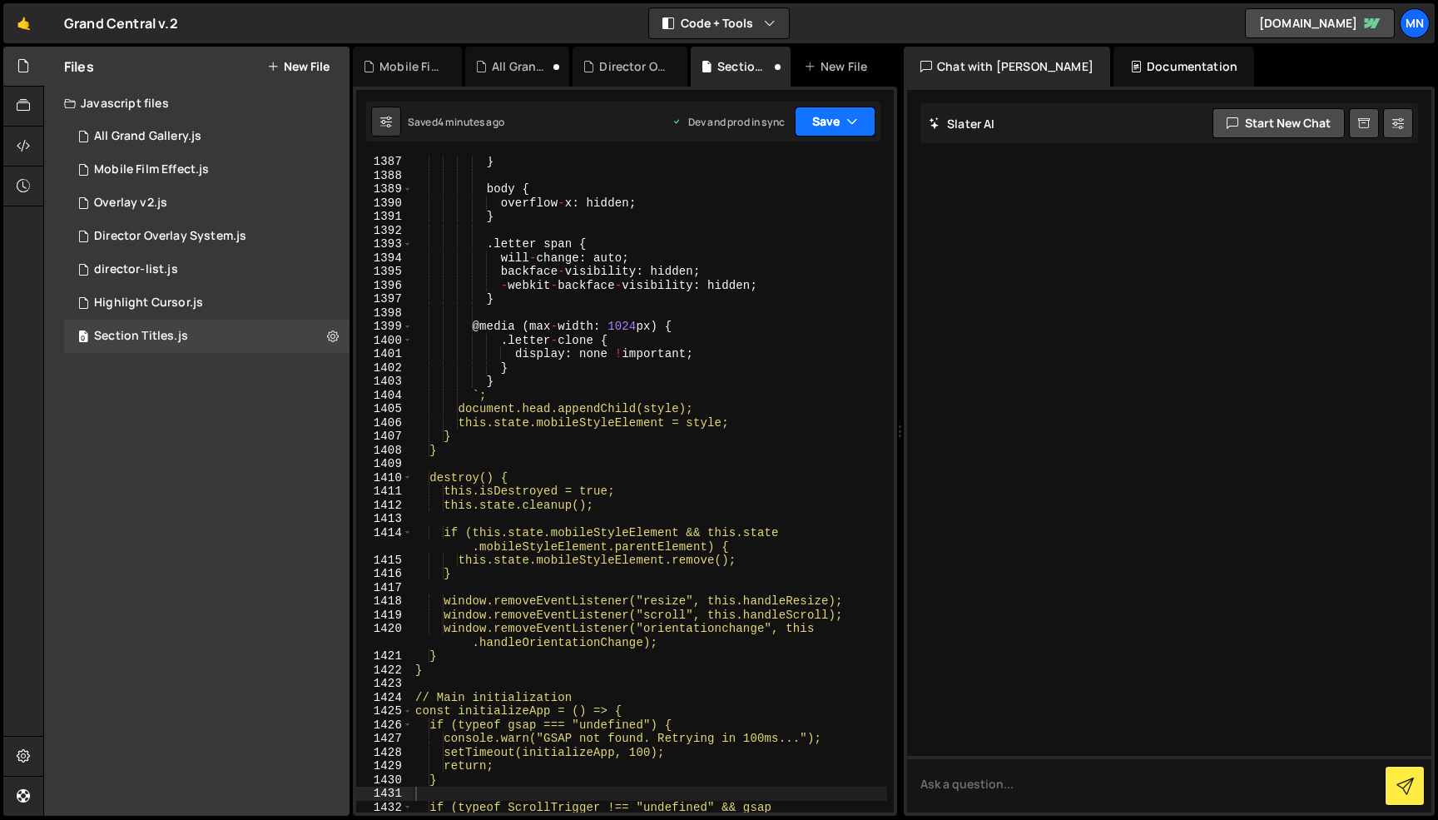
click at [841, 117] on button "Save" at bounding box center [835, 122] width 81 height 30
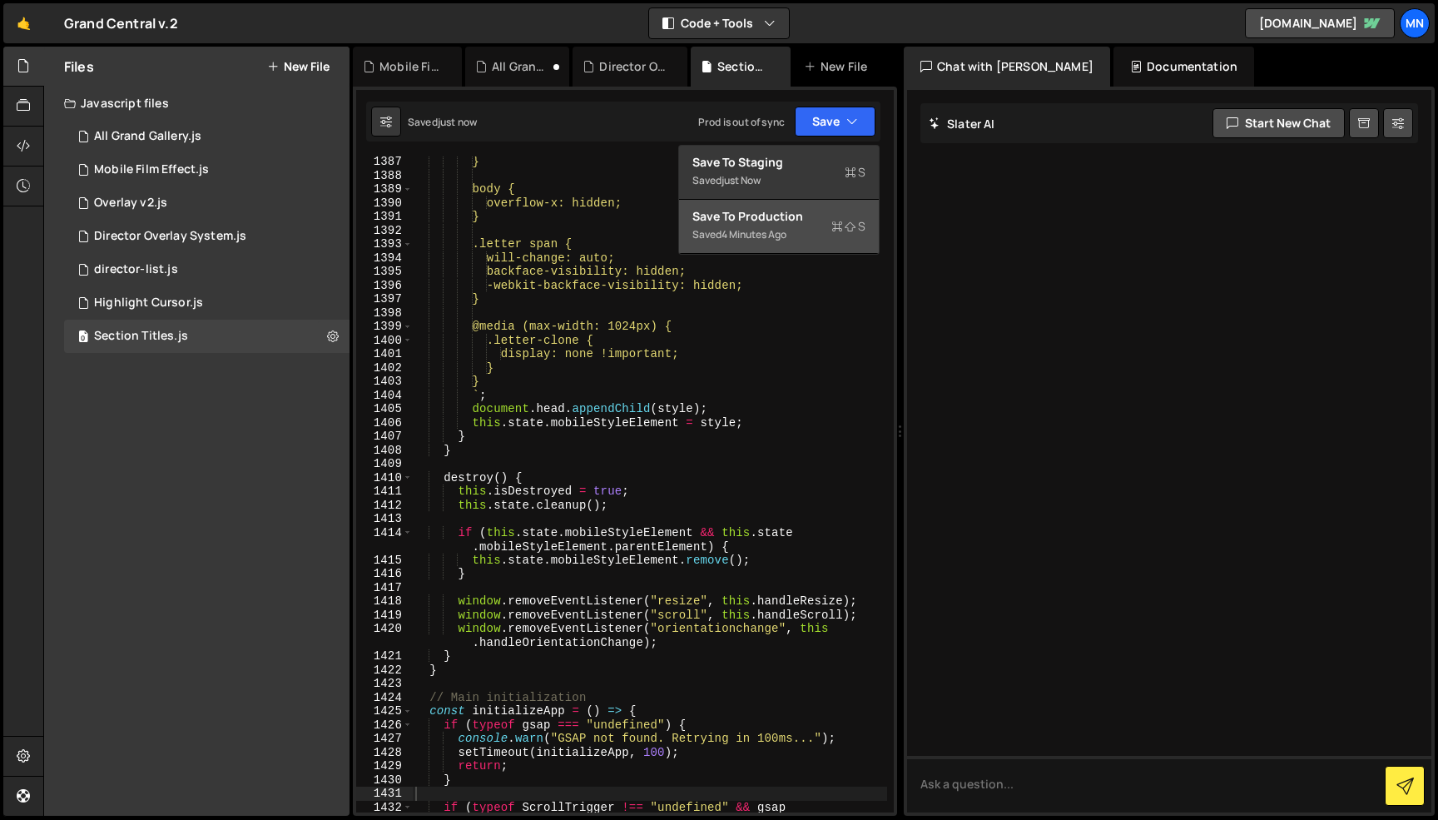
click at [799, 231] on div "Saved 4 minutes ago" at bounding box center [778, 235] width 173 height 20
type textarea "if (typeof gsap === "undefined") {"
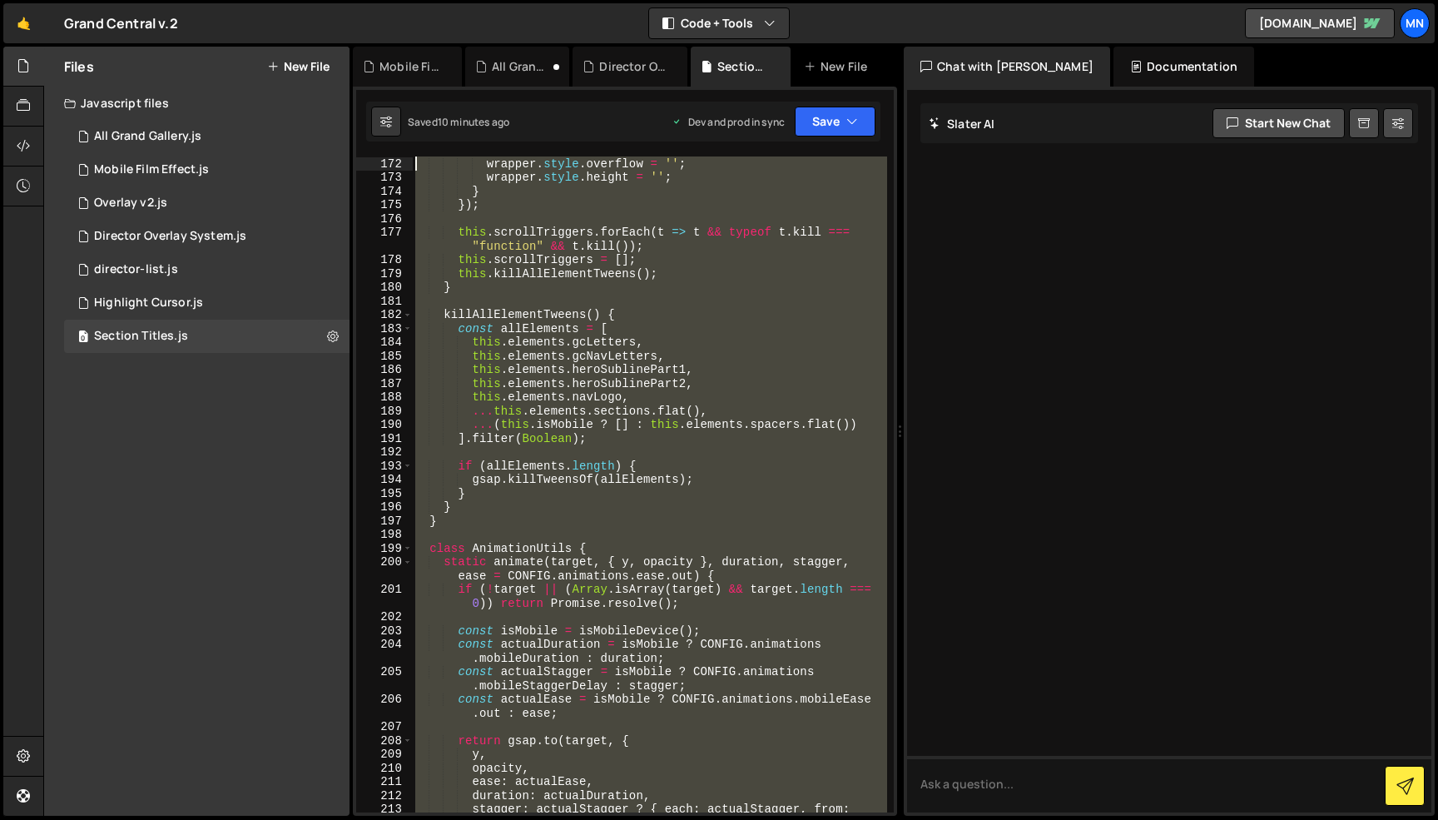
scroll to position [0, 0]
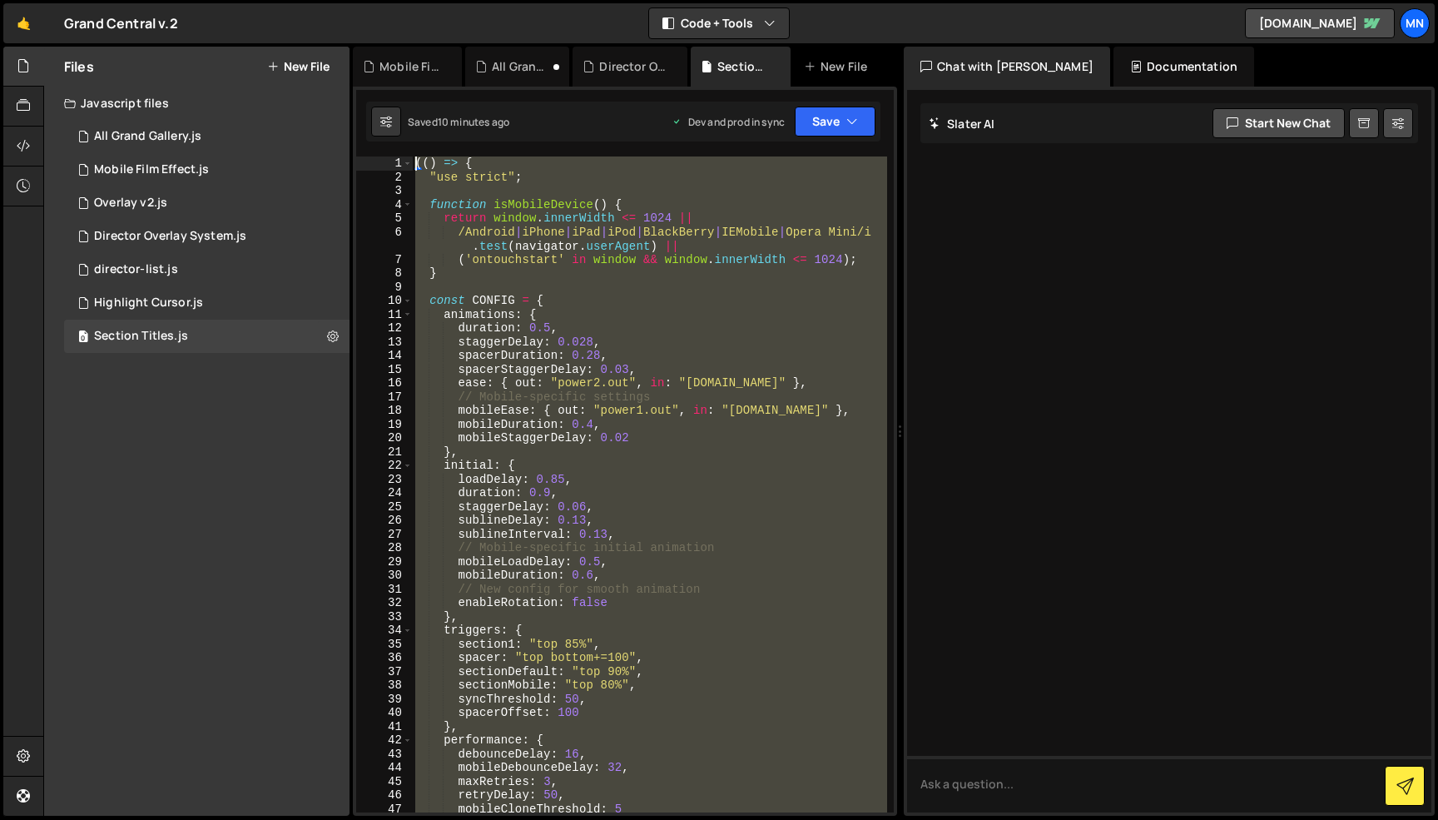
drag, startPoint x: 418, startPoint y: 643, endPoint x: 317, endPoint y: -105, distance: 754.9
click at [317, 0] on html "Projects [GEOGRAPHIC_DATA] Blog [GEOGRAPHIC_DATA] Projects Your Teams Invite te…" at bounding box center [719, 410] width 1438 height 820
paste textarea "})()"
type textarea "})();"
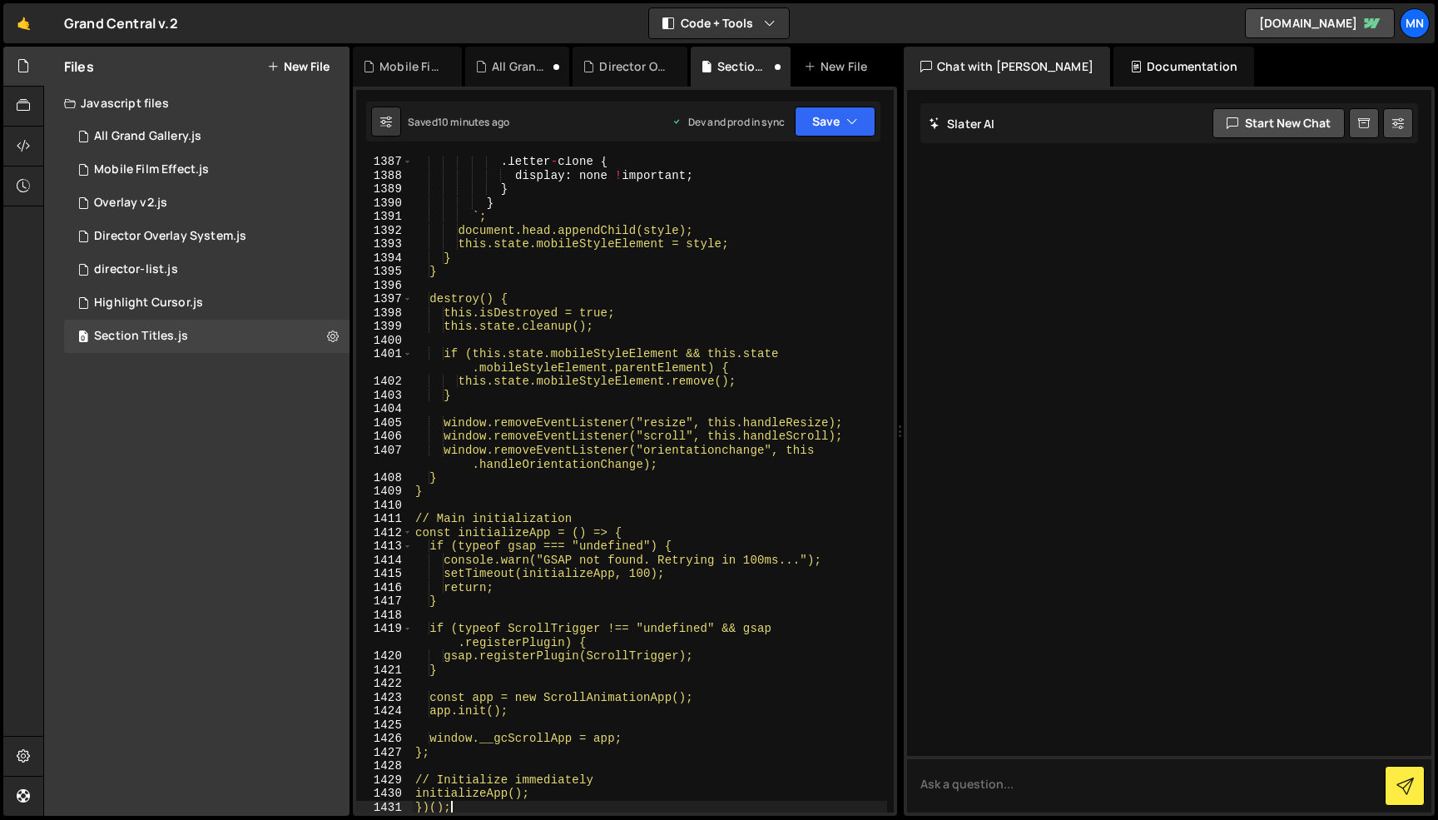
scroll to position [21038, 0]
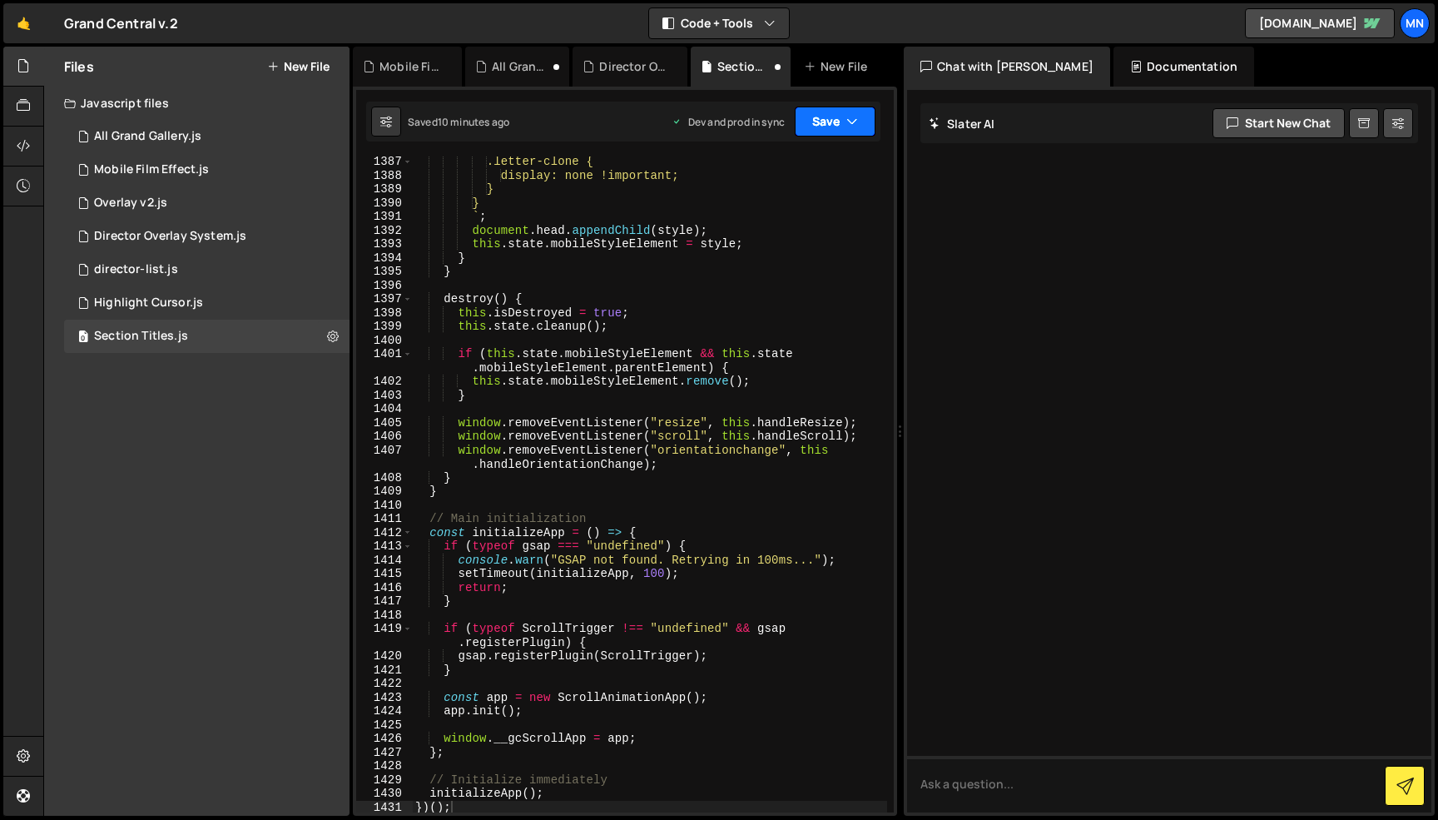
click at [826, 111] on button "Save" at bounding box center [835, 122] width 81 height 30
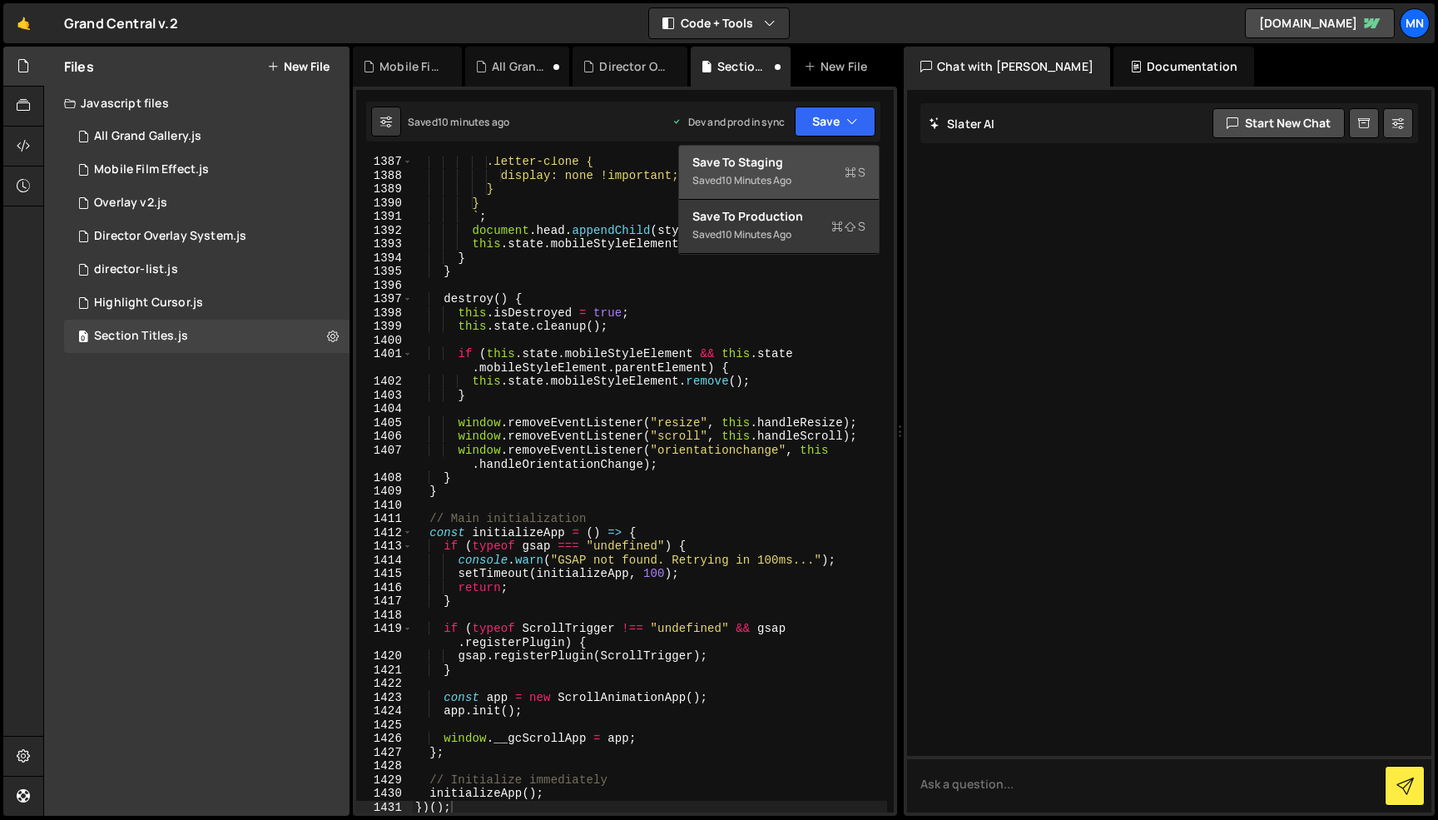
click at [819, 165] on div "Save to Staging S" at bounding box center [778, 162] width 173 height 17
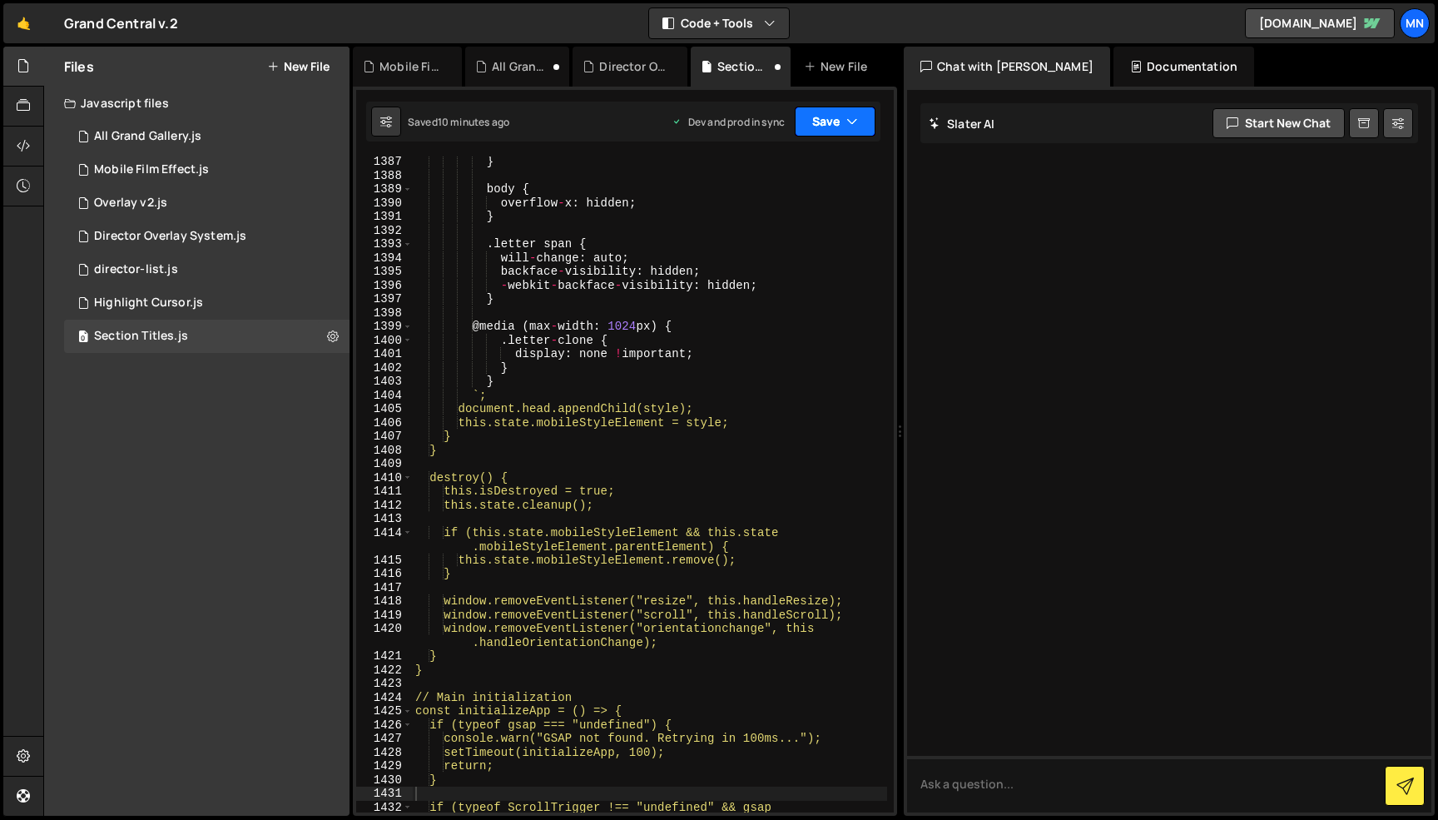
scroll to position [20983, 0]
click at [848, 123] on icon "button" at bounding box center [852, 121] width 12 height 17
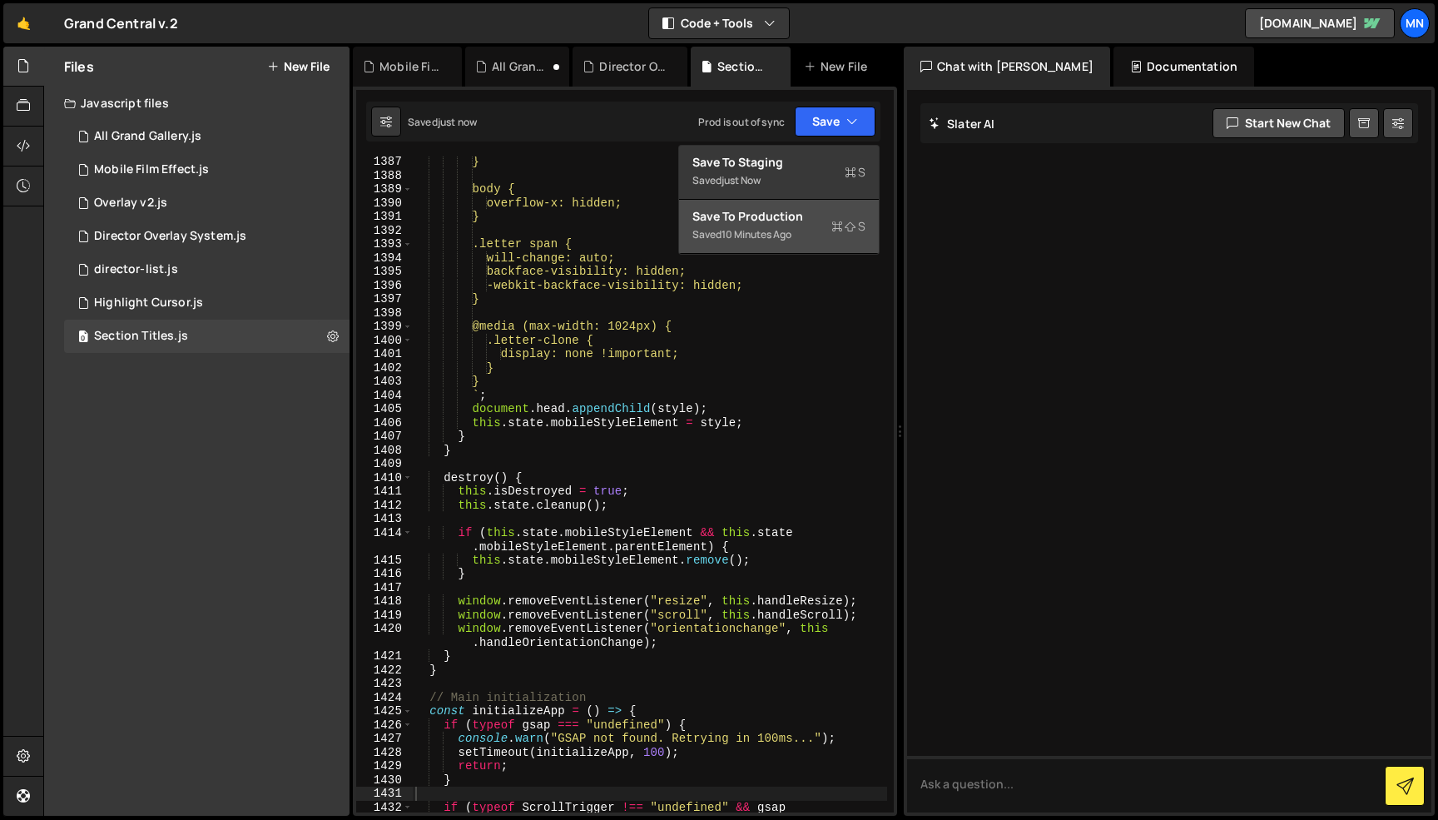
click at [820, 216] on div "Save to Production S" at bounding box center [778, 216] width 173 height 17
type textarea "if (typeof gsap === "undefined") {"
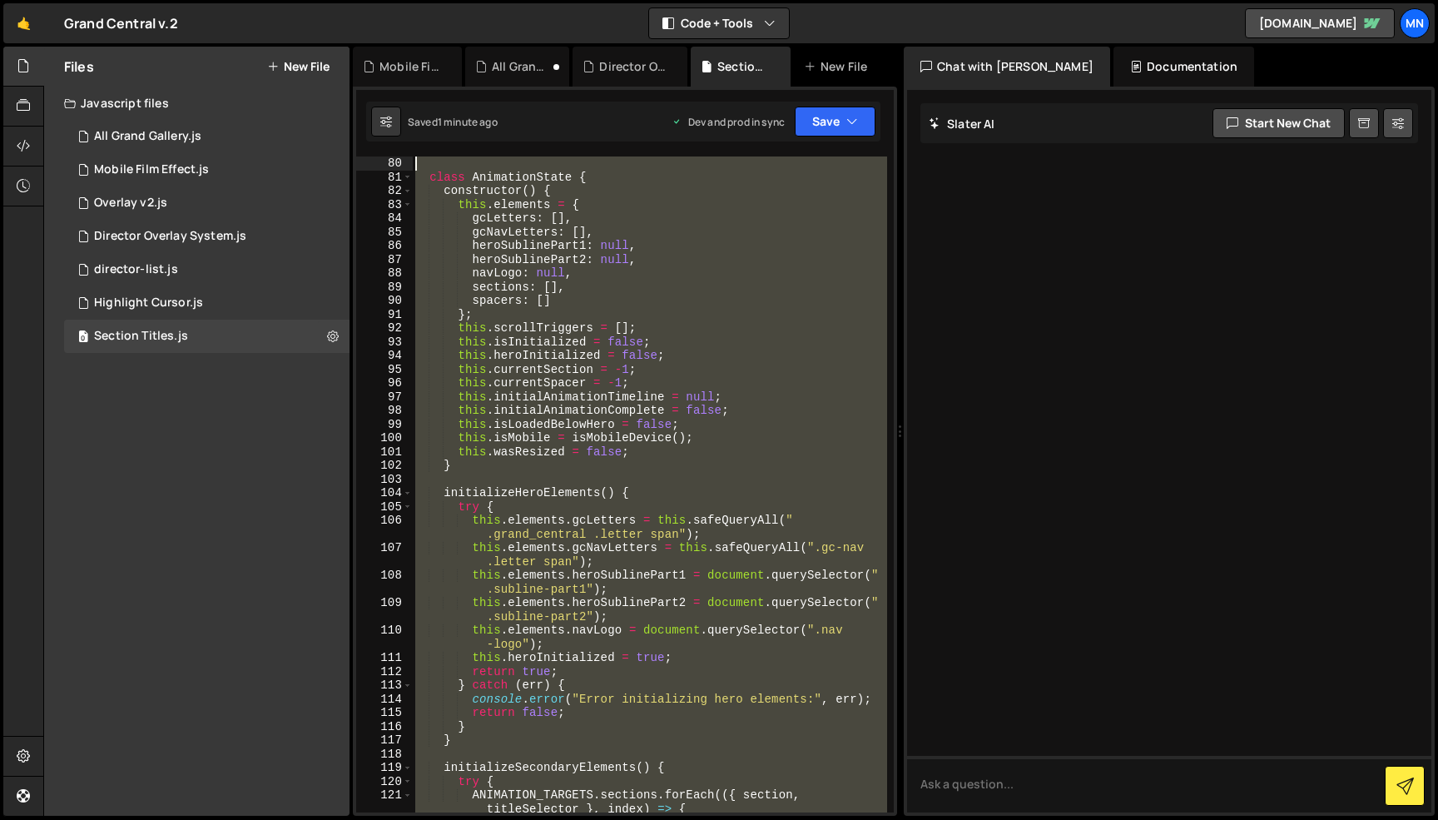
scroll to position [0, 0]
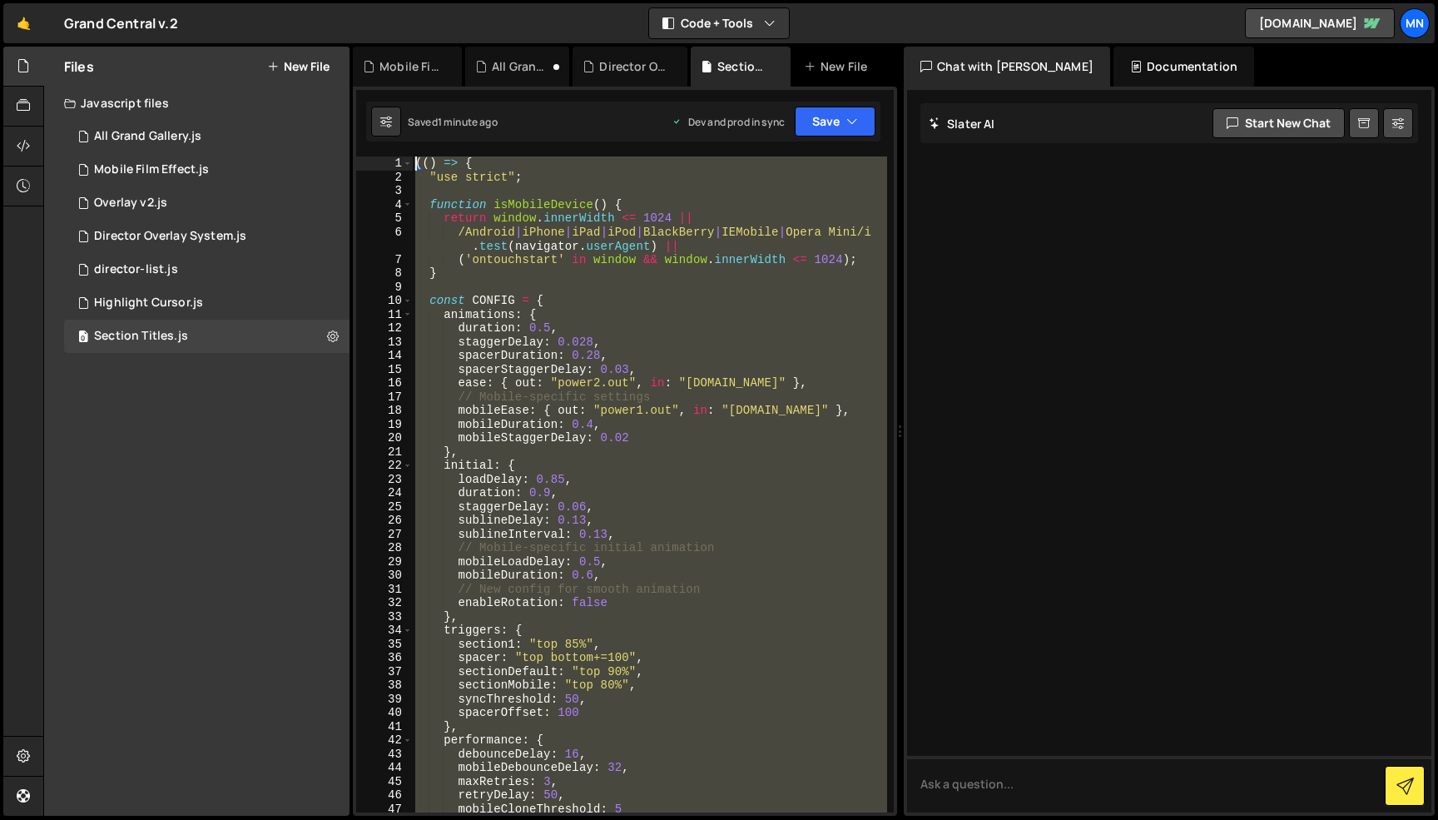
drag, startPoint x: 388, startPoint y: 658, endPoint x: 226, endPoint y: -105, distance: 780.2
click at [226, 0] on html "Projects [GEOGRAPHIC_DATA] Blog [GEOGRAPHIC_DATA] Projects Your Teams Invite te…" at bounding box center [719, 410] width 1438 height 820
paste textarea "})()"
type textarea "})();"
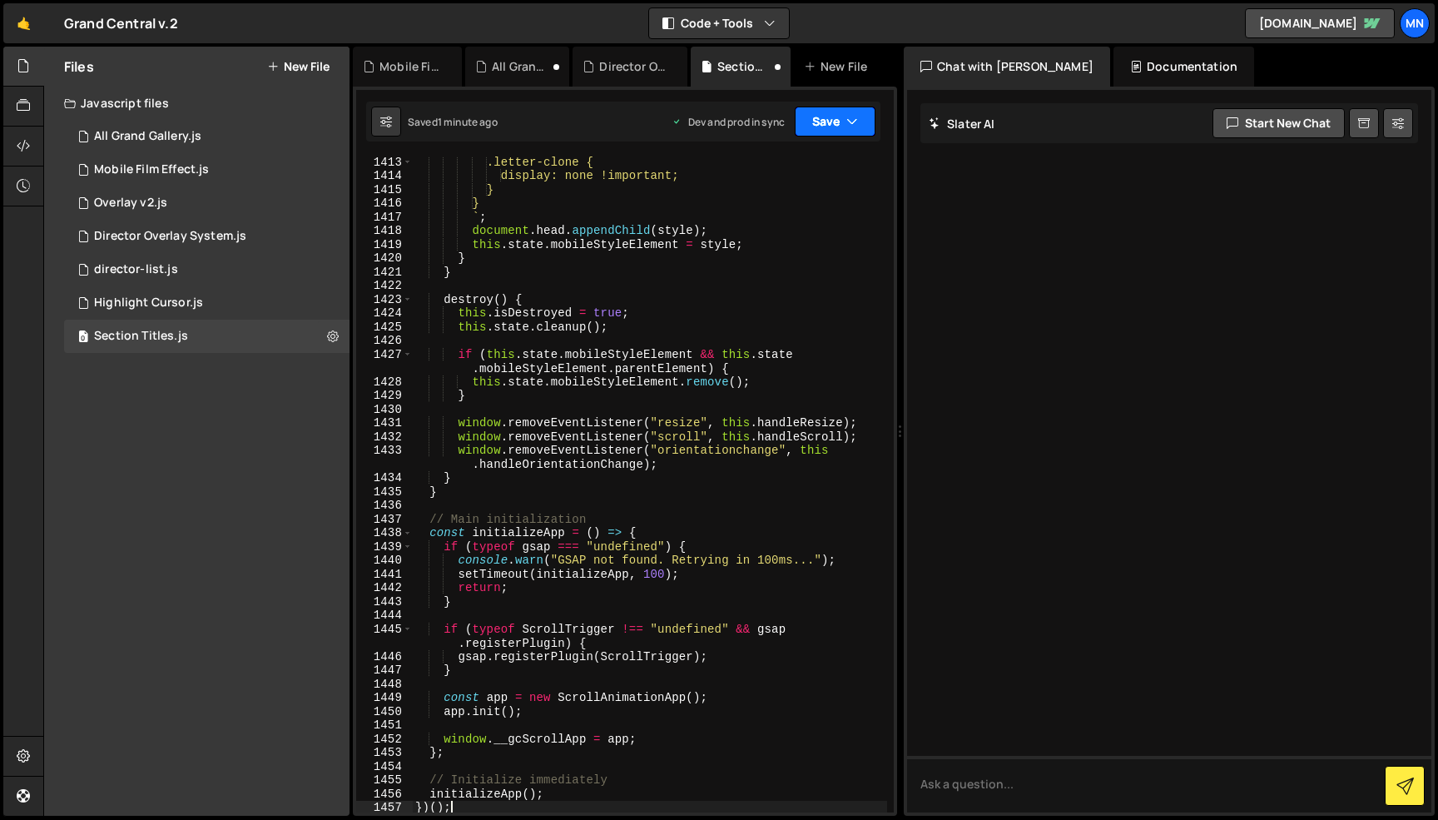
click at [828, 121] on button "Save" at bounding box center [835, 122] width 81 height 30
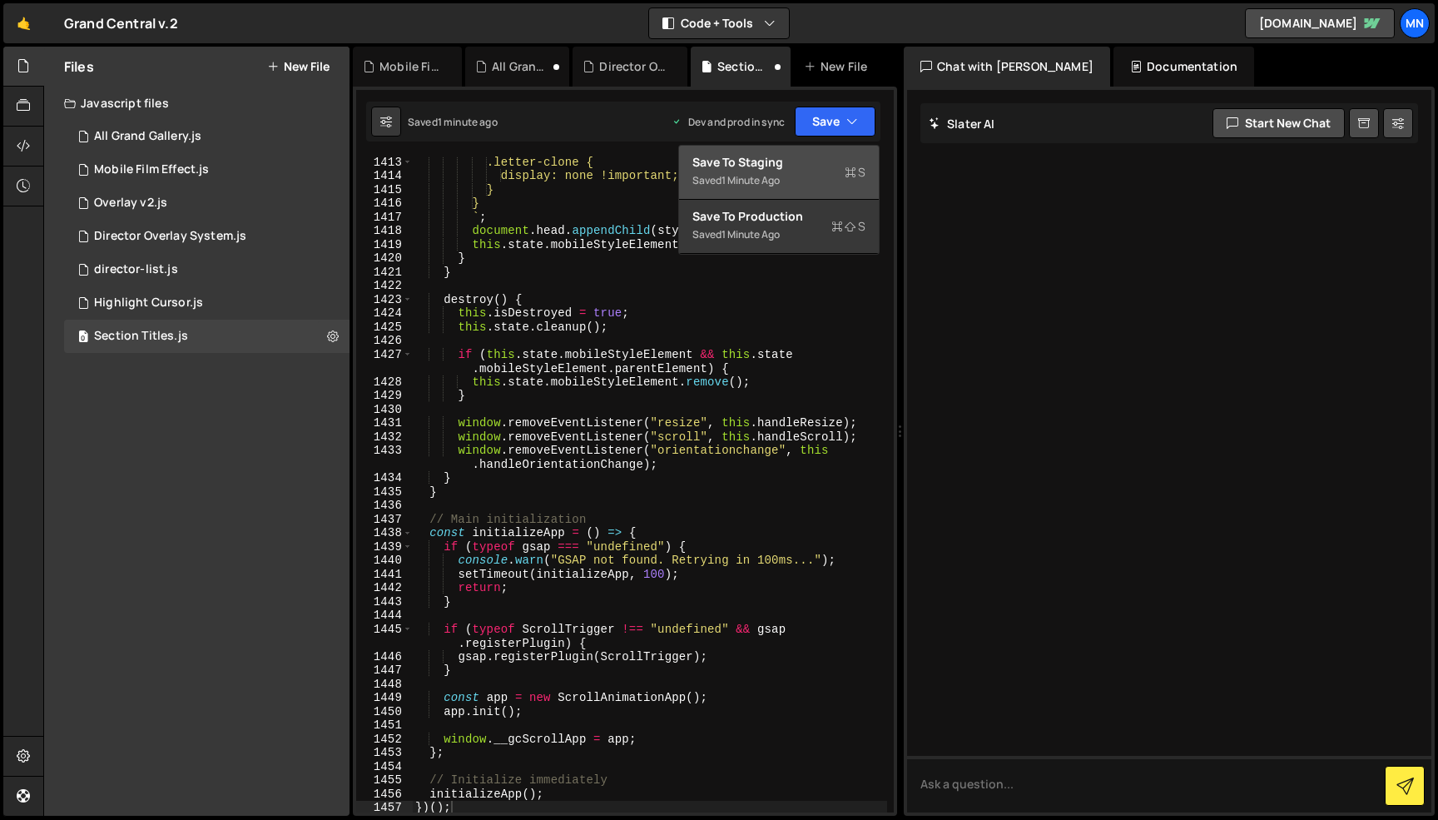
click at [828, 165] on div "Save to Staging S" at bounding box center [778, 162] width 173 height 17
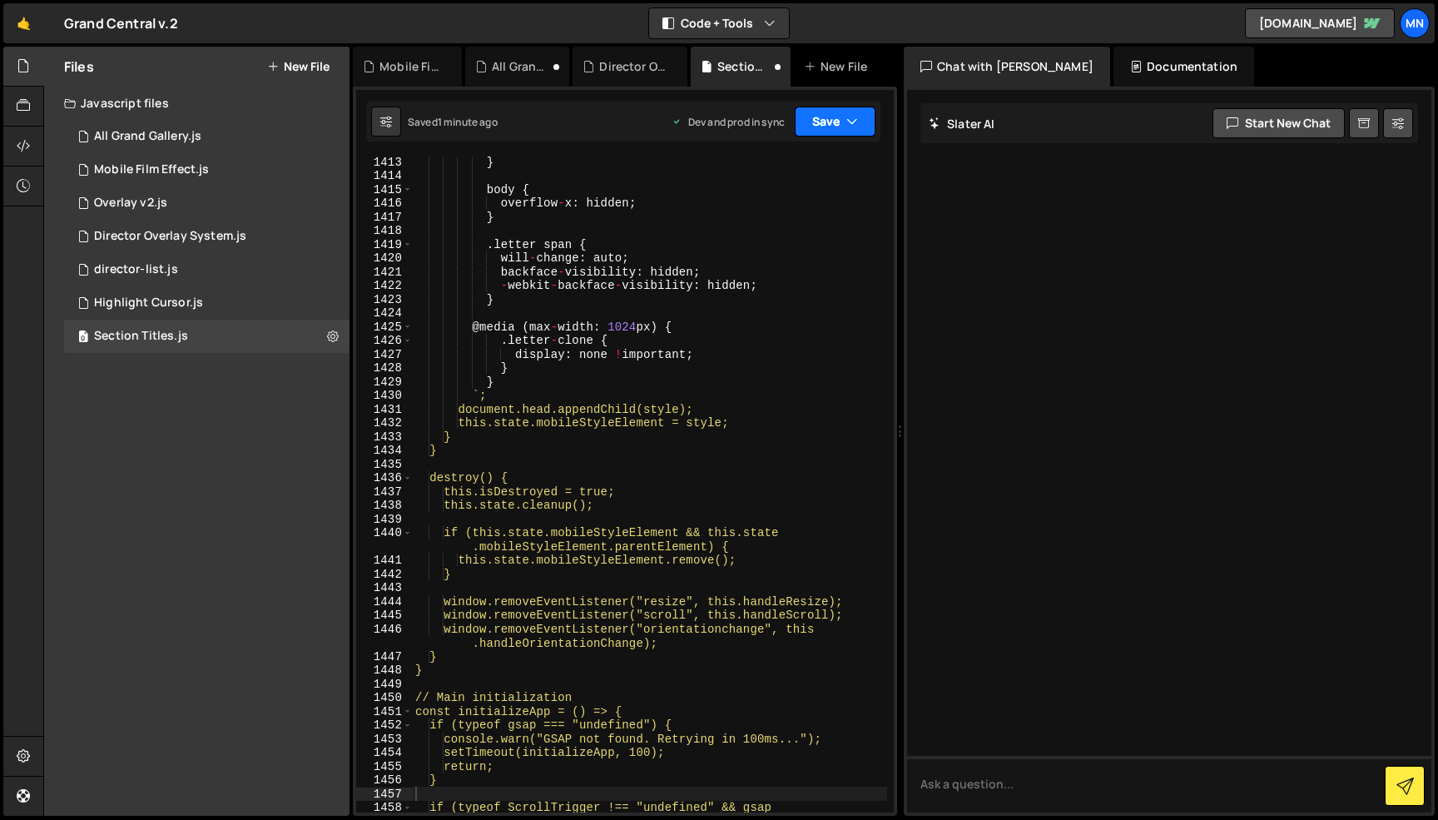
click at [845, 117] on button "Save" at bounding box center [835, 122] width 81 height 30
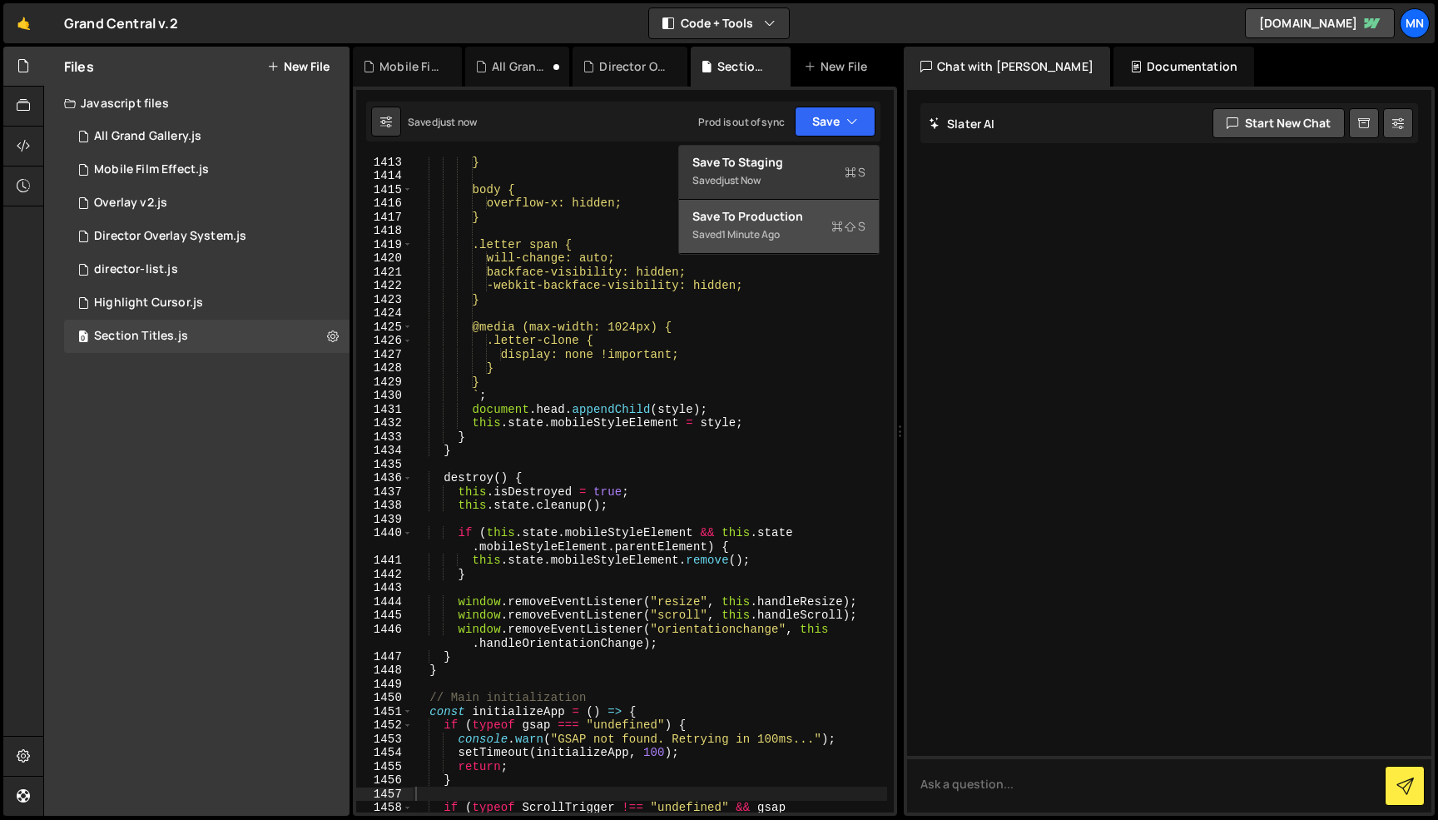
click at [820, 229] on div "Saved 1 minute ago" at bounding box center [778, 235] width 173 height 20
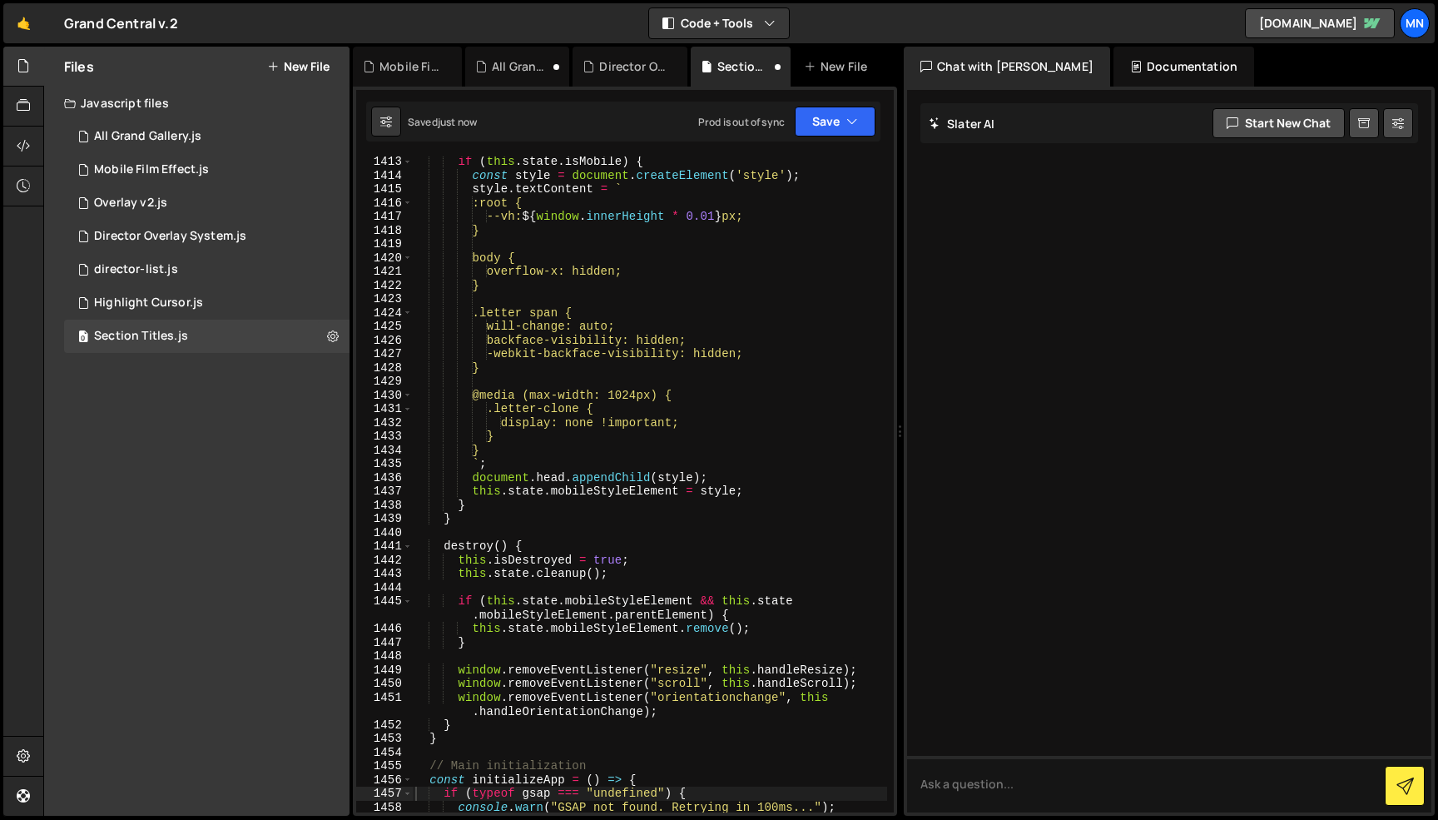
type textarea "if (typeof gsap === "undefined") {"
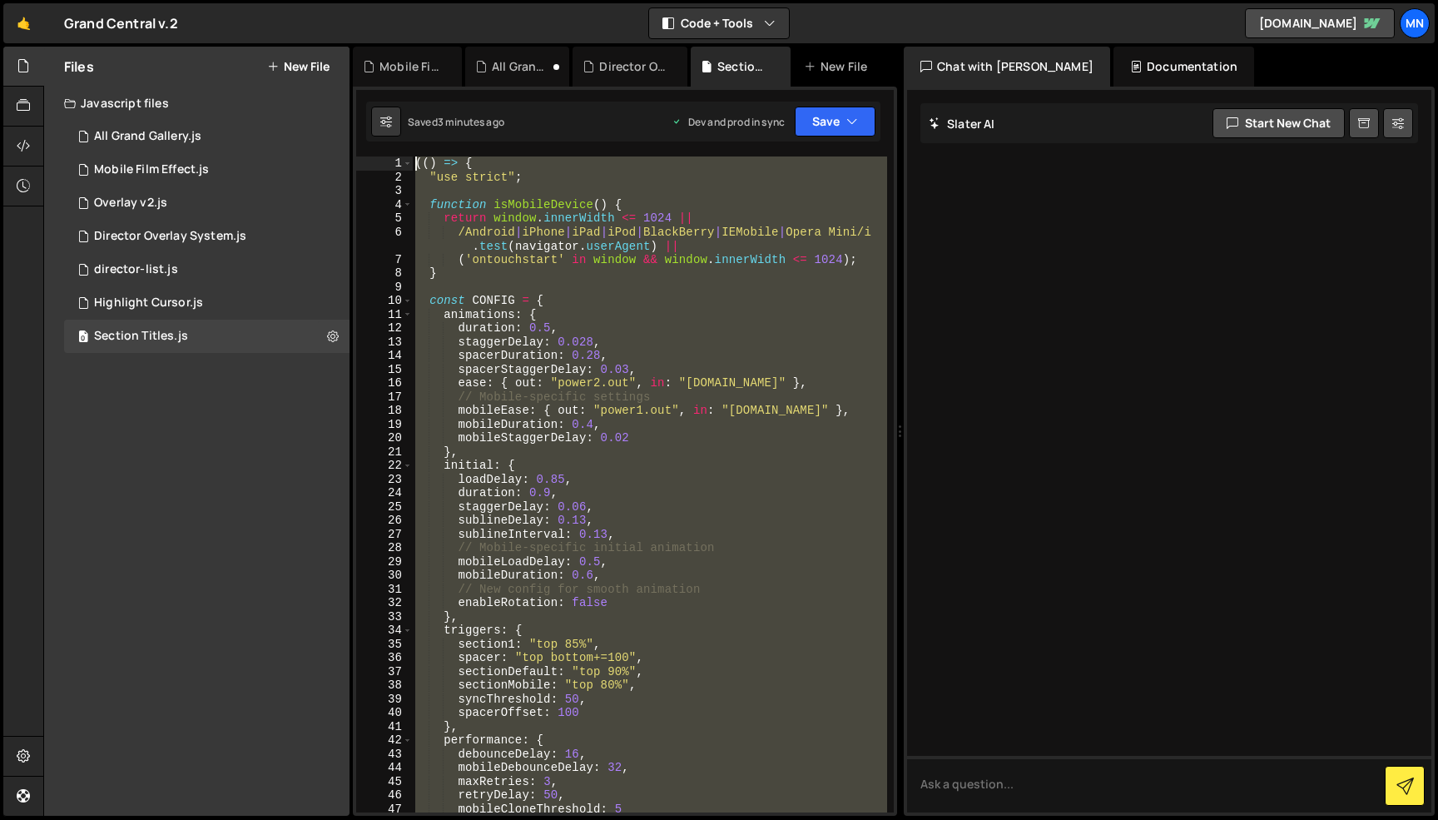
scroll to position [0, 0]
drag, startPoint x: 373, startPoint y: 549, endPoint x: 122, endPoint y: -105, distance: 700.4
click at [122, 0] on html "Projects [GEOGRAPHIC_DATA] Blog [GEOGRAPHIC_DATA] Projects Your Teams Invite te…" at bounding box center [719, 410] width 1438 height 820
paste textarea "})()"
type textarea "})();"
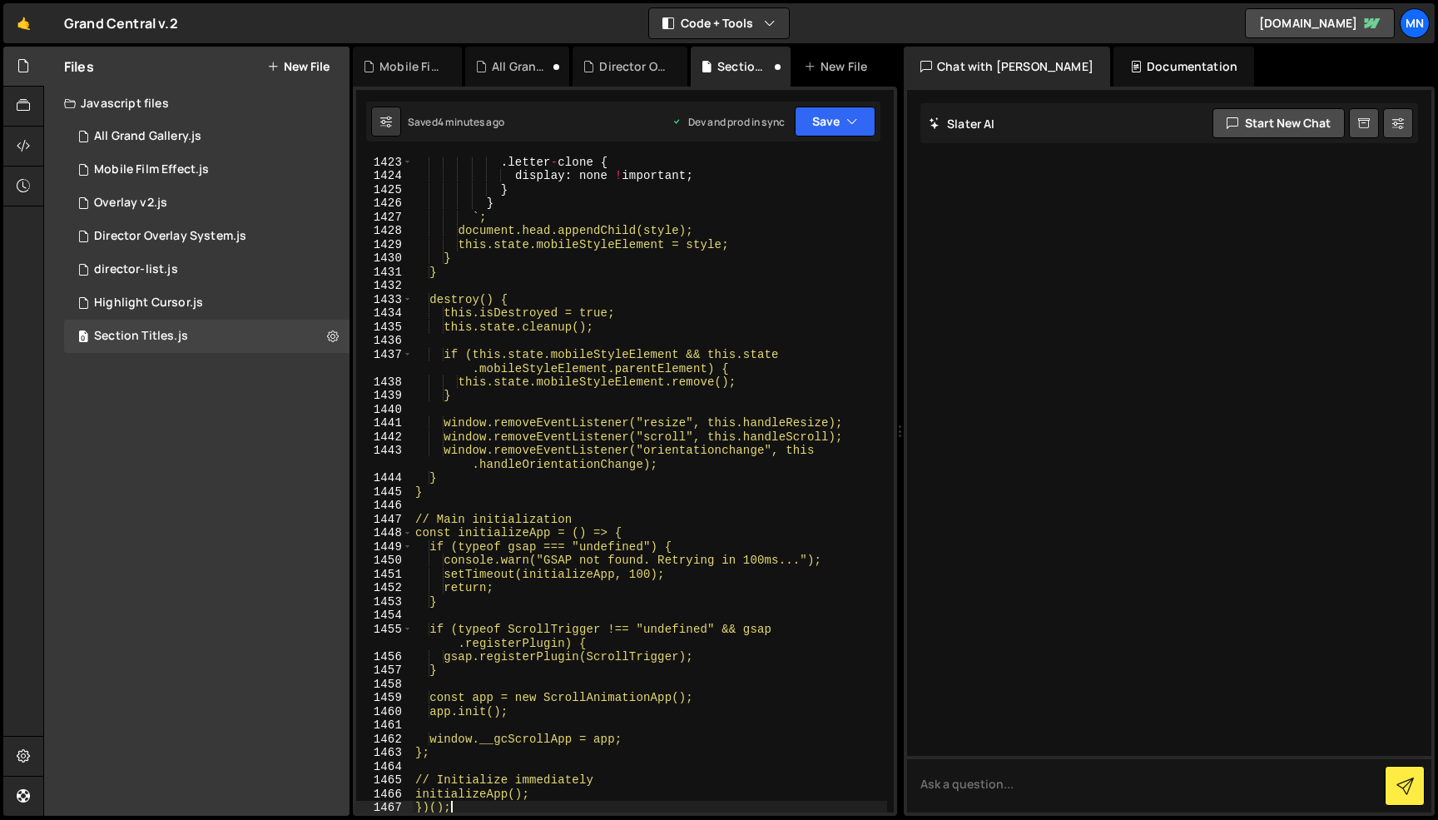
scroll to position [21546, 0]
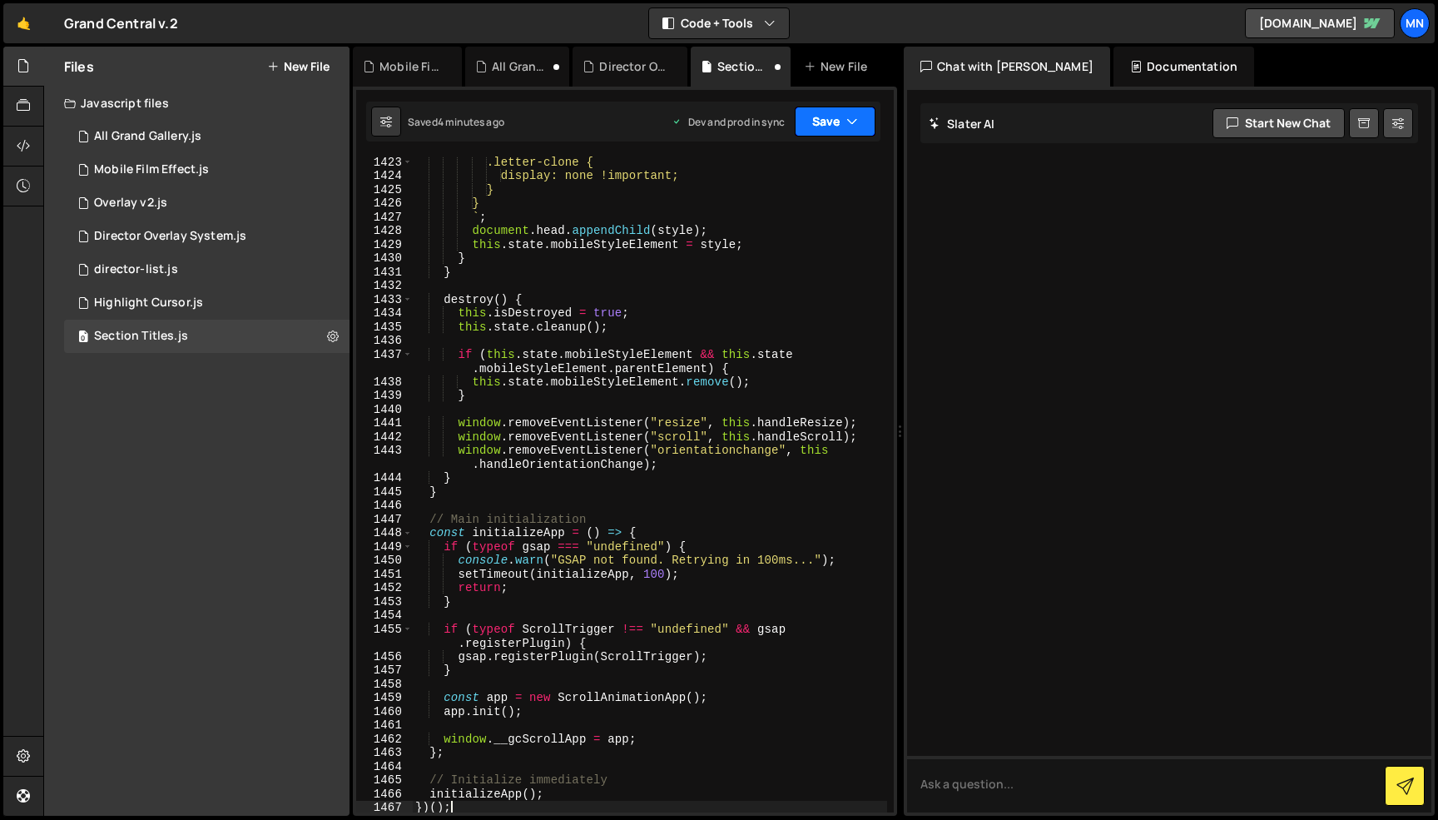
click at [841, 129] on button "Save" at bounding box center [835, 122] width 81 height 30
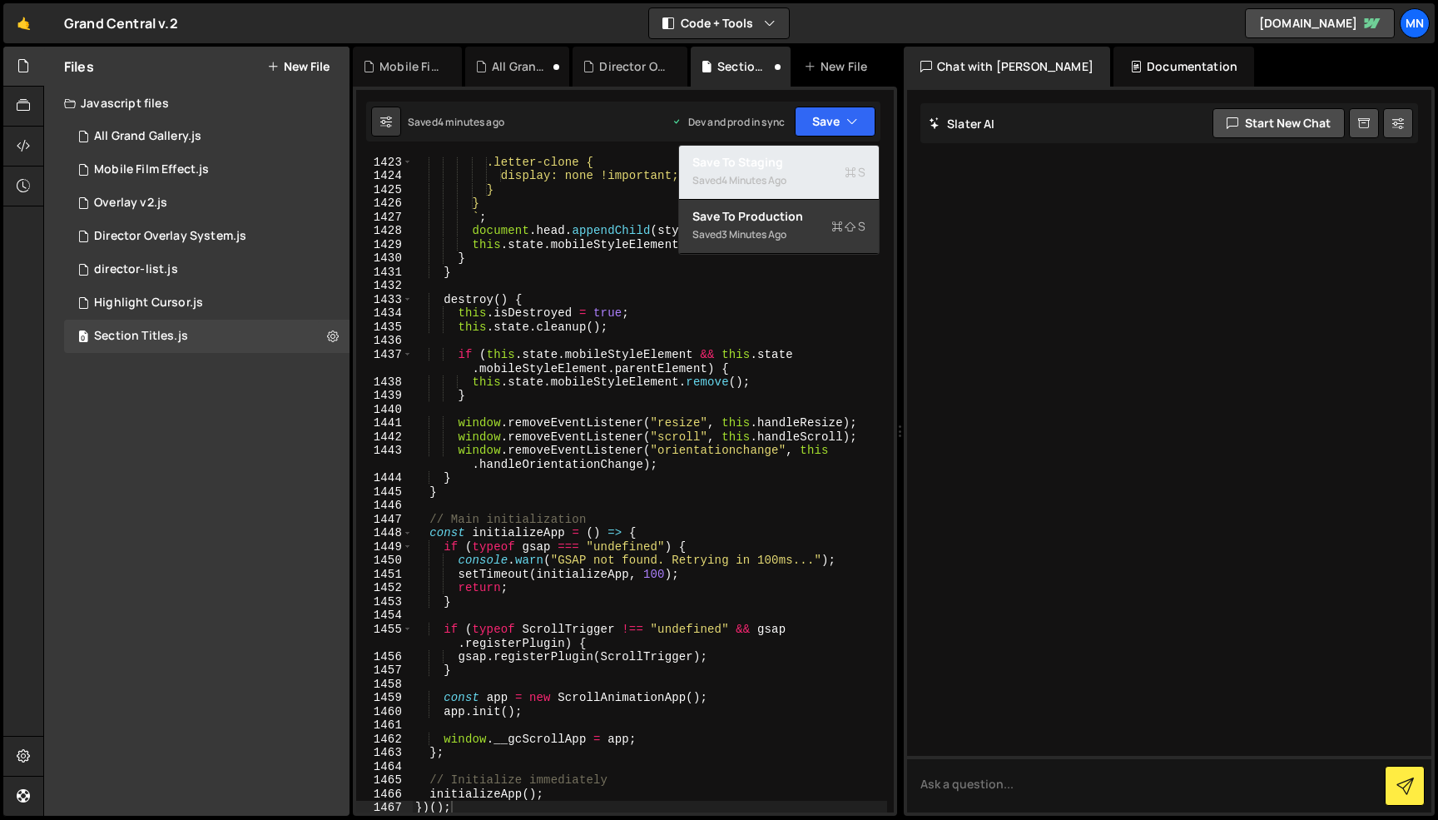
click at [791, 171] on div "Saved 4 minutes ago" at bounding box center [778, 181] width 173 height 20
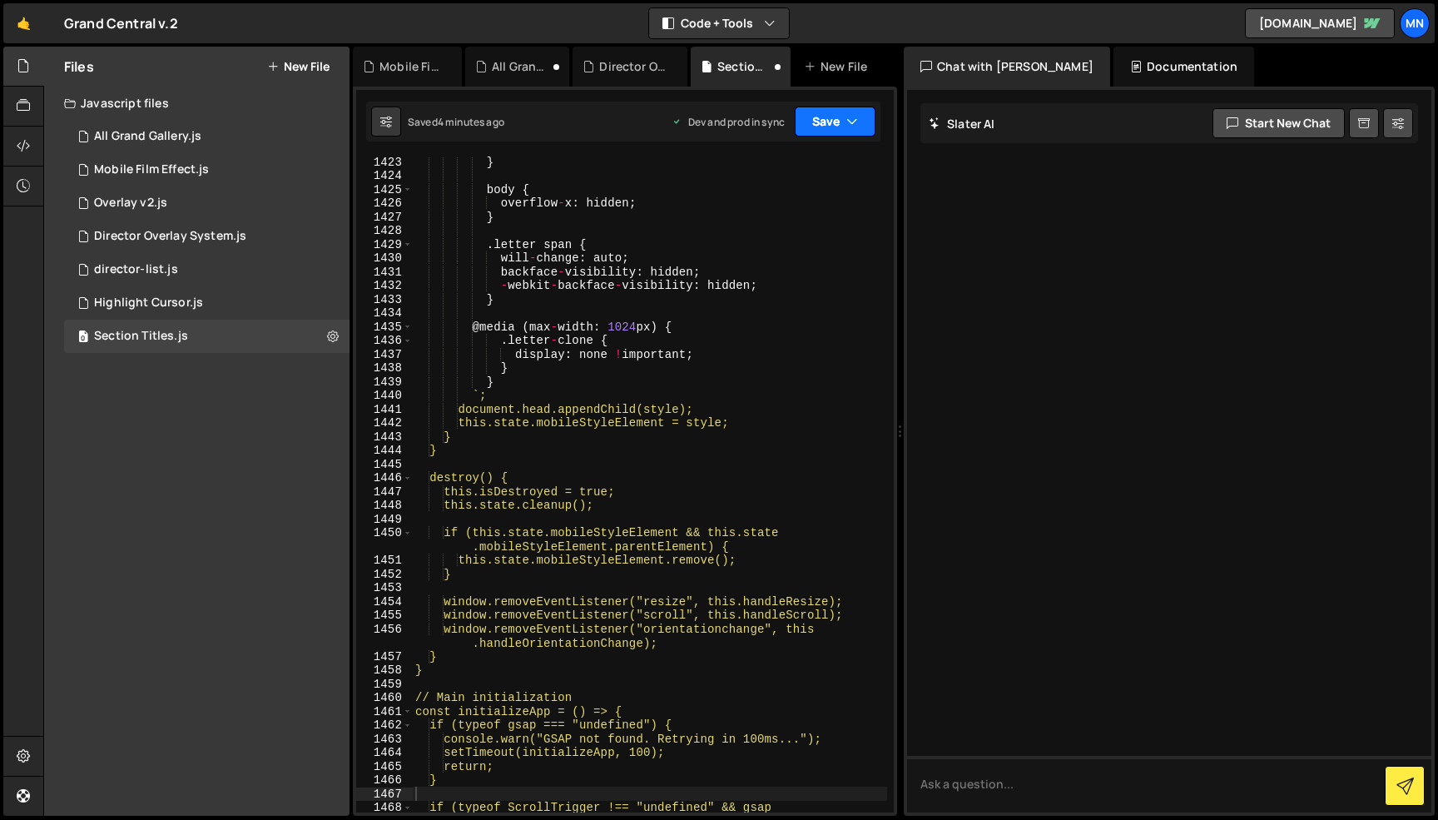
click at [843, 122] on button "Save" at bounding box center [835, 122] width 81 height 30
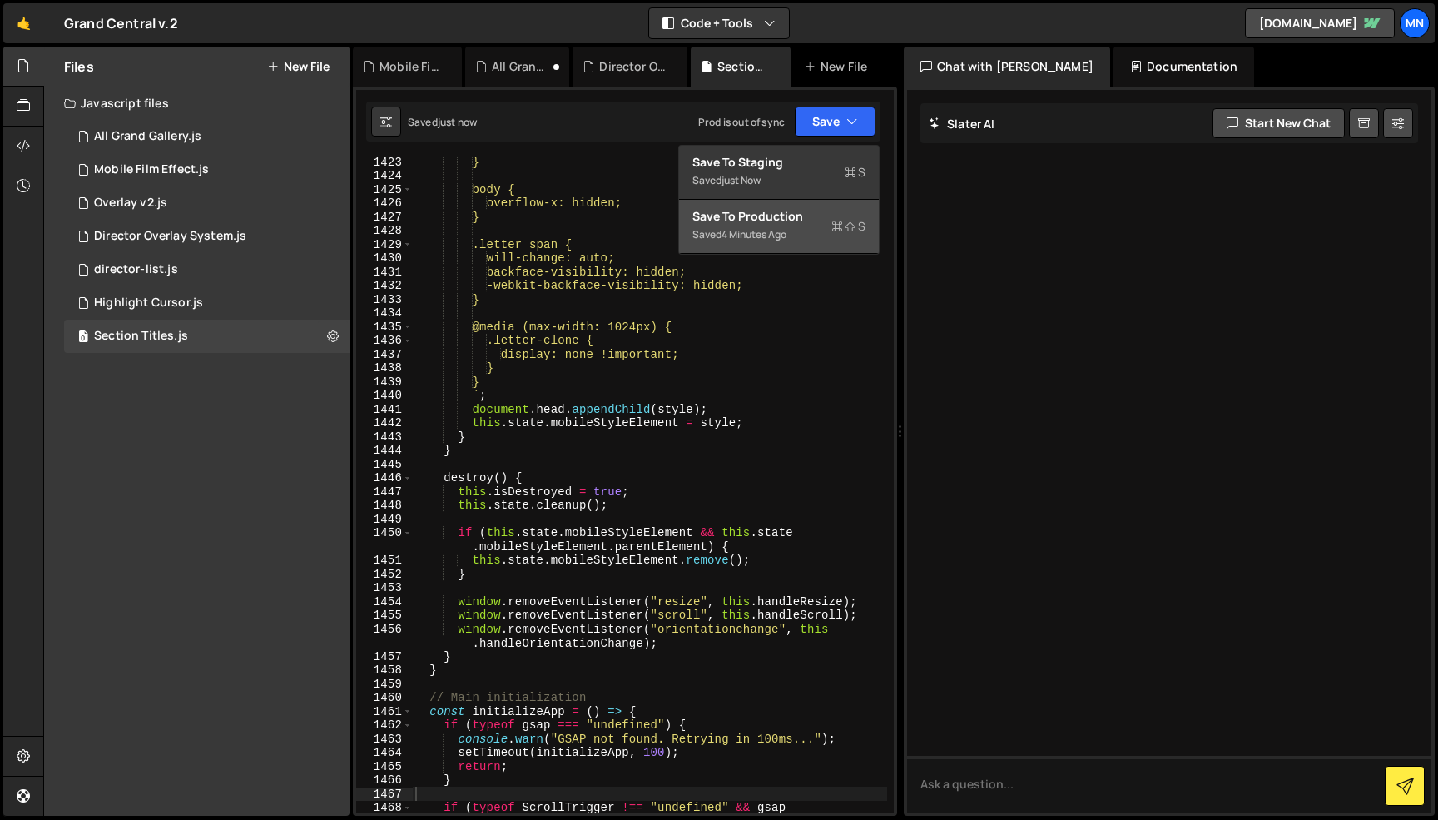
click at [794, 215] on div "Save to Production S" at bounding box center [778, 216] width 173 height 17
type textarea "if (typeof gsap === "undefined") {"
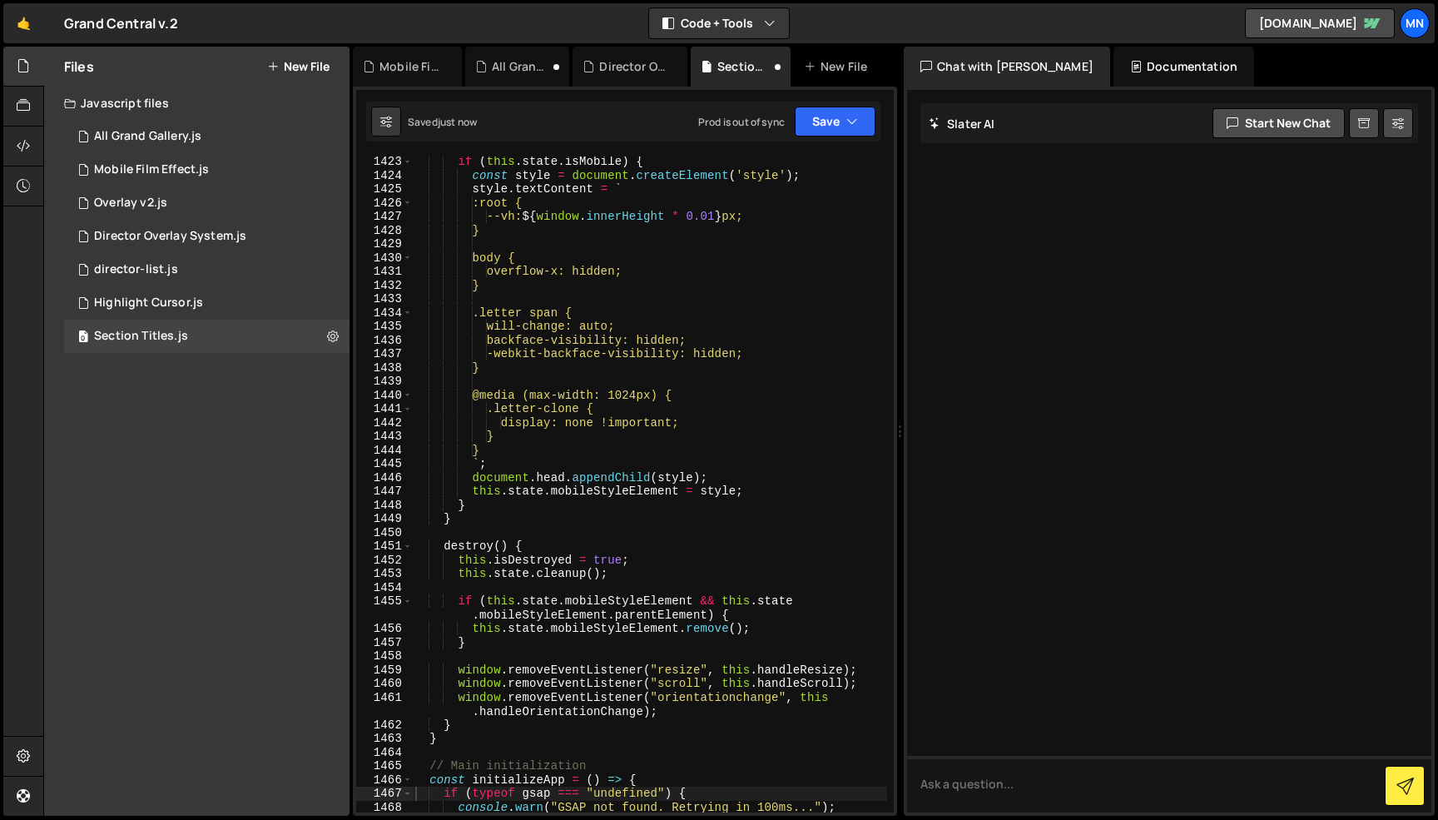
scroll to position [21478, 0]
